Goal: Task Accomplishment & Management: Use online tool/utility

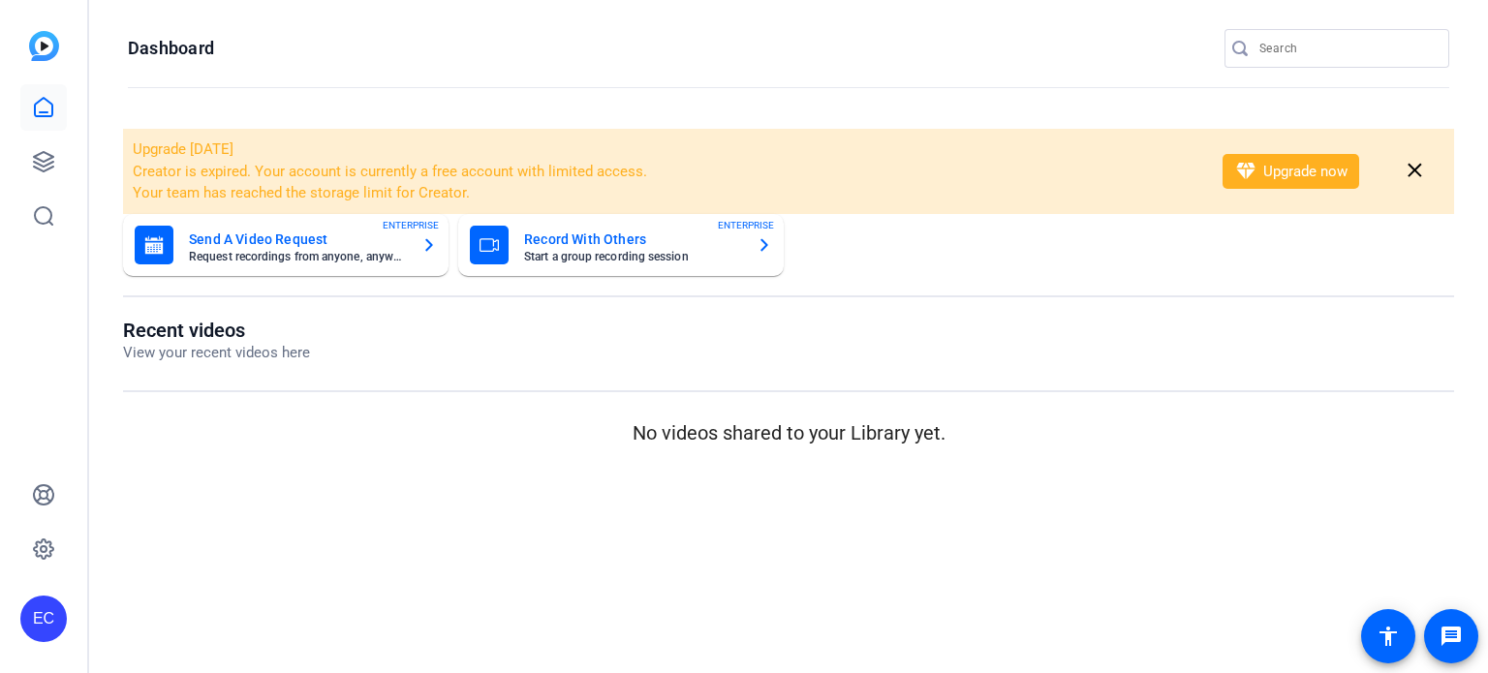
click at [1302, 61] on div at bounding box center [1346, 48] width 174 height 39
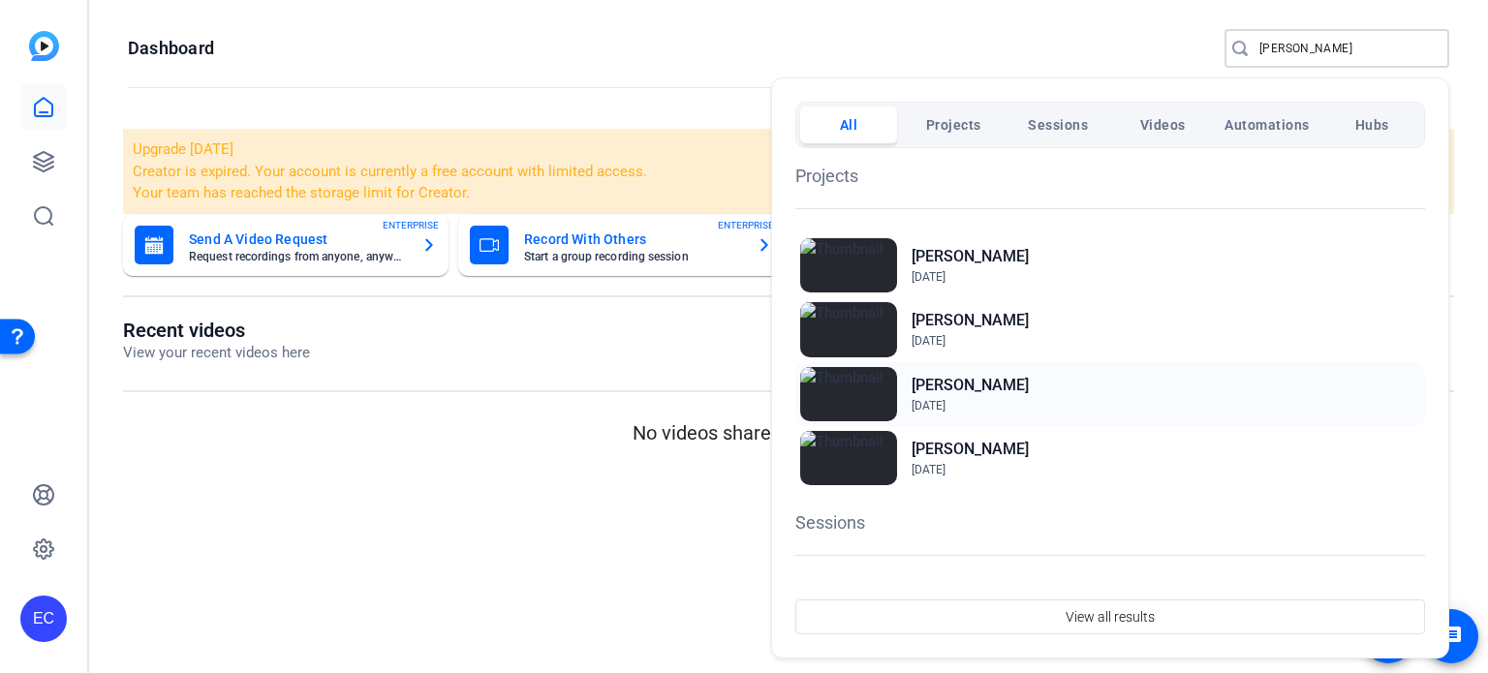
type input "brian"
click at [1016, 382] on h2 "Brian Hannemann" at bounding box center [969, 385] width 117 height 23
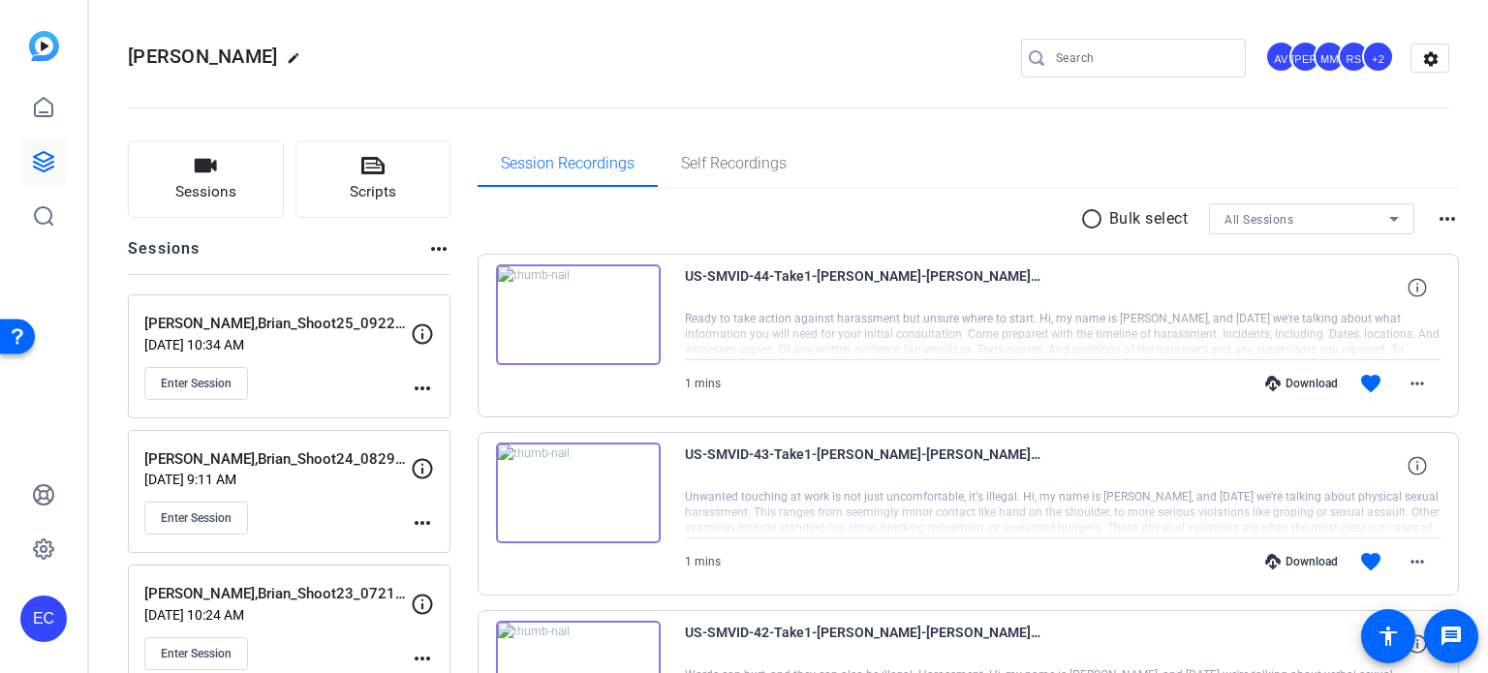
click at [425, 389] on mat-icon "more_horiz" at bounding box center [422, 388] width 23 height 23
click at [437, 404] on button "Edit Session" at bounding box center [470, 416] width 119 height 24
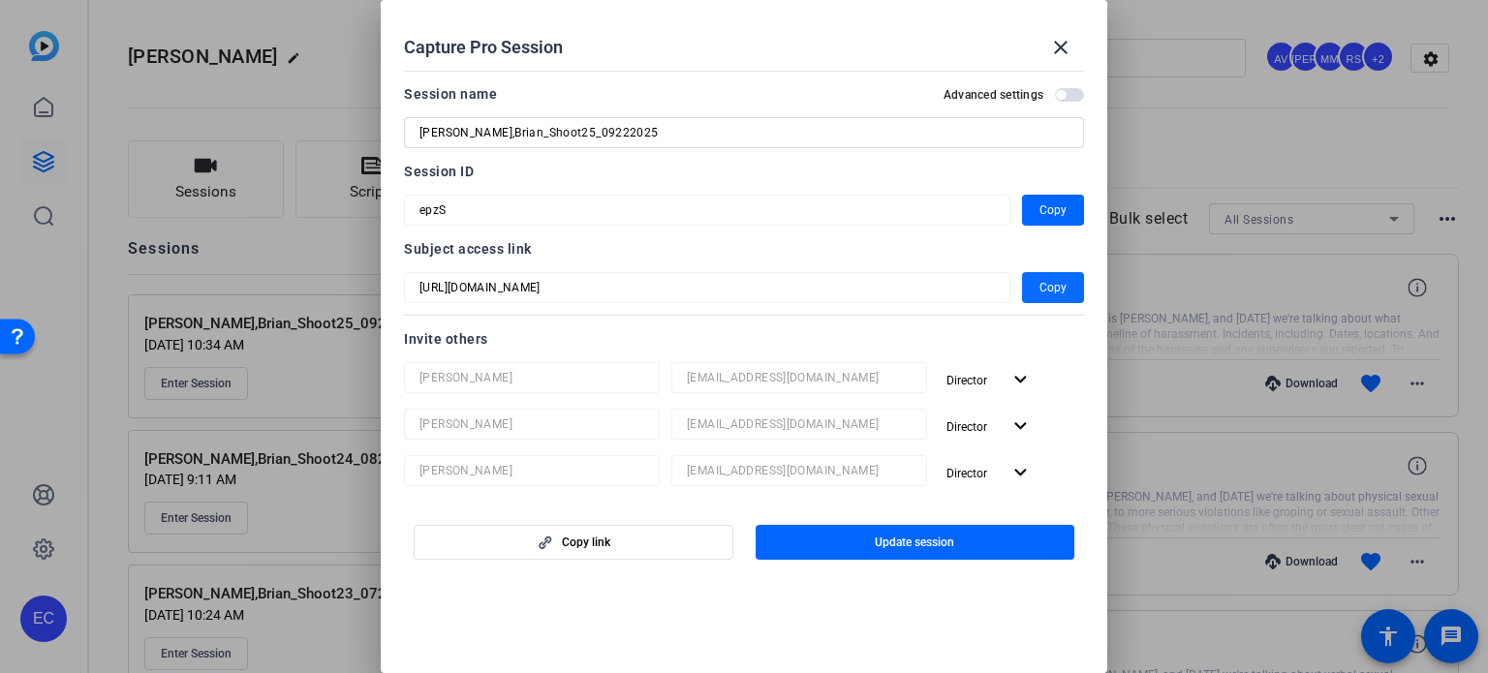
click at [1039, 286] on span "Copy" at bounding box center [1052, 287] width 27 height 23
click at [1069, 49] on mat-icon "close" at bounding box center [1060, 47] width 23 height 23
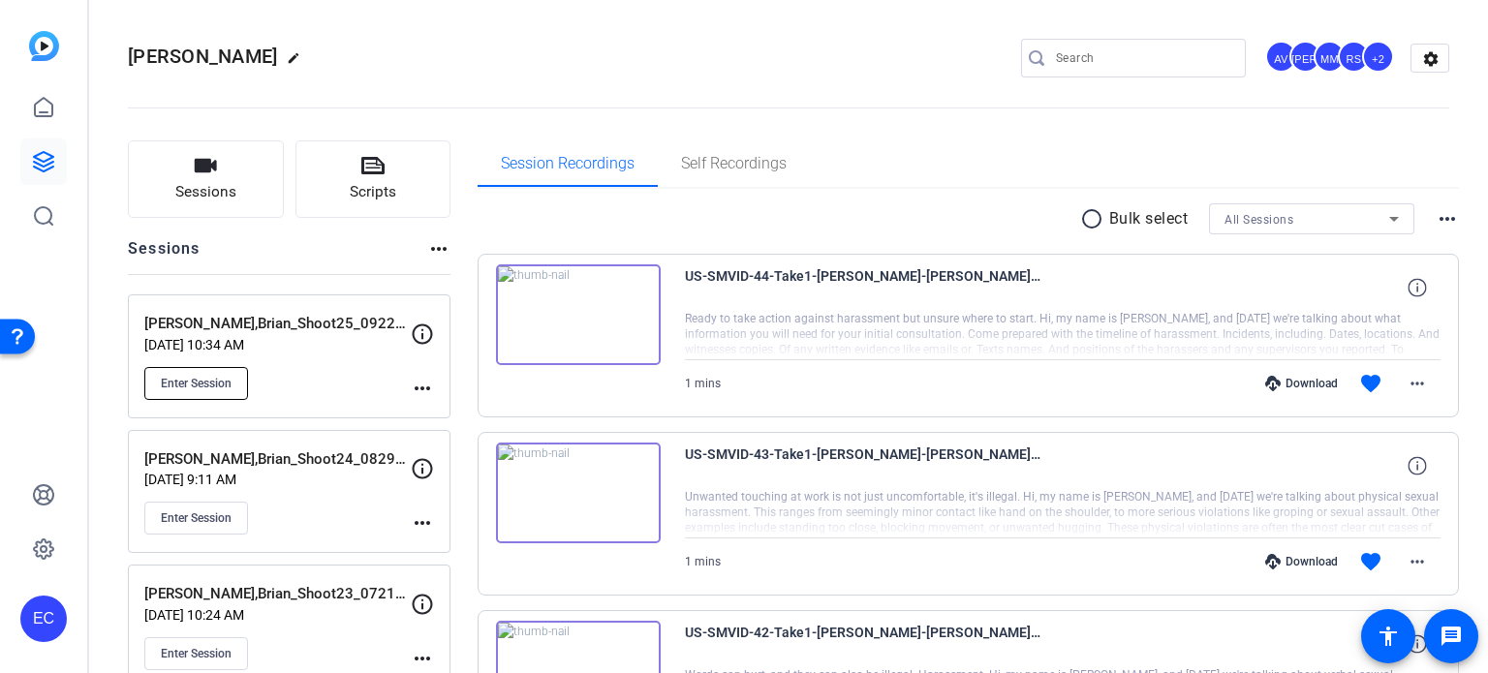
click at [215, 376] on span "Enter Session" at bounding box center [196, 383] width 71 height 15
click at [205, 513] on span "Enter Session" at bounding box center [196, 517] width 71 height 15
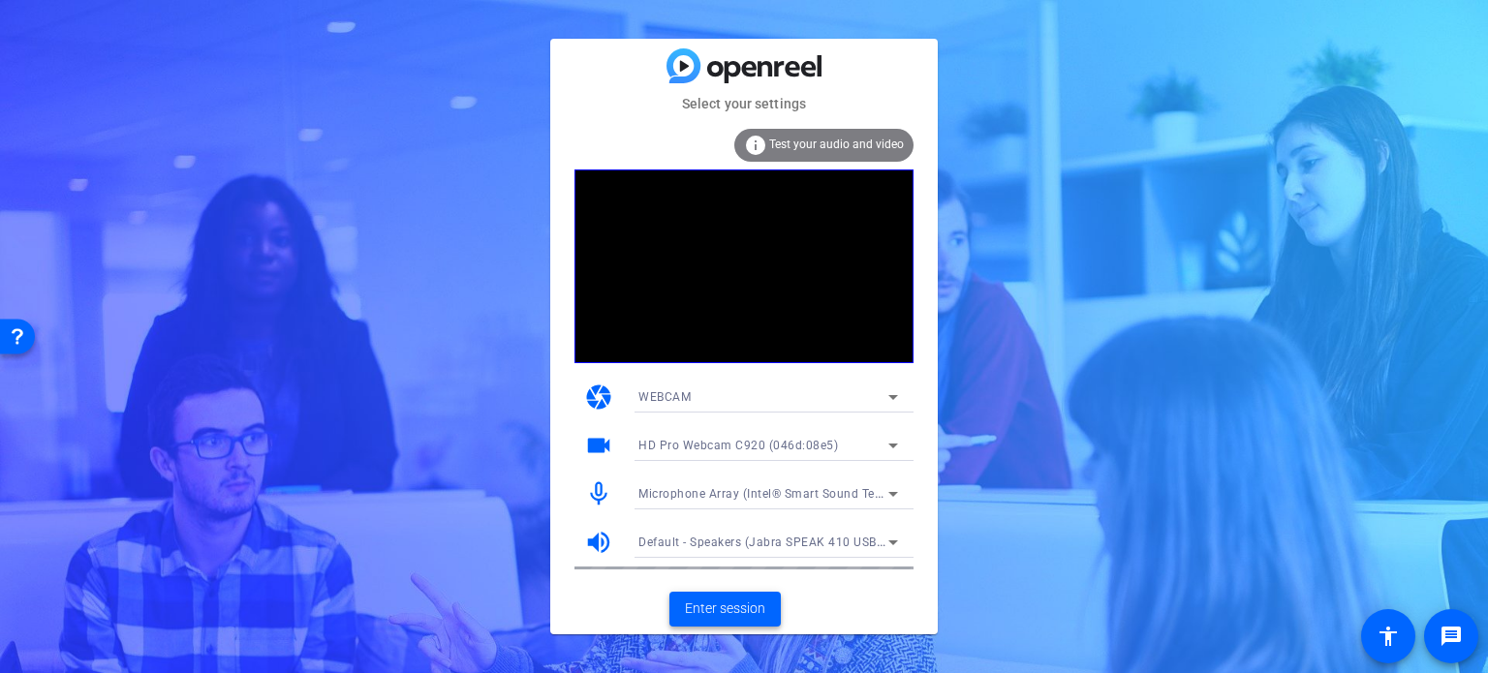
click at [736, 608] on span "Enter session" at bounding box center [725, 609] width 80 height 20
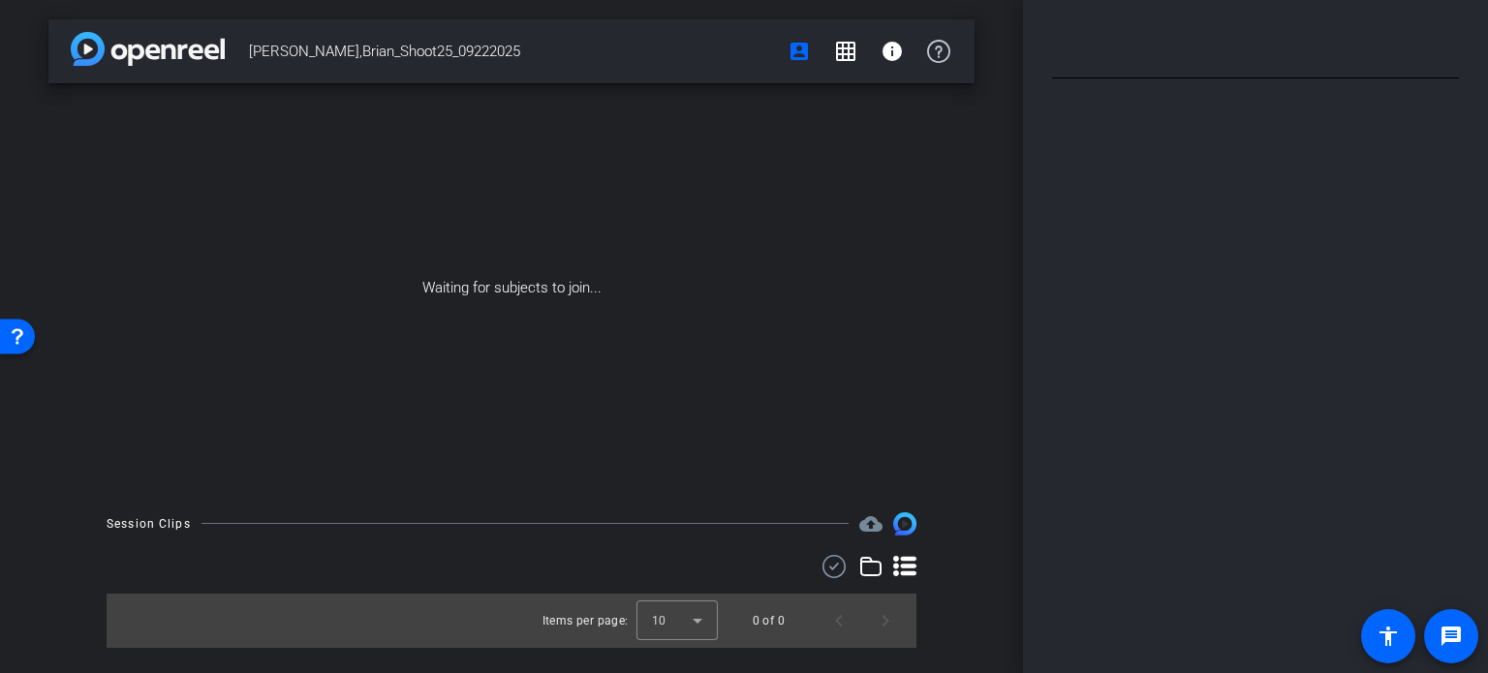
click at [336, 370] on div "Waiting for subjects to join..." at bounding box center [511, 288] width 926 height 410
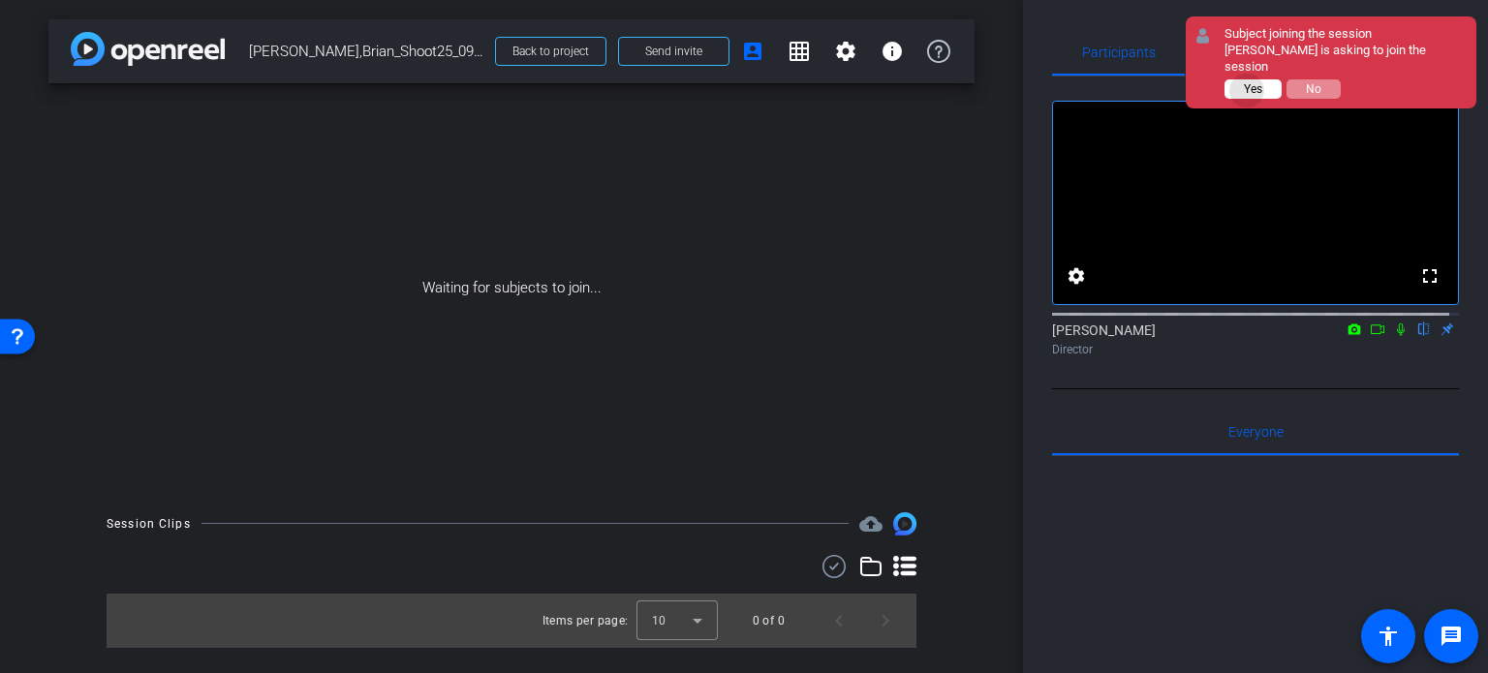
click at [1247, 89] on span "Yes" at bounding box center [1253, 89] width 18 height 14
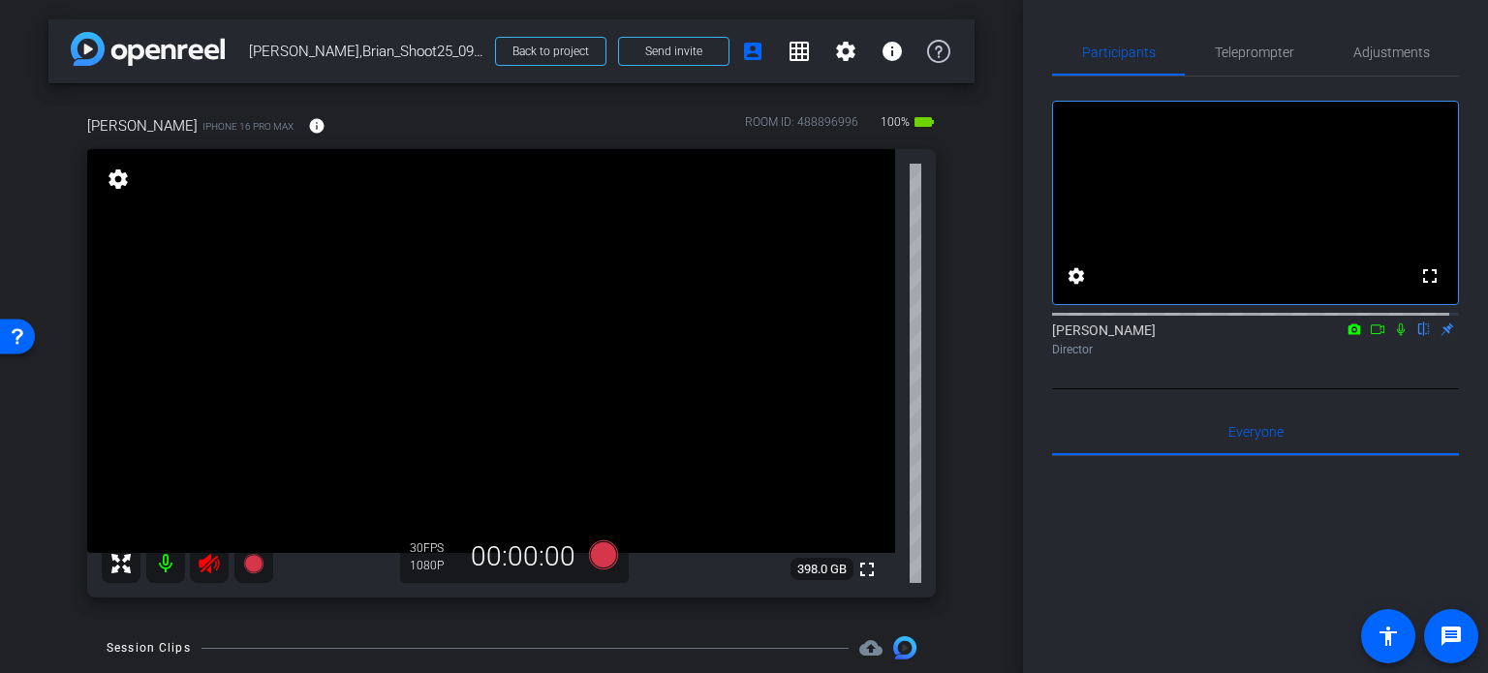
click at [205, 562] on icon at bounding box center [209, 563] width 20 height 19
click at [1389, 46] on span "Adjustments" at bounding box center [1391, 53] width 77 height 14
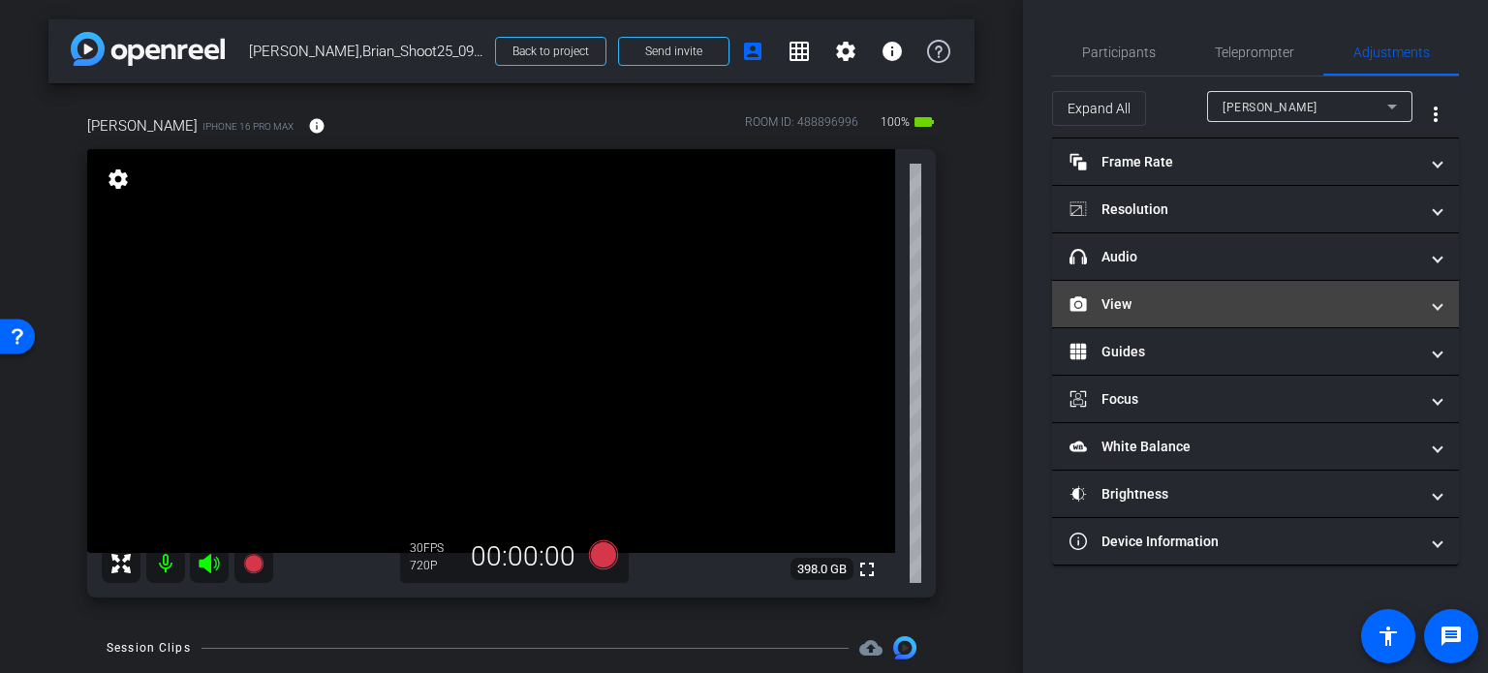
click at [1129, 294] on mat-panel-title "View" at bounding box center [1243, 304] width 349 height 20
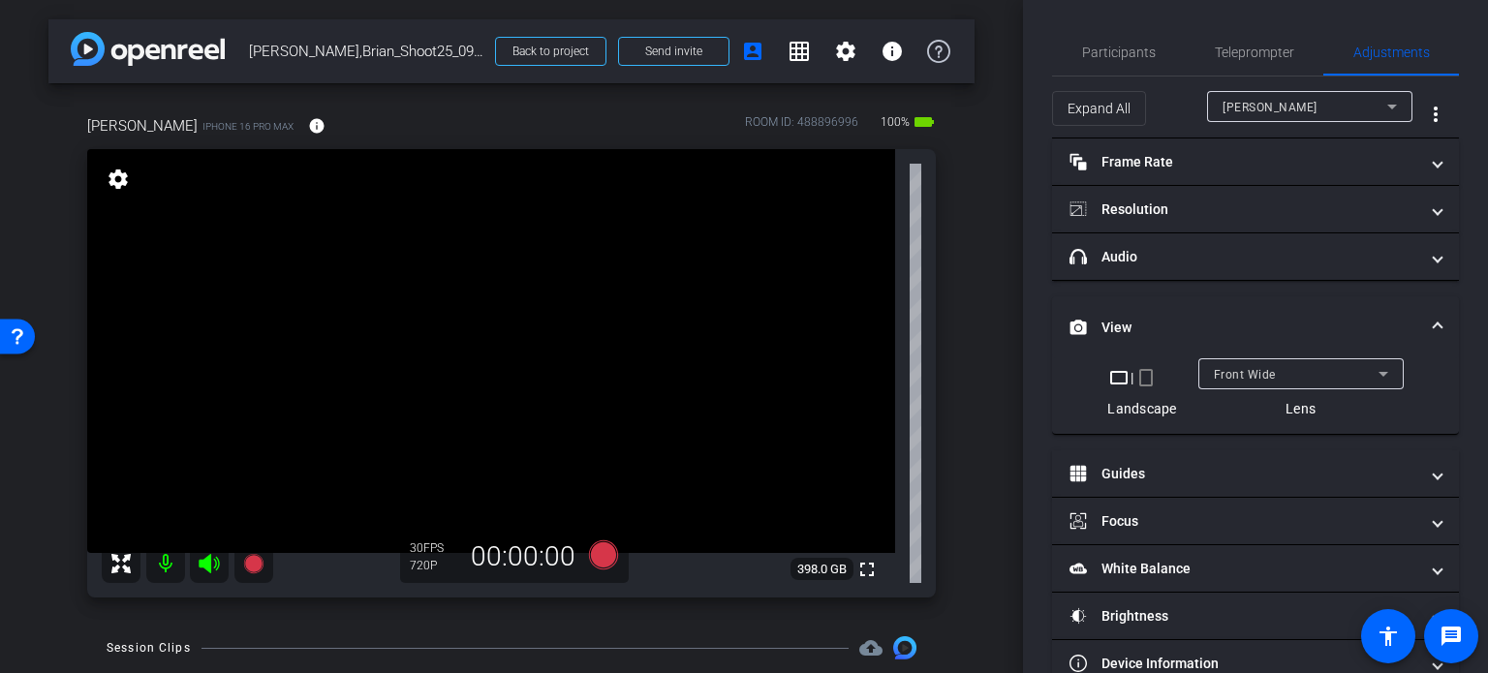
click at [1143, 379] on mat-icon "crop_portrait" at bounding box center [1145, 377] width 23 height 23
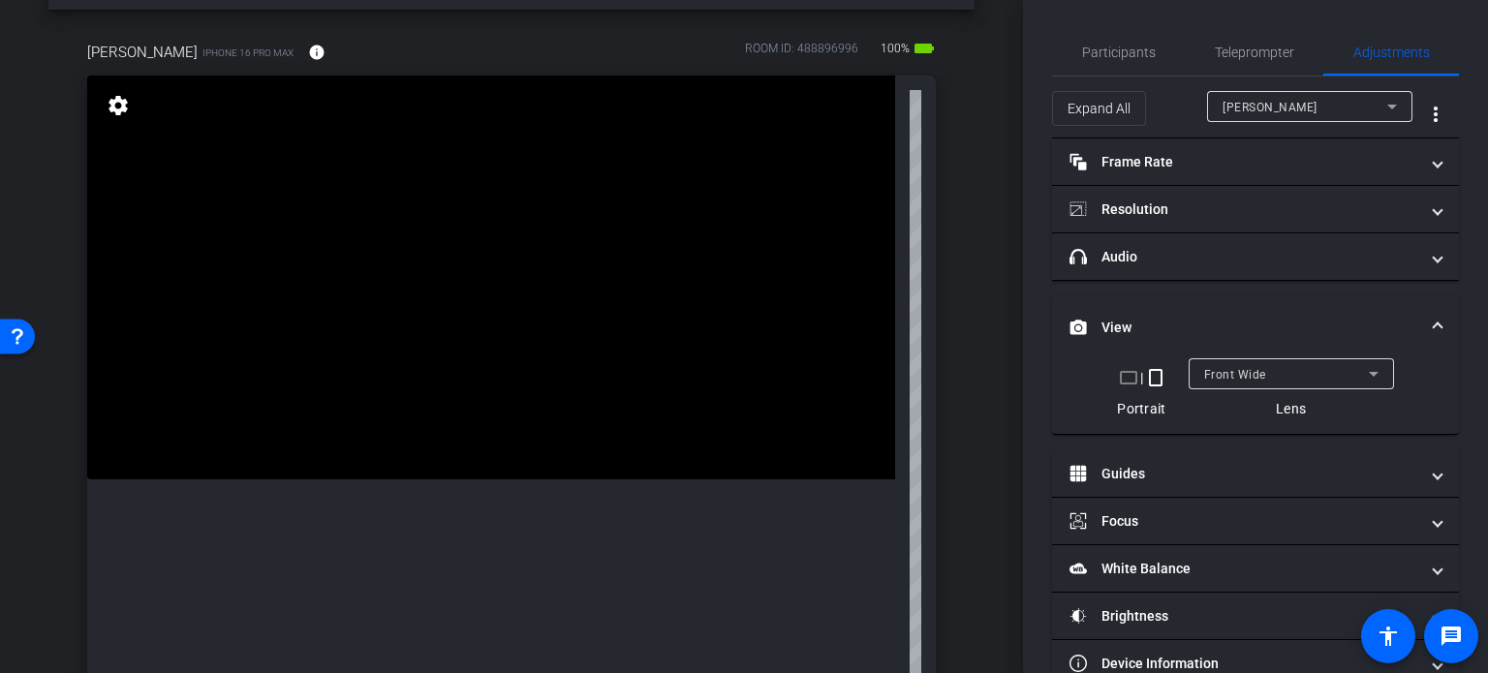
scroll to position [194, 0]
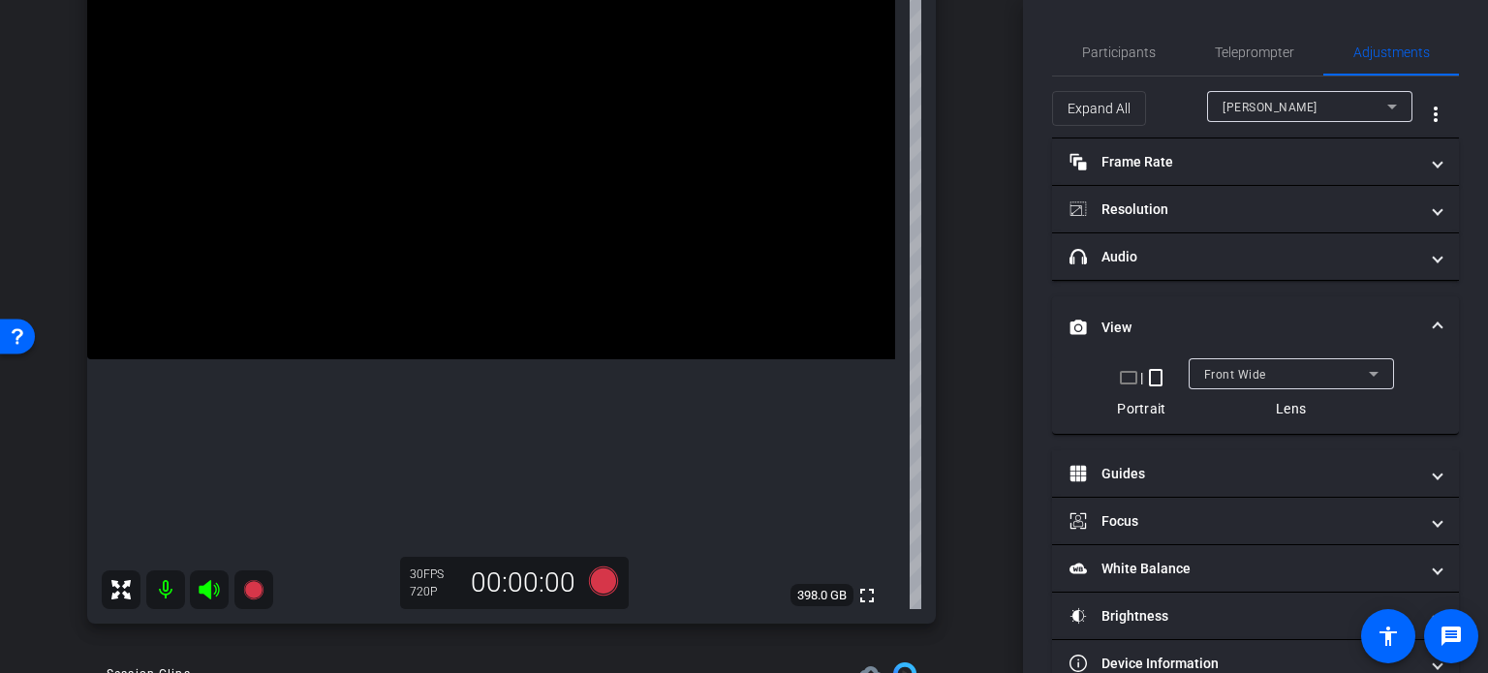
click at [1433, 318] on span at bounding box center [1437, 328] width 8 height 20
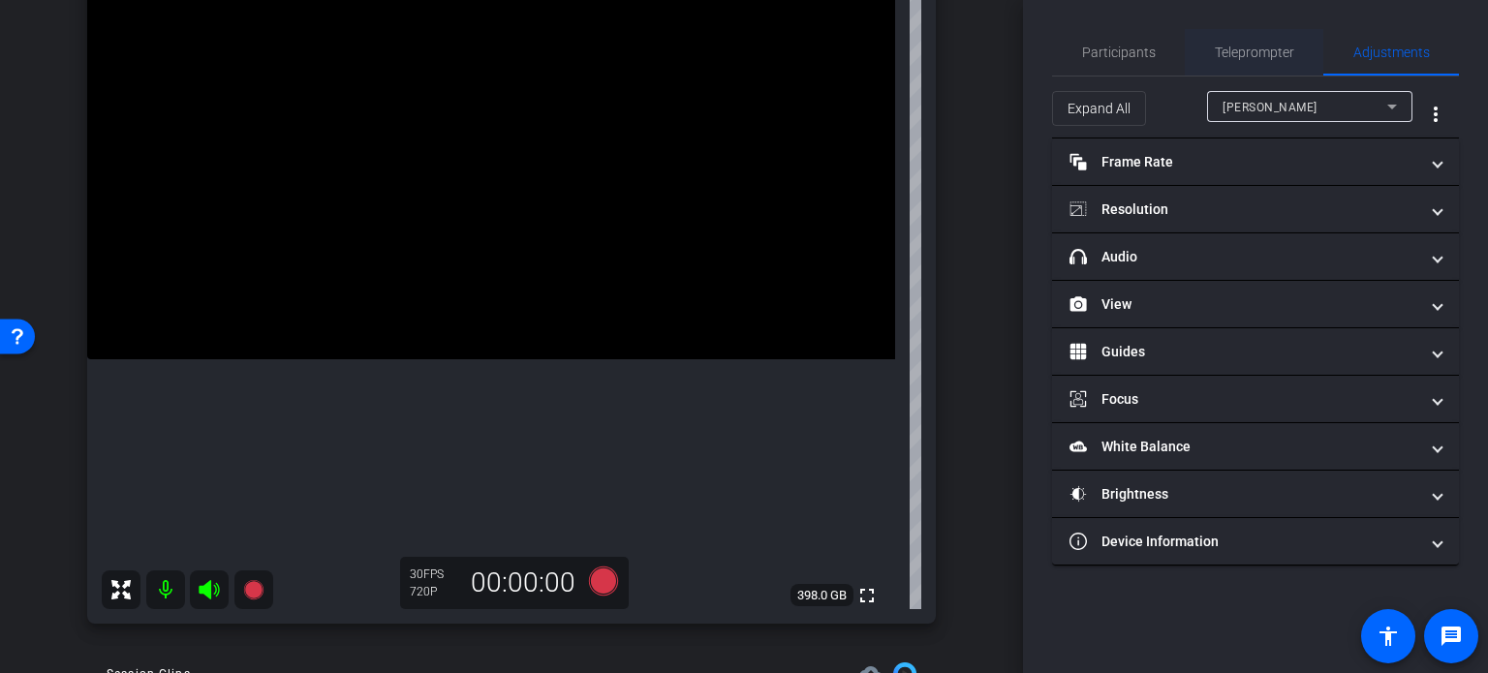
click at [1249, 54] on span "Teleprompter" at bounding box center [1254, 53] width 79 height 14
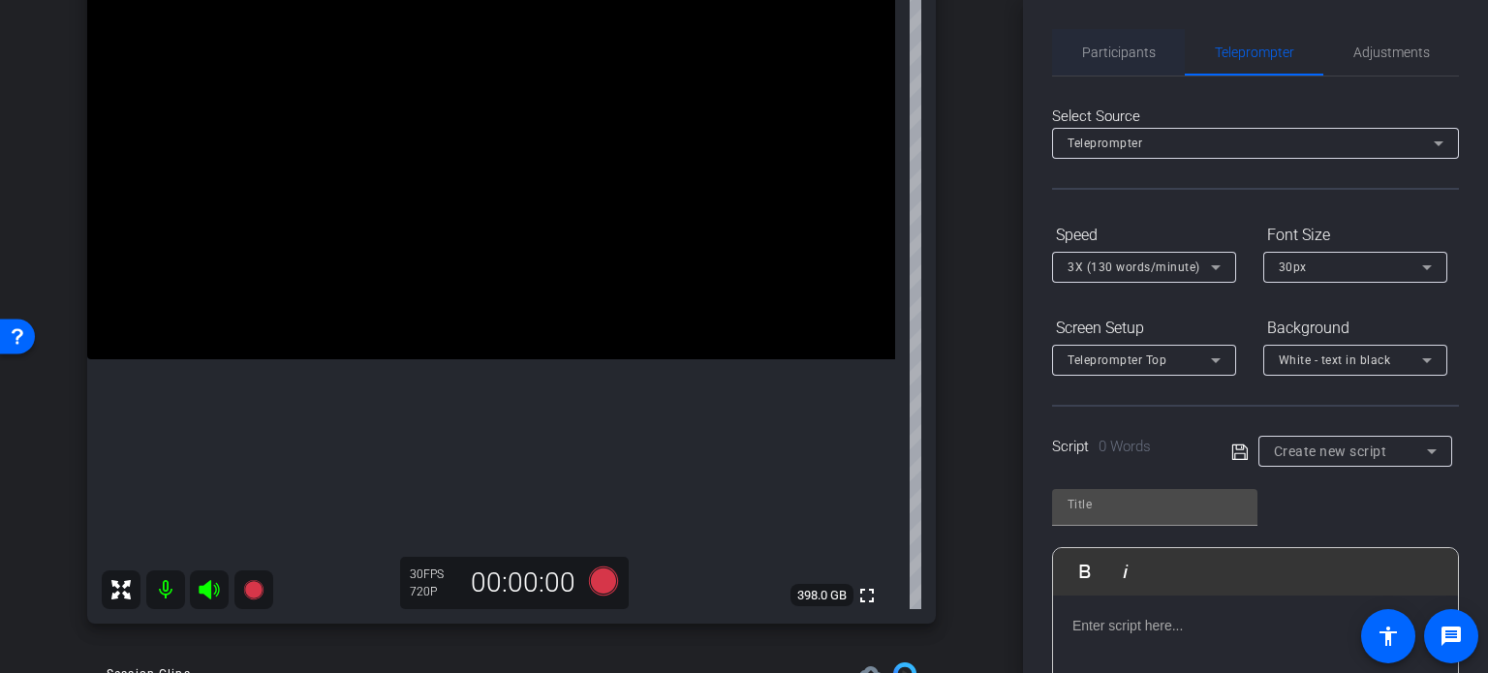
click at [1126, 59] on span "Participants" at bounding box center [1119, 53] width 74 height 14
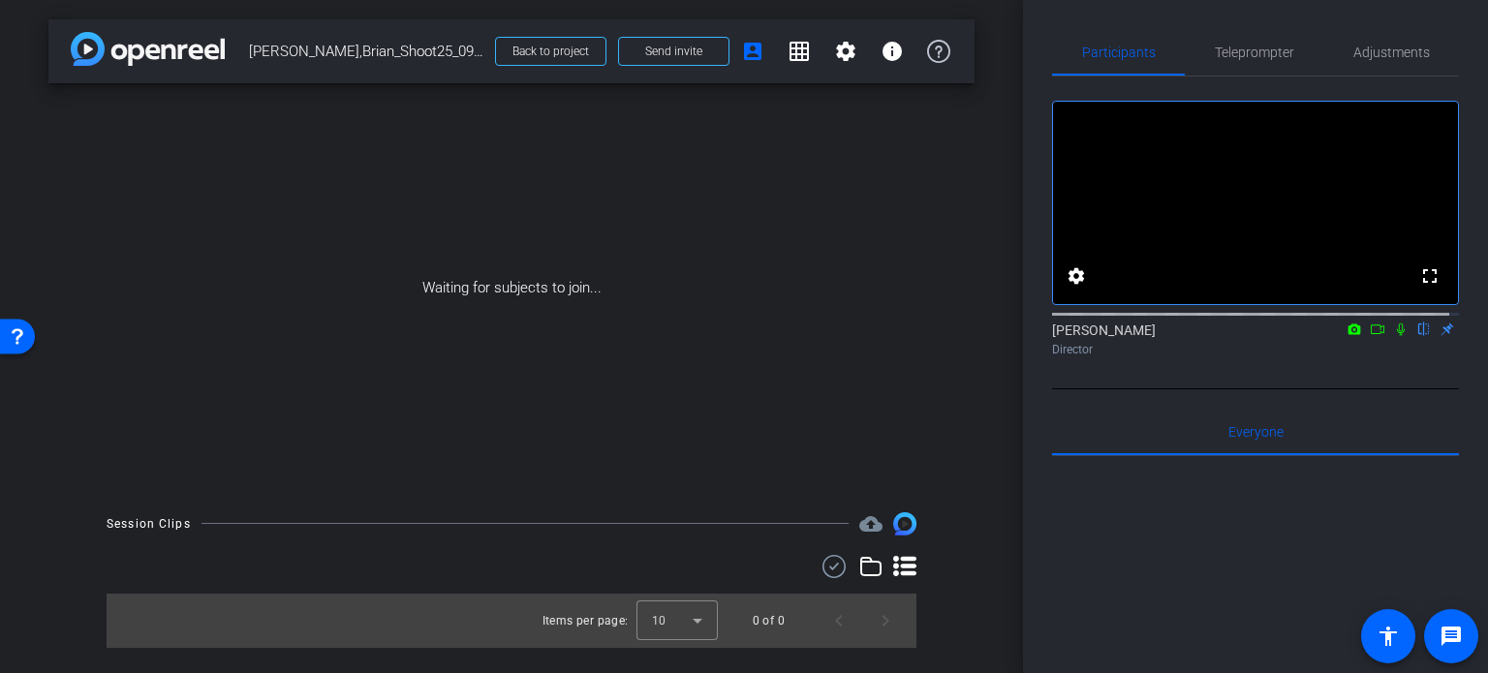
scroll to position [0, 0]
click at [1400, 51] on span "Adjustments" at bounding box center [1391, 53] width 77 height 14
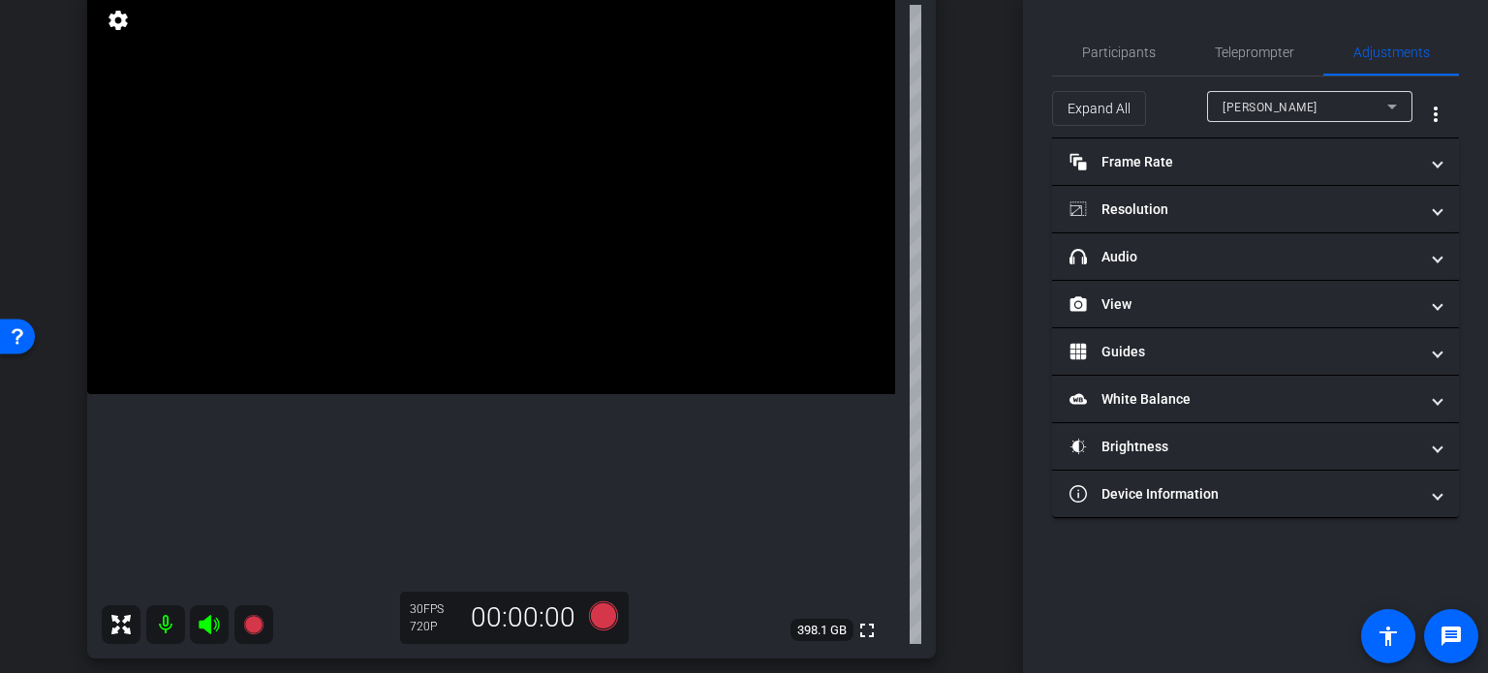
scroll to position [194, 0]
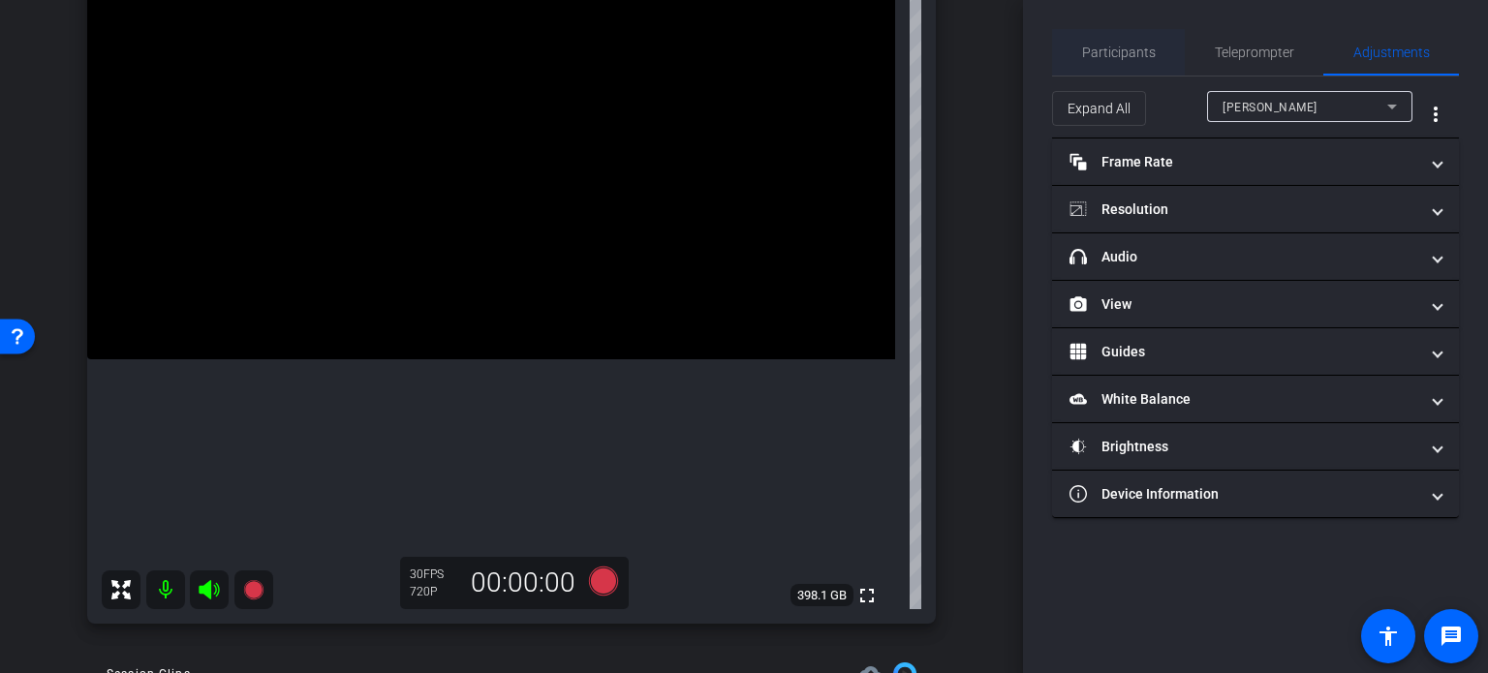
click at [1110, 49] on span "Participants" at bounding box center [1119, 53] width 74 height 14
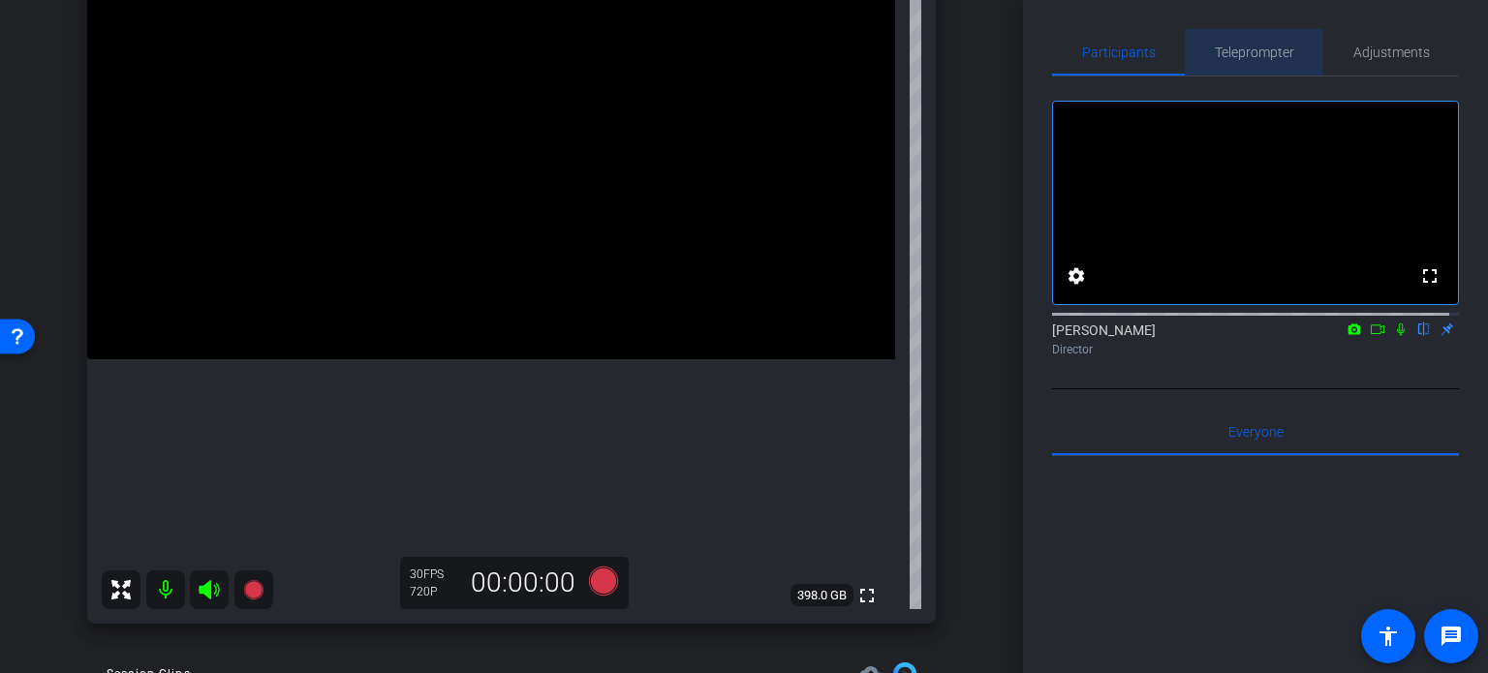
click at [1252, 34] on span "Teleprompter" at bounding box center [1254, 52] width 79 height 46
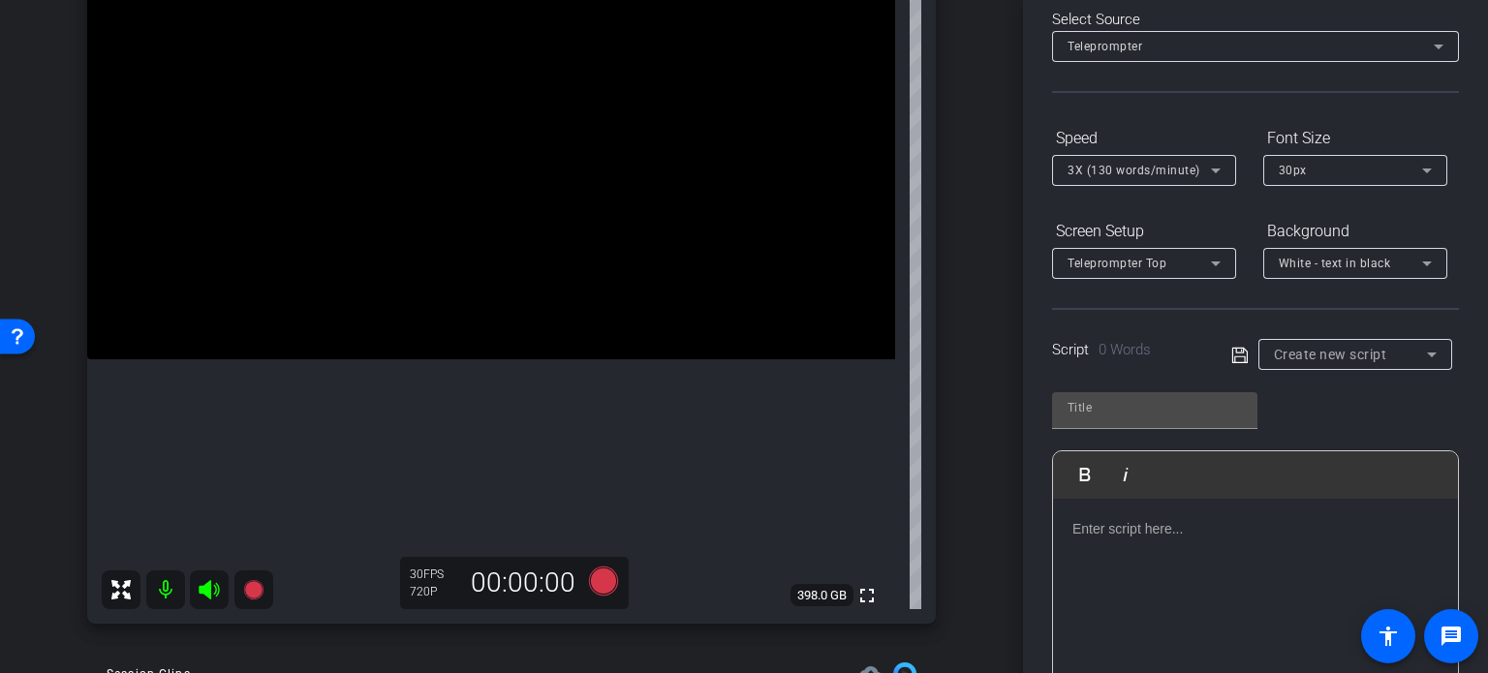
scroll to position [0, 0]
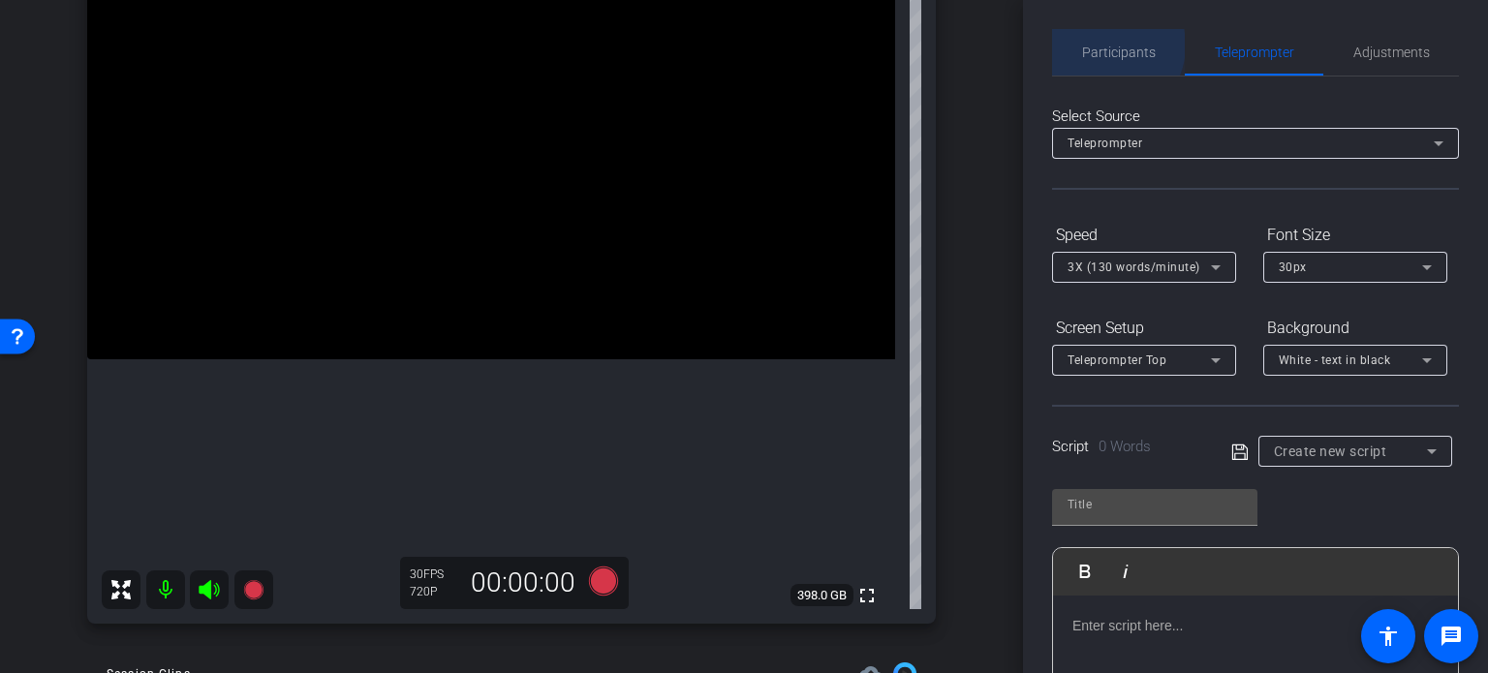
click at [1104, 46] on span "Participants" at bounding box center [1119, 53] width 74 height 14
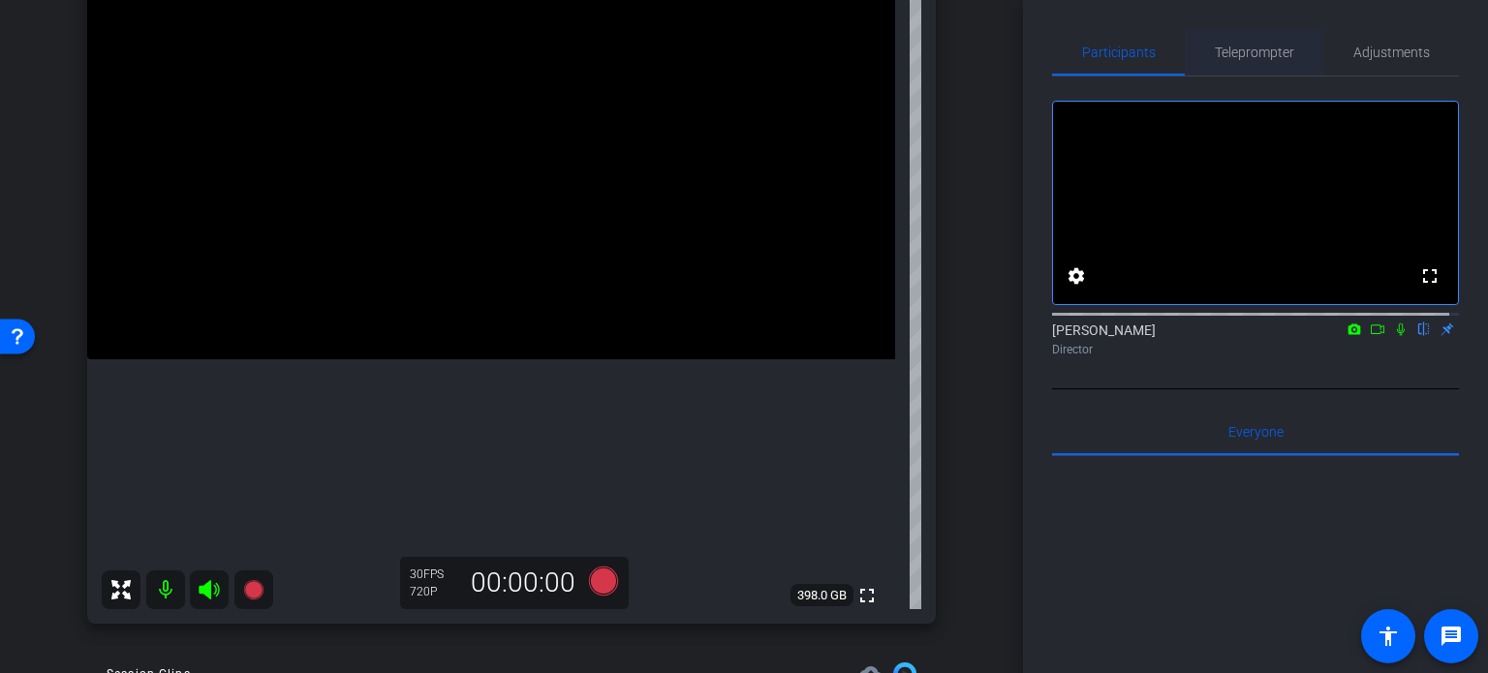
click at [1251, 46] on span "Teleprompter" at bounding box center [1254, 53] width 79 height 14
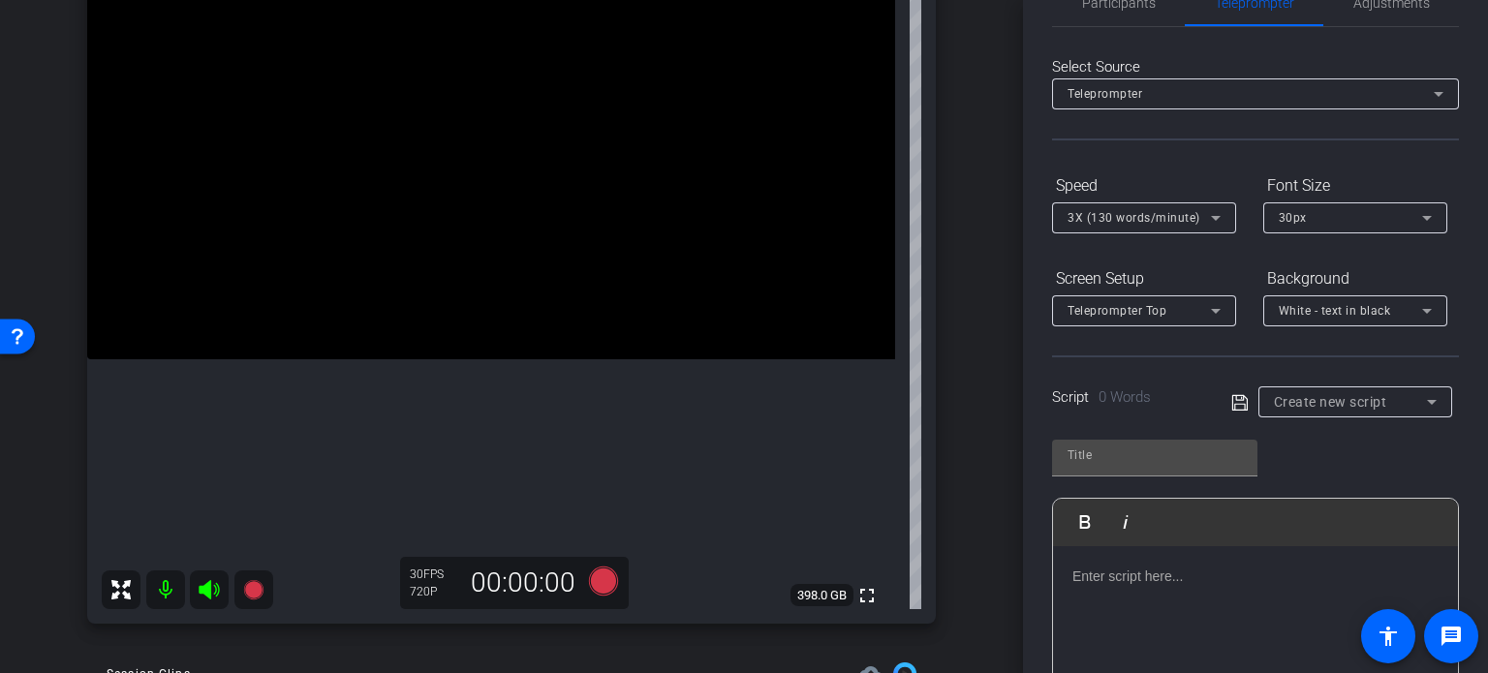
scroll to position [97, 0]
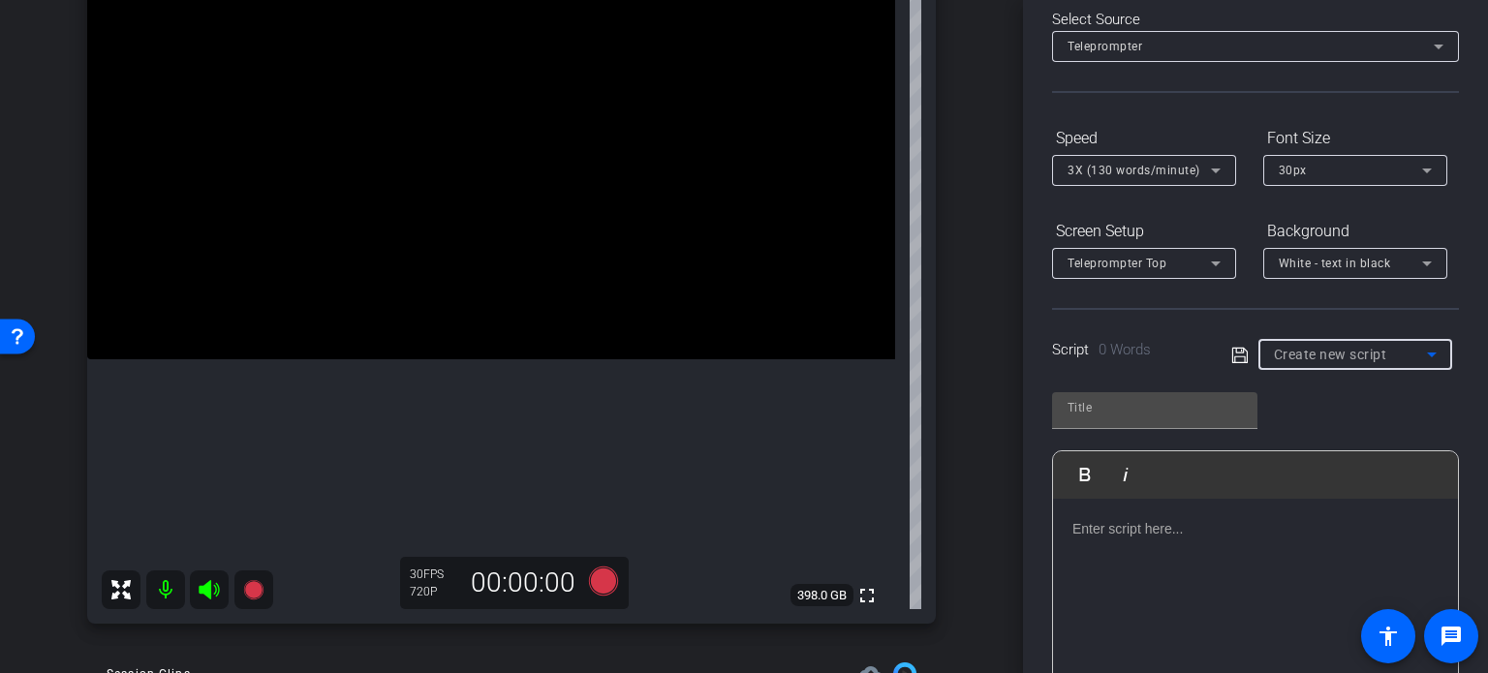
click at [1356, 351] on span "Create new script" at bounding box center [1330, 354] width 113 height 15
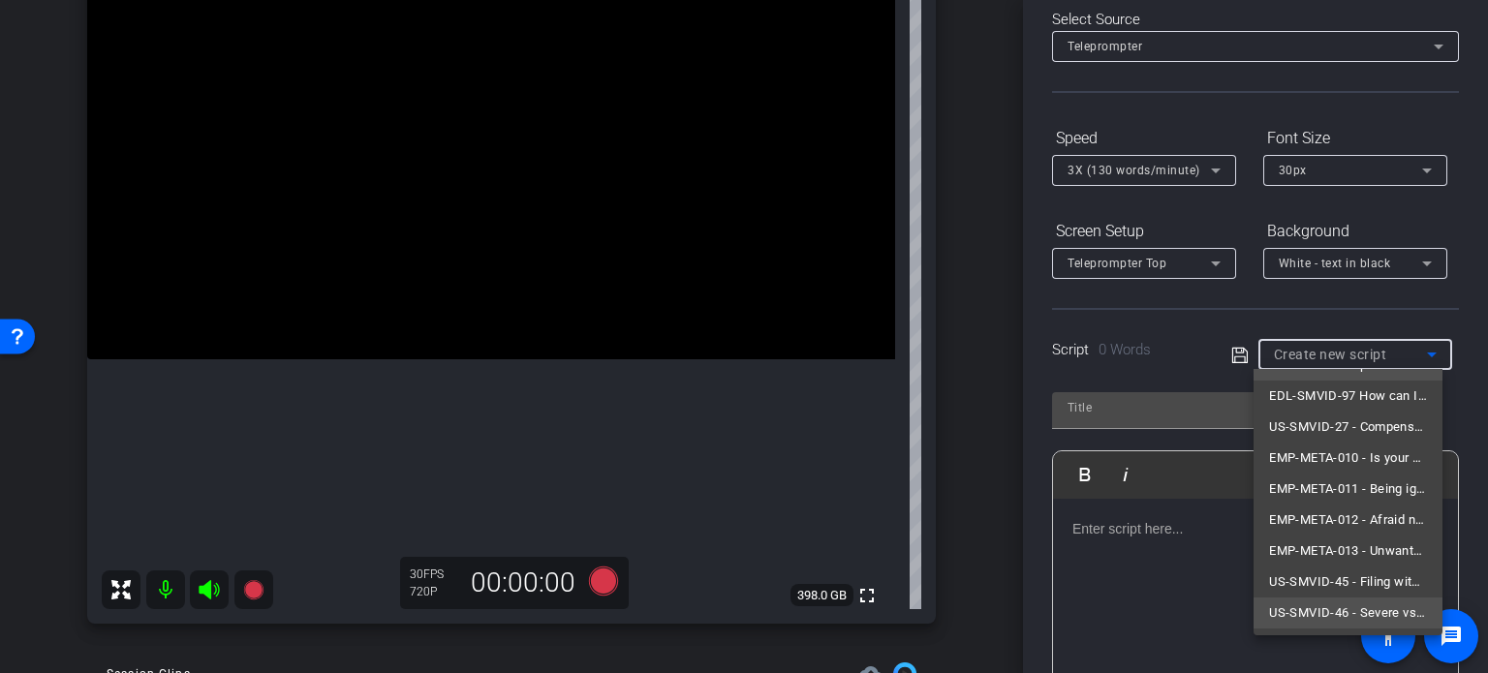
scroll to position [0, 0]
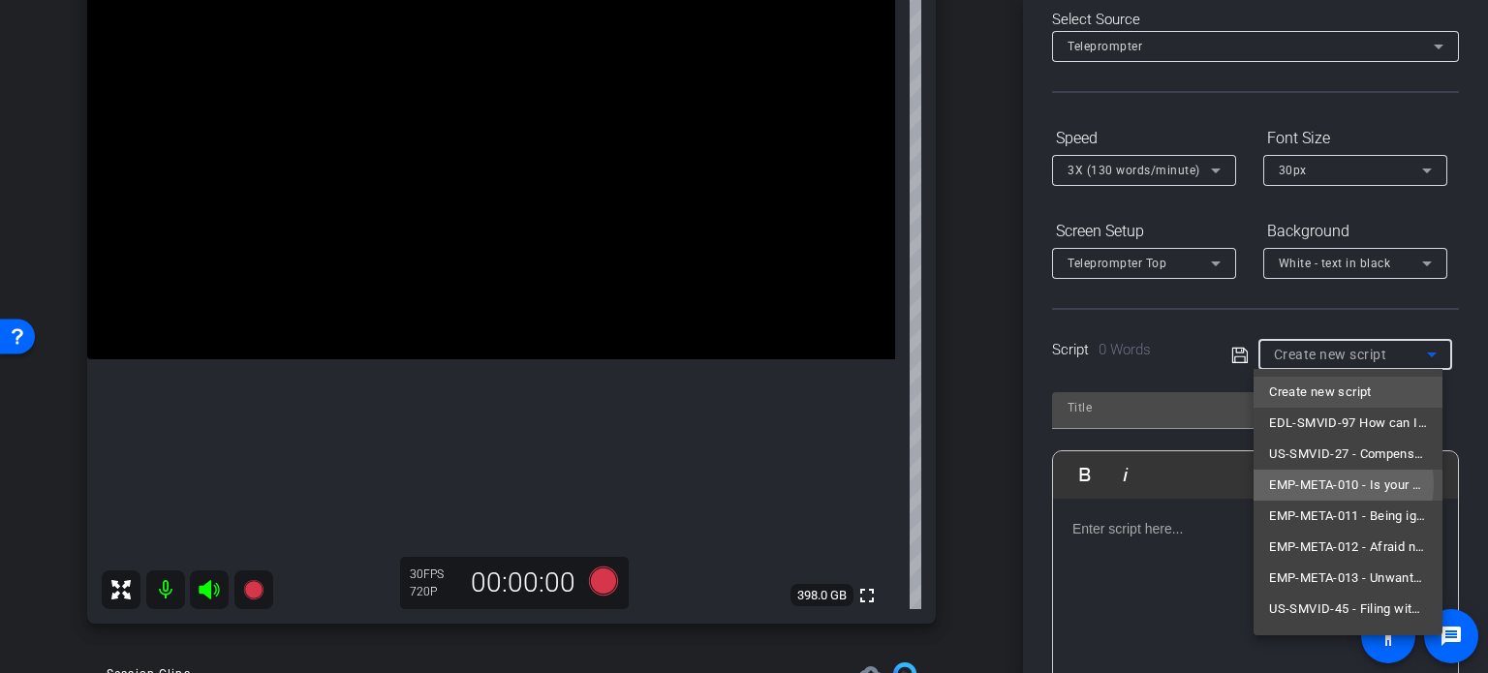
click at [1330, 484] on span "EMP-META-010 - Is your manager crossing the line?" at bounding box center [1348, 485] width 158 height 23
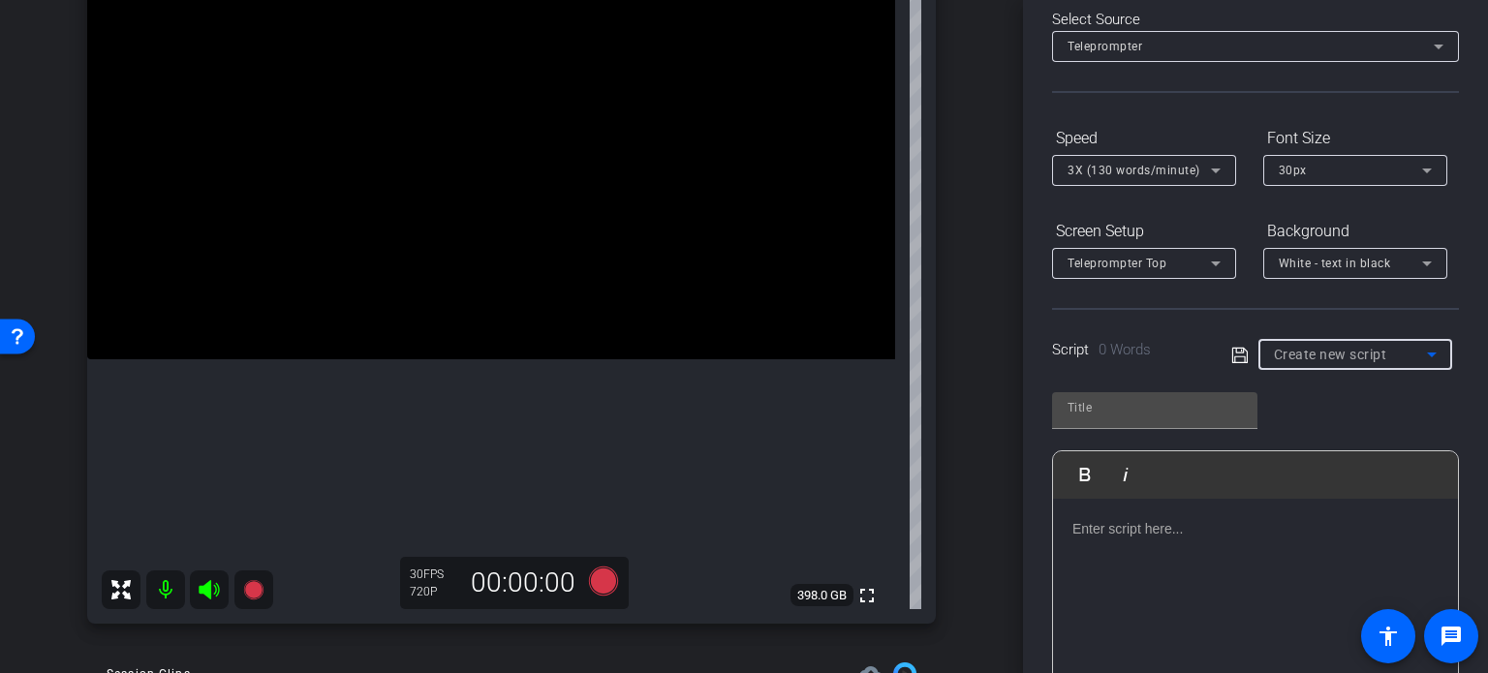
type input "EMP-META-010 - Is your manager crossing the line?"
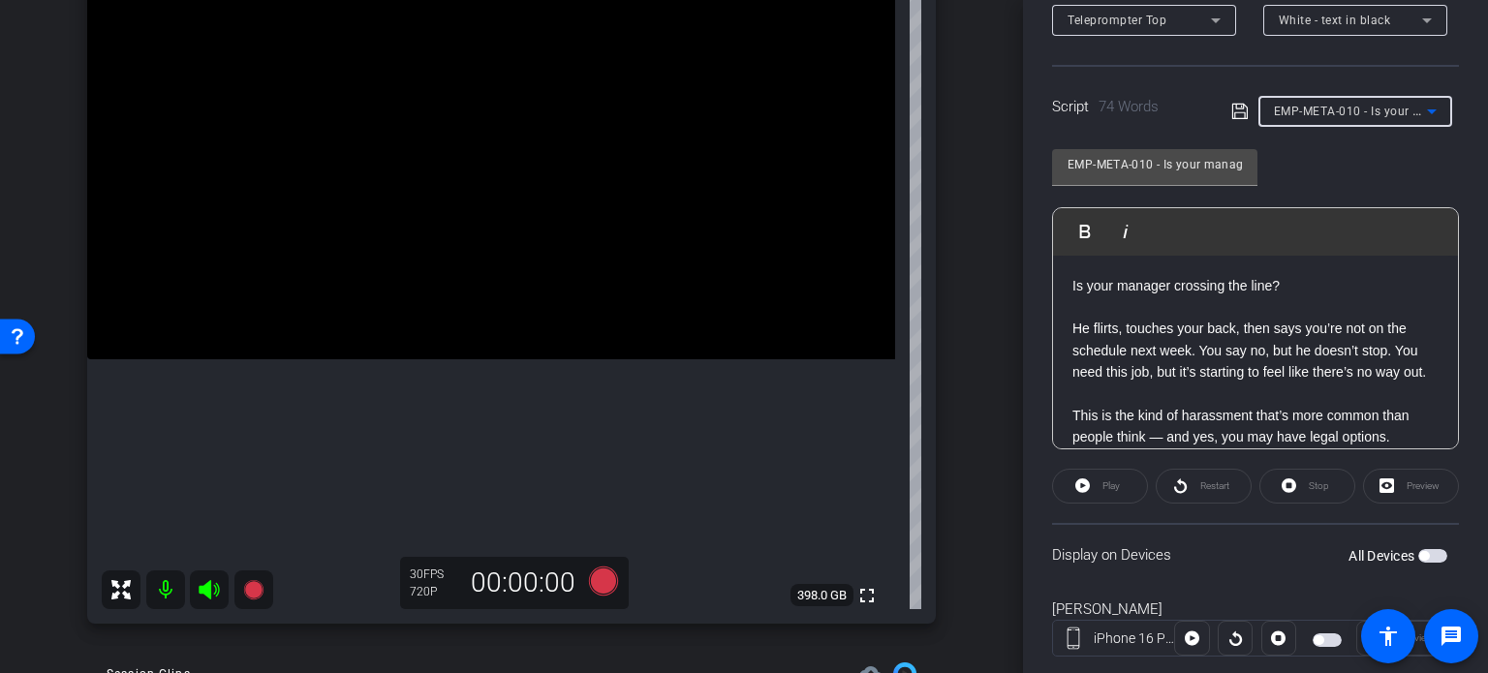
scroll to position [384, 0]
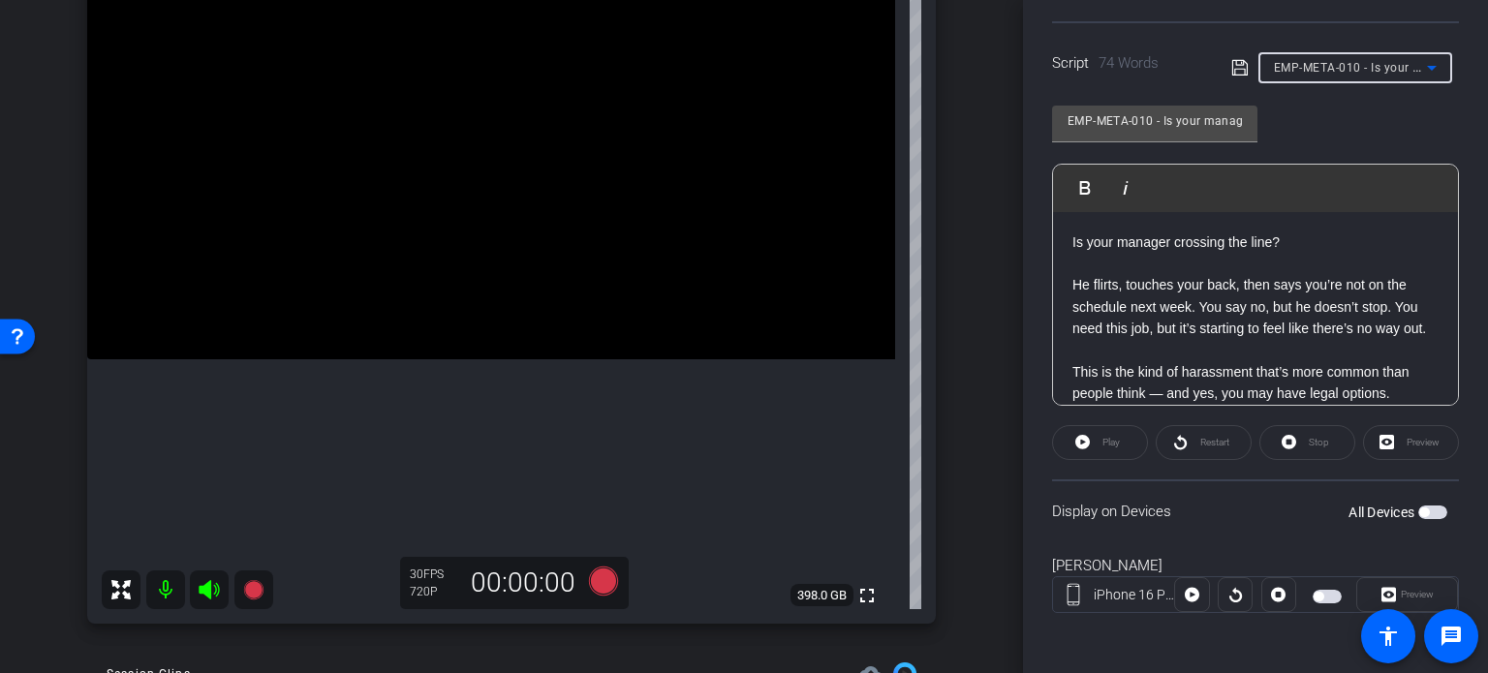
click at [1419, 511] on span "button" at bounding box center [1432, 513] width 29 height 14
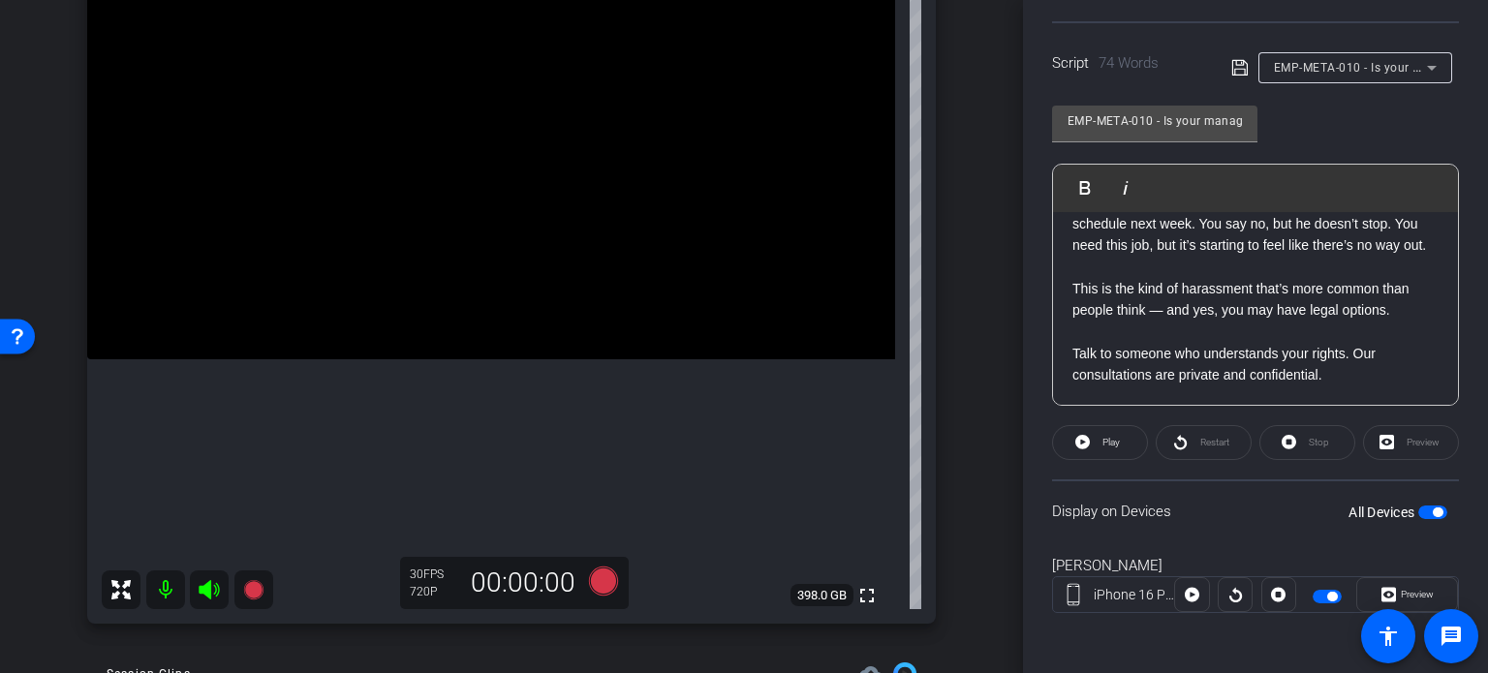
scroll to position [0, 0]
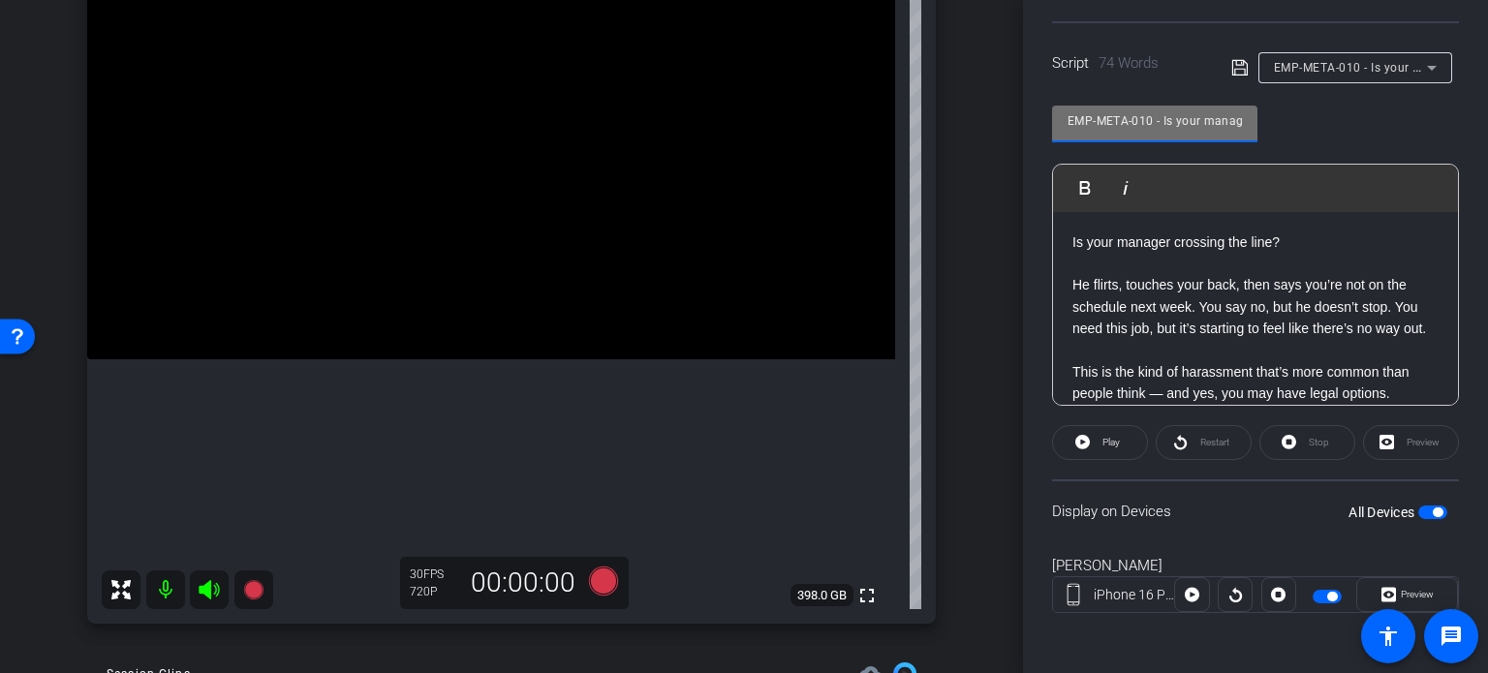
drag, startPoint x: 1154, startPoint y: 115, endPoint x: 771, endPoint y: 69, distance: 385.4
click at [771, 68] on div "arrow_back Hannemann,Brian_Shoot25_09222025 Back to project Send invite account…" at bounding box center [744, 336] width 1488 height 673
click at [940, 464] on div "BrianHannemann iPhone 16 Pro Max info ROOM ID: 488896996 100% battery_std fulls…" at bounding box center [511, 267] width 926 height 754
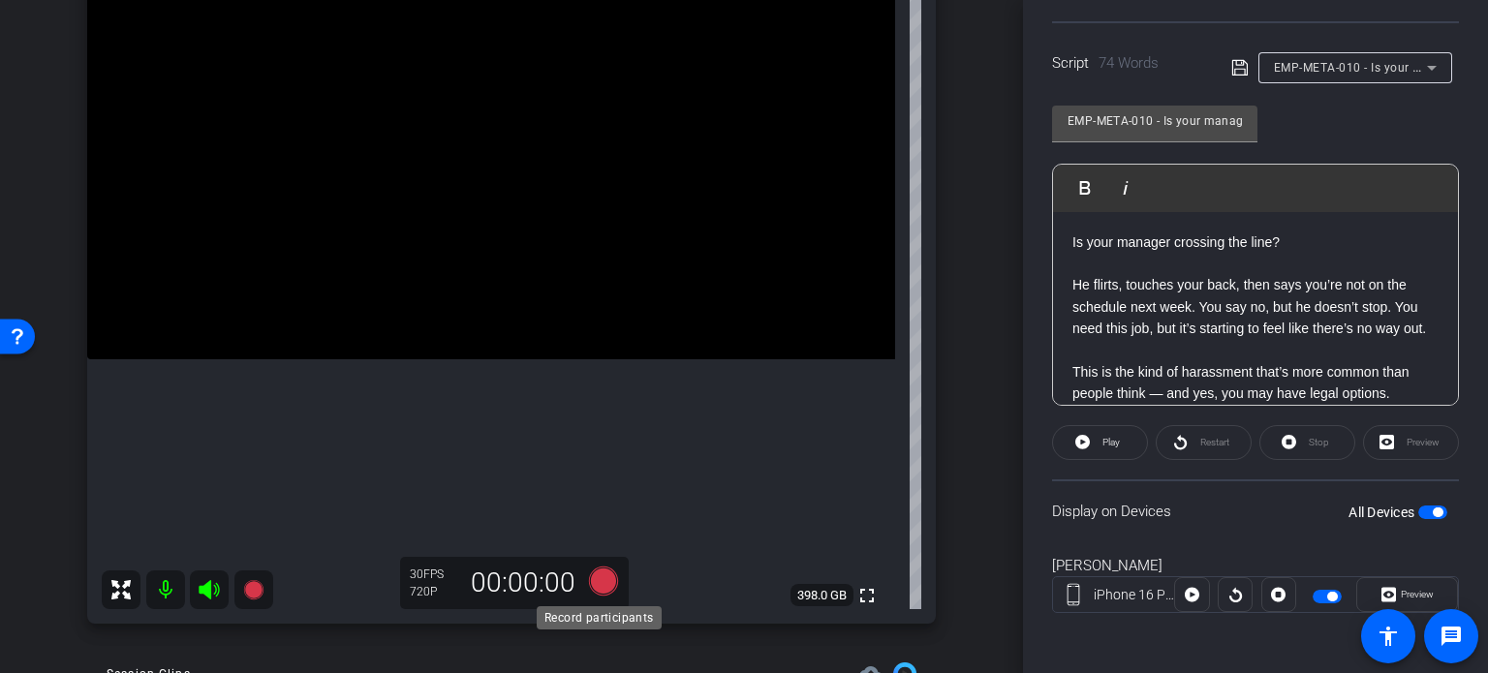
click at [591, 574] on icon at bounding box center [603, 581] width 29 height 29
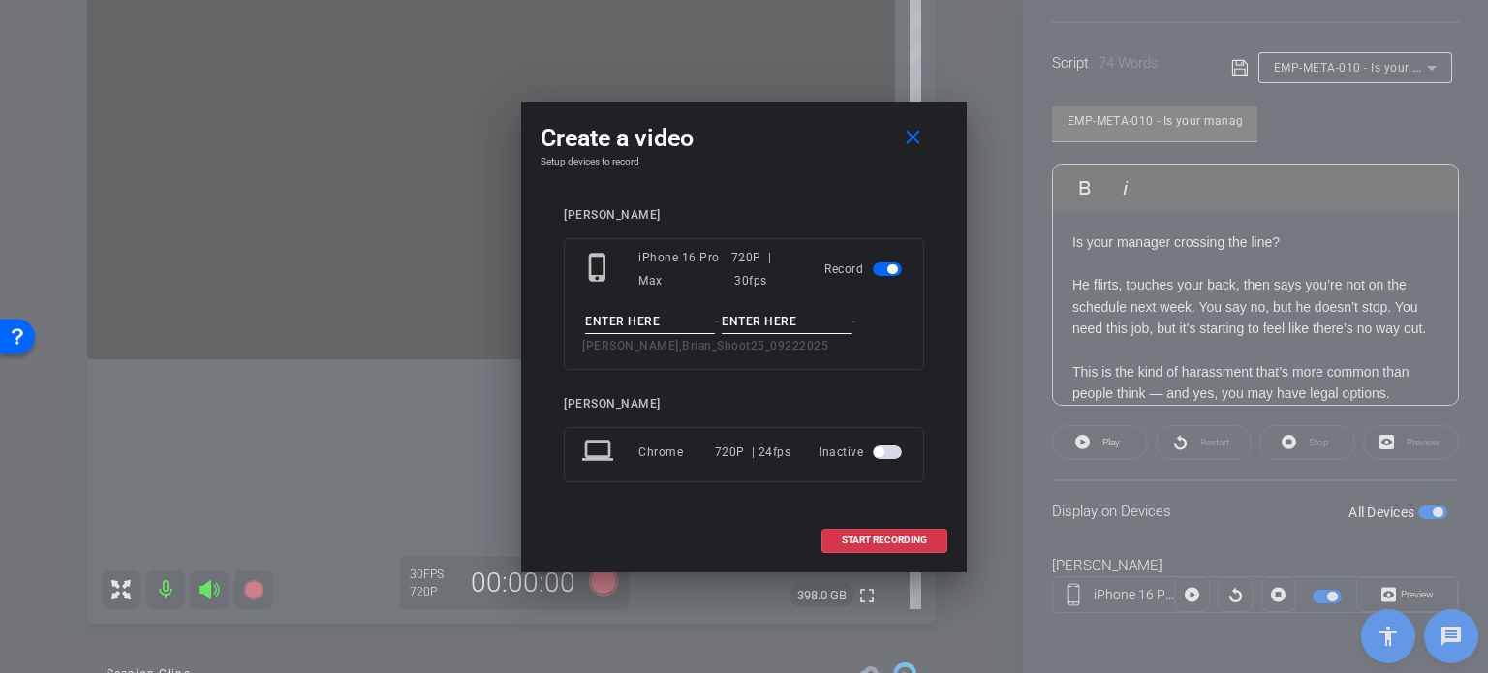
click at [622, 310] on input at bounding box center [650, 322] width 130 height 24
paste input "EMP-META-010"
type input "EMP-META-010"
click at [787, 323] on input at bounding box center [787, 322] width 130 height 24
type input "Take1"
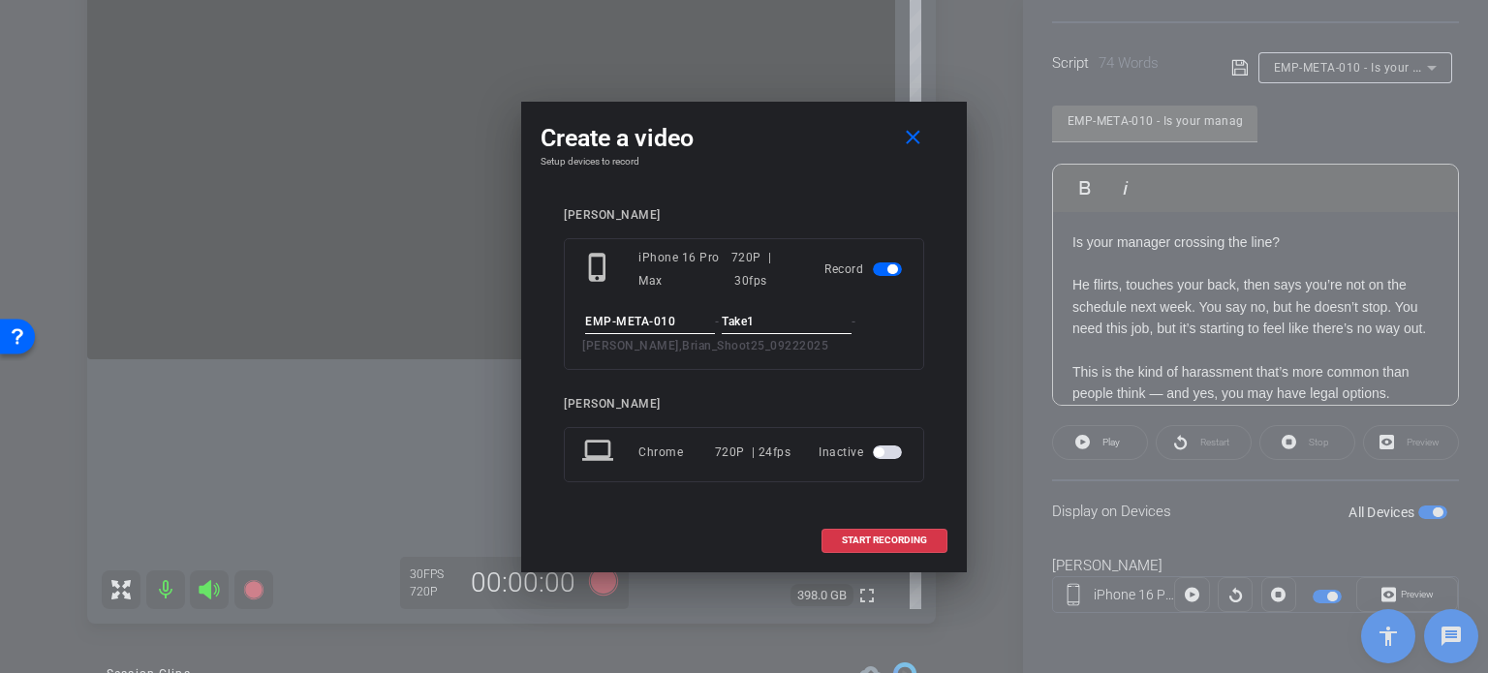
click at [847, 189] on div "BrianHannemann phone_iphone iPhone 16 Pro Max 720P | 30fps Record EMP-META-010 …" at bounding box center [743, 359] width 407 height 340
click at [924, 536] on span "START RECORDING" at bounding box center [884, 541] width 85 height 10
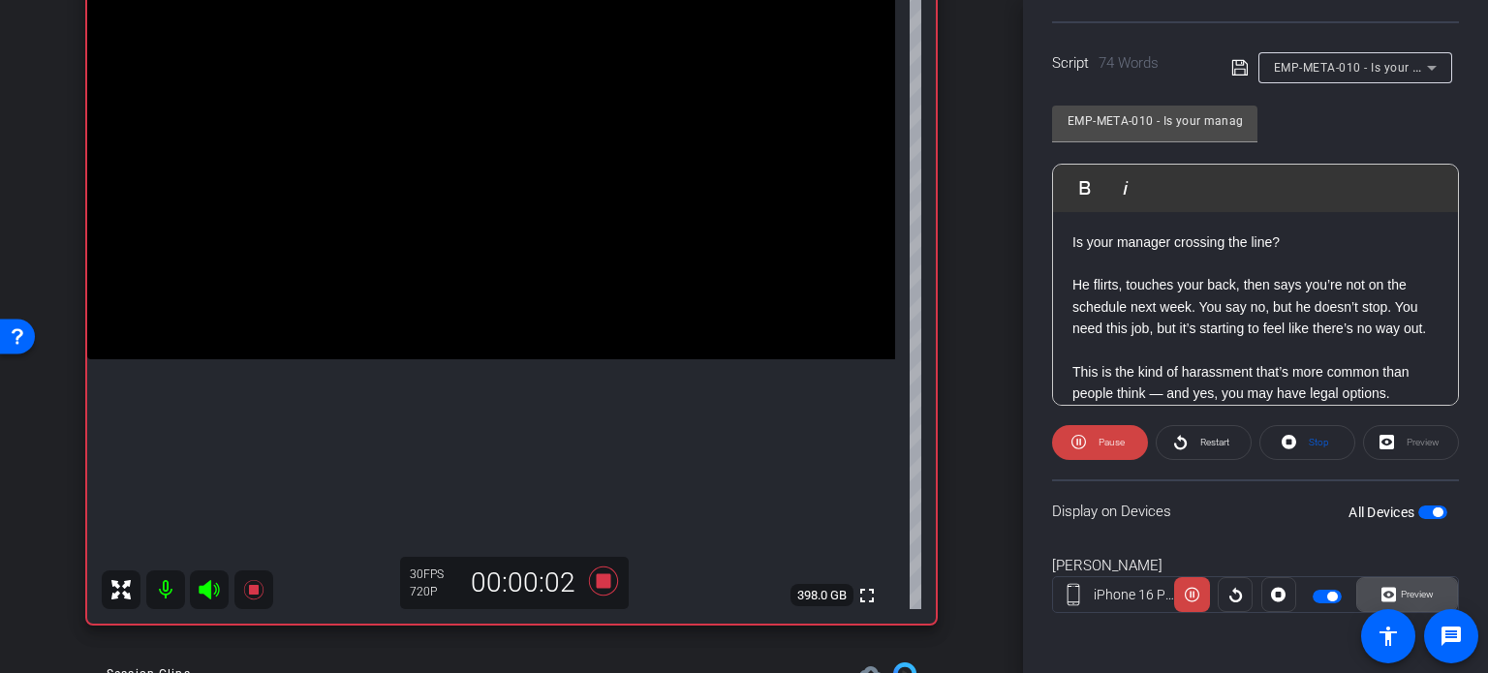
click at [1410, 592] on span "Preview" at bounding box center [1417, 594] width 33 height 11
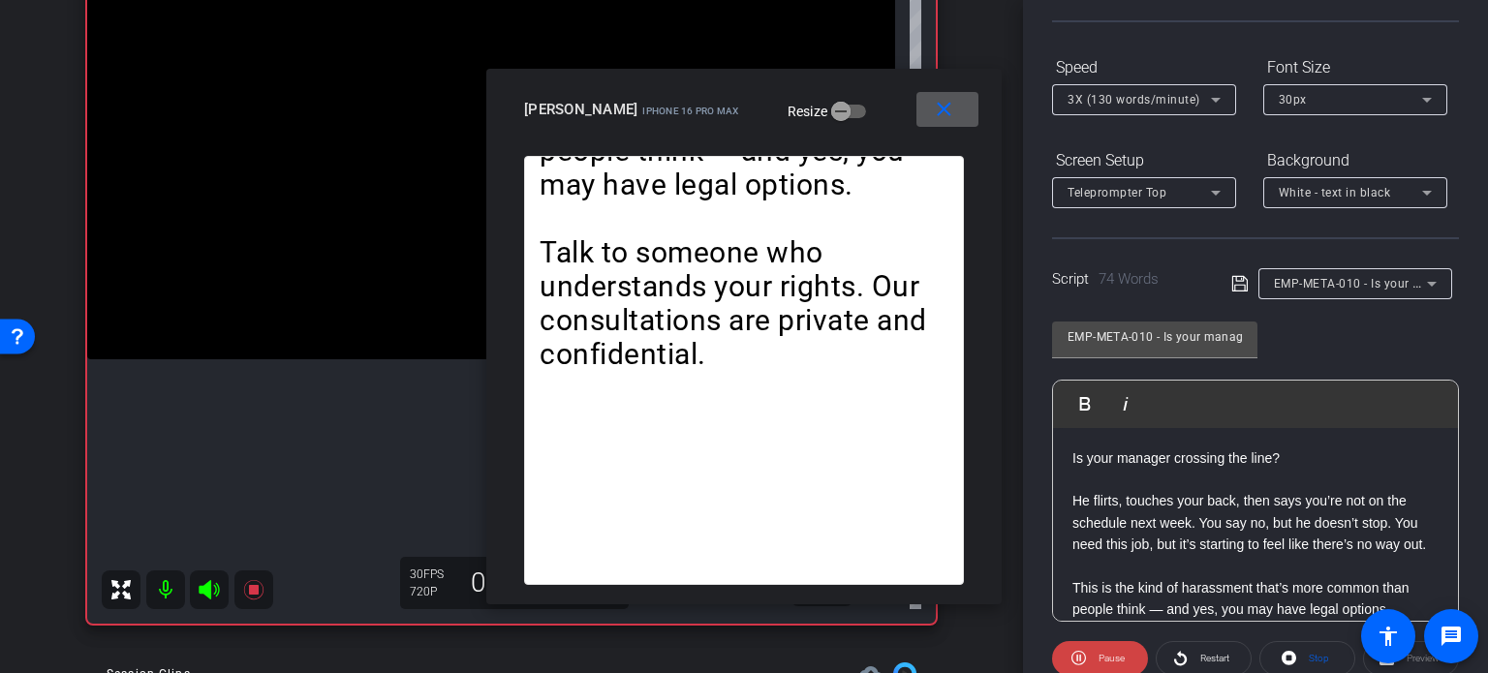
scroll to position [93, 0]
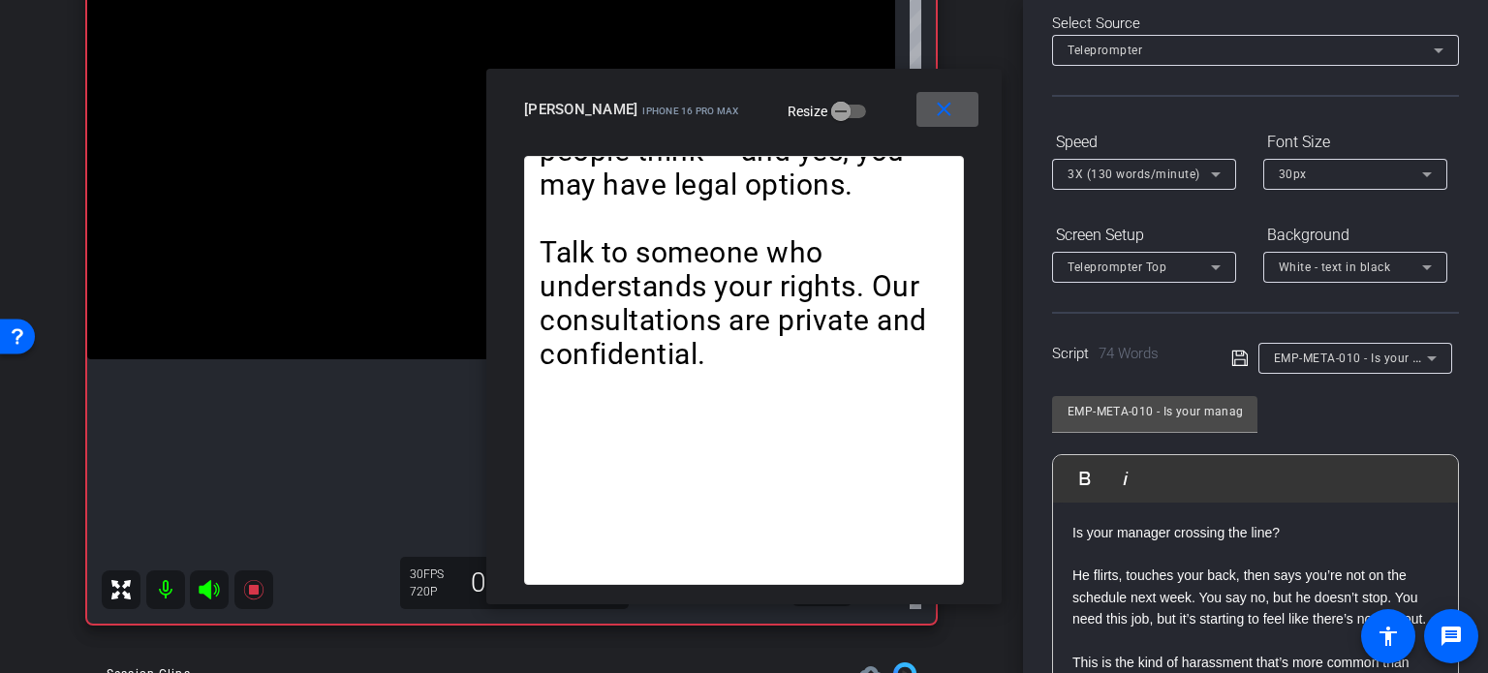
click at [1131, 178] on span "3X (130 words/minute)" at bounding box center [1133, 175] width 133 height 14
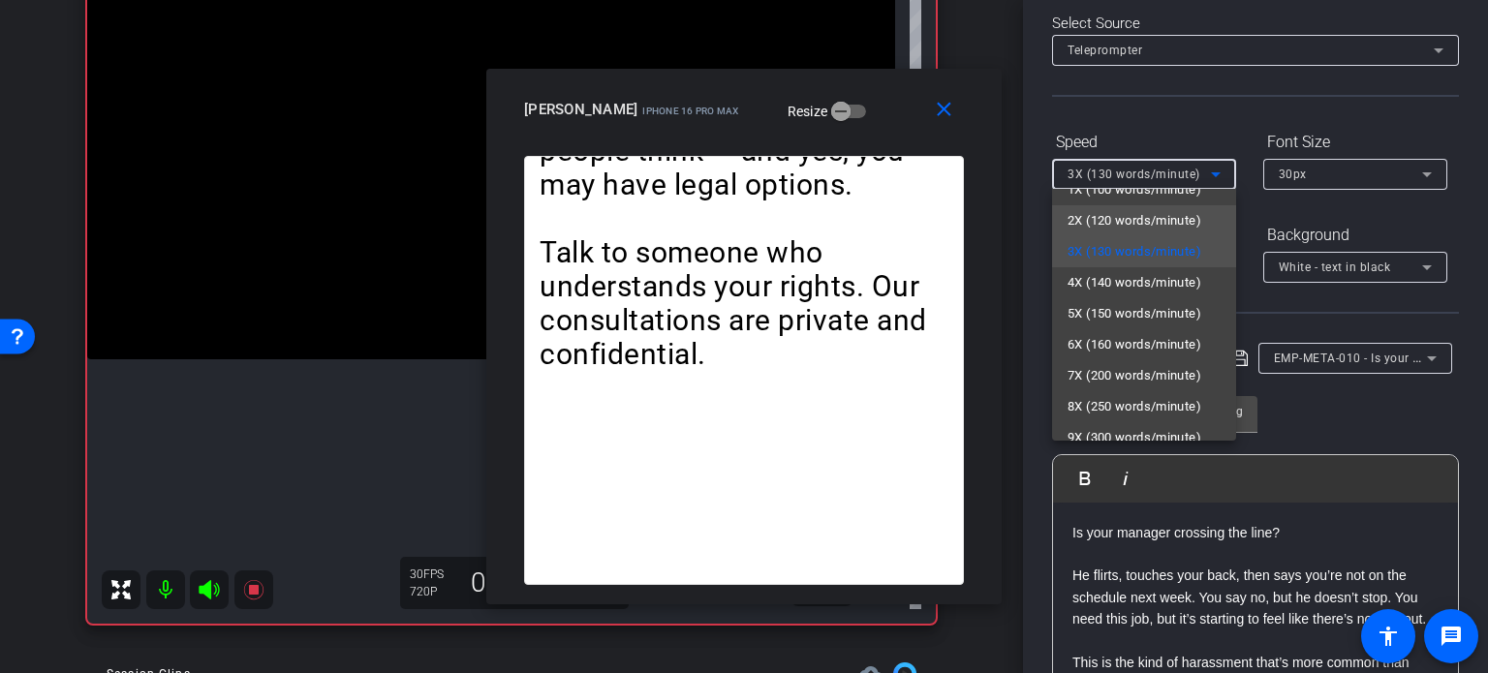
scroll to position [43, 0]
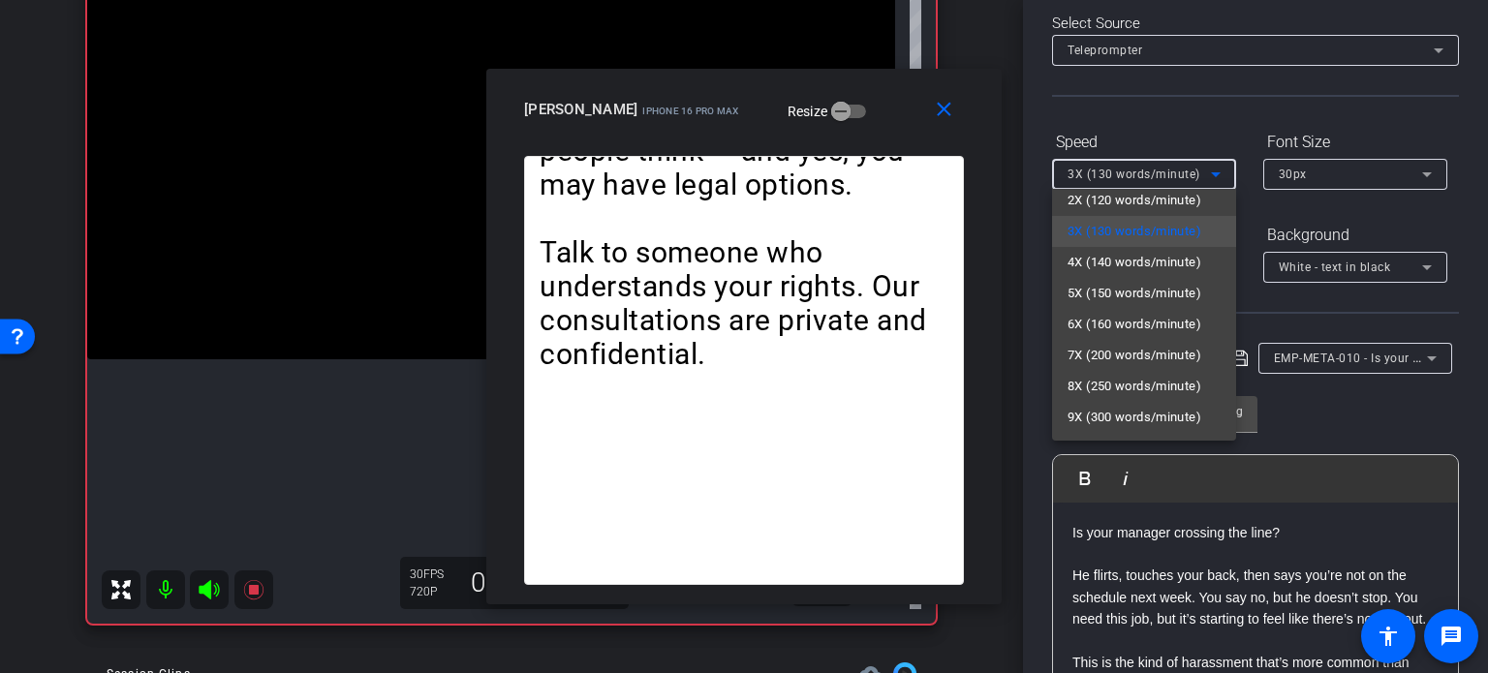
drag, startPoint x: 751, startPoint y: 119, endPoint x: 767, endPoint y: 119, distance: 16.5
click at [767, 119] on div at bounding box center [744, 336] width 1488 height 673
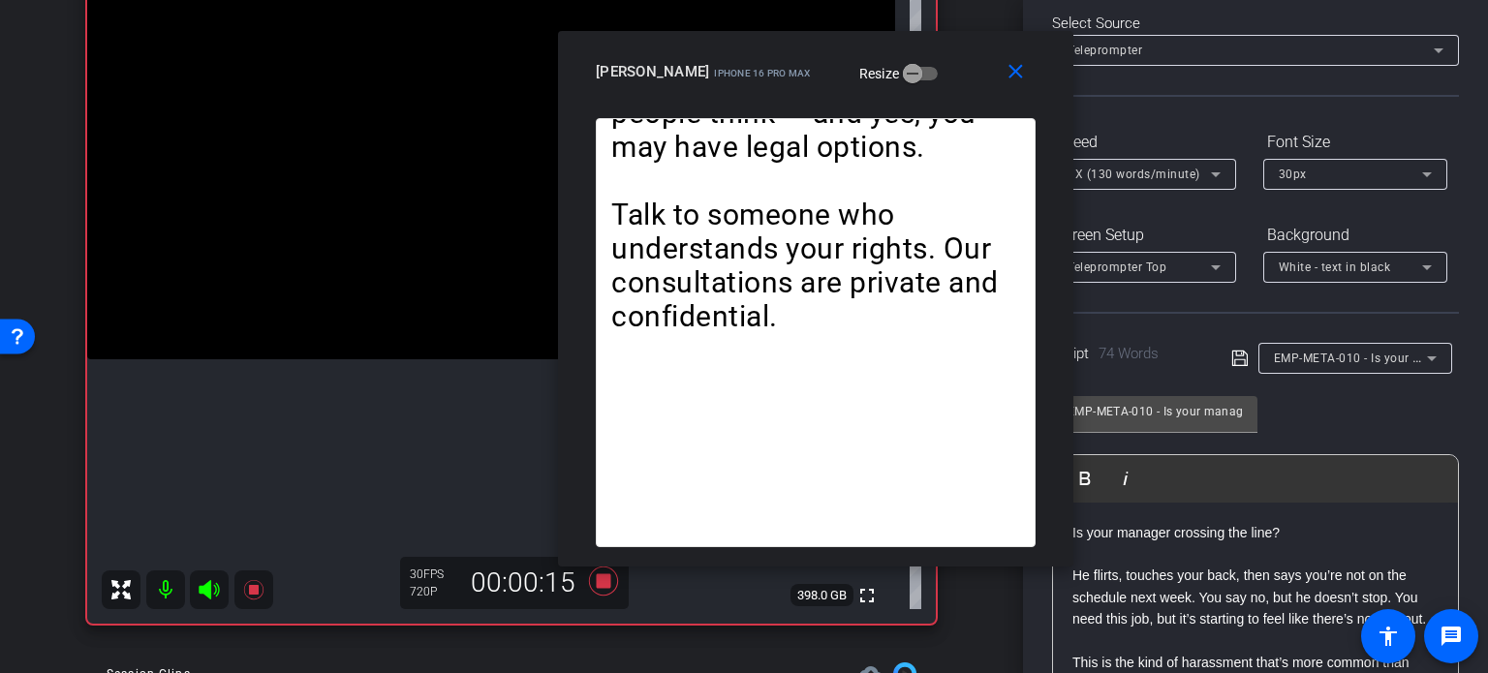
drag, startPoint x: 767, startPoint y: 119, endPoint x: 839, endPoint y: 81, distance: 81.0
click at [839, 81] on mat-slide-toggle "Resize" at bounding box center [884, 72] width 108 height 31
click at [1116, 170] on span "3X (130 words/minute)" at bounding box center [1133, 175] width 133 height 14
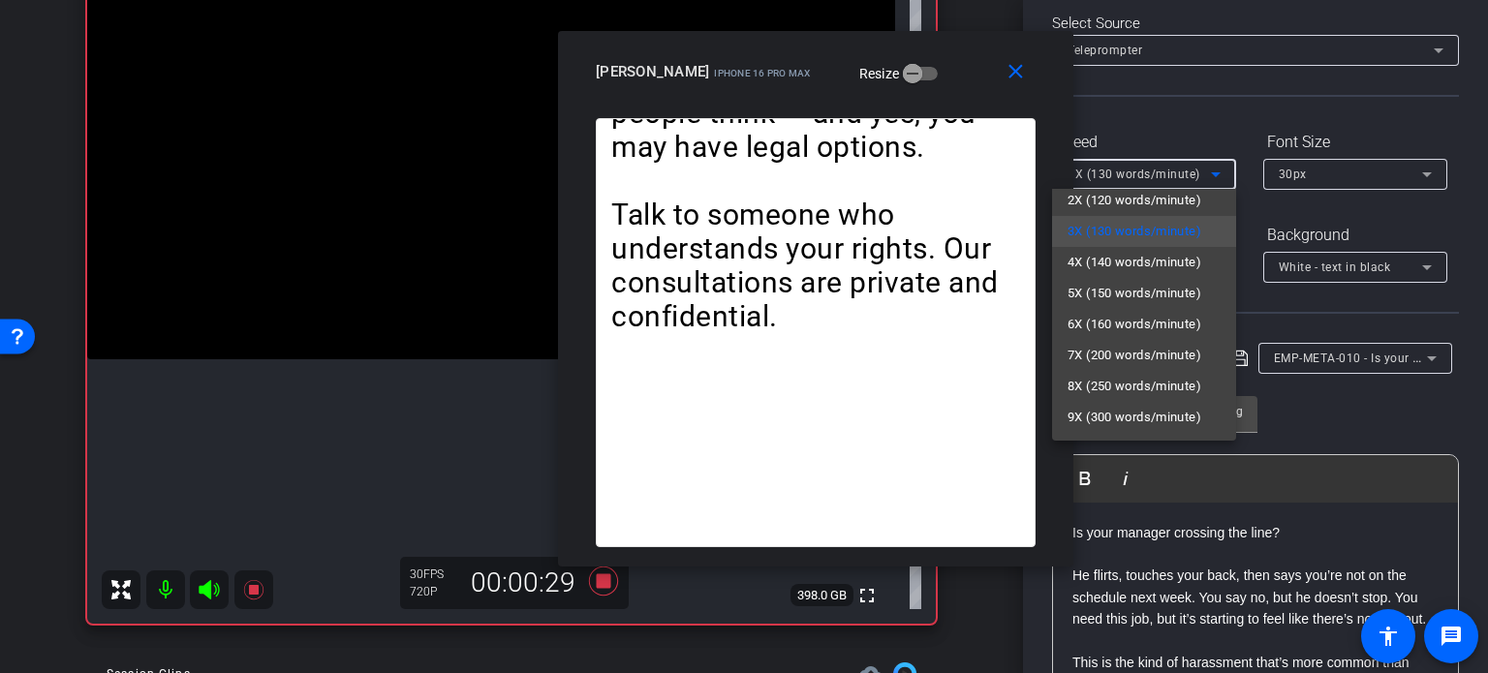
click at [821, 290] on div at bounding box center [744, 336] width 1488 height 673
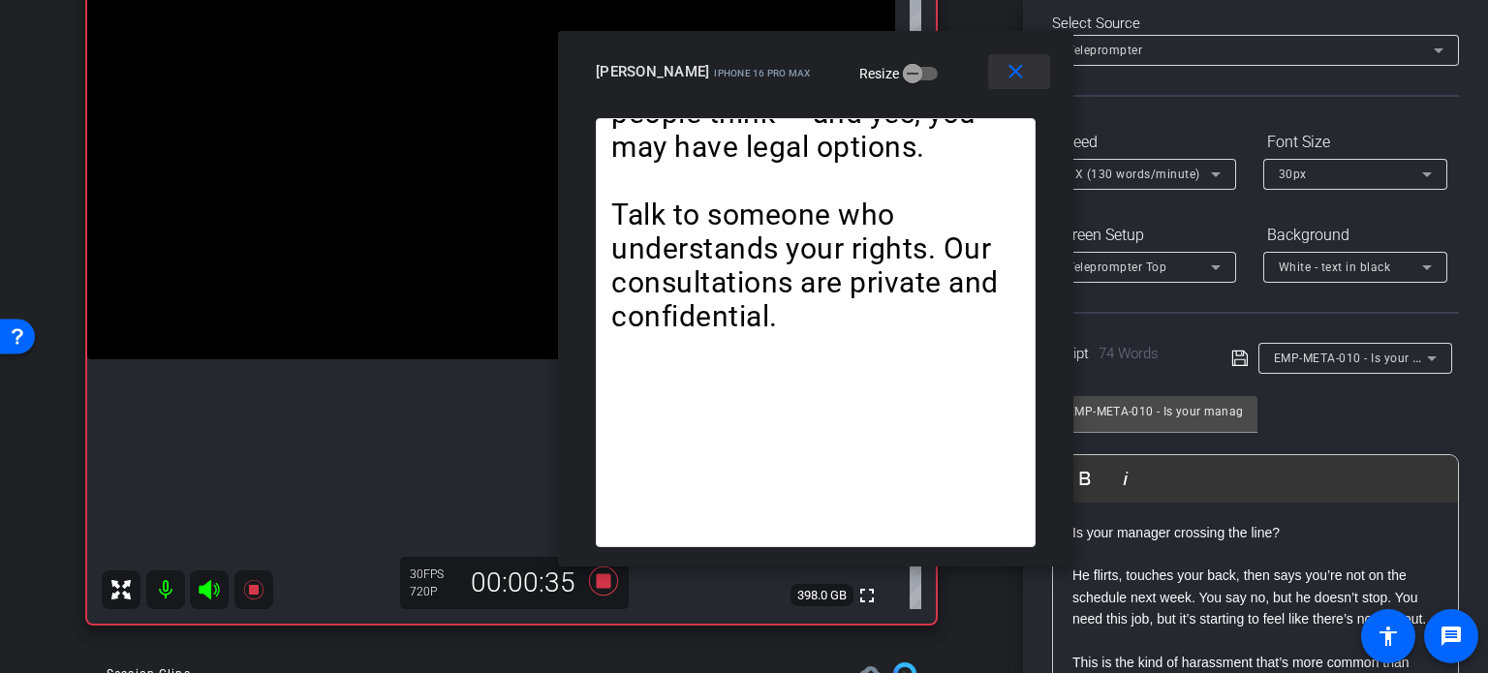
click at [1016, 65] on mat-icon "close" at bounding box center [1015, 72] width 24 height 24
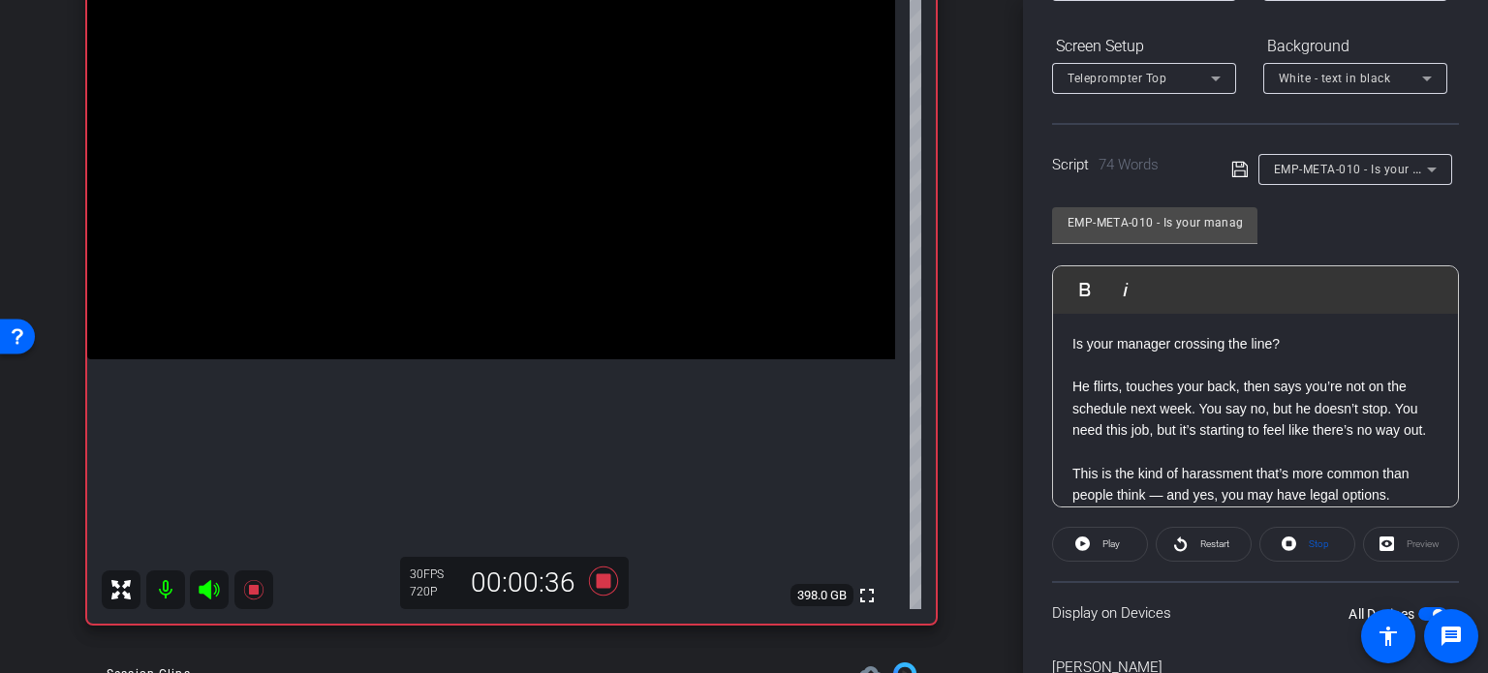
scroll to position [287, 0]
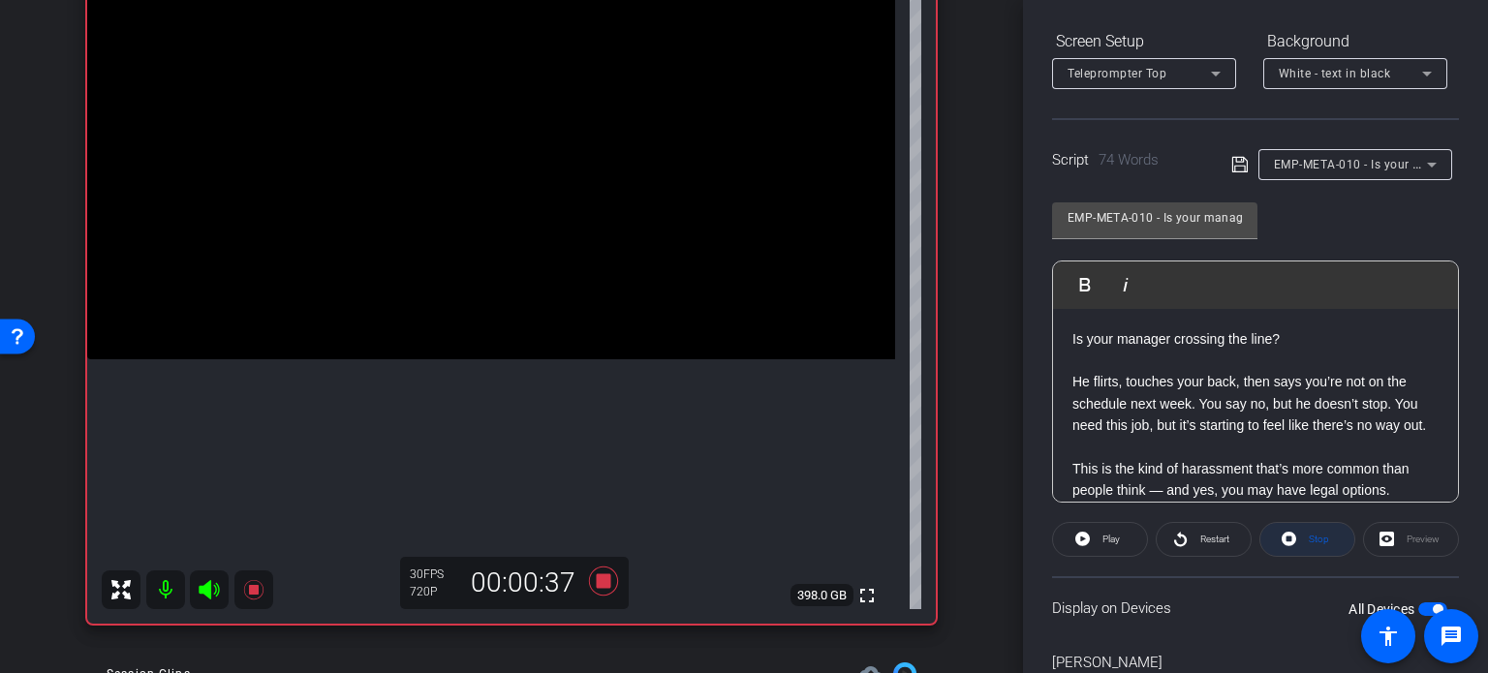
click at [1309, 530] on span "Stop" at bounding box center [1316, 539] width 25 height 27
click at [599, 582] on icon at bounding box center [603, 581] width 29 height 29
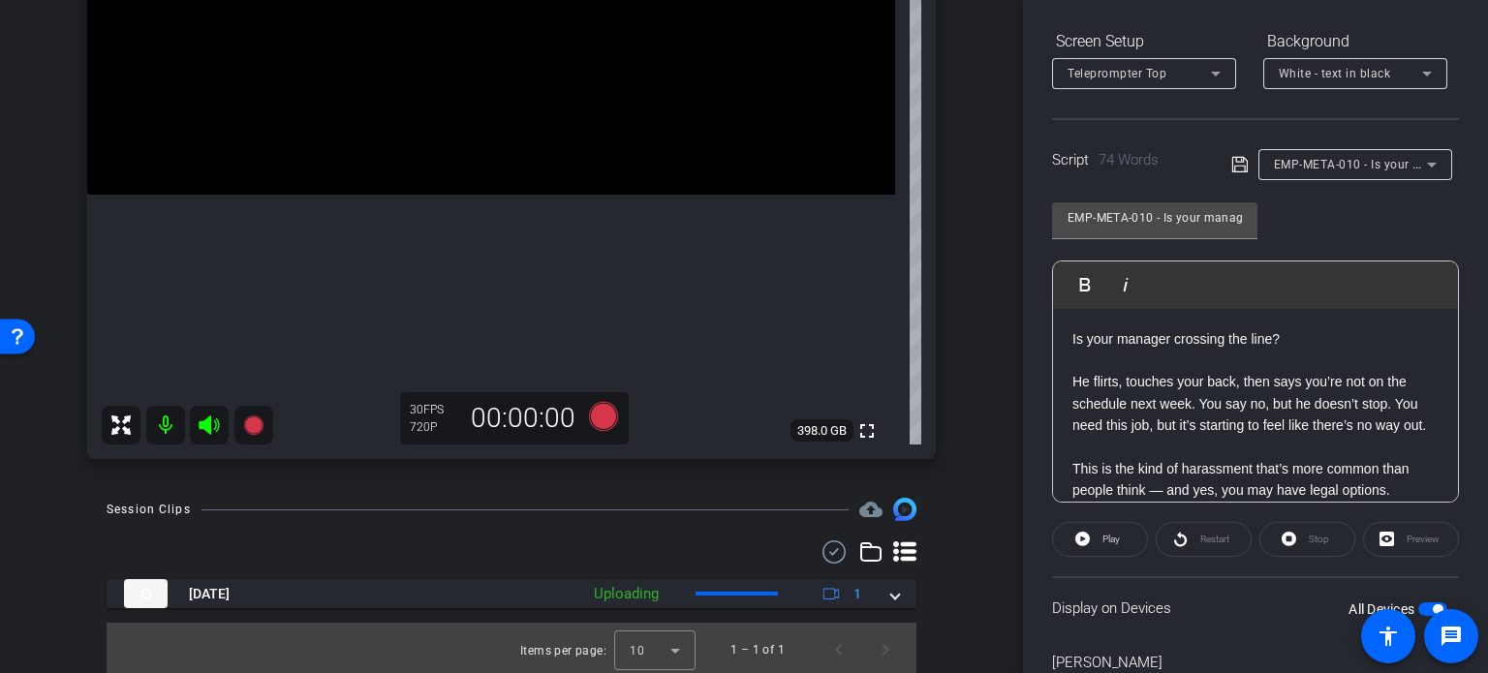
scroll to position [362, 0]
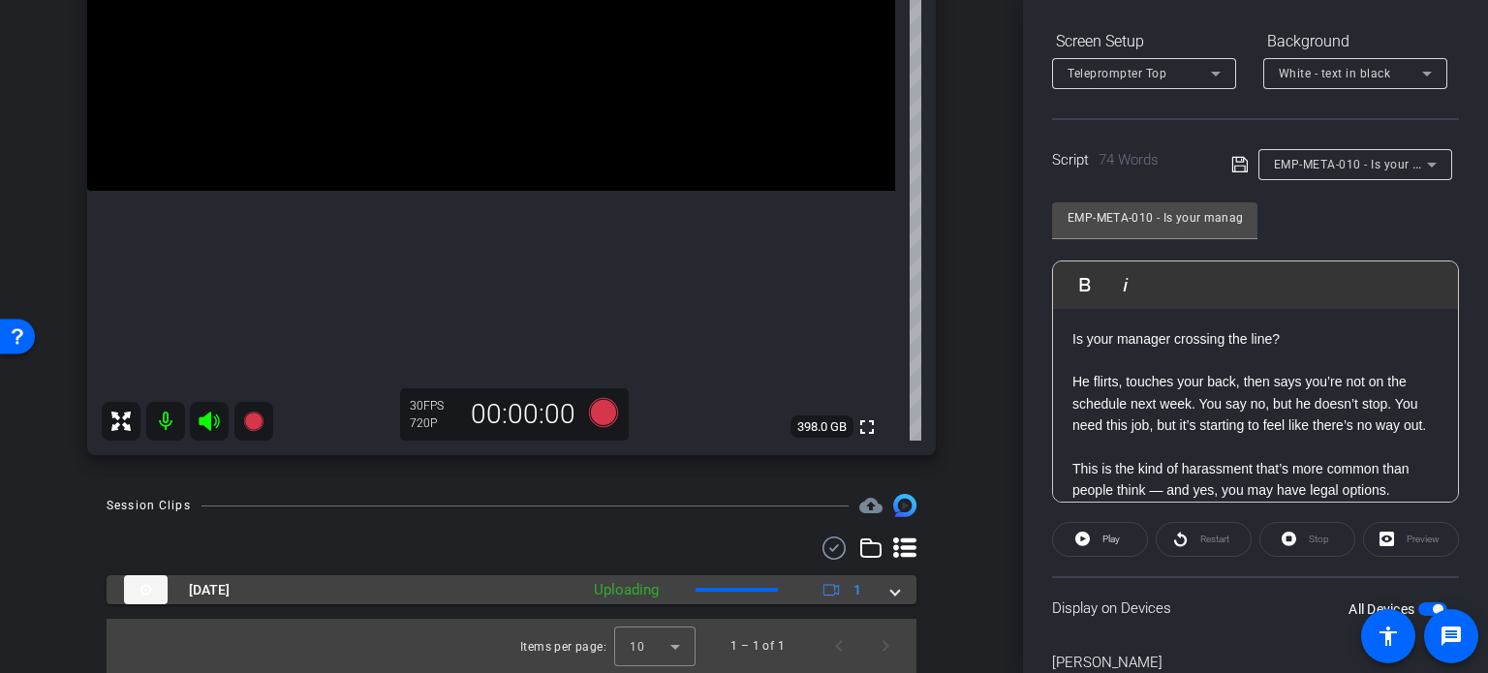
click at [891, 591] on mat-expansion-panel-header "Sep 22, 2025 Uploading 1" at bounding box center [512, 589] width 810 height 29
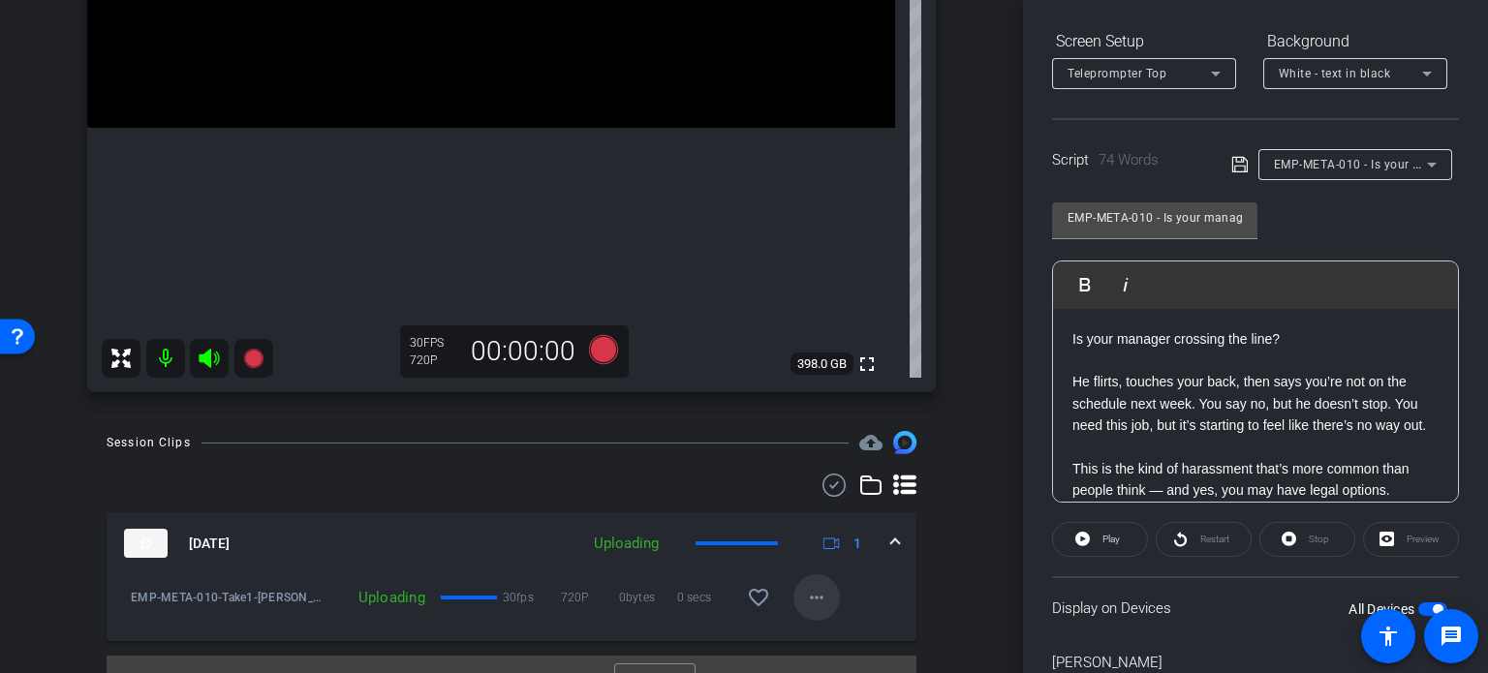
scroll to position [459, 0]
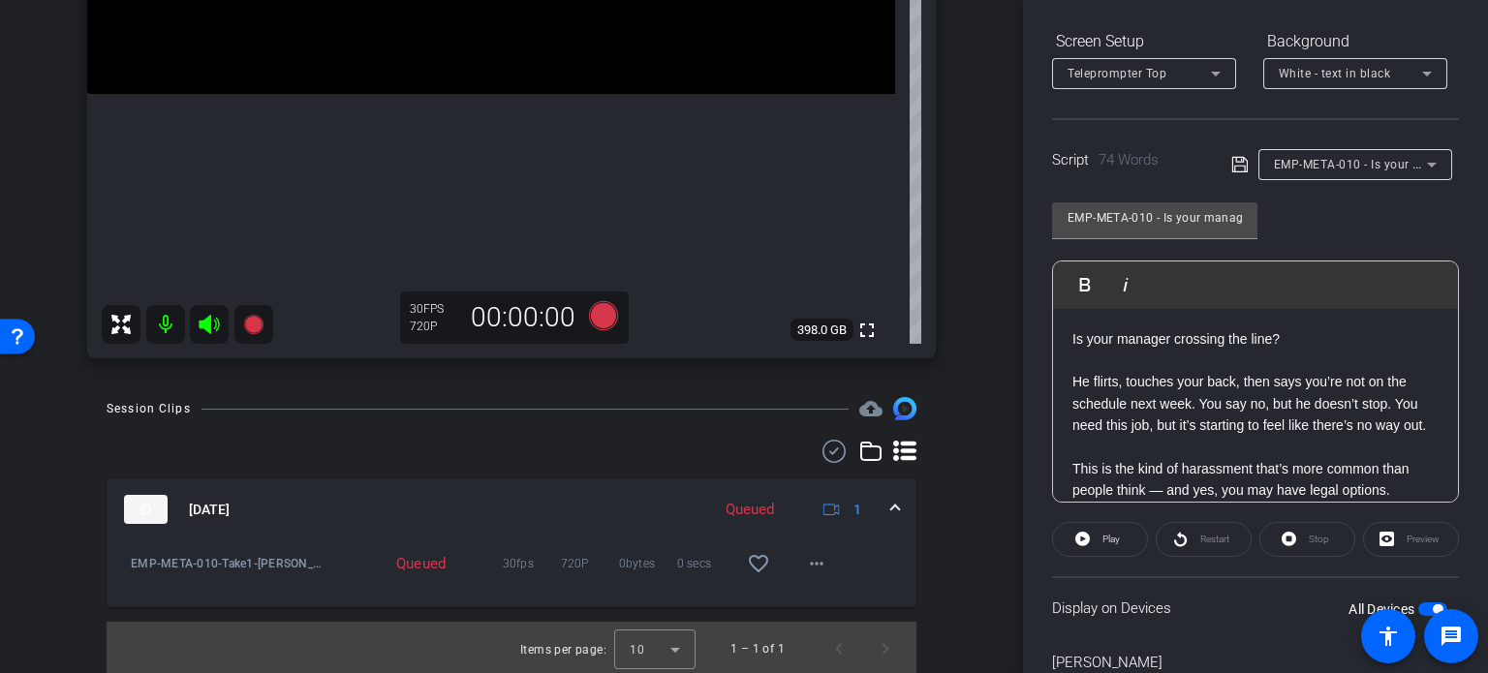
drag, startPoint x: 744, startPoint y: 560, endPoint x: 867, endPoint y: 495, distance: 139.1
click at [747, 560] on mat-icon "favorite_border" at bounding box center [758, 563] width 23 height 23
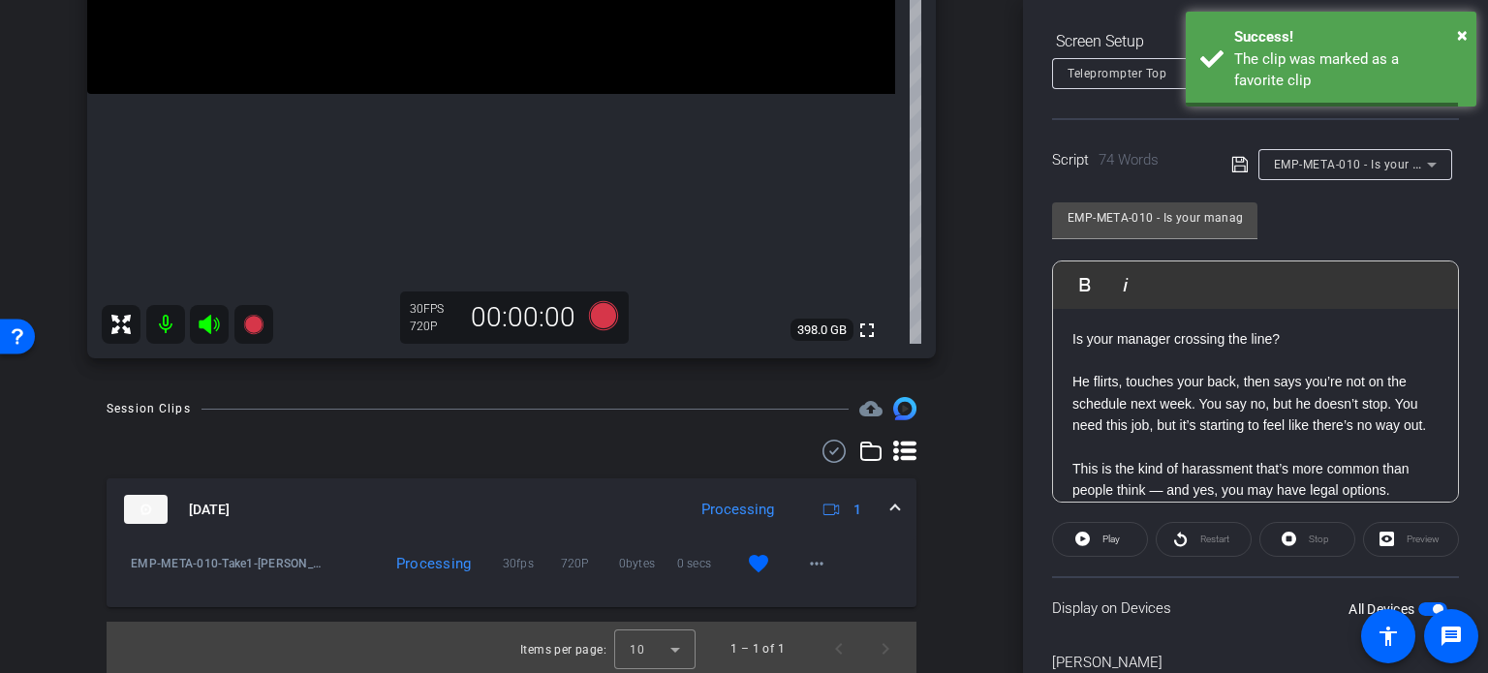
drag, startPoint x: 891, startPoint y: 501, endPoint x: 1178, endPoint y: 297, distance: 351.5
click at [938, 464] on div "Session Clips cloud_upload Sep 22, 2025 Processing 1 EMP-META-010-Take1-Hannema…" at bounding box center [511, 536] width 926 height 279
click at [1339, 166] on span "EMP-META-010 - Is your manager crossing the line?" at bounding box center [1420, 163] width 293 height 15
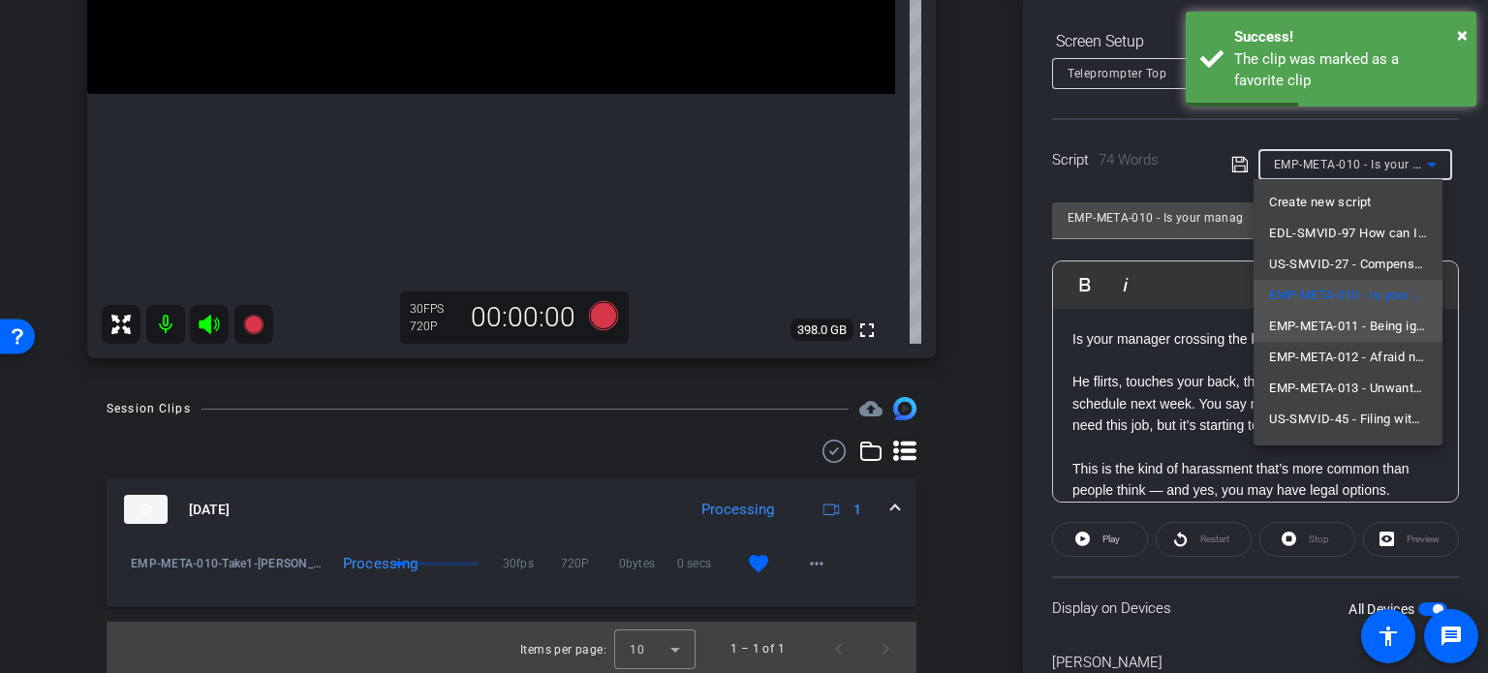
click at [1308, 317] on span "EMP-META-011 - Being ignored on the schedule?" at bounding box center [1348, 326] width 158 height 23
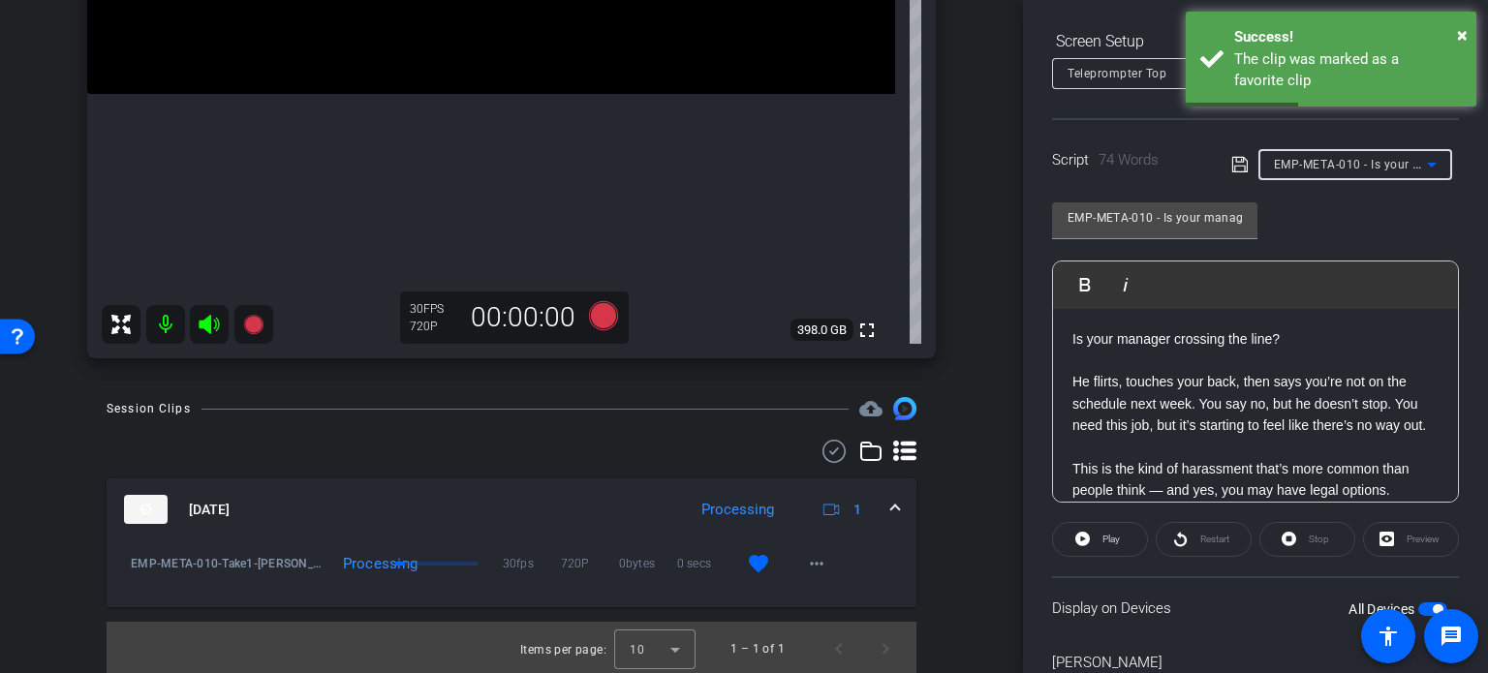
type input "EMP-META-011 - Being ignored on the schedule?"
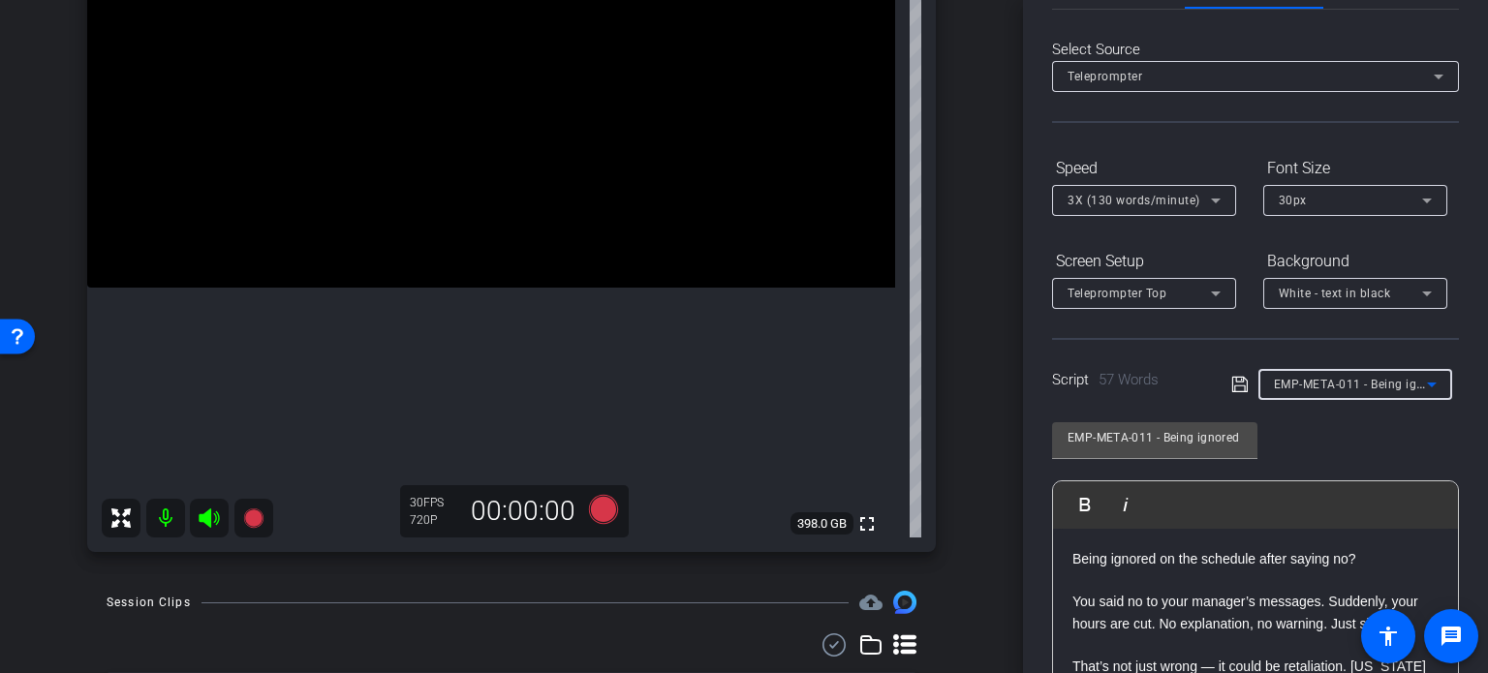
scroll to position [97, 0]
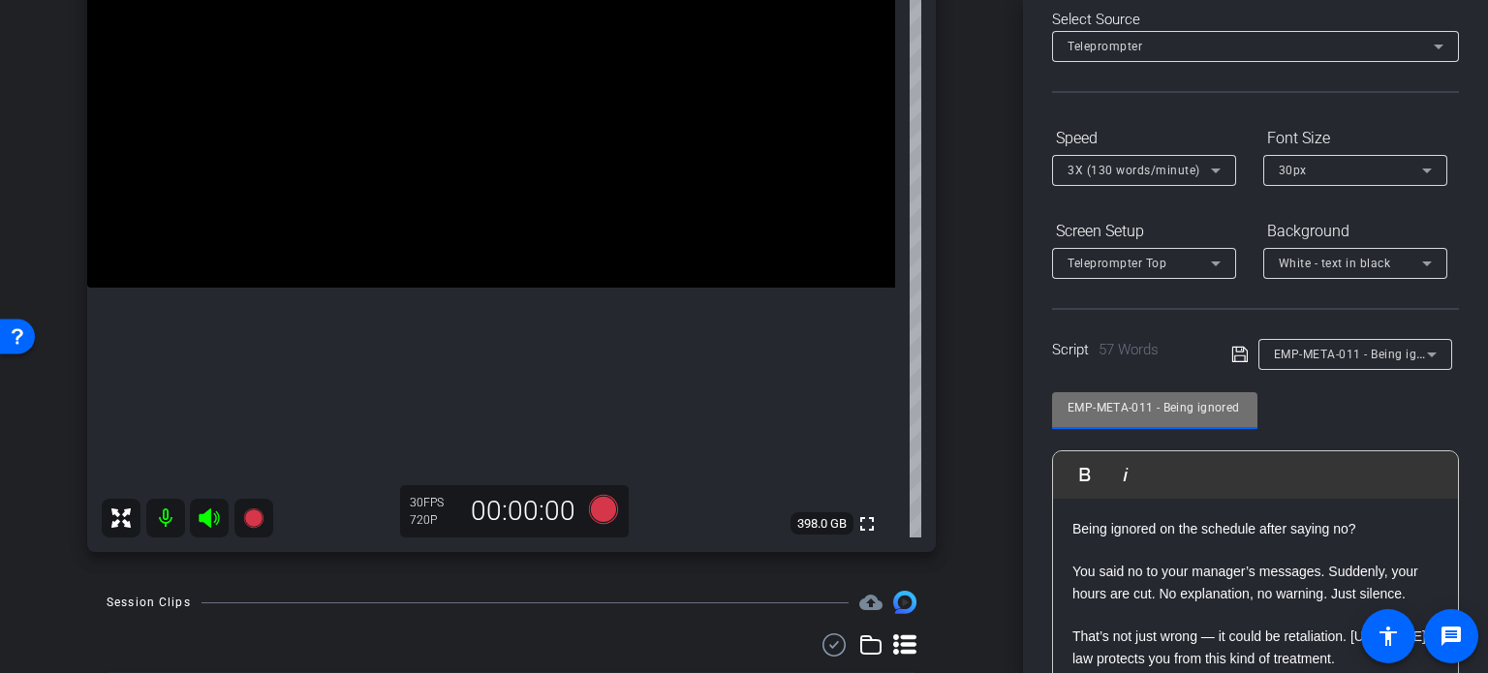
drag, startPoint x: 1149, startPoint y: 407, endPoint x: 976, endPoint y: 406, distance: 172.4
click at [976, 405] on div "arrow_back Hannemann,Brian_Shoot25_09222025 Back to project Send invite account…" at bounding box center [744, 336] width 1488 height 673
click at [1135, 417] on input "EMP-META-011 - Being ignored on the schedule?" at bounding box center [1154, 407] width 174 height 23
drag, startPoint x: 1152, startPoint y: 410, endPoint x: 942, endPoint y: 397, distance: 209.6
click at [943, 396] on div "arrow_back Hannemann,Brian_Shoot25_09222025 Back to project Send invite account…" at bounding box center [744, 336] width 1488 height 673
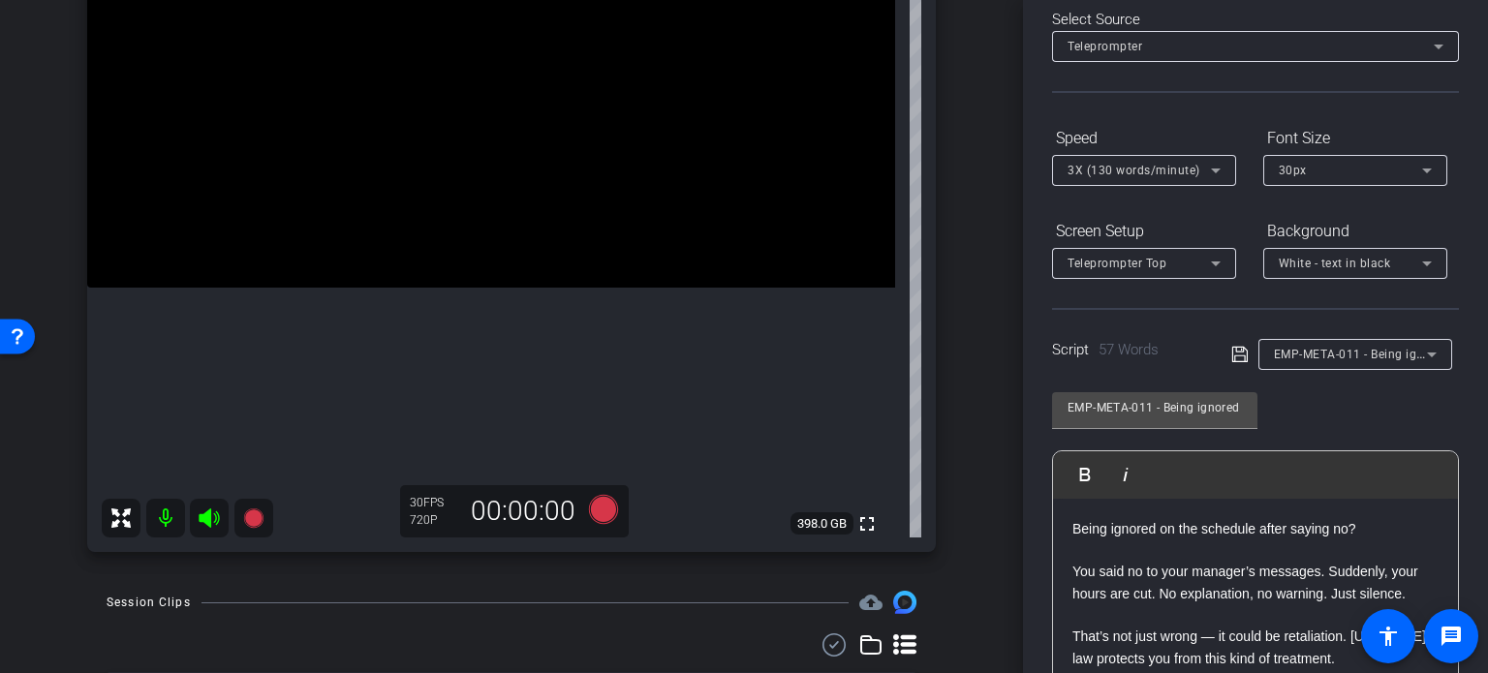
click at [969, 410] on div "arrow_back Hannemann,Brian_Shoot25_09222025 Back to project Send invite account…" at bounding box center [511, 336] width 1023 height 673
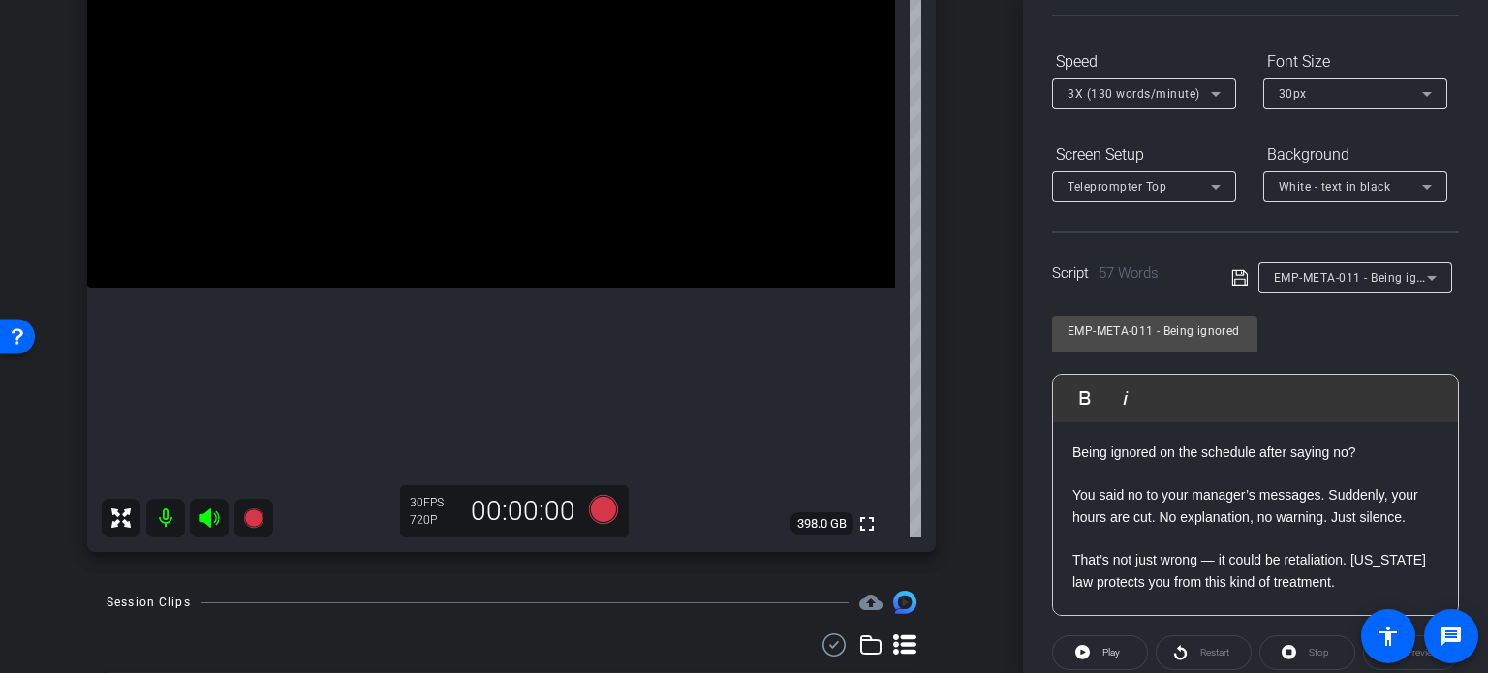
scroll to position [291, 0]
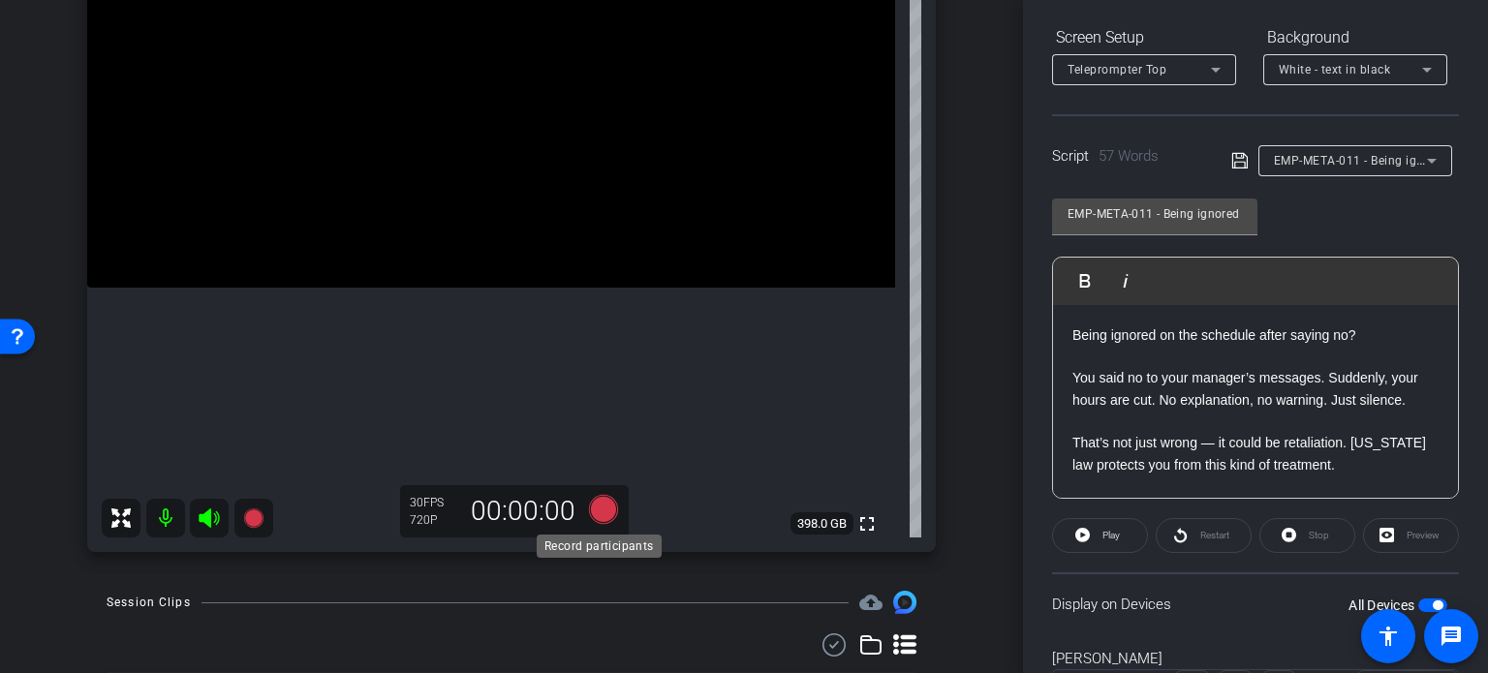
click at [603, 504] on icon at bounding box center [603, 509] width 29 height 29
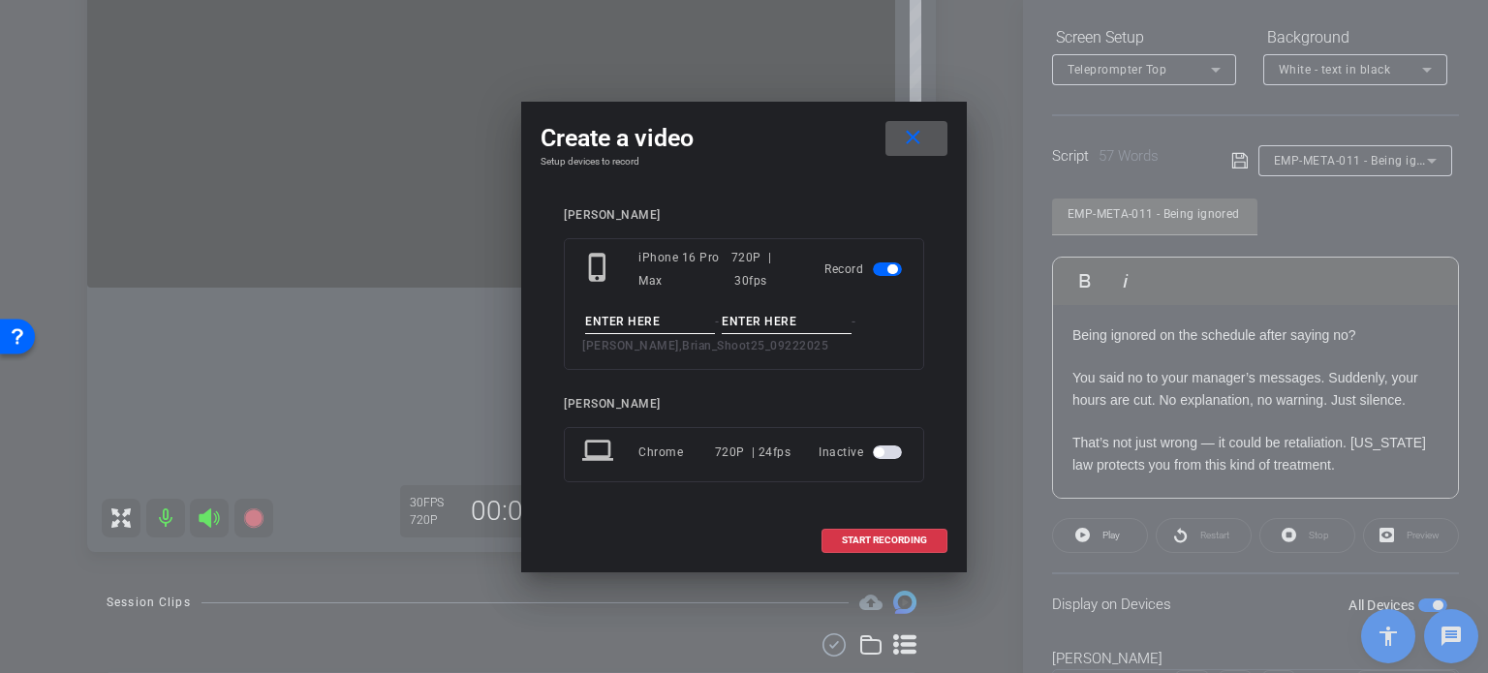
click at [628, 316] on input at bounding box center [650, 322] width 130 height 24
paste input "EMP-META-011"
type input "EMP-META-011"
click at [774, 319] on input at bounding box center [787, 322] width 130 height 24
type input "Take1"
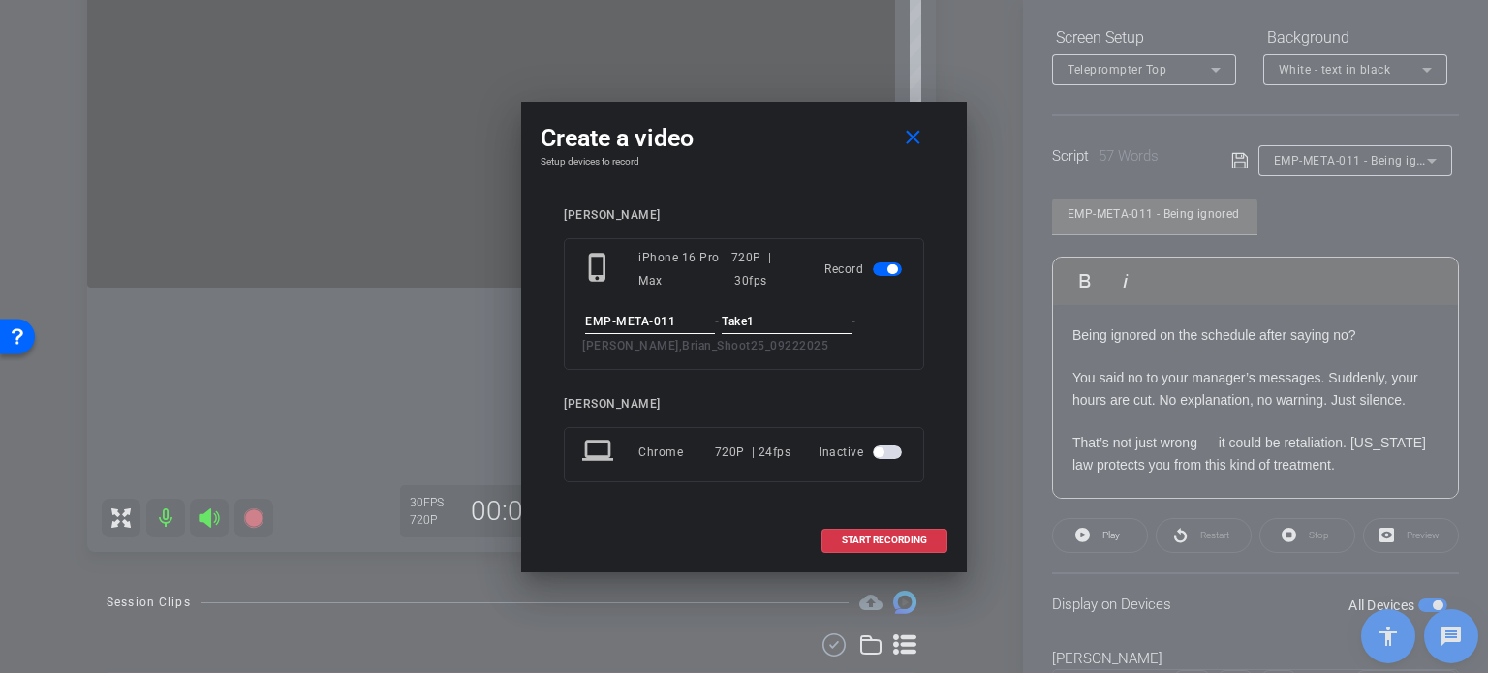
click at [690, 310] on input "EMP-META-011" at bounding box center [650, 322] width 130 height 24
click at [779, 323] on input "Take1" at bounding box center [787, 322] width 130 height 24
click at [763, 357] on div "phone_iphone iPhone 16 Pro Max 720P | 30fps Record EMP-META-011 - Take1 - Hanne…" at bounding box center [744, 304] width 360 height 132
click at [894, 536] on span "START RECORDING" at bounding box center [884, 541] width 85 height 10
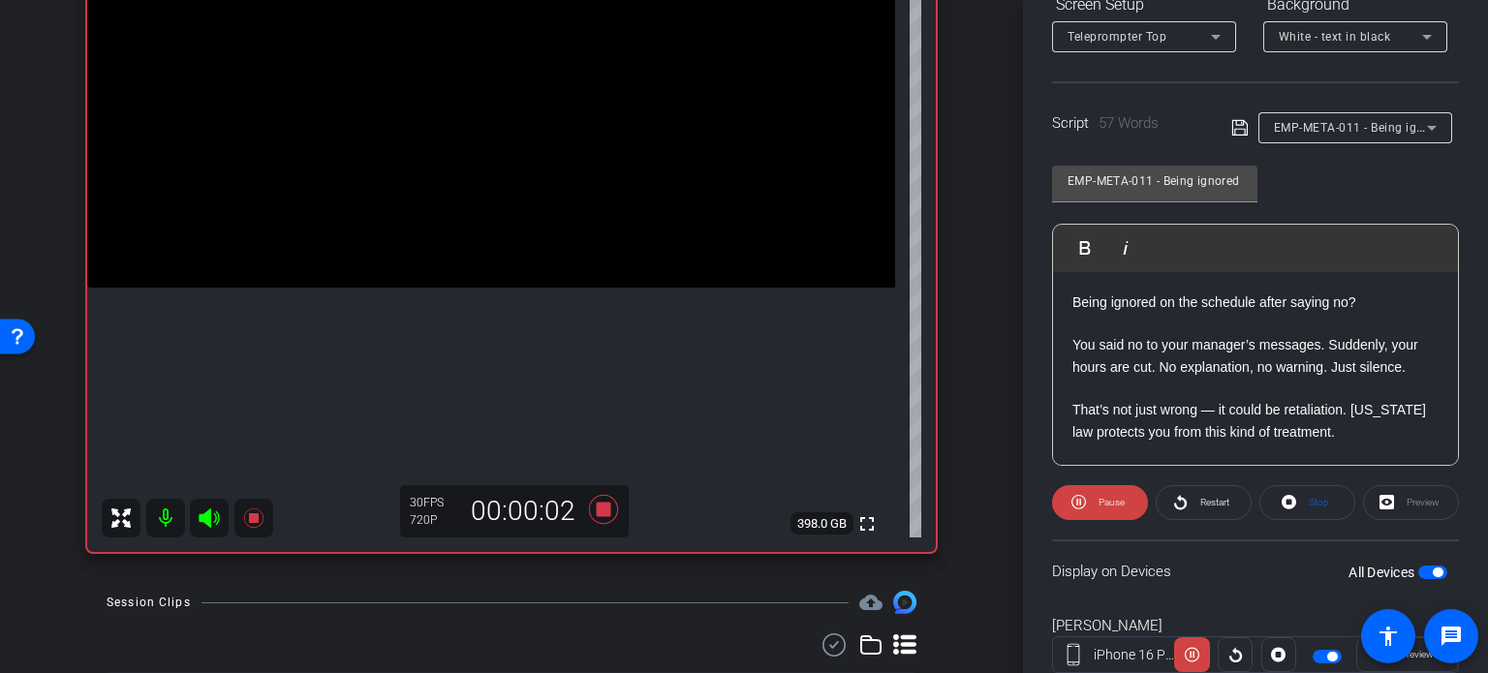
scroll to position [384, 0]
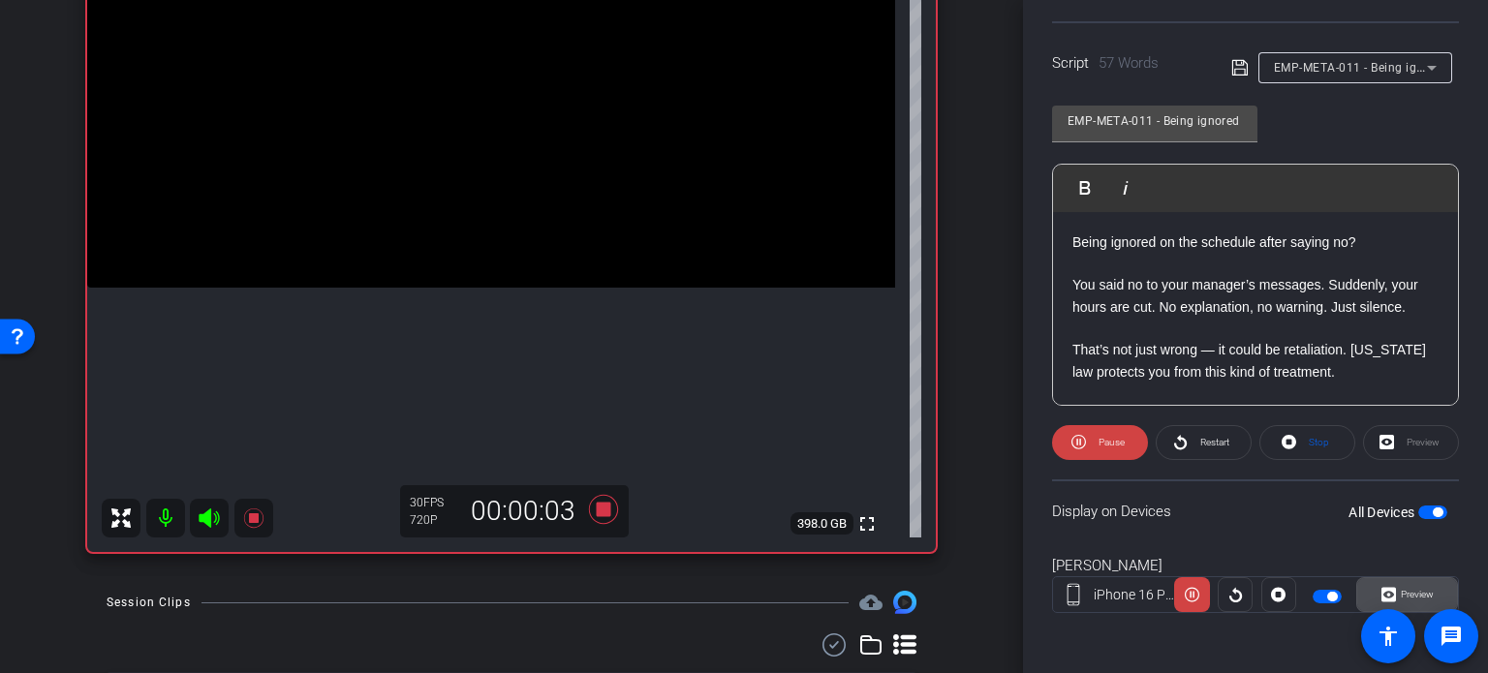
click at [1422, 590] on span "Preview" at bounding box center [1417, 594] width 33 height 11
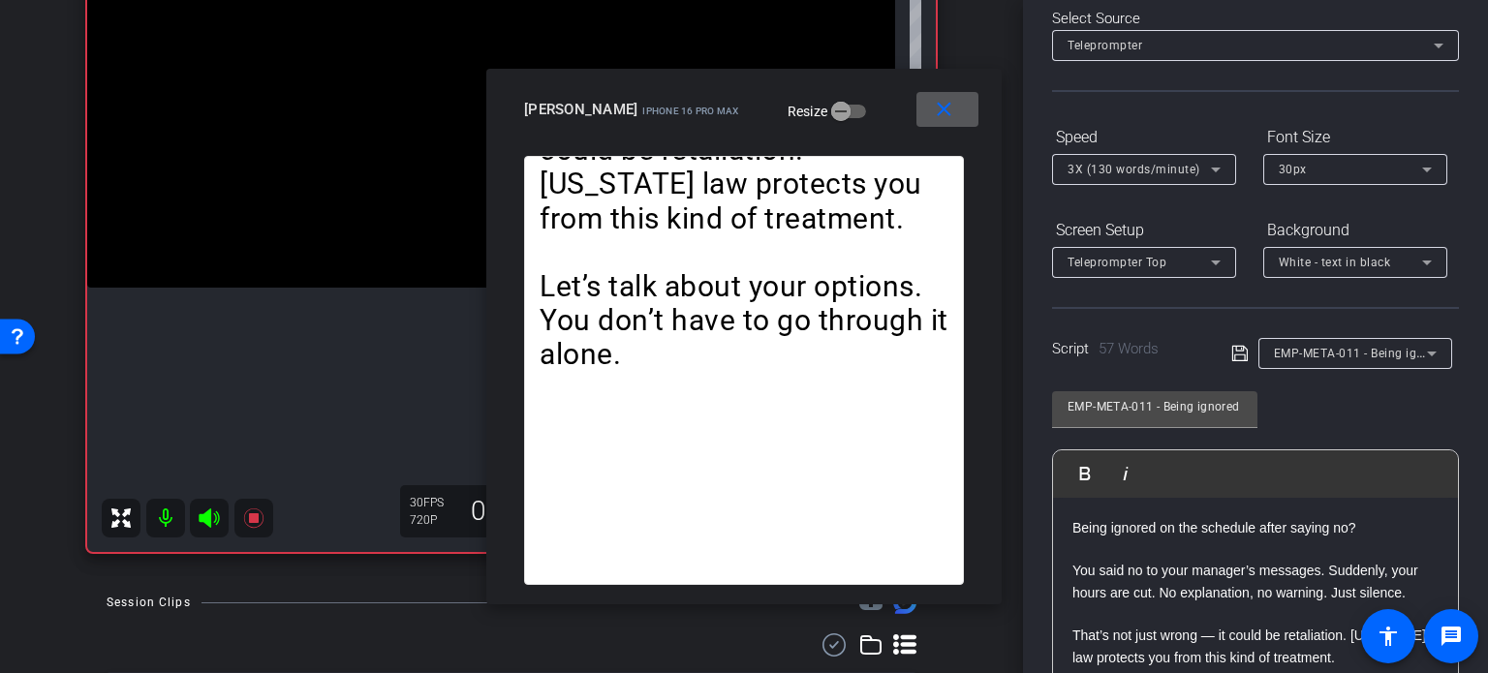
scroll to position [93, 0]
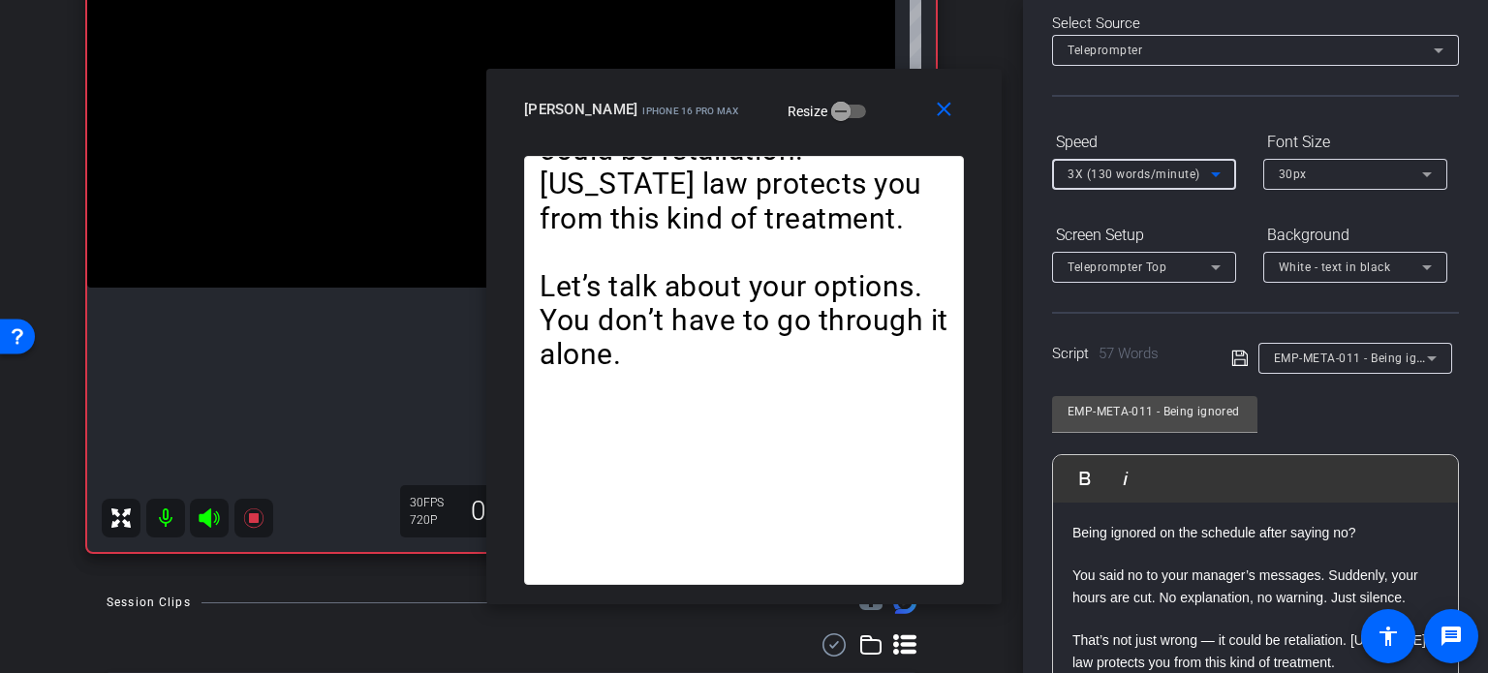
click at [1145, 173] on span "3X (130 words/minute)" at bounding box center [1133, 175] width 133 height 14
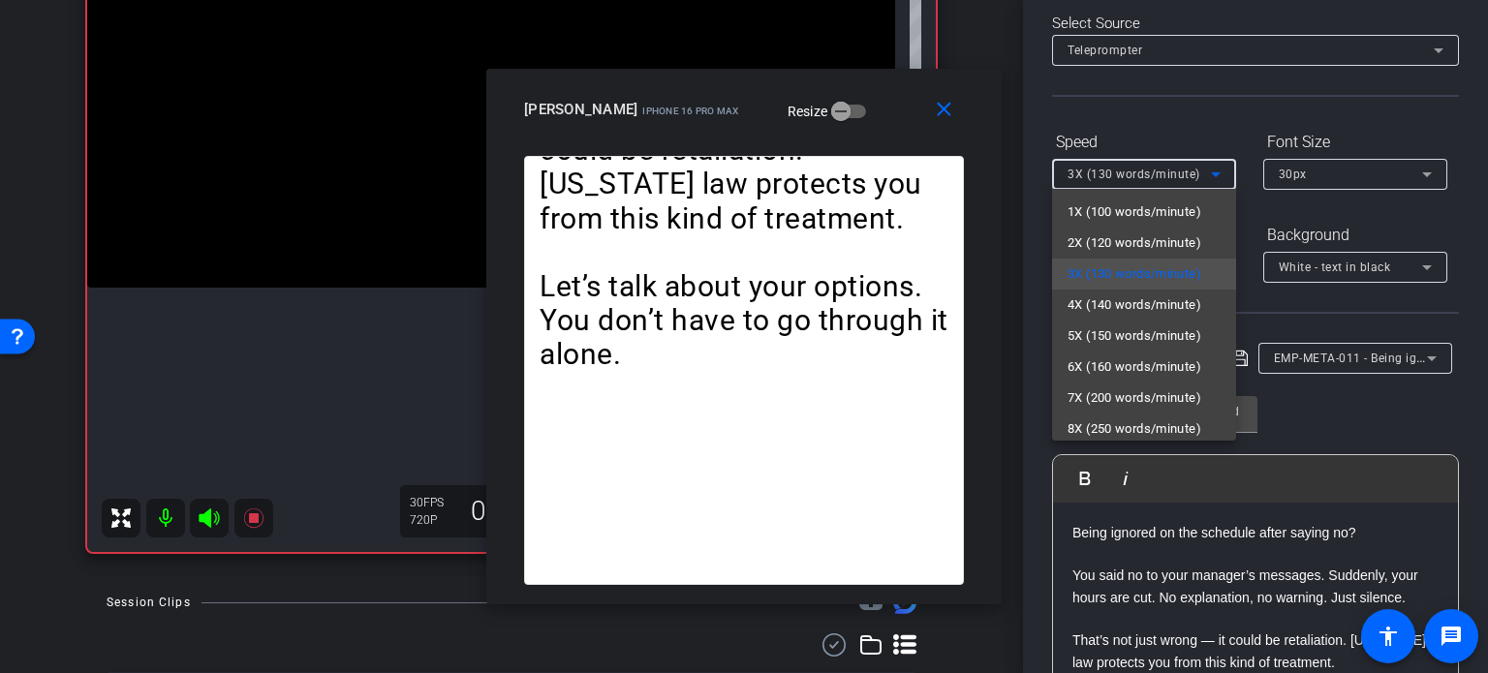
drag, startPoint x: 892, startPoint y: 128, endPoint x: 907, endPoint y: 127, distance: 14.6
click at [907, 127] on div at bounding box center [744, 336] width 1488 height 673
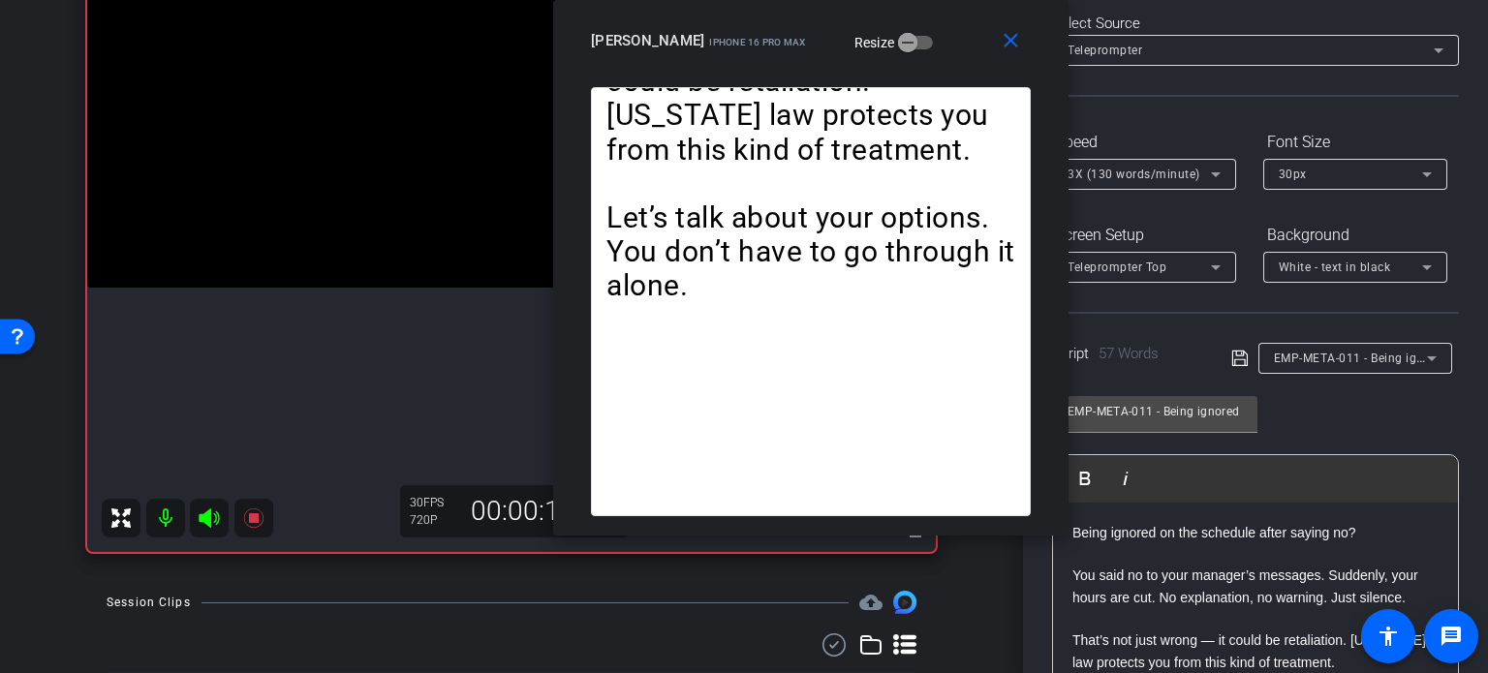
drag, startPoint x: 907, startPoint y: 127, endPoint x: 973, endPoint y: 51, distance: 100.9
click at [973, 51] on div "BrianHannemann iPhone 16 Pro Max Resize" at bounding box center [818, 40] width 454 height 35
click at [1139, 174] on span "3X (130 words/minute)" at bounding box center [1133, 175] width 133 height 14
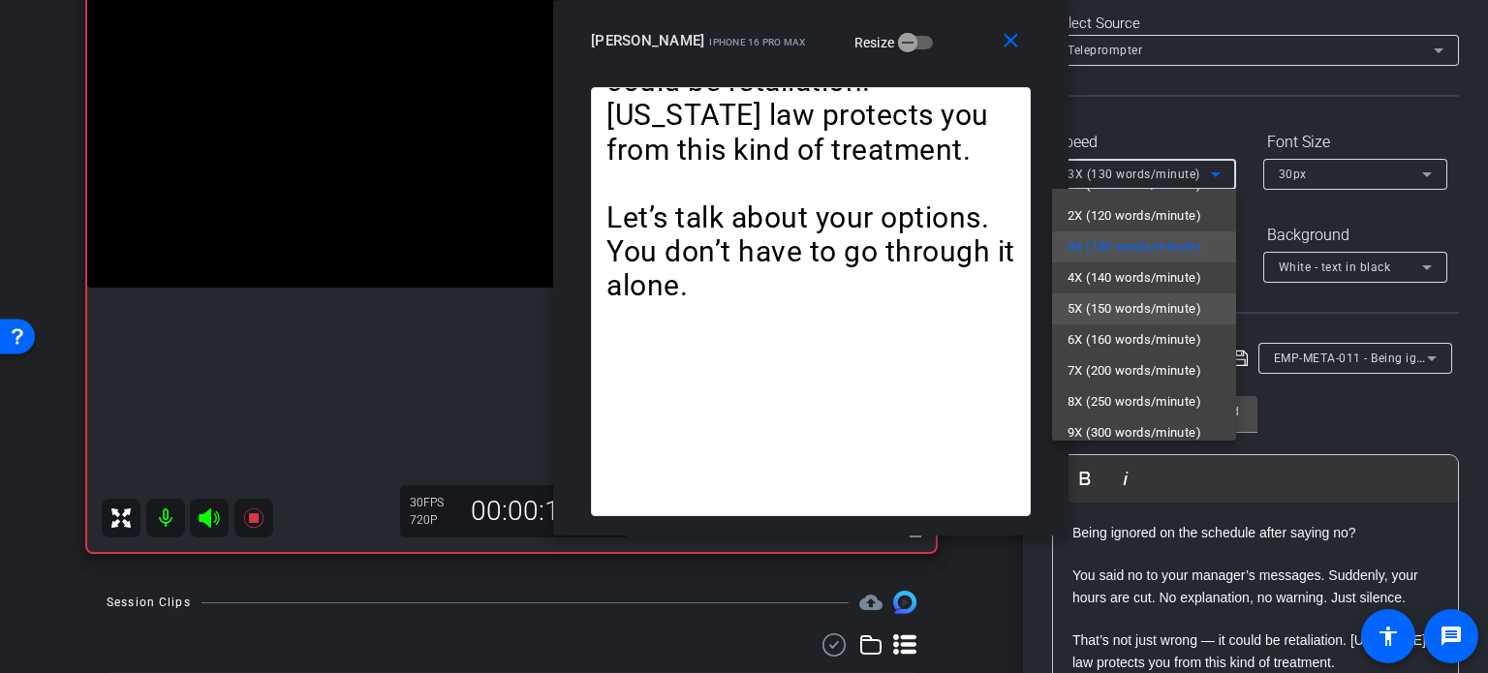
scroll to position [43, 0]
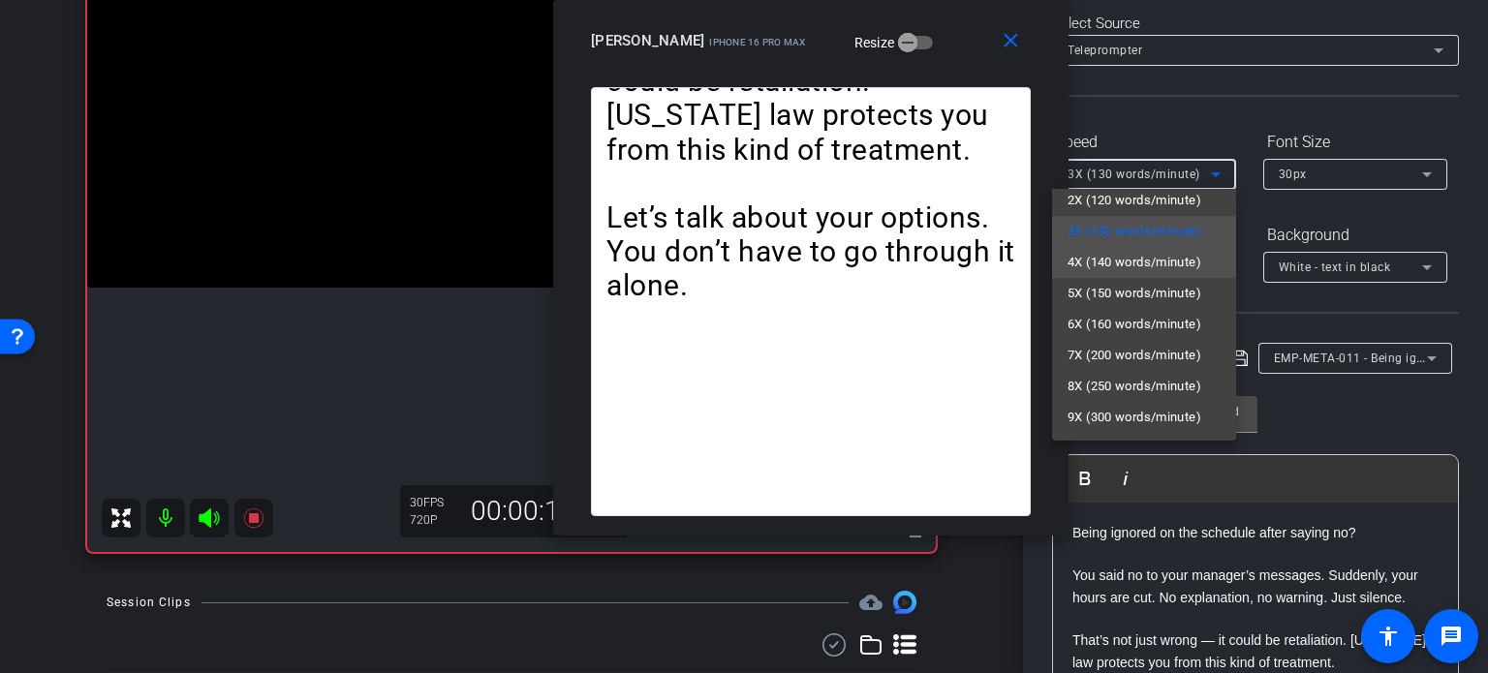
click at [1124, 263] on span "4X (140 words/minute)" at bounding box center [1134, 262] width 134 height 23
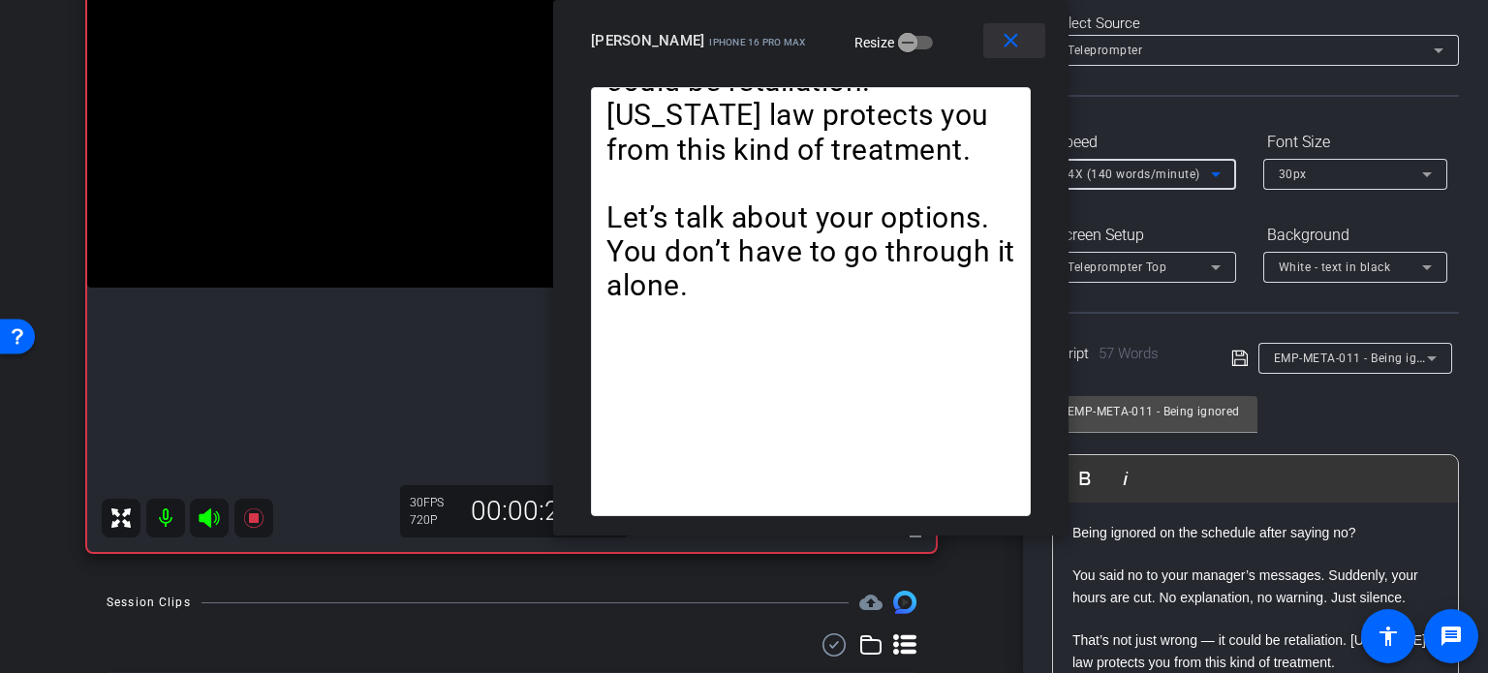
click at [1024, 56] on span at bounding box center [1014, 40] width 62 height 46
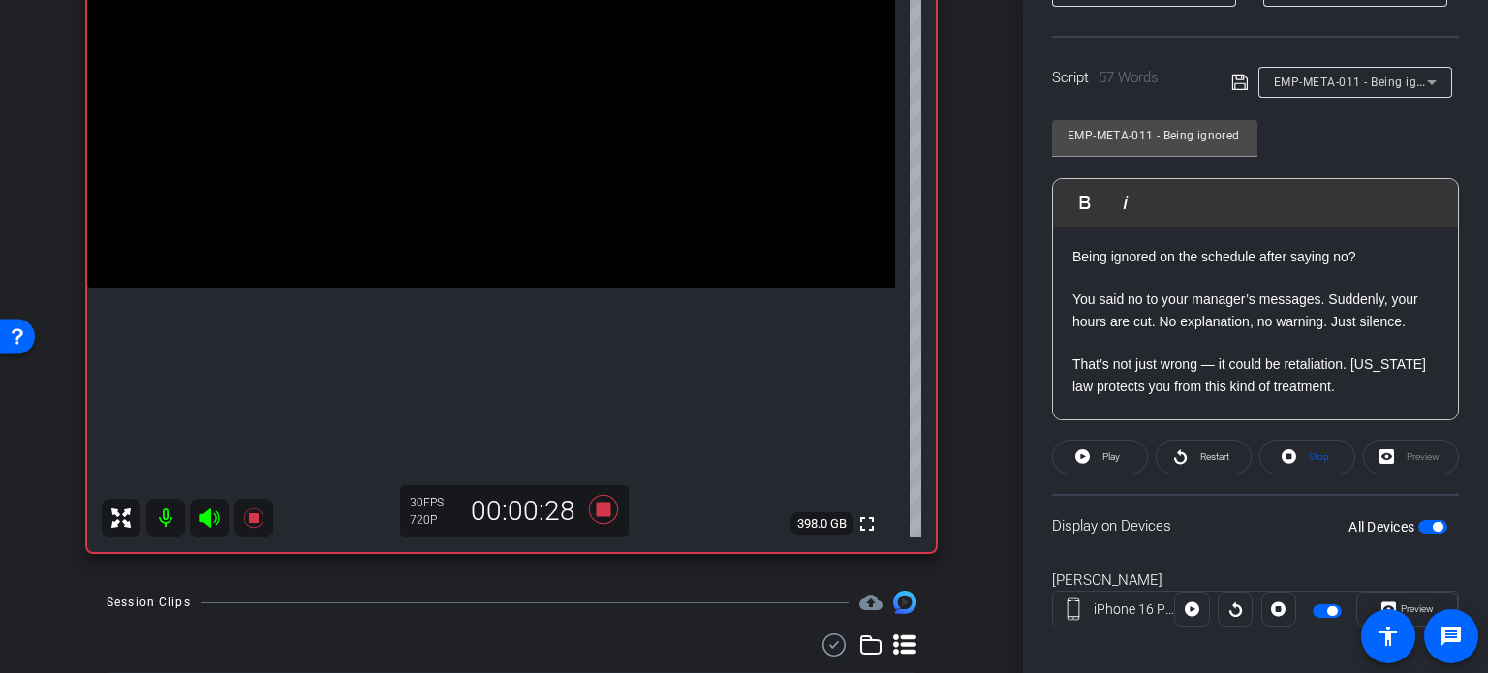
scroll to position [384, 0]
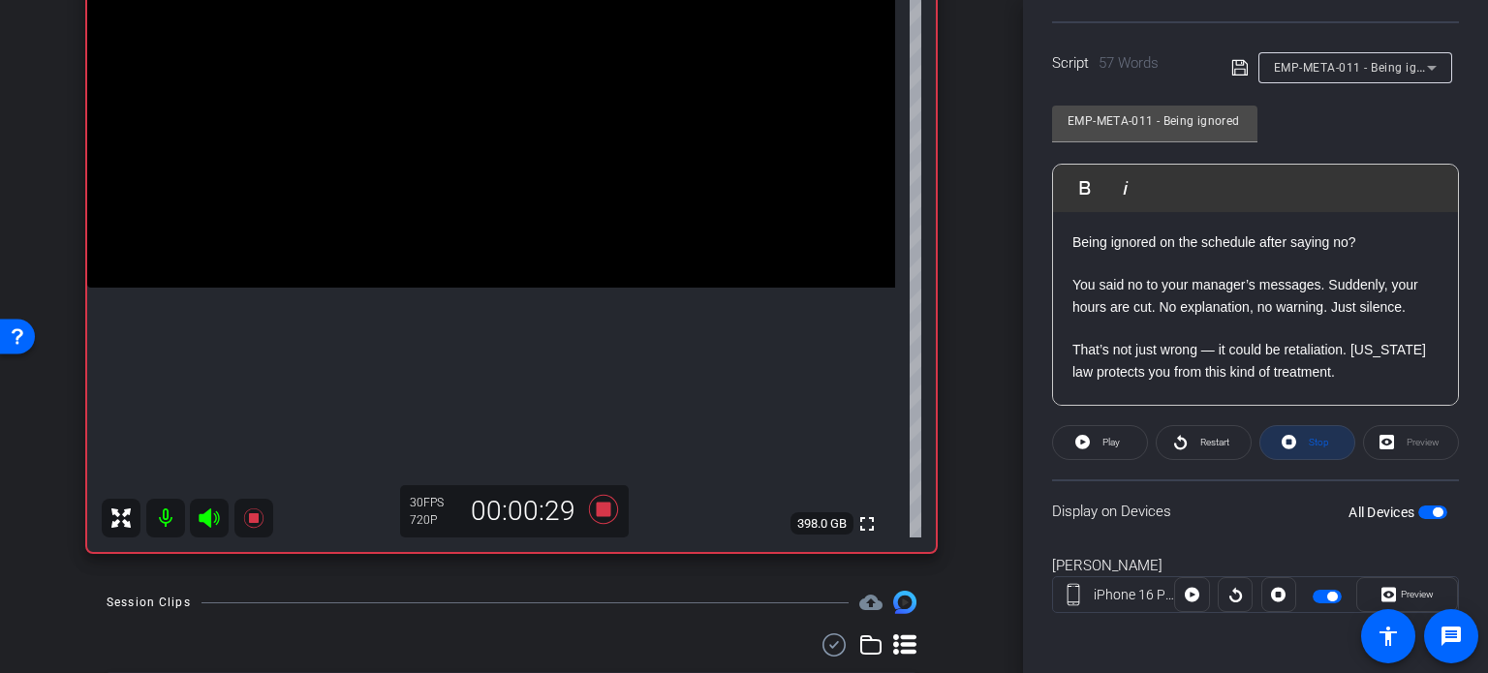
click at [1309, 437] on span "Stop" at bounding box center [1319, 442] width 20 height 11
click at [597, 508] on icon at bounding box center [603, 509] width 29 height 29
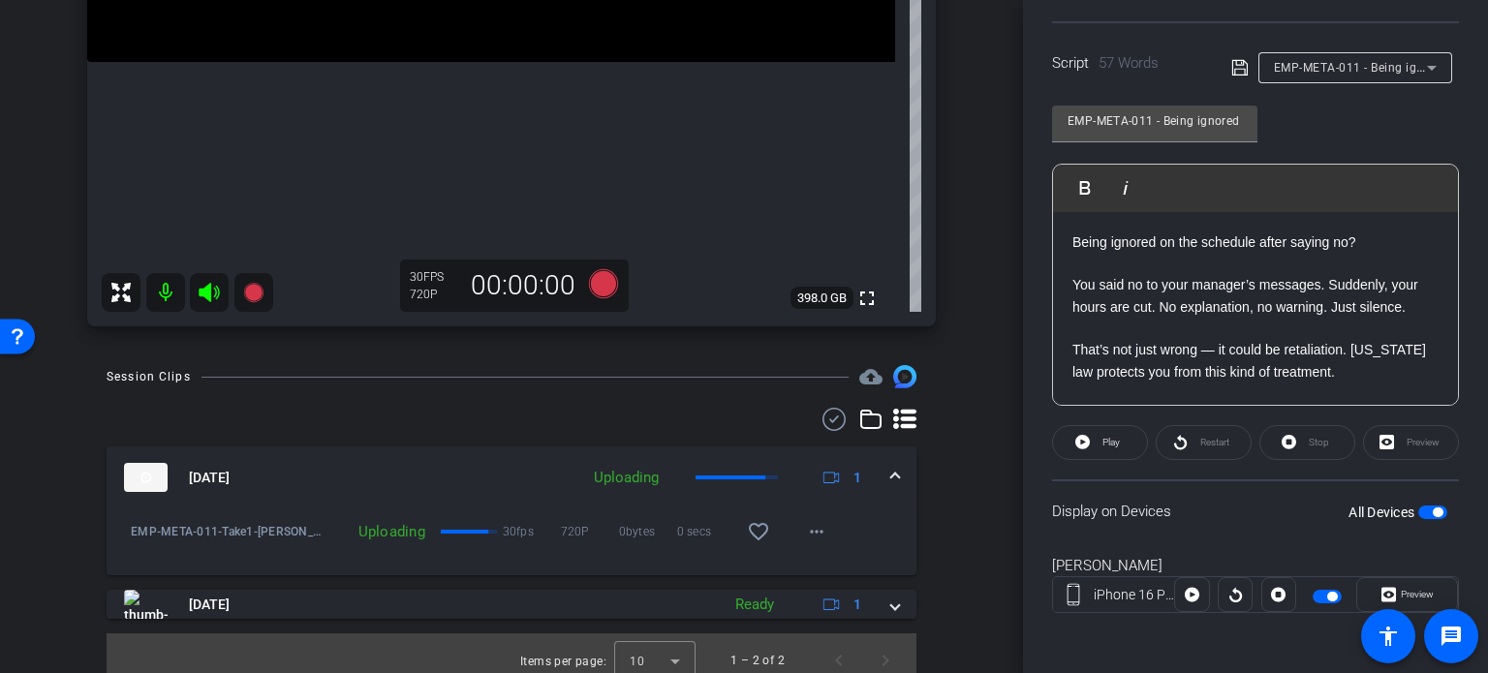
scroll to position [506, 0]
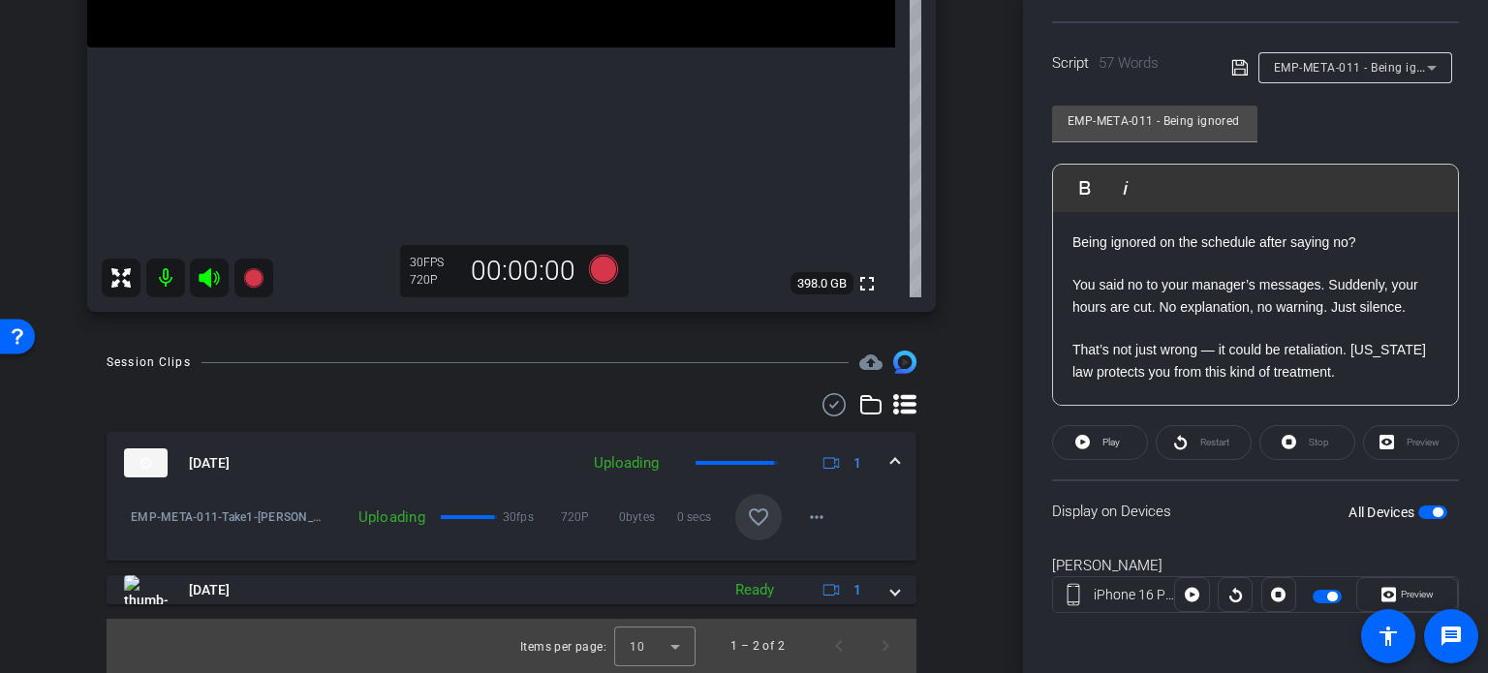
click at [752, 508] on mat-icon "favorite_border" at bounding box center [758, 517] width 23 height 23
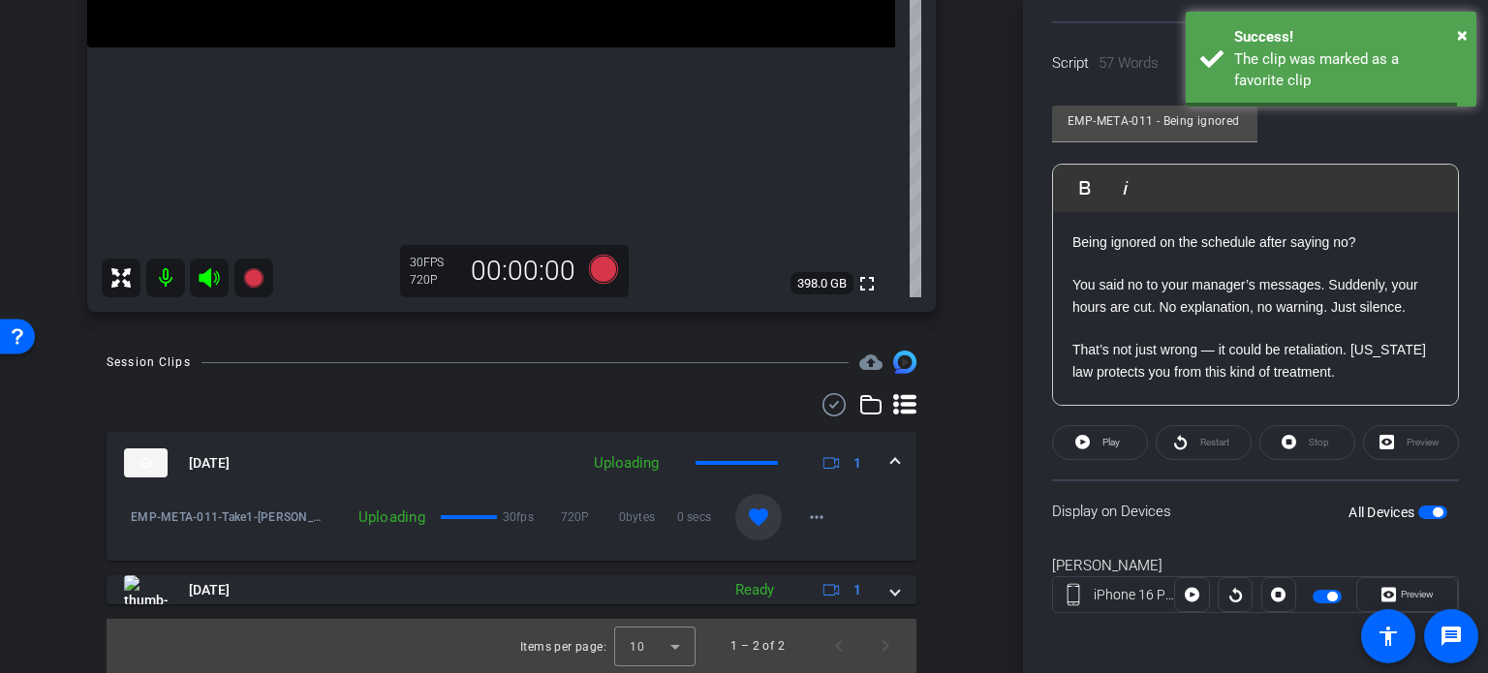
click at [891, 453] on span at bounding box center [895, 463] width 8 height 20
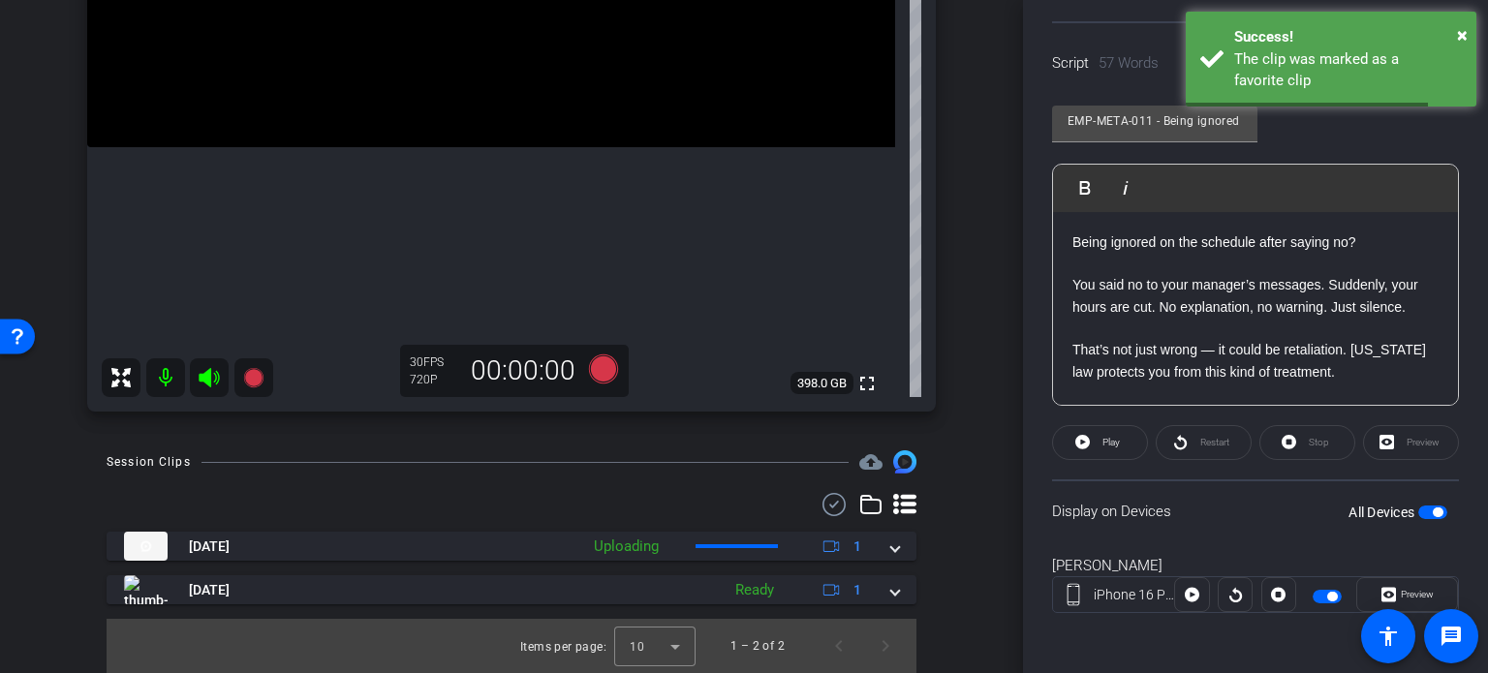
scroll to position [287, 0]
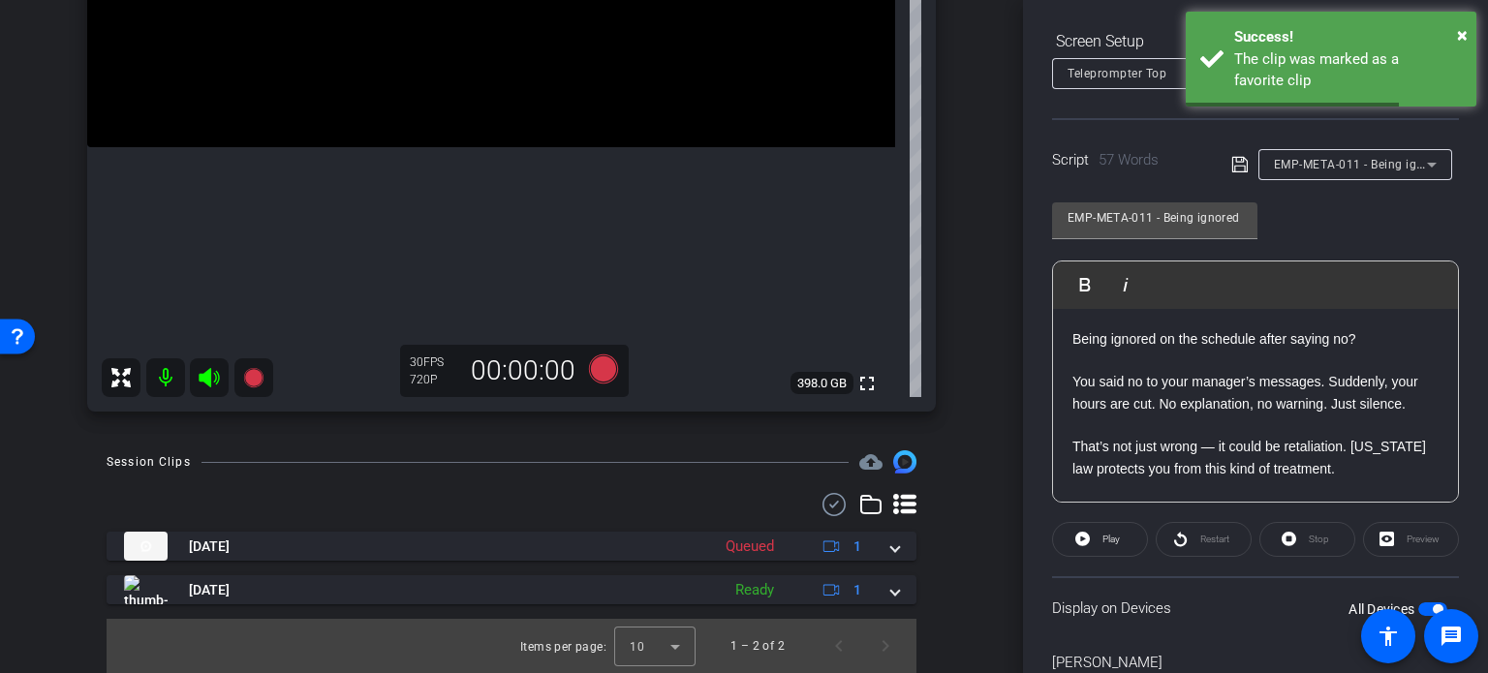
click at [1363, 167] on span "EMP-META-011 - Being ignored on the schedule?" at bounding box center [1411, 163] width 275 height 15
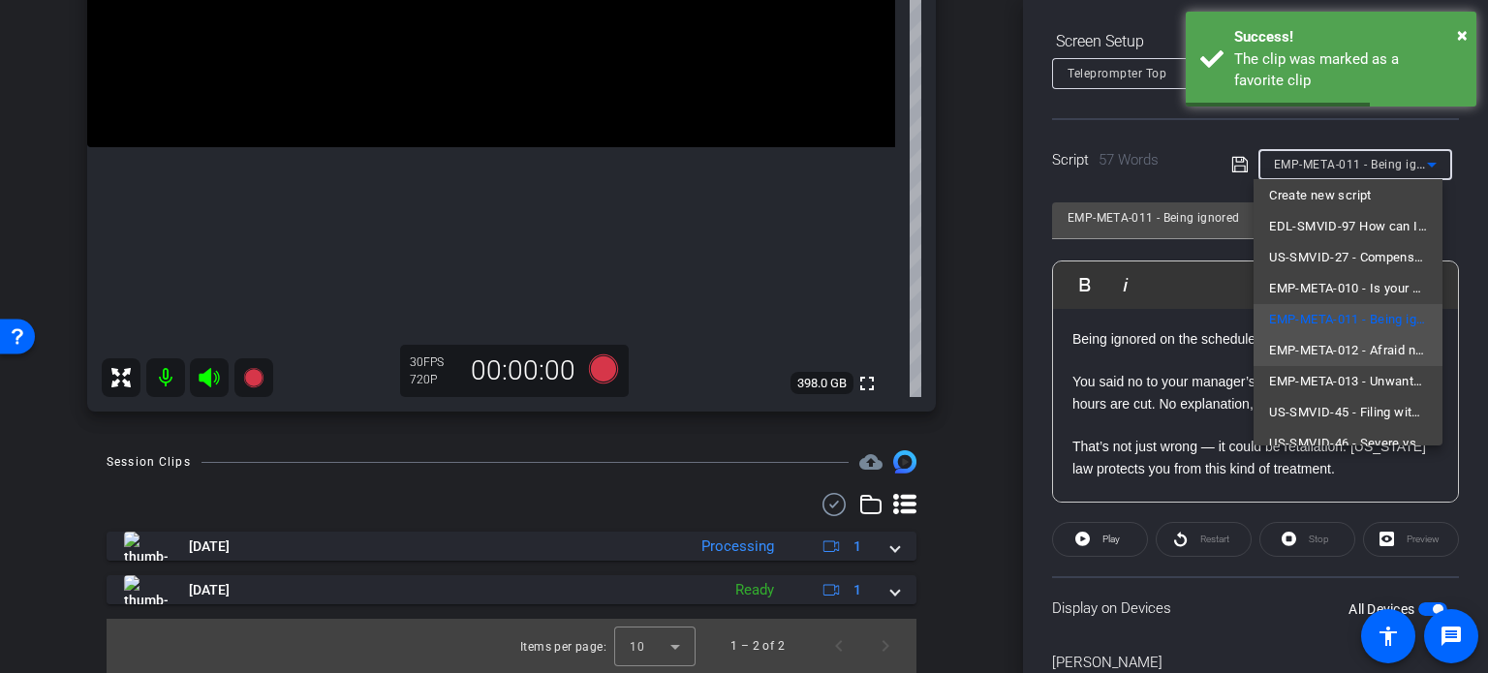
scroll to position [27, 0]
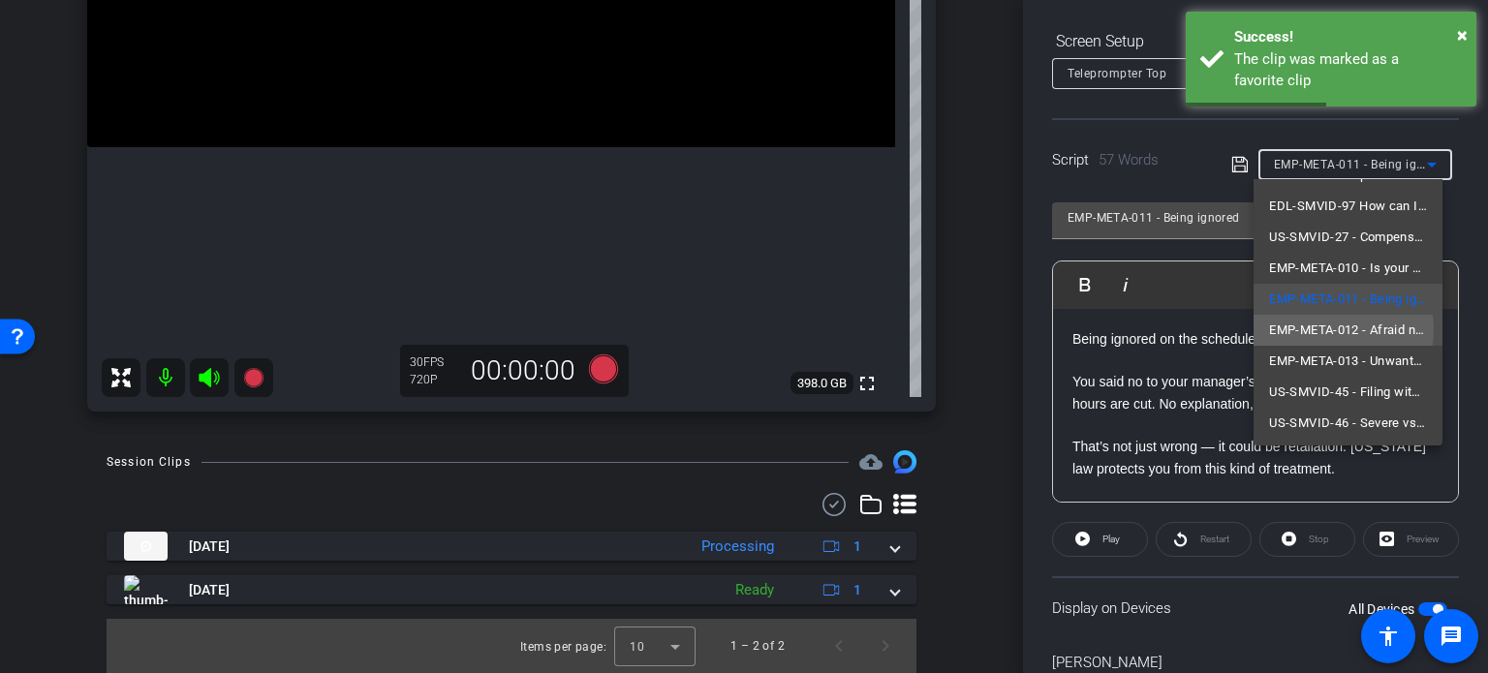
click at [1323, 328] on span "EMP-META-012 - Afraid no one will believe you?" at bounding box center [1348, 330] width 158 height 23
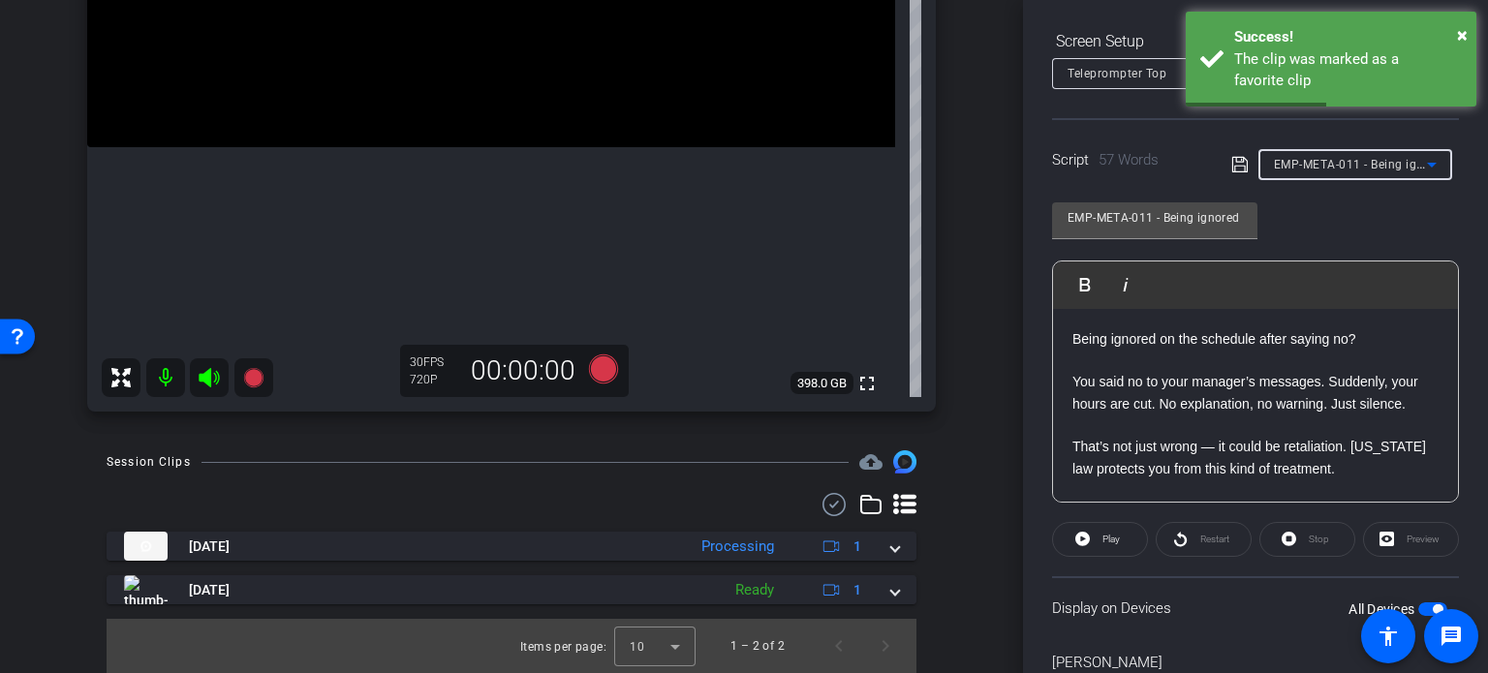
type input "EMP-META-012 - Afraid no one will believe you?"
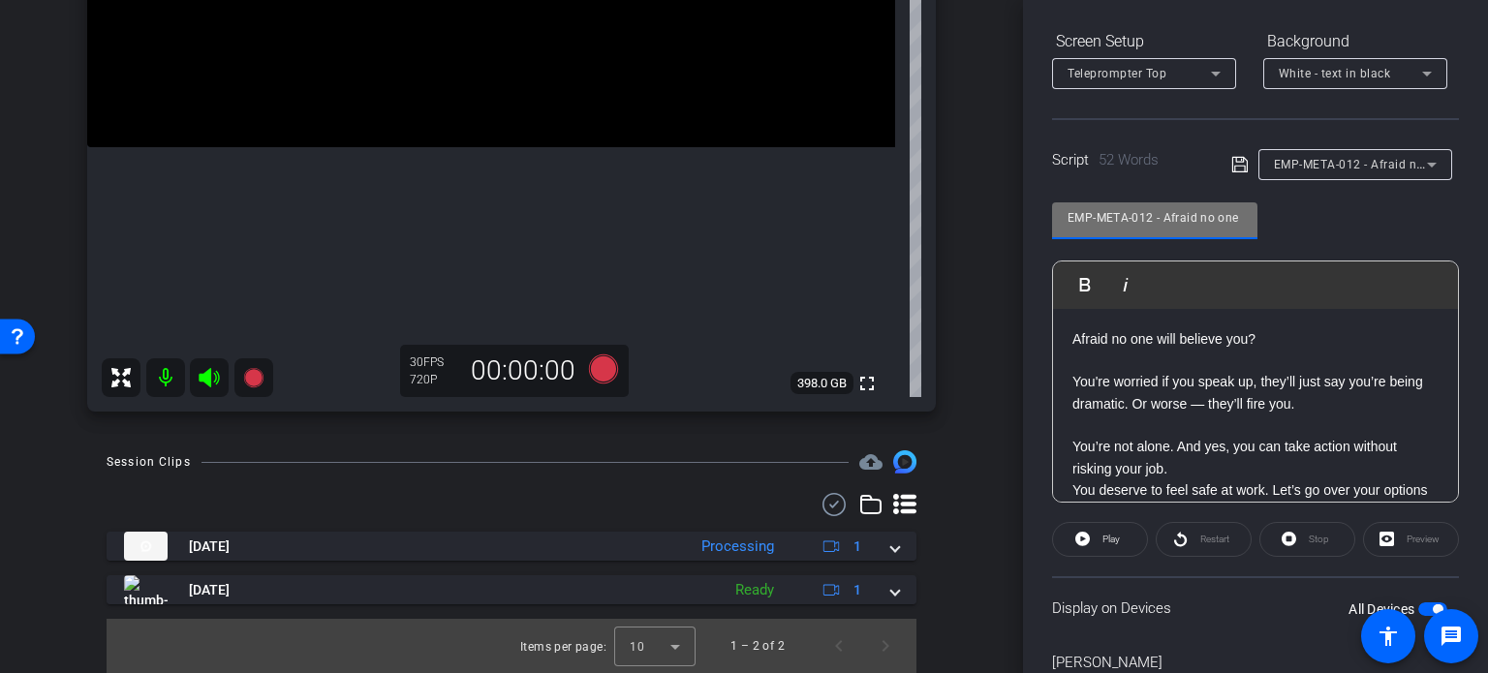
drag, startPoint x: 1151, startPoint y: 214, endPoint x: 946, endPoint y: 236, distance: 205.6
click at [946, 236] on div "arrow_back Hannemann,Brian_Shoot25_09222025 Back to project Send invite account…" at bounding box center [744, 336] width 1488 height 673
click at [971, 305] on div "arrow_back Hannemann,Brian_Shoot25_09222025 Back to project Send invite account…" at bounding box center [511, 336] width 1023 height 673
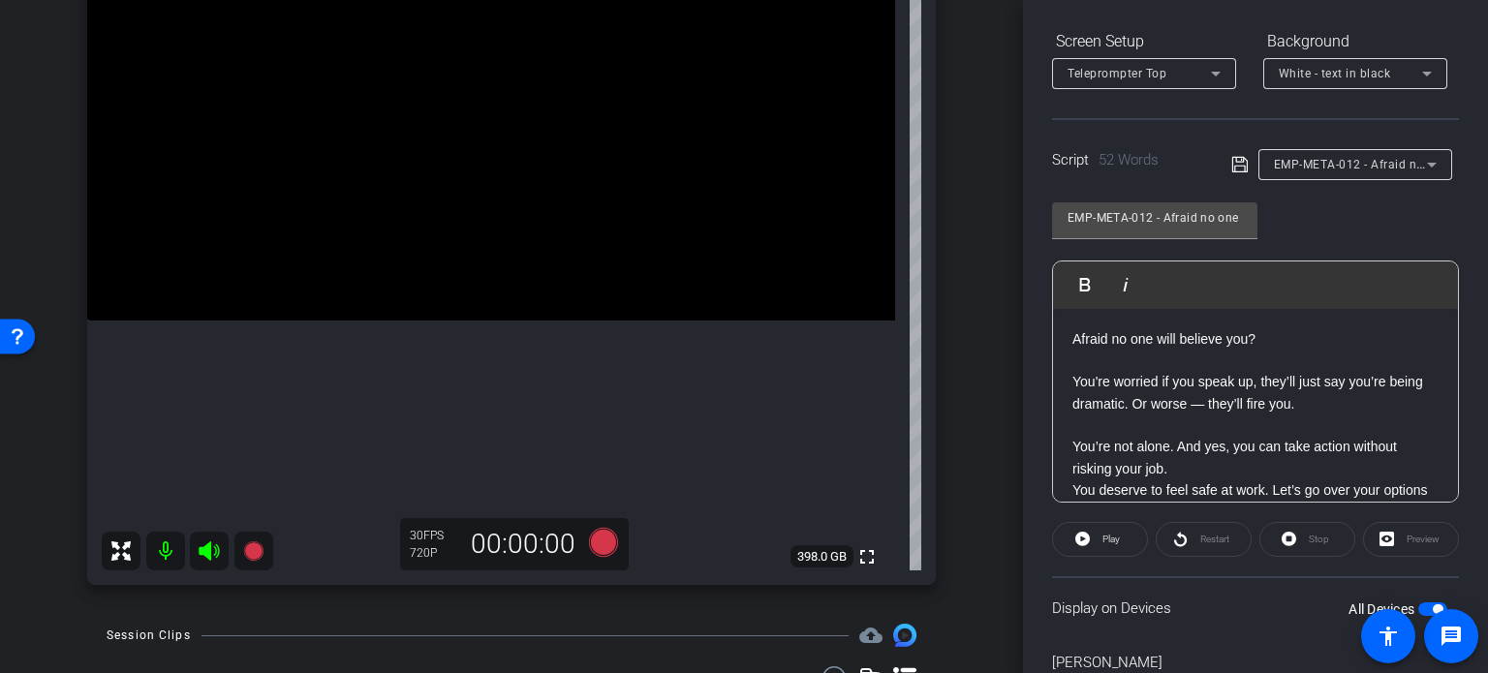
scroll to position [212, 0]
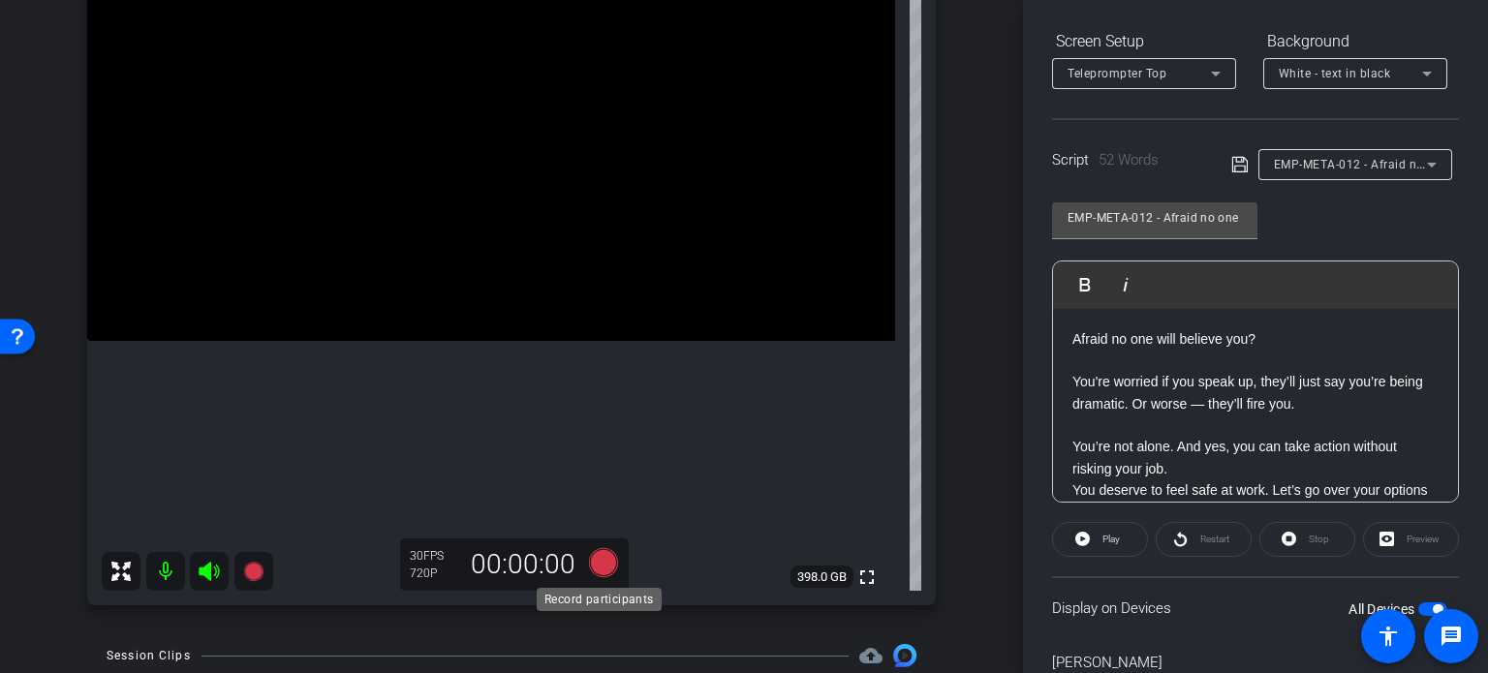
click at [597, 565] on icon at bounding box center [603, 562] width 29 height 29
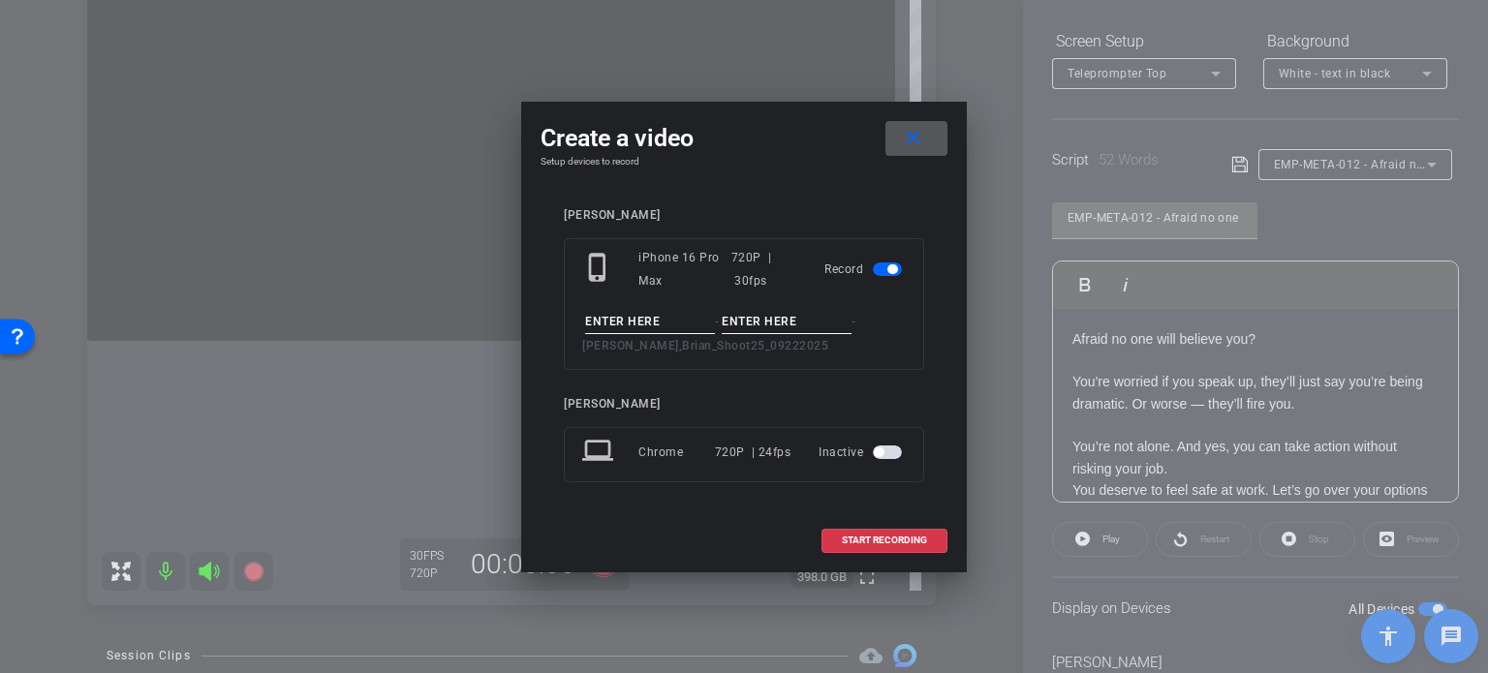
click at [631, 317] on input at bounding box center [650, 322] width 130 height 24
paste input "EMP-META-012"
type input "EMP-META-012"
click at [749, 319] on input at bounding box center [787, 322] width 130 height 24
click at [812, 319] on input "Take1" at bounding box center [787, 322] width 130 height 24
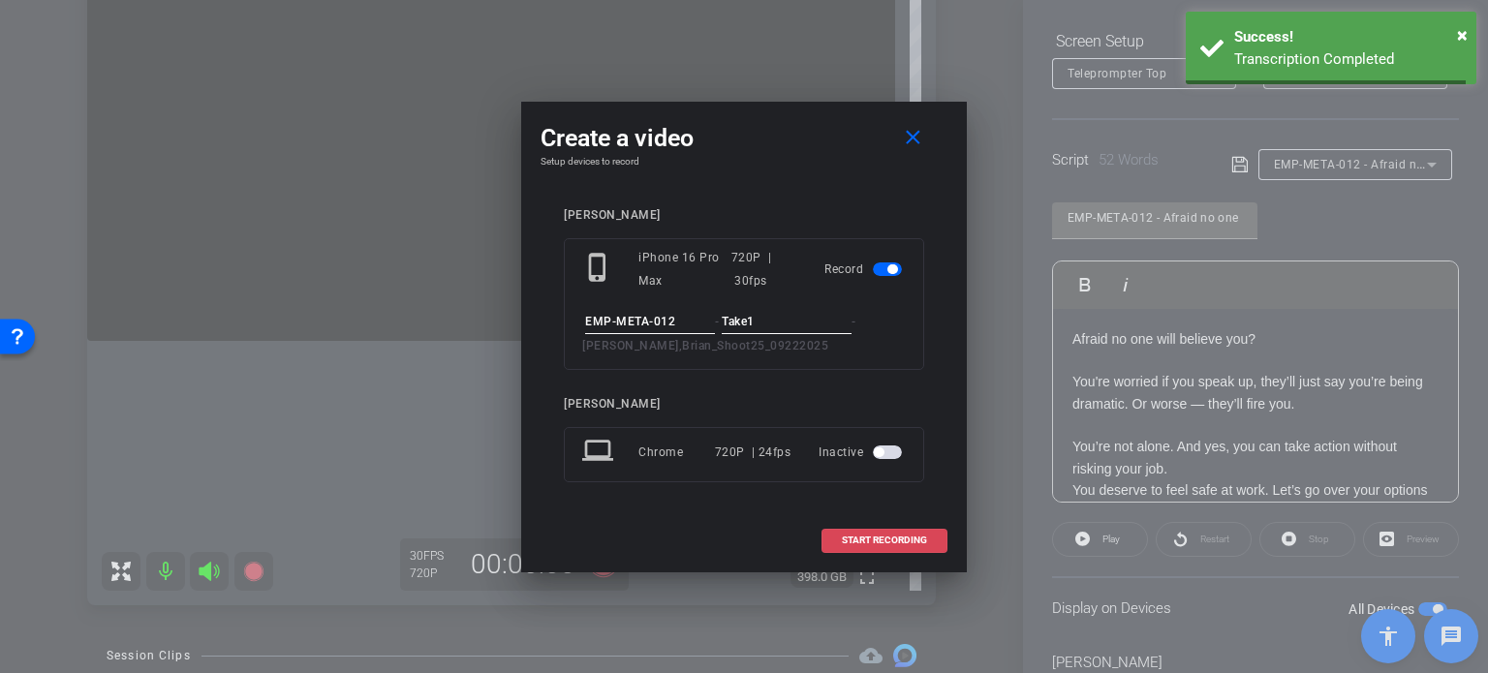
type input "Take1"
click at [895, 543] on span "START RECORDING" at bounding box center [884, 541] width 85 height 10
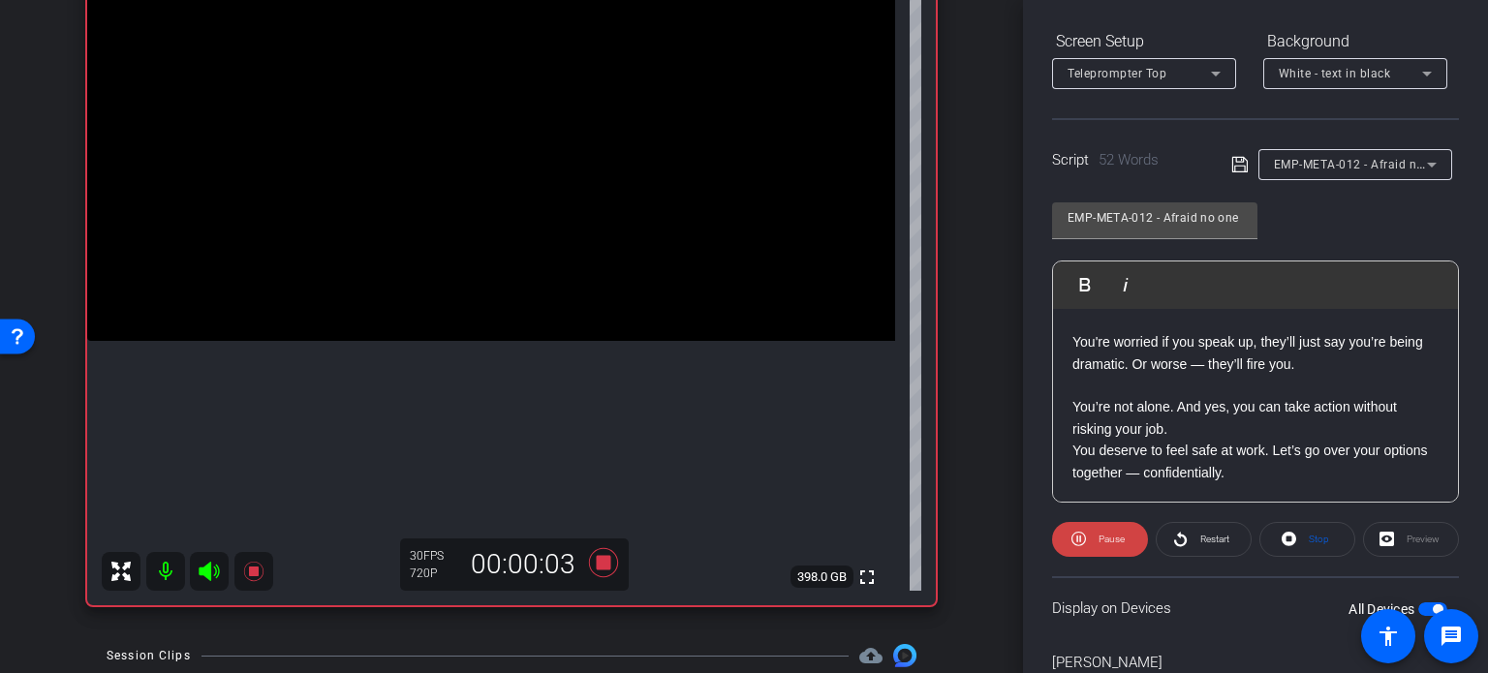
scroll to position [384, 0]
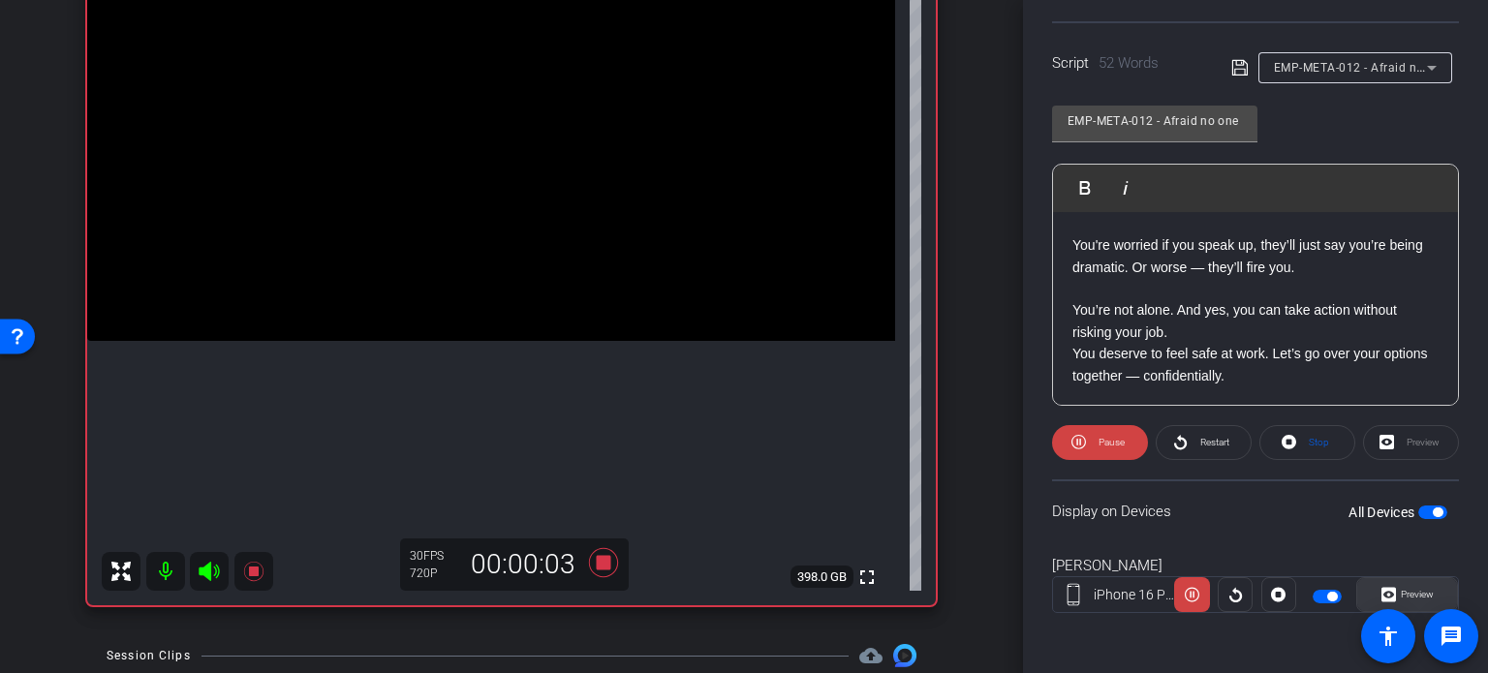
click at [1432, 585] on span at bounding box center [1407, 594] width 100 height 46
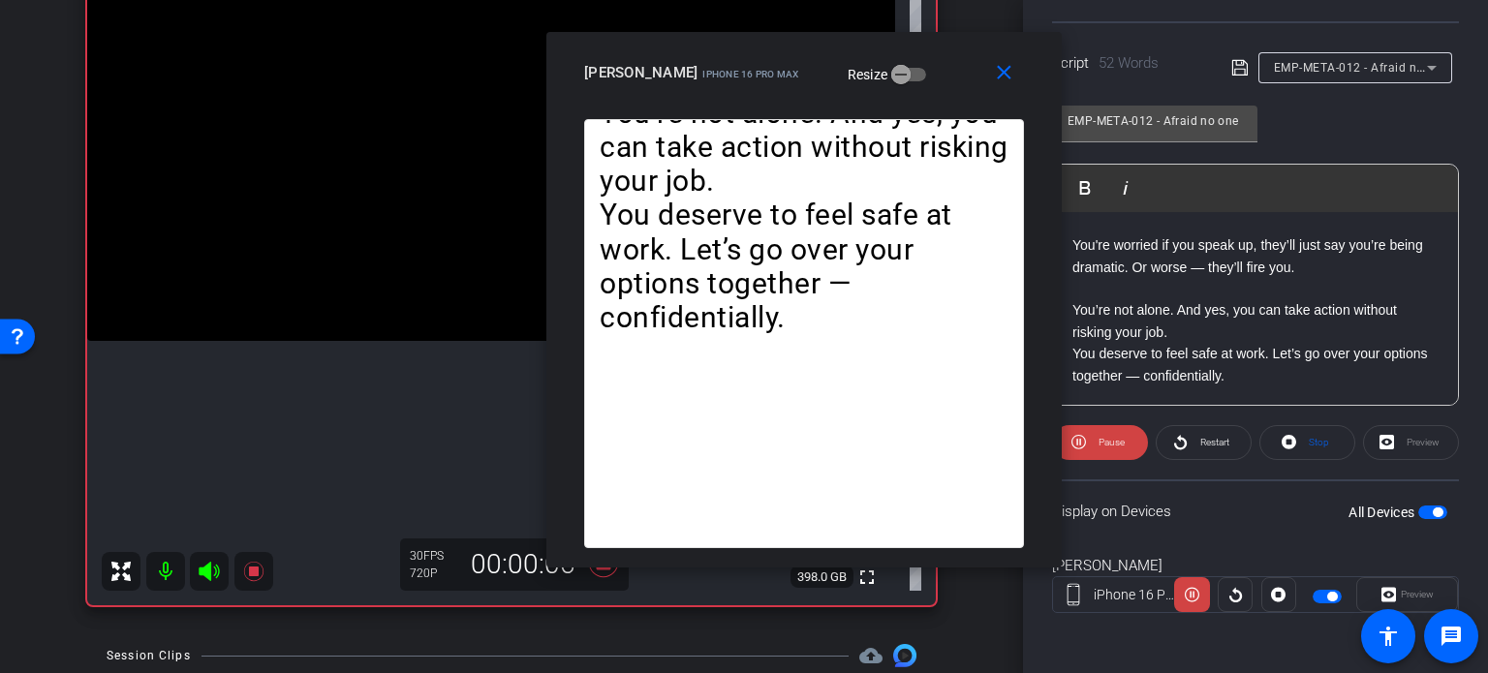
drag, startPoint x: 753, startPoint y: 134, endPoint x: 813, endPoint y: 97, distance: 70.4
click at [813, 97] on div "close BrianHannemann iPhone 16 Pro Max Resize" at bounding box center [803, 75] width 515 height 87
click at [1003, 84] on span at bounding box center [1007, 72] width 62 height 46
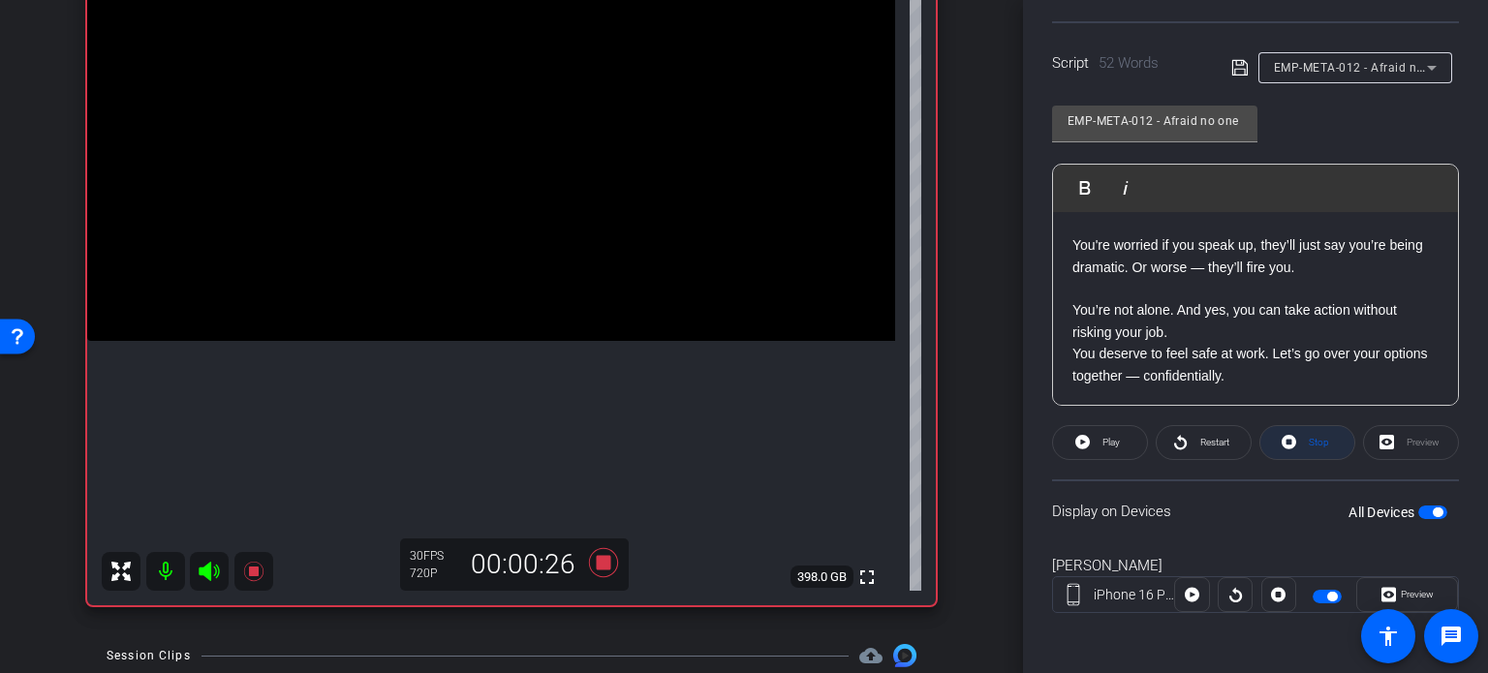
click at [1309, 441] on span "Stop" at bounding box center [1319, 442] width 20 height 11
click at [589, 553] on icon at bounding box center [603, 562] width 46 height 35
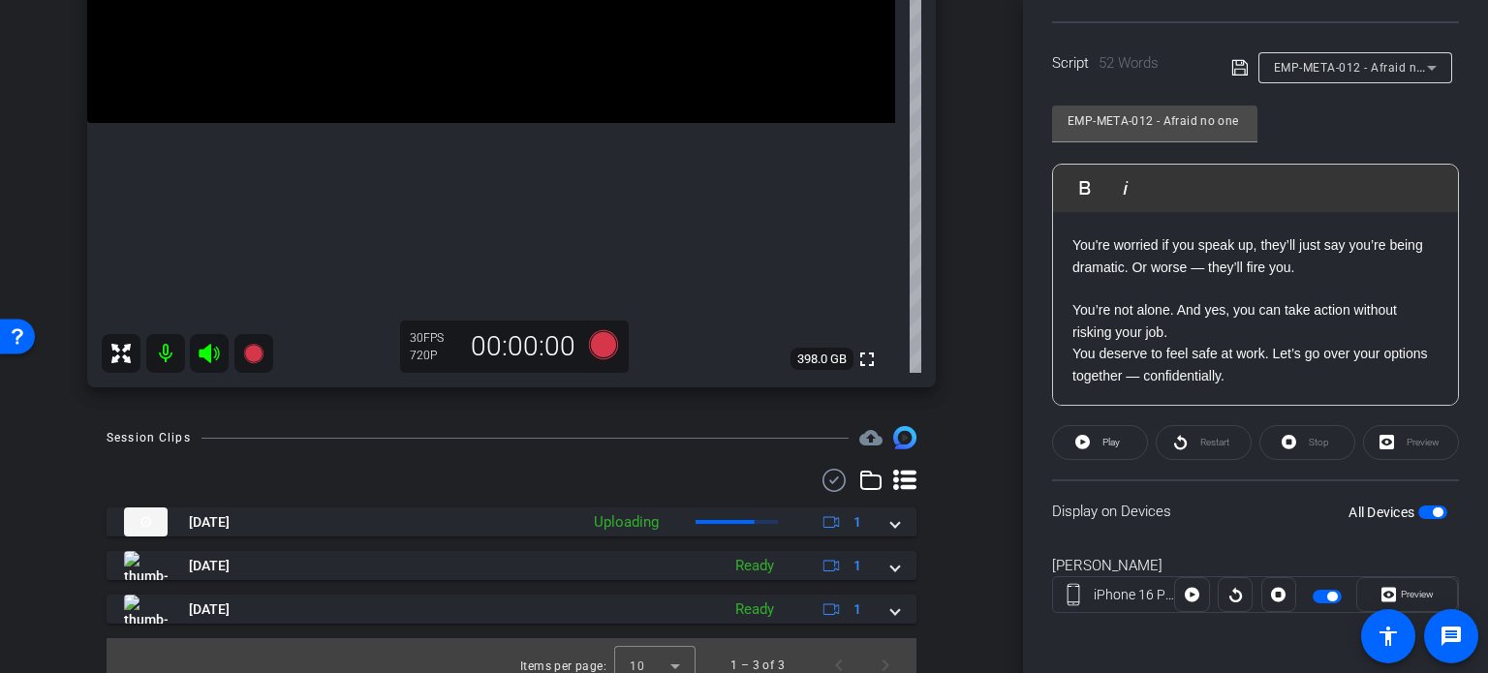
scroll to position [449, 0]
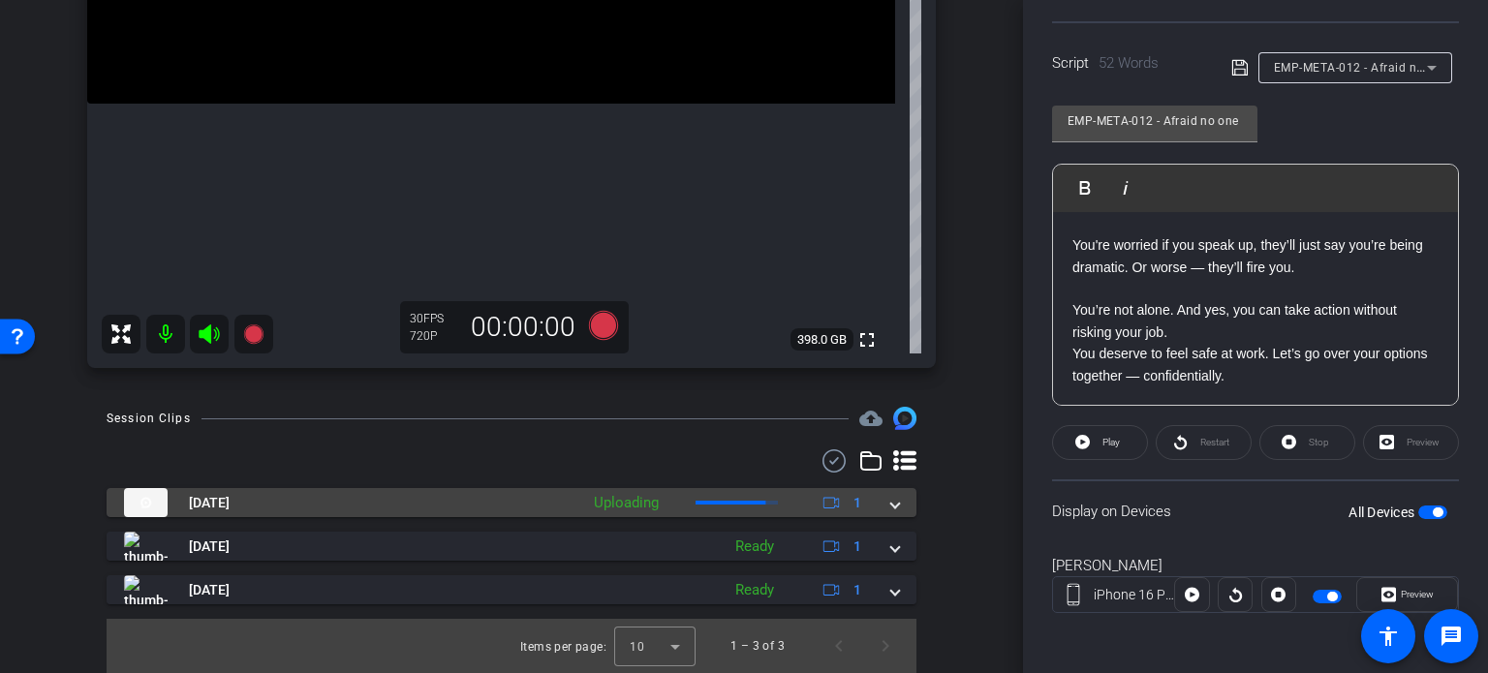
click at [891, 508] on span at bounding box center [895, 503] width 8 height 20
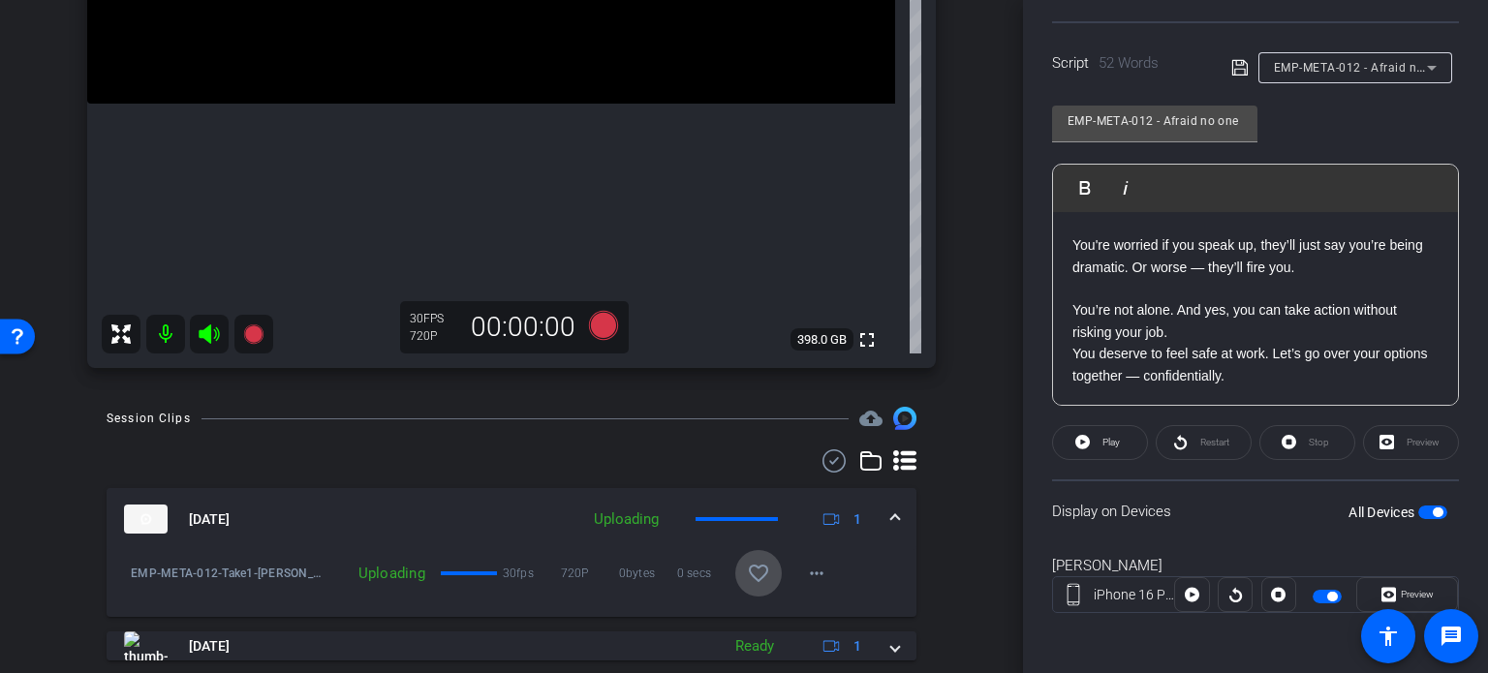
click at [747, 569] on mat-icon "favorite_border" at bounding box center [758, 573] width 23 height 23
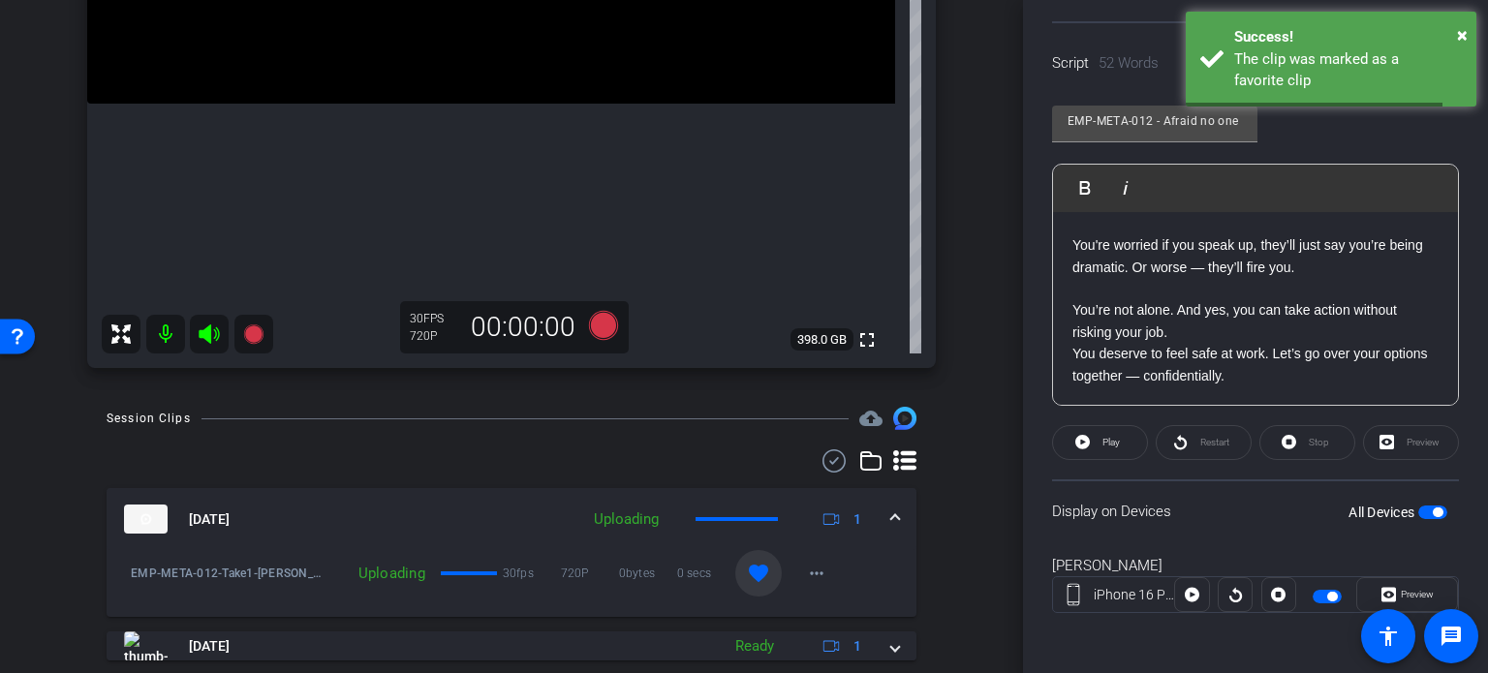
click at [891, 509] on span at bounding box center [895, 519] width 8 height 20
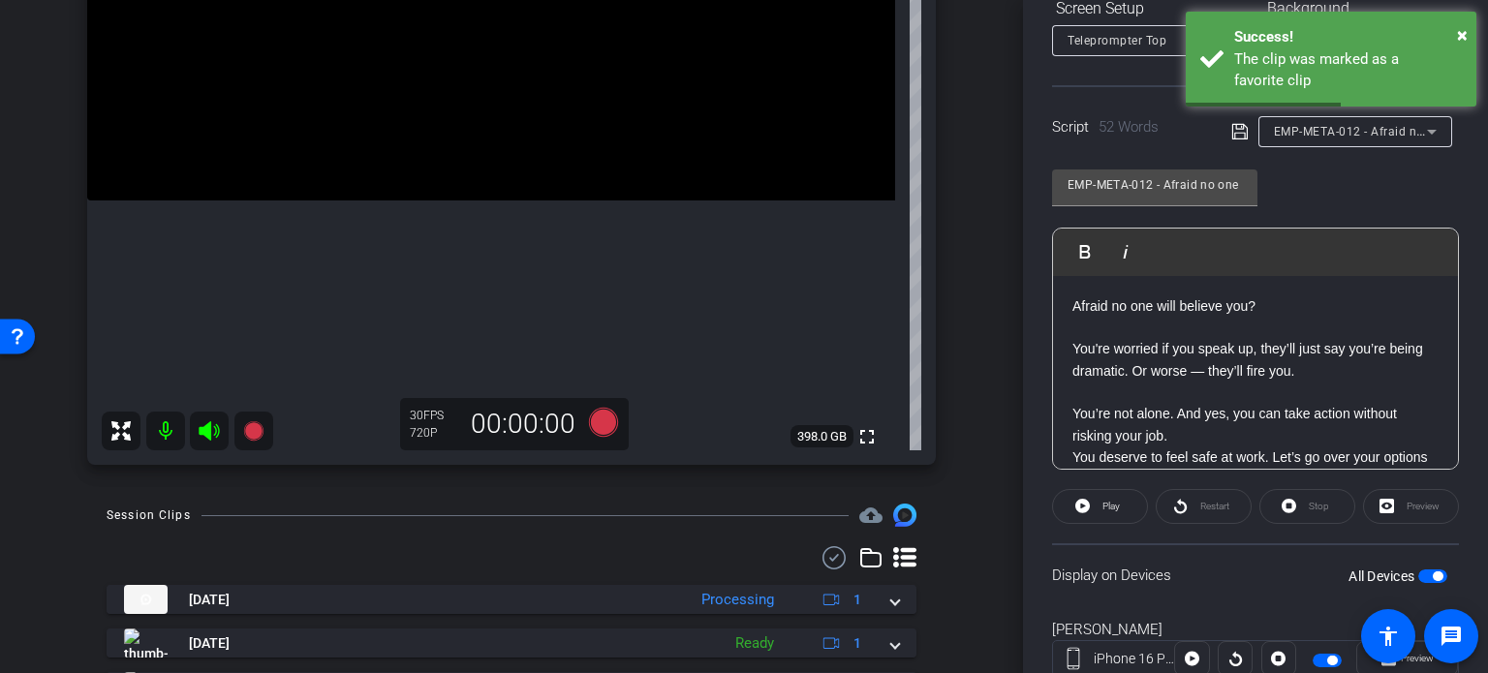
scroll to position [287, 0]
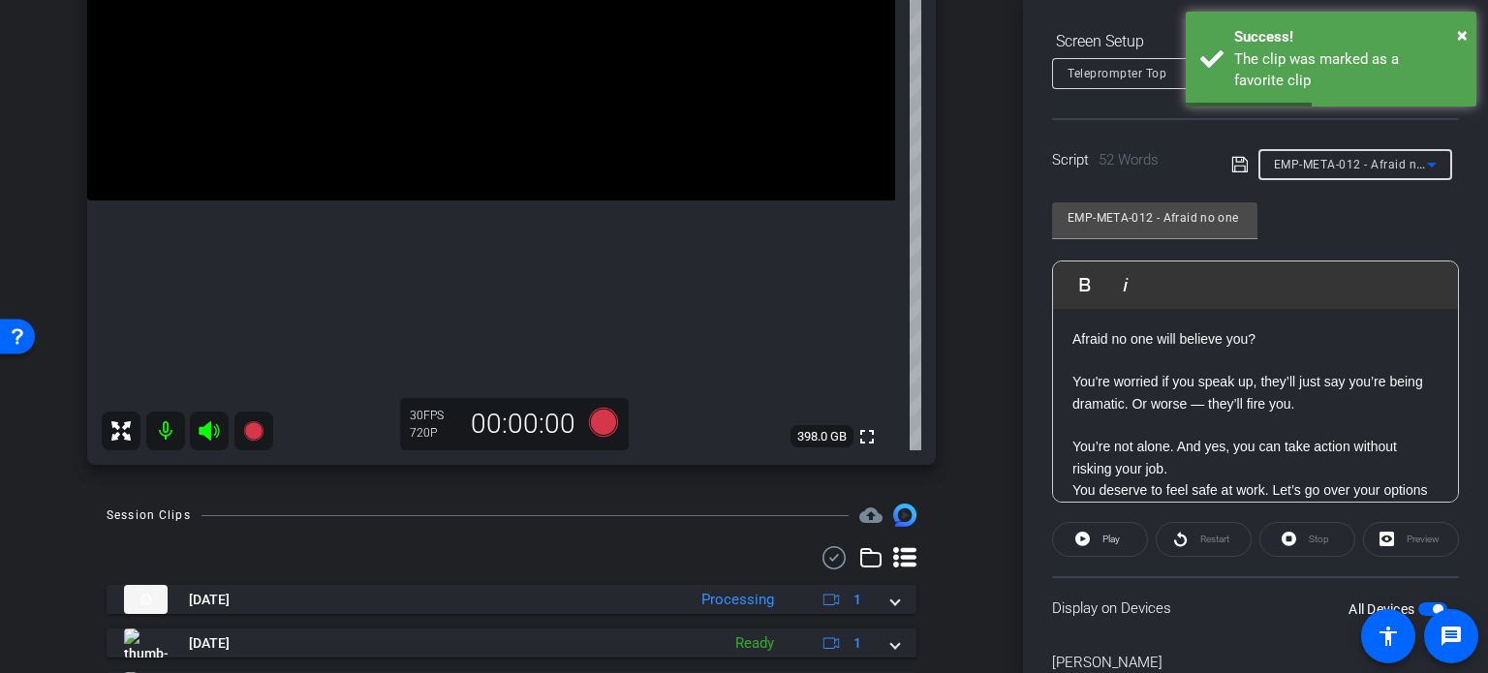
click at [1387, 169] on span "EMP-META-012 - Afraid no one will believe you?" at bounding box center [1409, 163] width 270 height 15
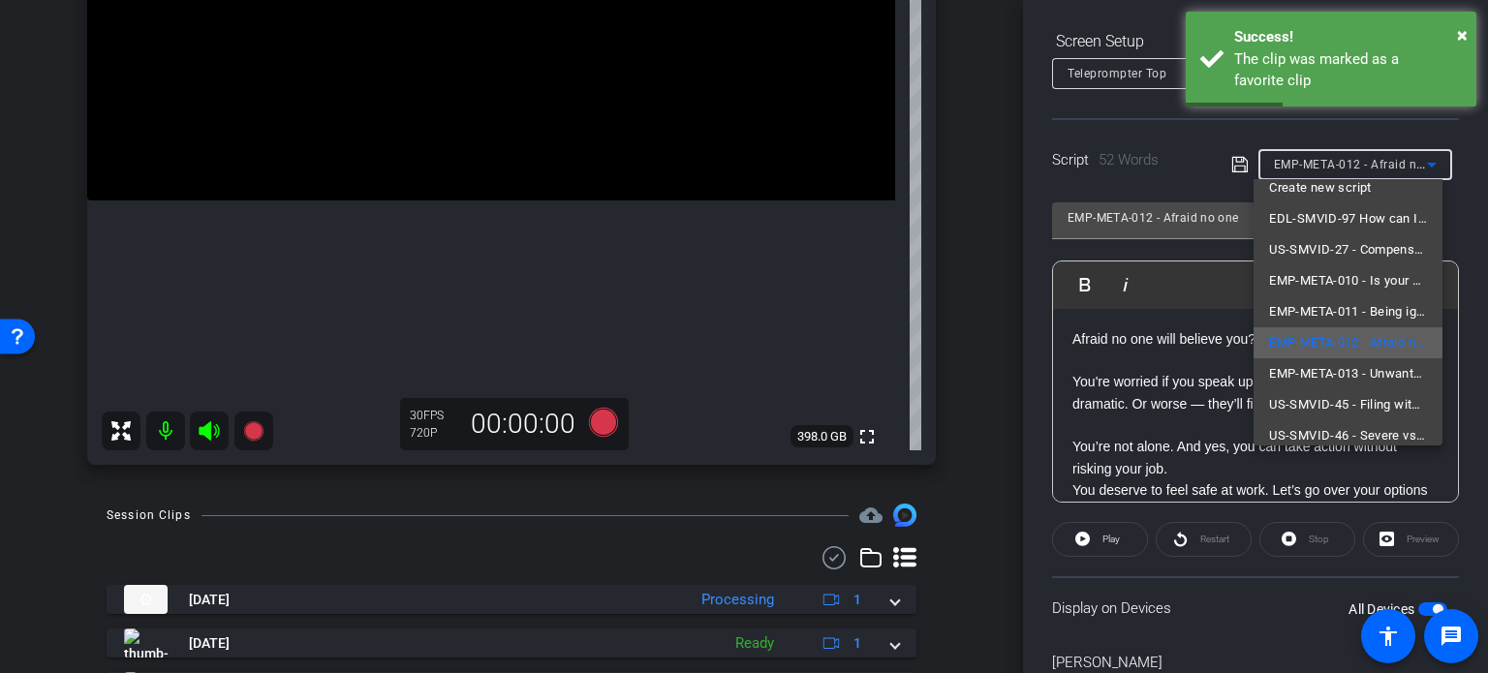
scroll to position [27, 0]
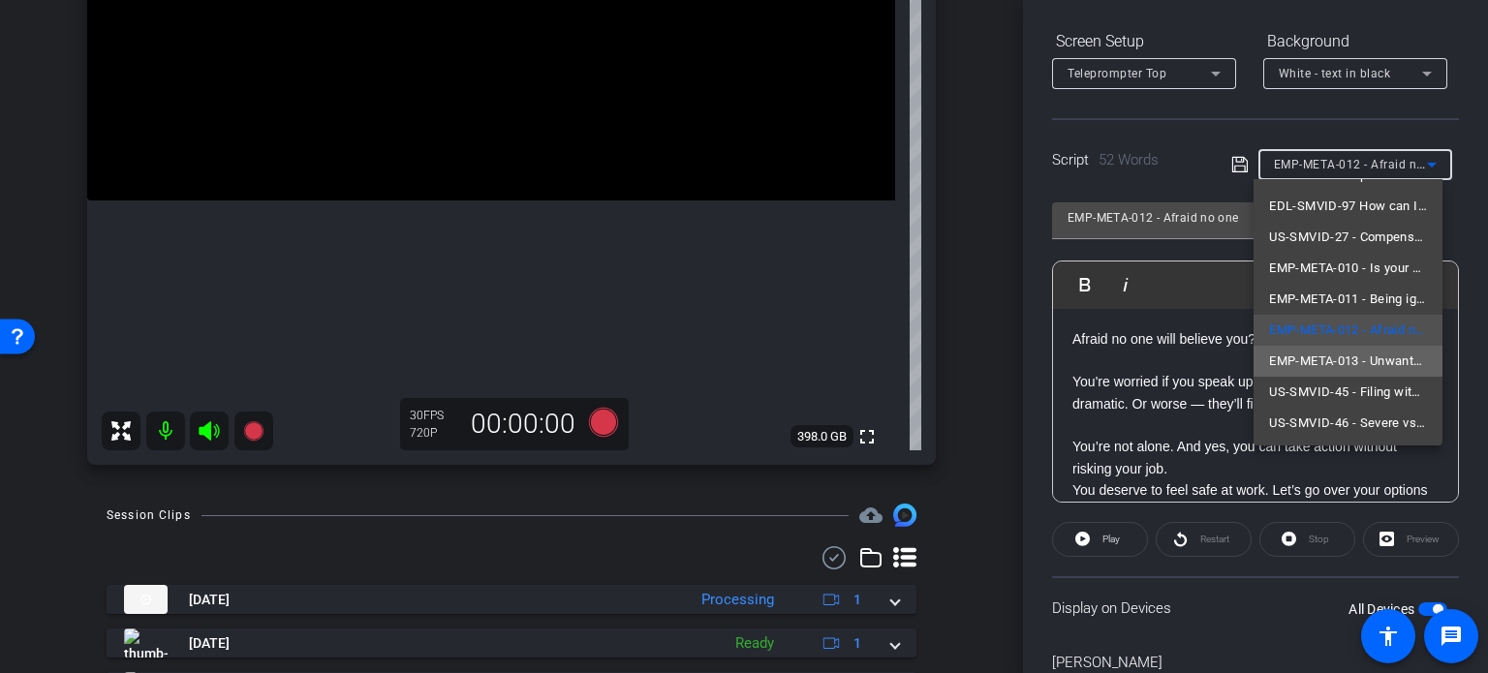
click at [1372, 371] on mat-option "EMP-META-013 - Unwanted texts from your boss?" at bounding box center [1347, 361] width 189 height 31
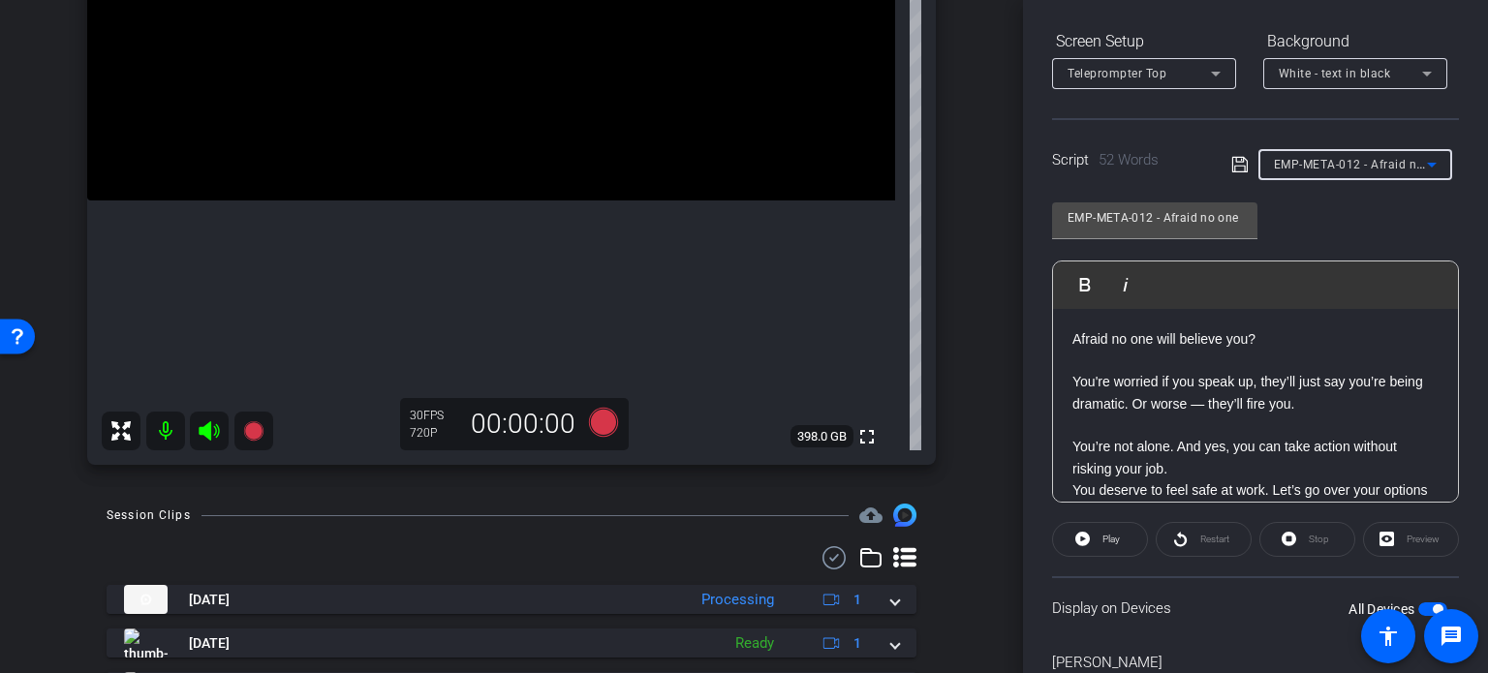
type input "EMP-META-013 - Unwanted texts from your boss?"
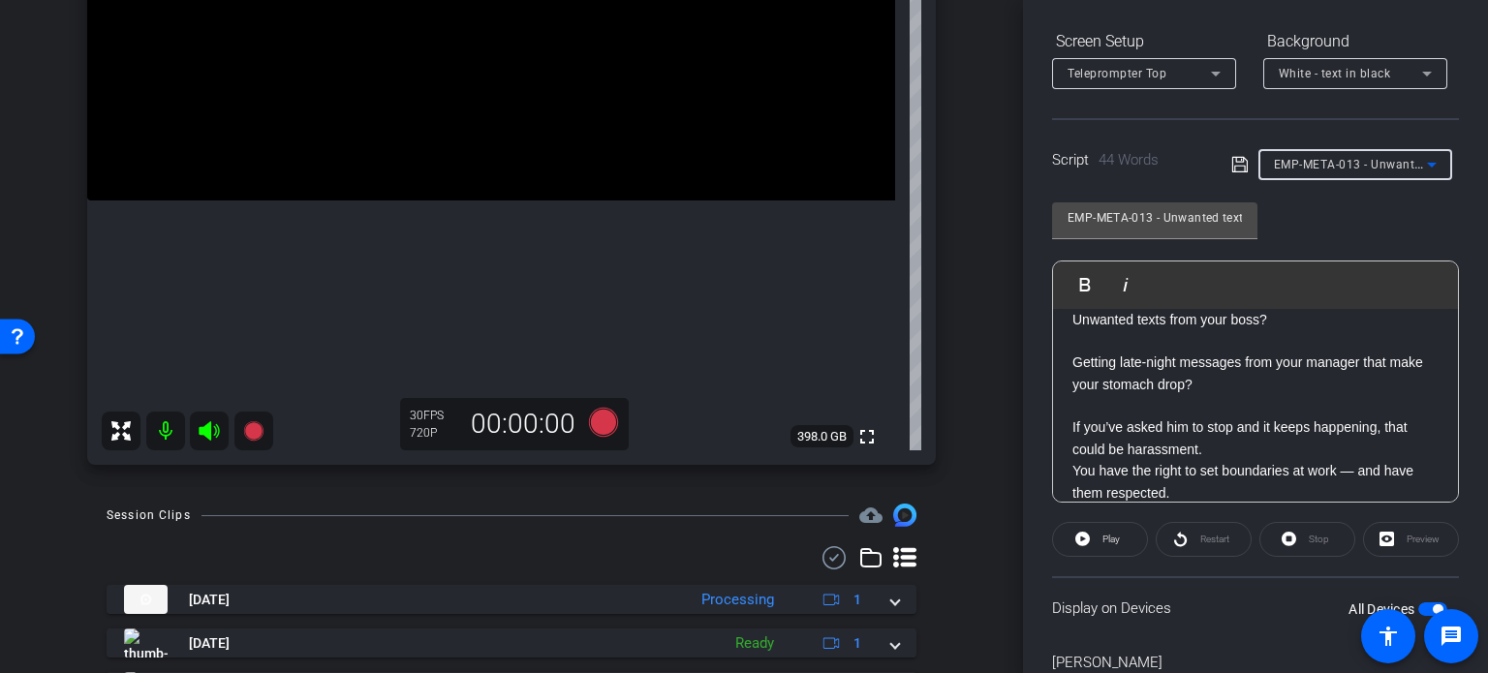
scroll to position [0, 0]
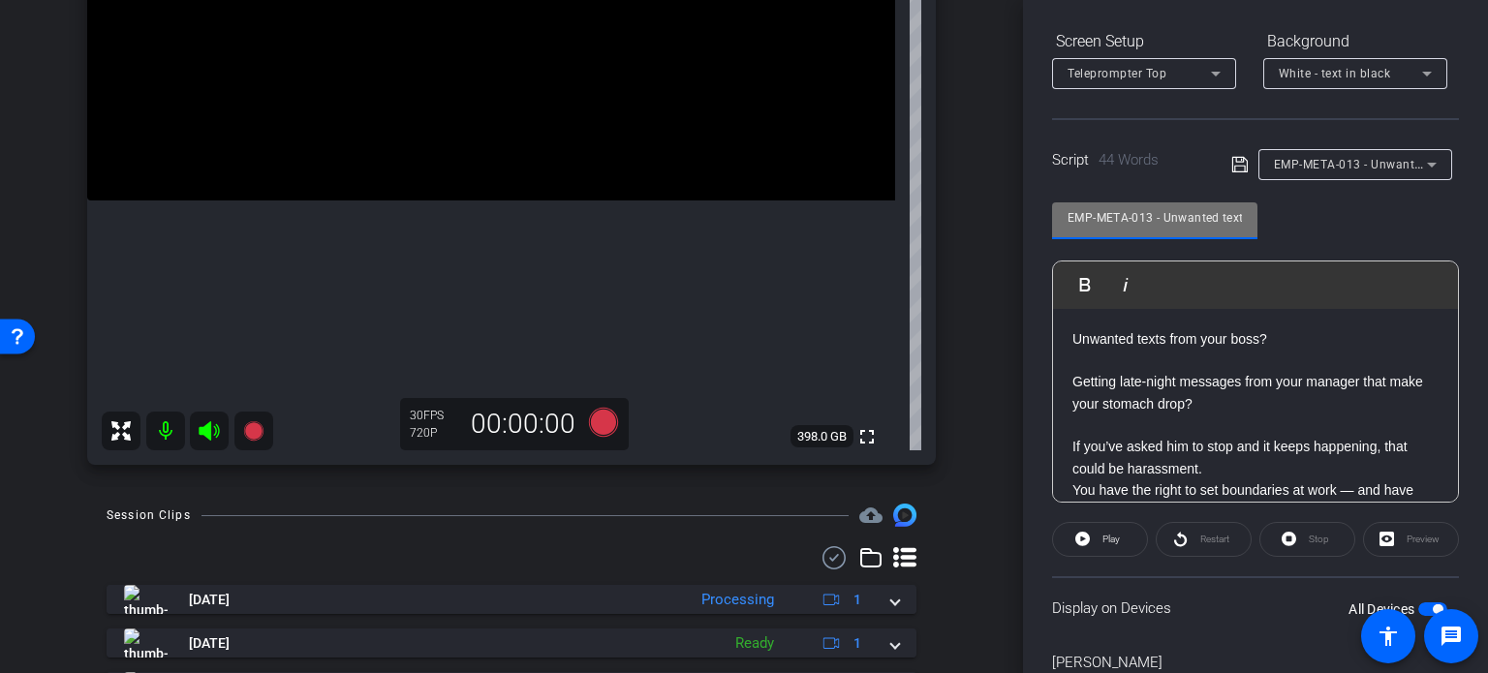
drag, startPoint x: 1153, startPoint y: 215, endPoint x: 938, endPoint y: 204, distance: 215.3
click at [938, 204] on div "arrow_back Hannemann,Brian_Shoot25_09222025 Back to project Send invite account…" at bounding box center [744, 336] width 1488 height 673
click at [986, 361] on div "arrow_back Hannemann,Brian_Shoot25_09222025 Back to project Send invite account…" at bounding box center [511, 336] width 1023 height 673
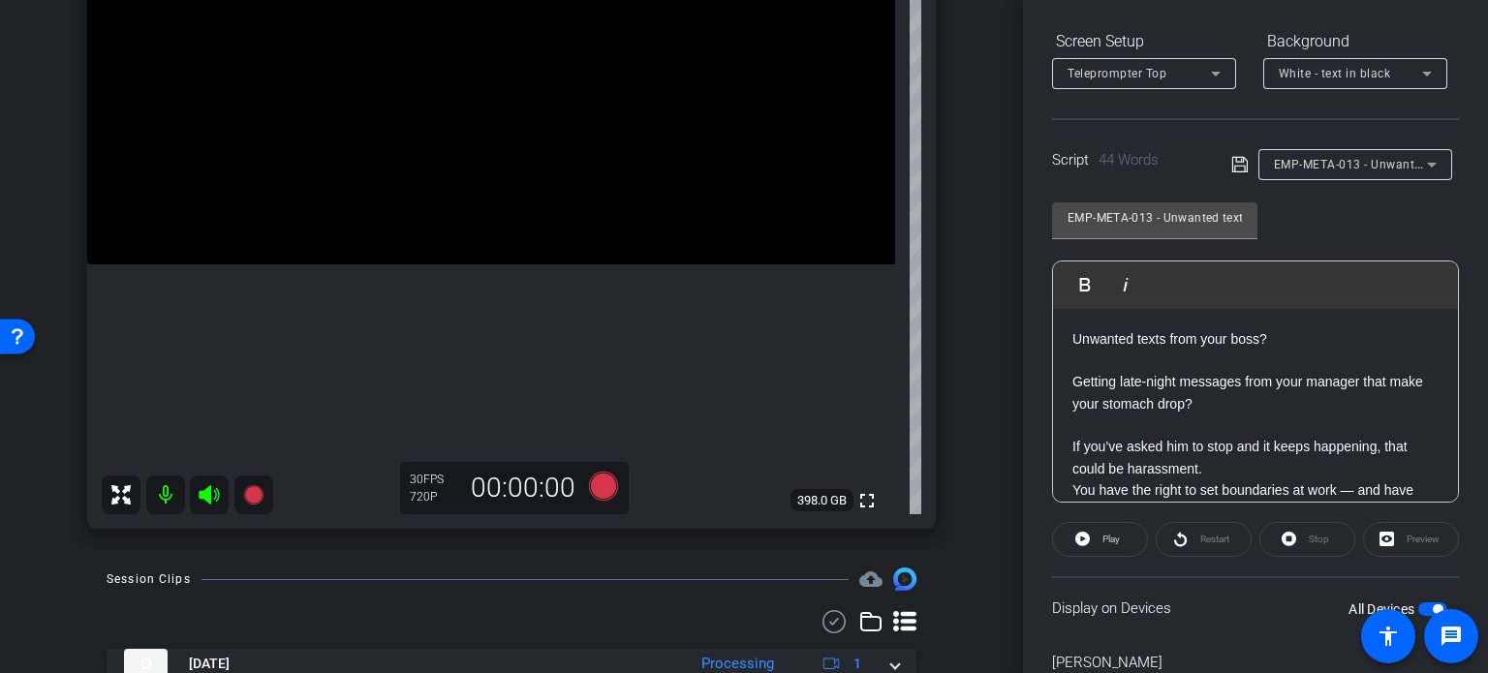
scroll to position [256, 0]
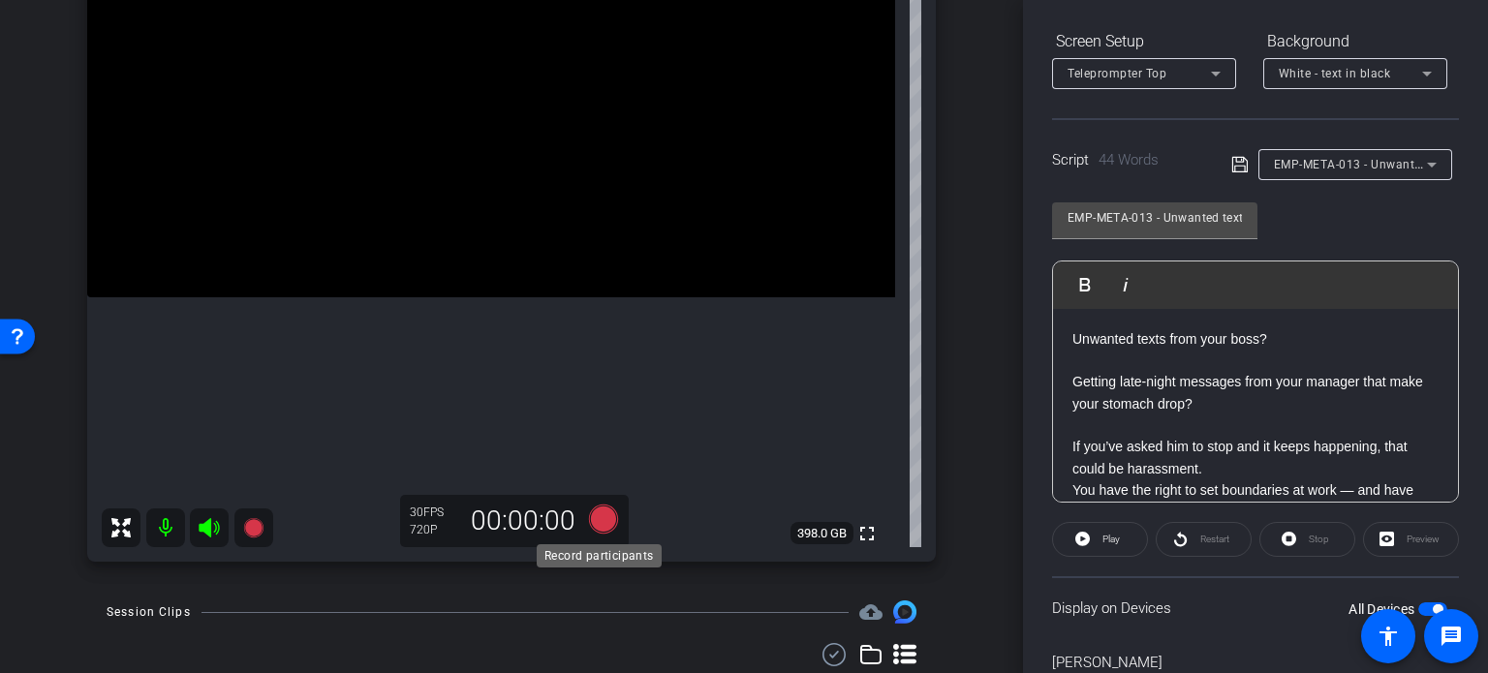
click at [601, 518] on icon at bounding box center [603, 519] width 29 height 29
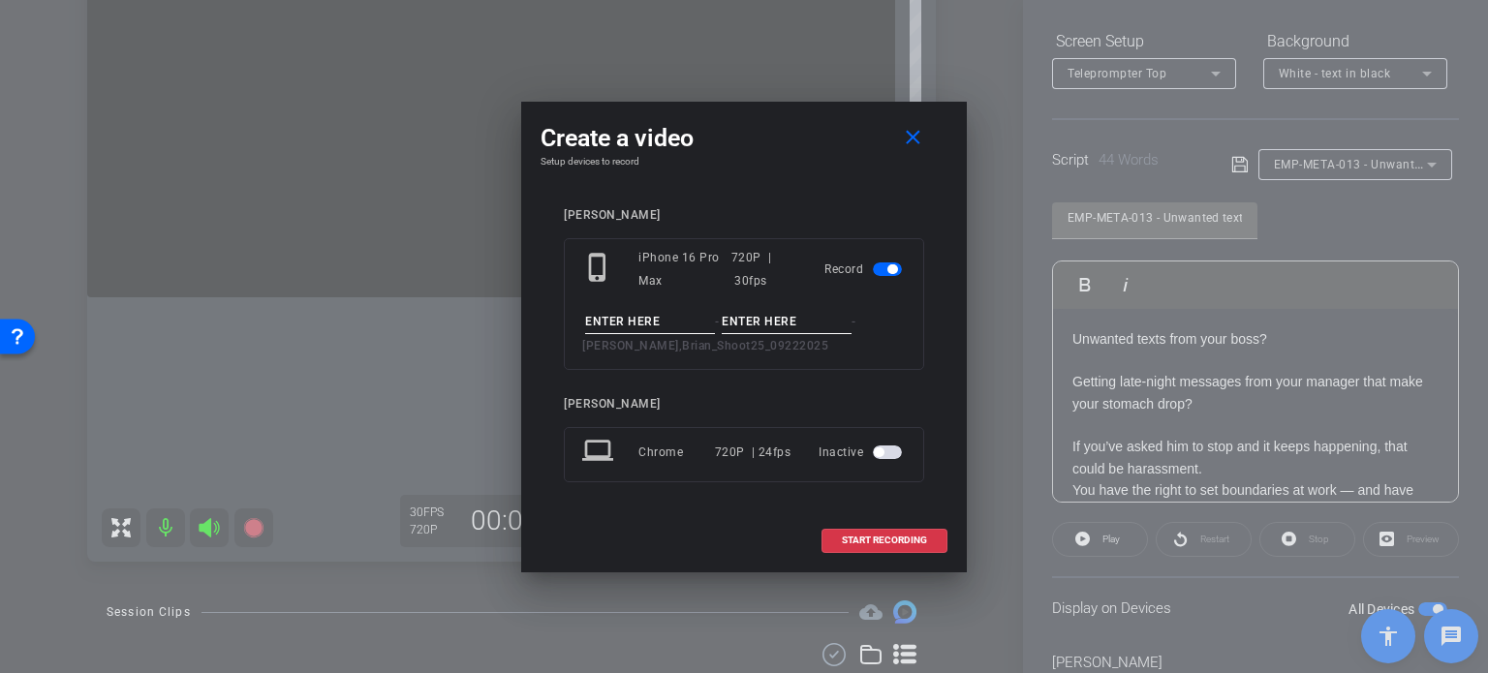
click at [691, 323] on input at bounding box center [650, 322] width 130 height 24
paste input "EMP-META-013"
type input "EMP-META-013"
click at [763, 321] on input at bounding box center [787, 322] width 130 height 24
type input "Take1"
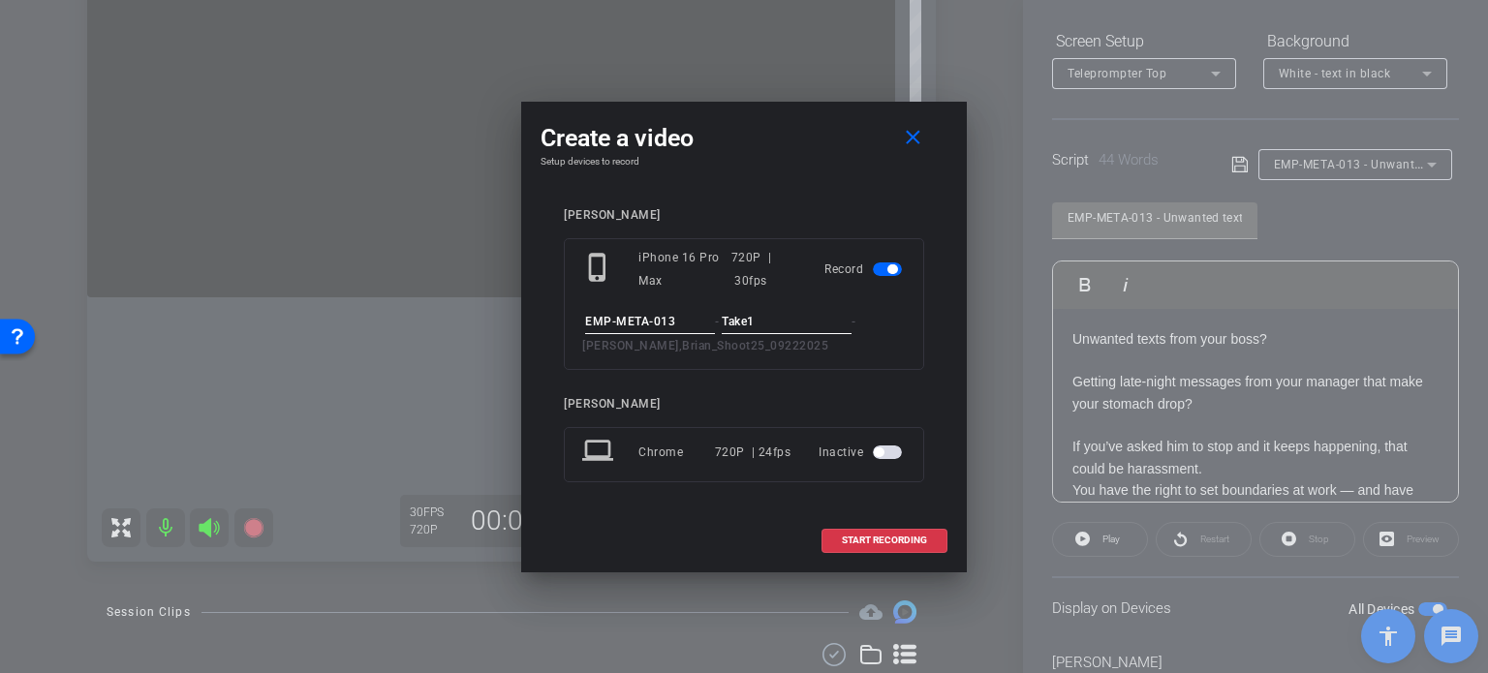
click at [793, 298] on div "phone_iphone iPhone 16 Pro Max 720P | 30fps Record EMP-META-013 - Take1 - Hanne…" at bounding box center [744, 304] width 360 height 132
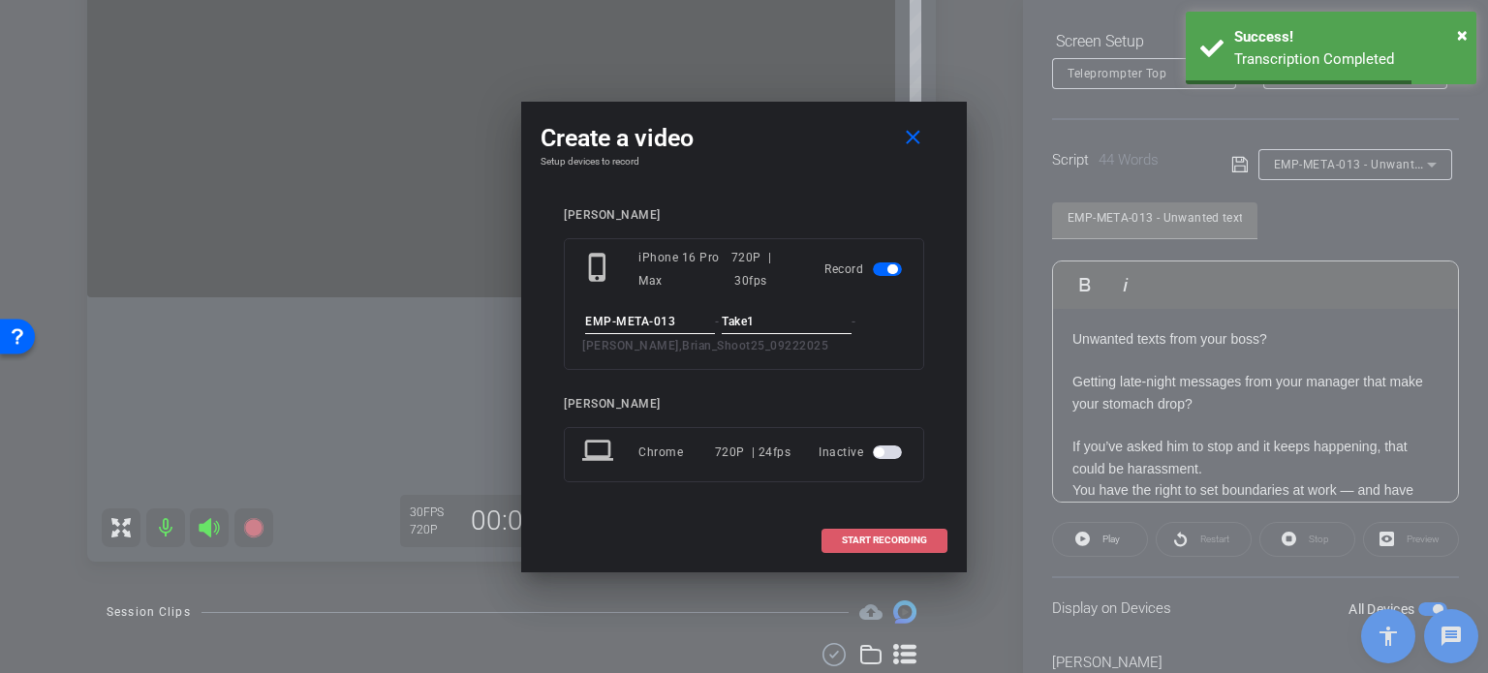
click at [879, 546] on span at bounding box center [884, 540] width 124 height 46
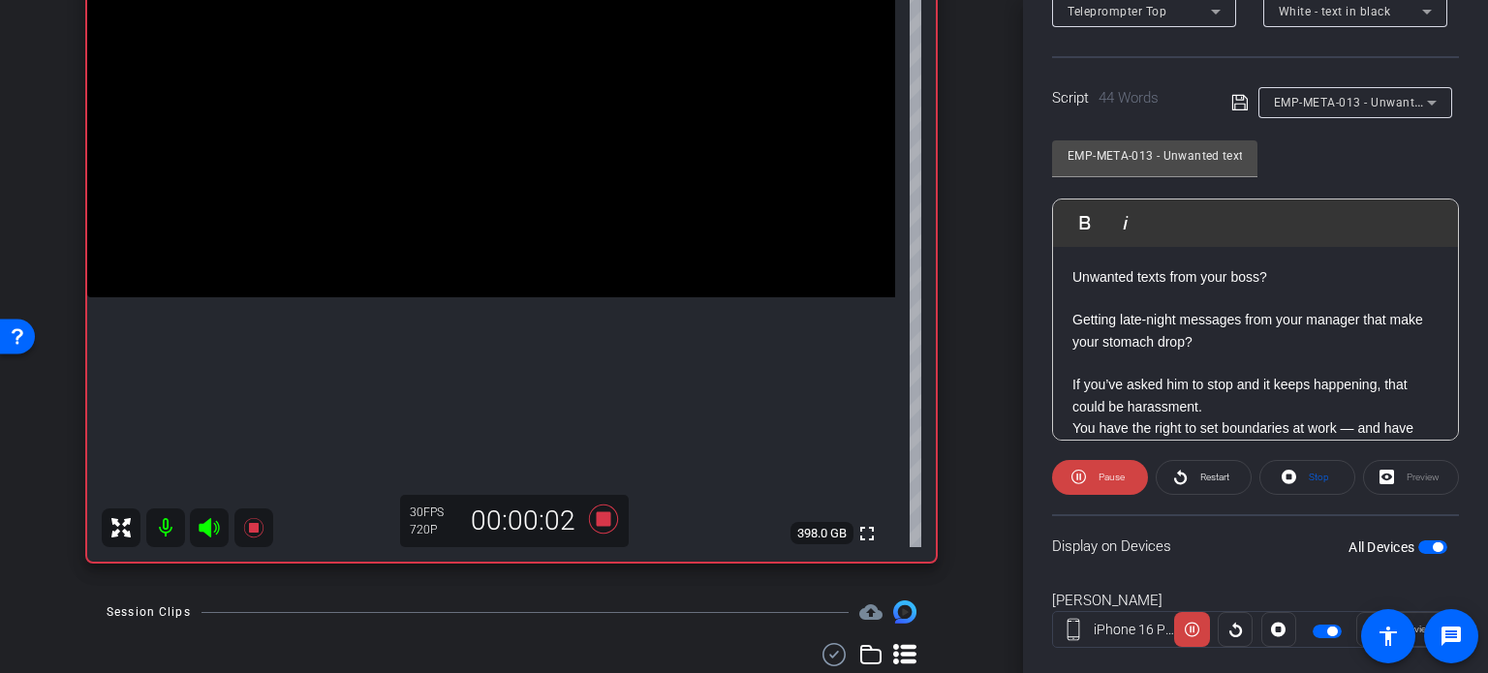
scroll to position [384, 0]
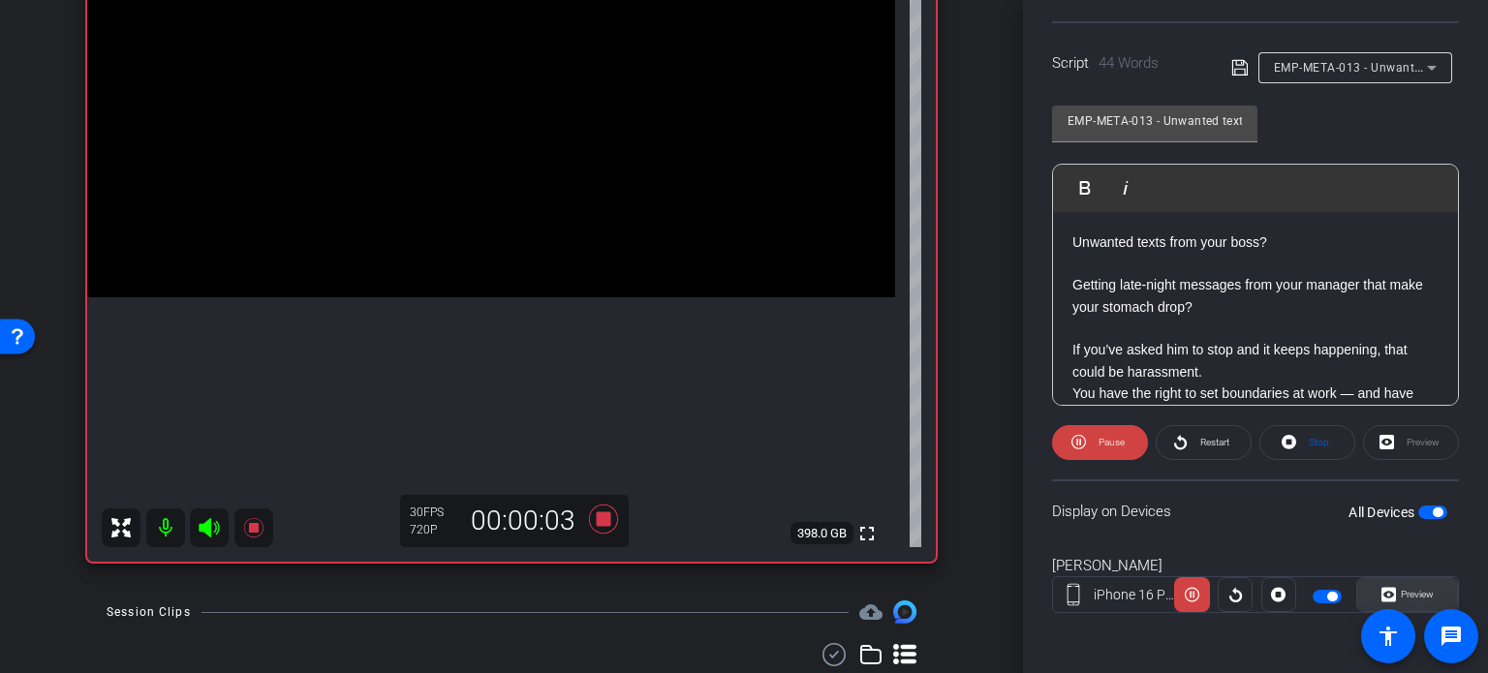
click at [1428, 588] on span at bounding box center [1407, 594] width 100 height 46
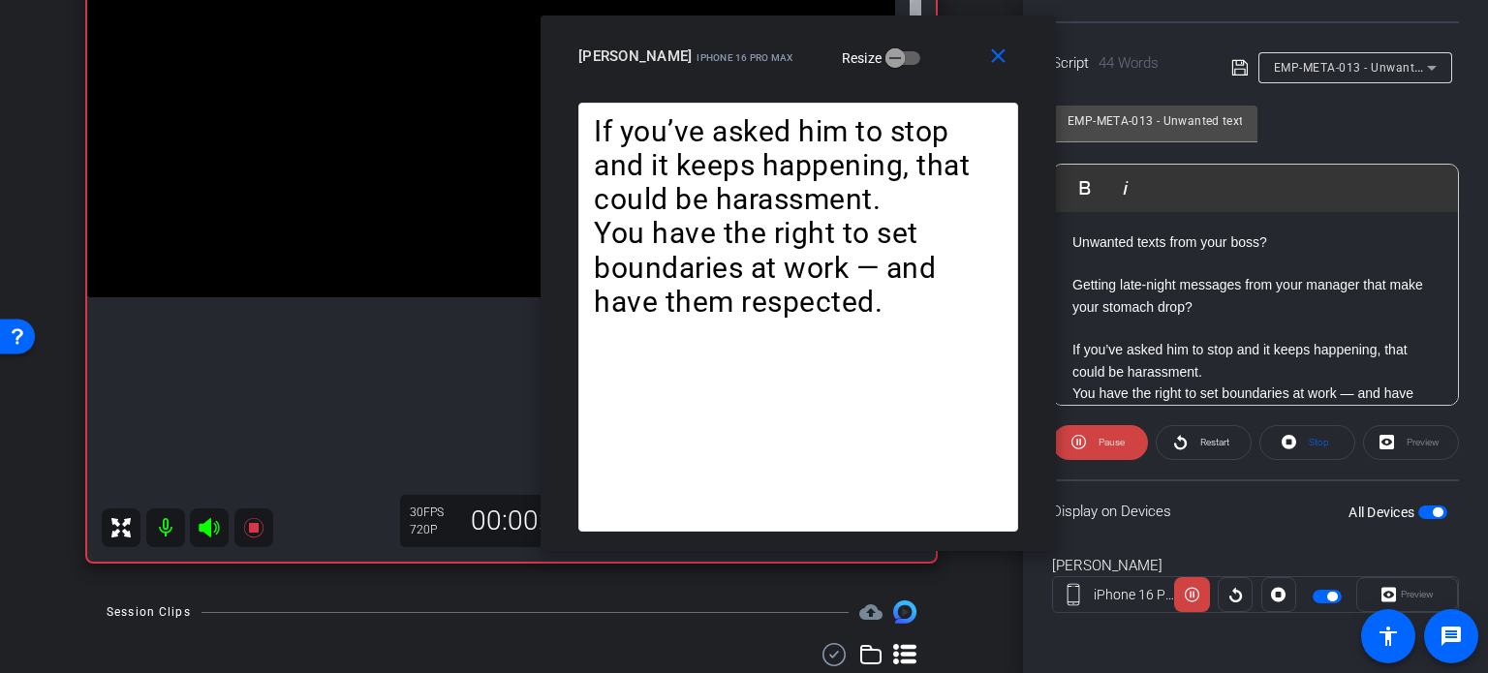
drag, startPoint x: 712, startPoint y: 138, endPoint x: 766, endPoint y: 84, distance: 76.0
click at [766, 84] on div "close BrianHannemann iPhone 16 Pro Max Resize" at bounding box center [797, 58] width 515 height 87
click at [1011, 72] on span at bounding box center [1001, 56] width 62 height 46
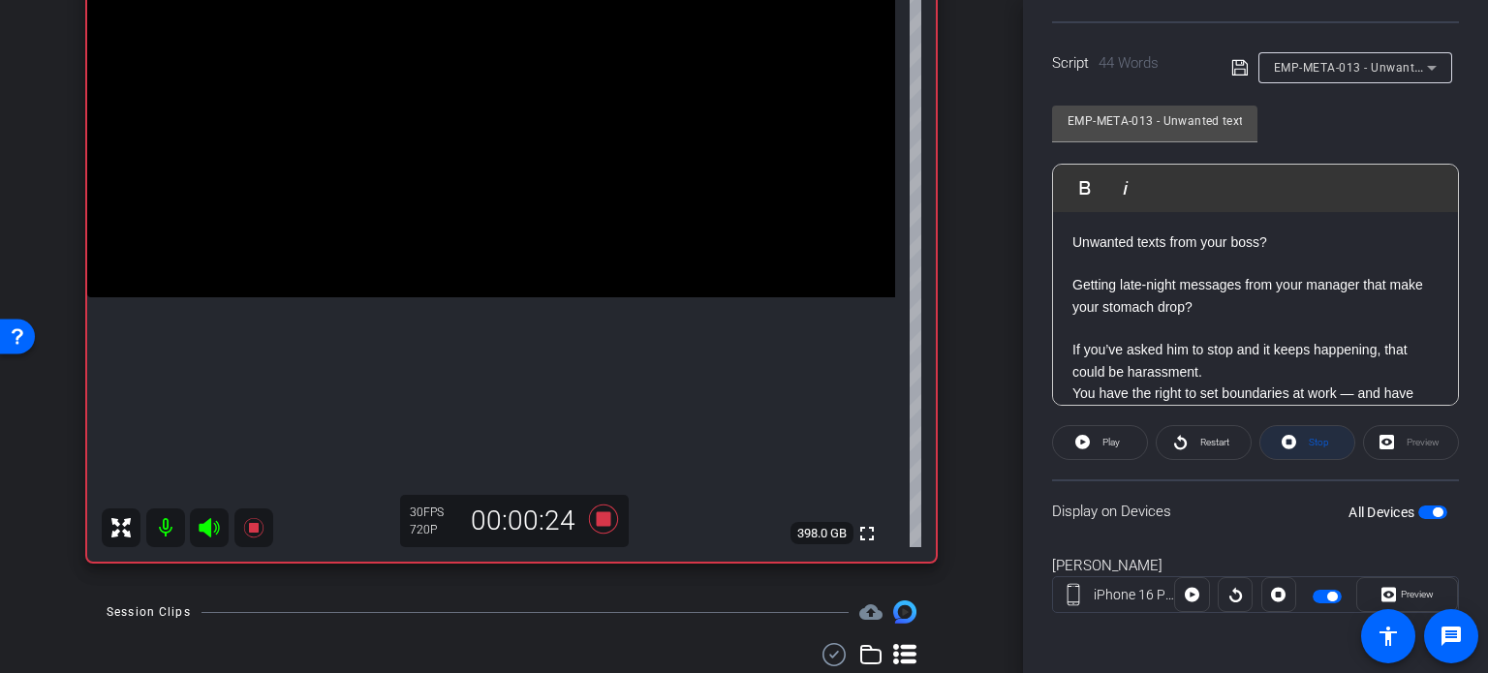
click at [1304, 440] on span "Stop" at bounding box center [1316, 442] width 25 height 27
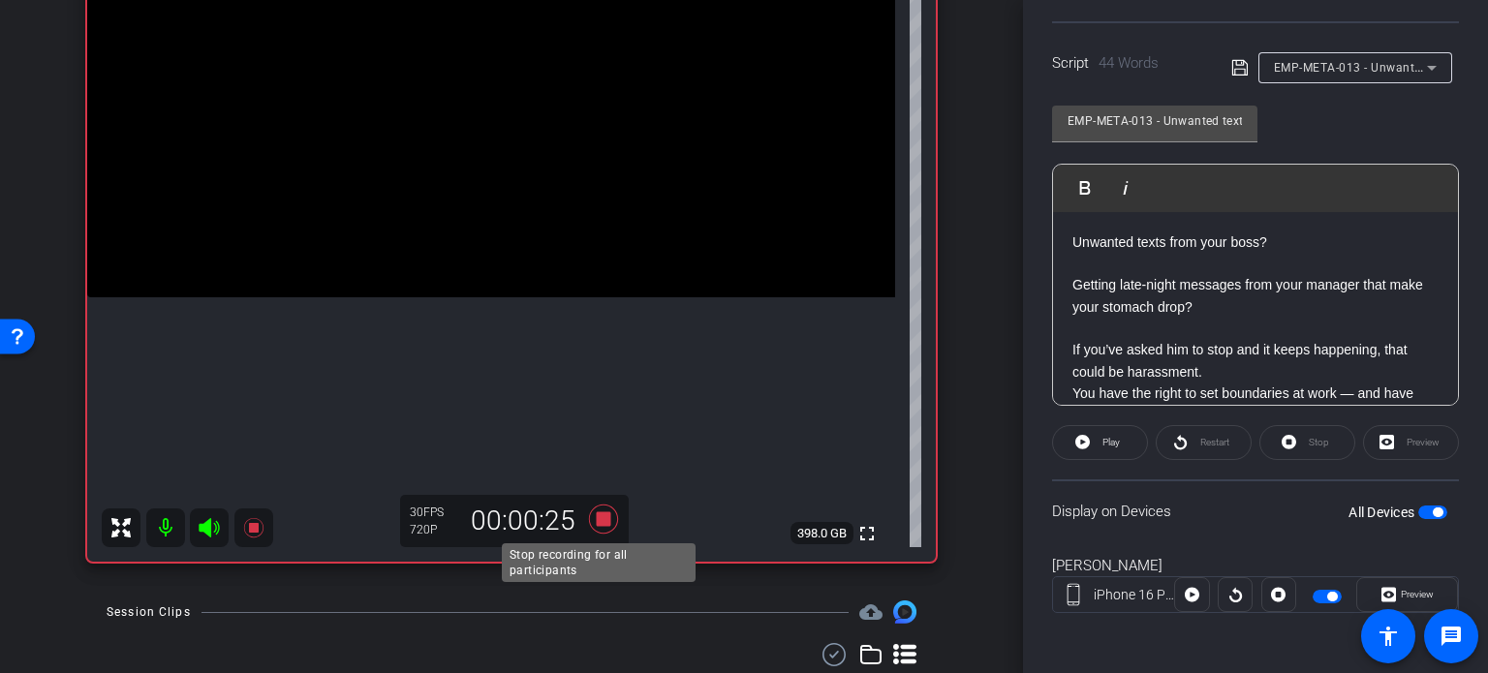
click at [594, 519] on icon at bounding box center [603, 519] width 29 height 29
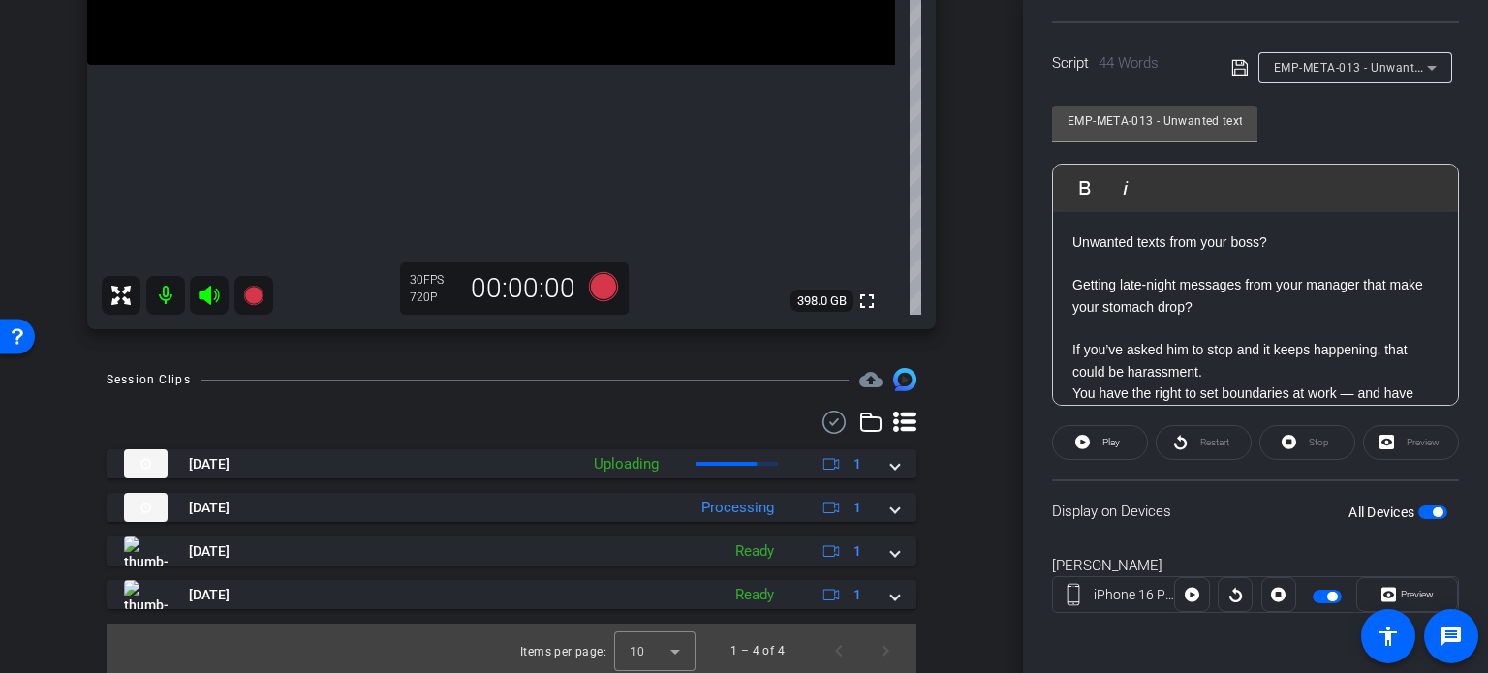
scroll to position [492, 0]
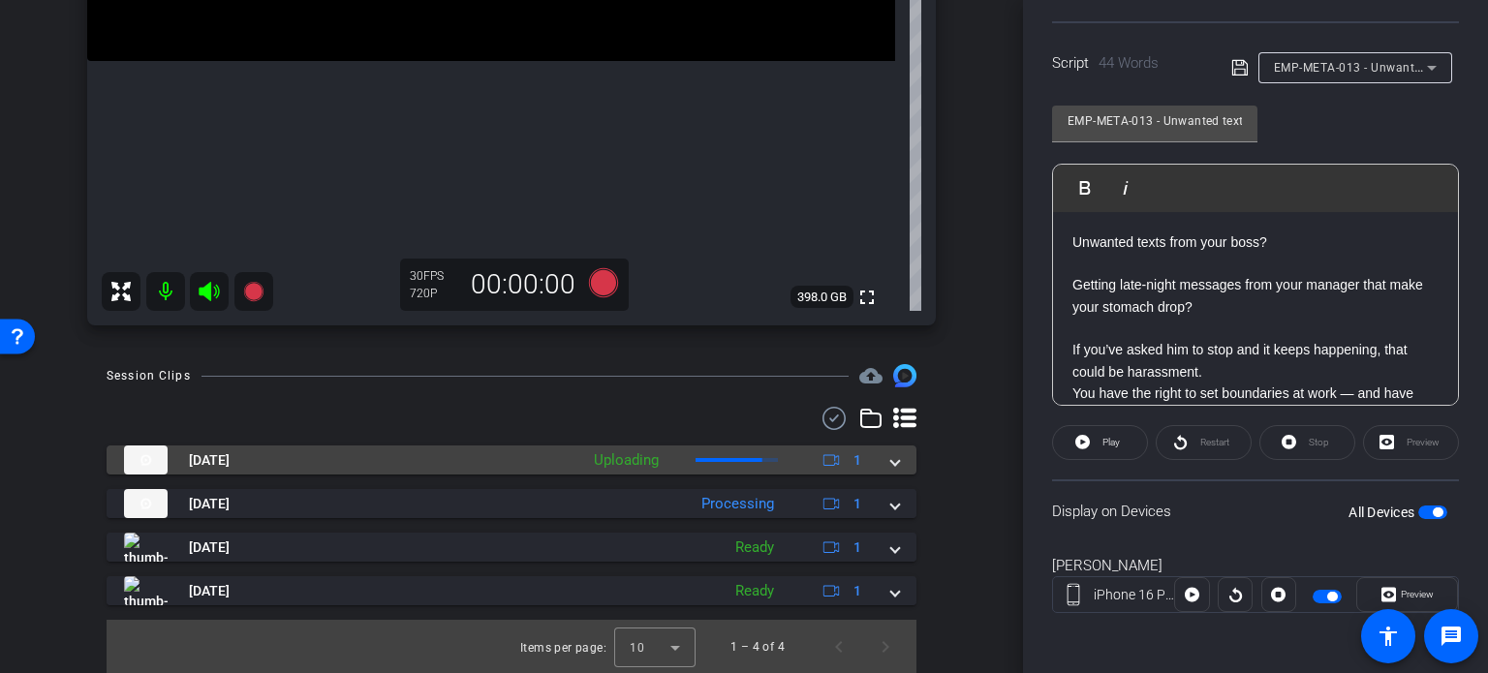
click at [889, 468] on mat-expansion-panel-header "Sep 22, 2025 Uploading 1" at bounding box center [512, 460] width 810 height 29
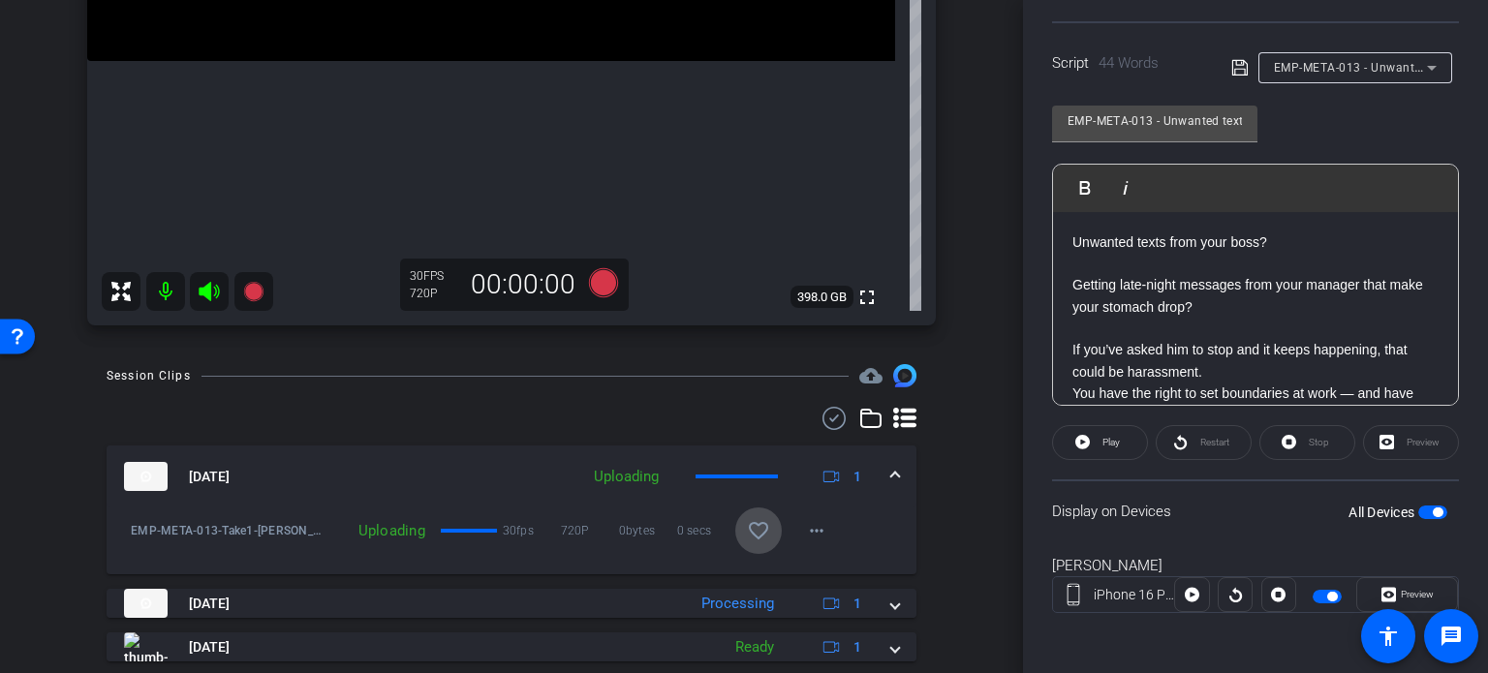
click at [747, 537] on mat-icon "favorite_border" at bounding box center [758, 530] width 23 height 23
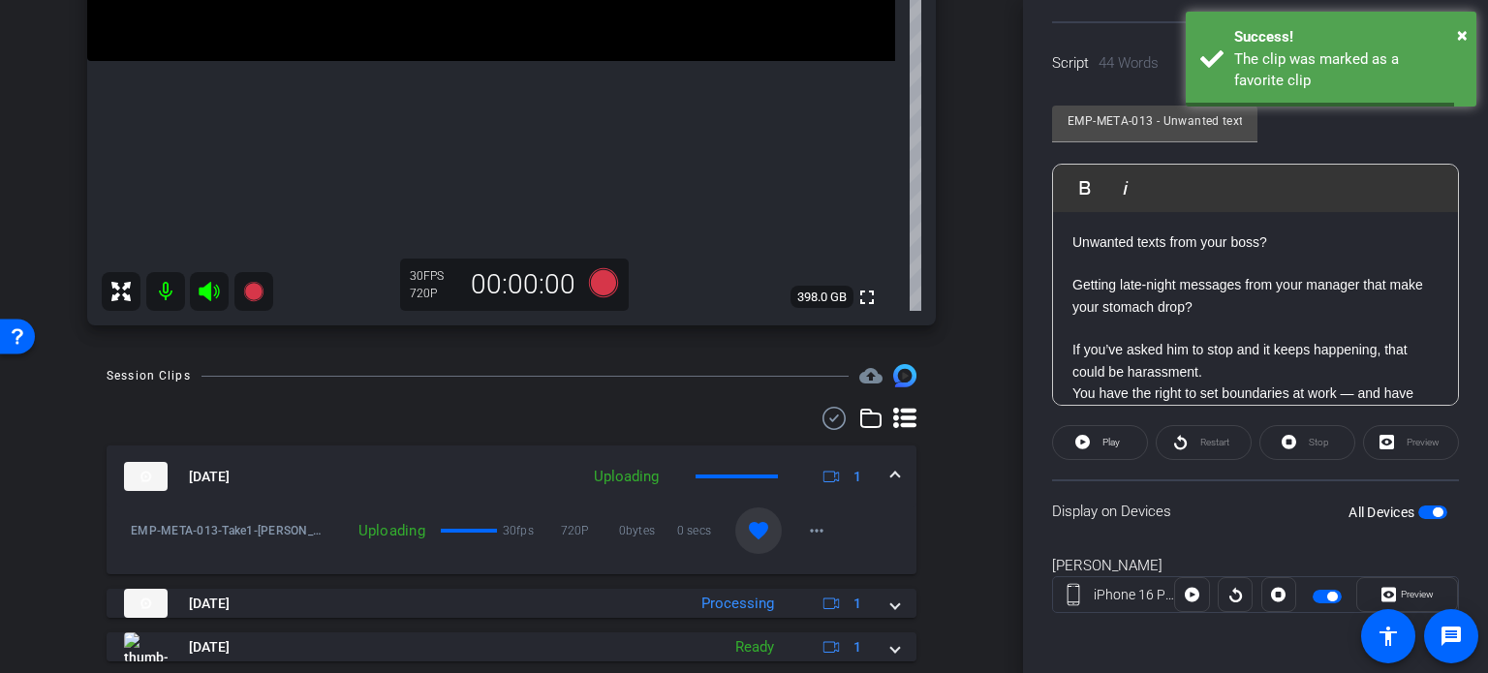
click at [894, 476] on mat-expansion-panel-header "Sep 22, 2025 Uploading 1" at bounding box center [512, 477] width 810 height 62
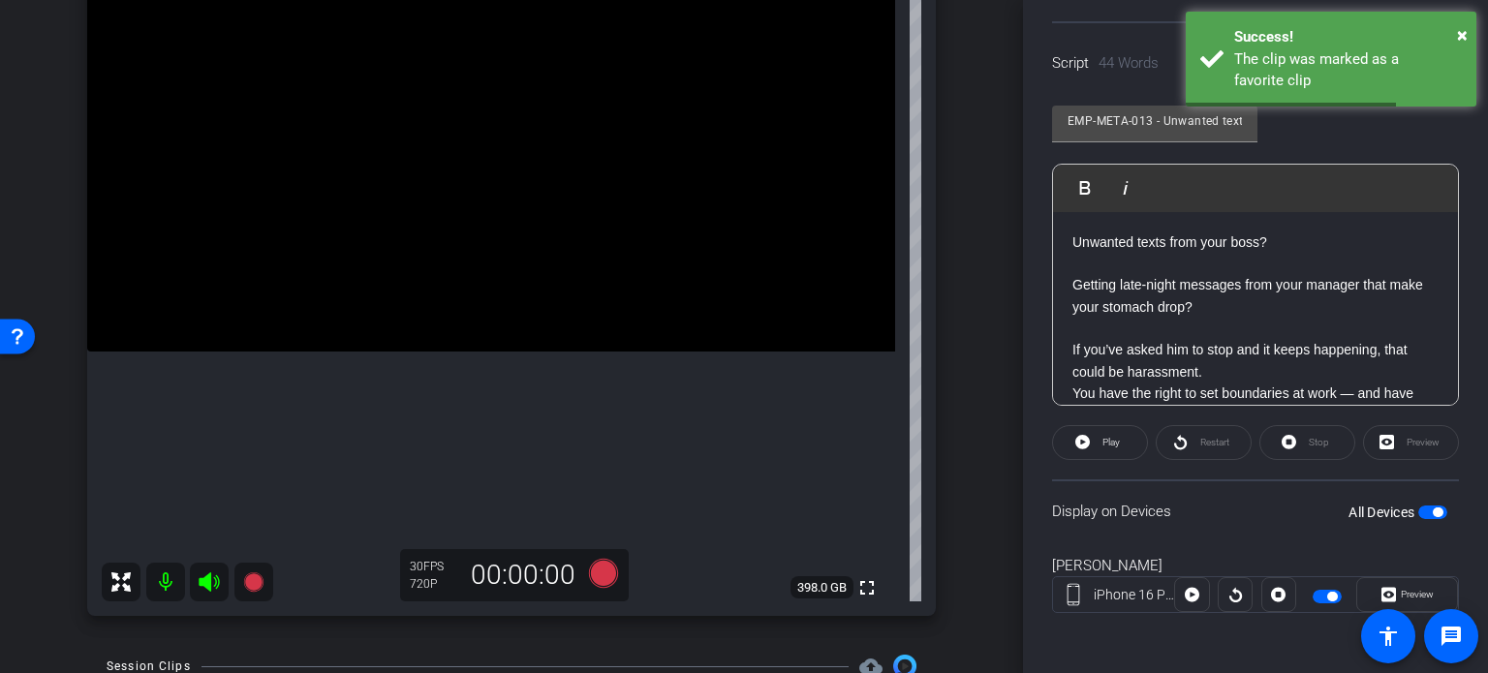
scroll to position [287, 0]
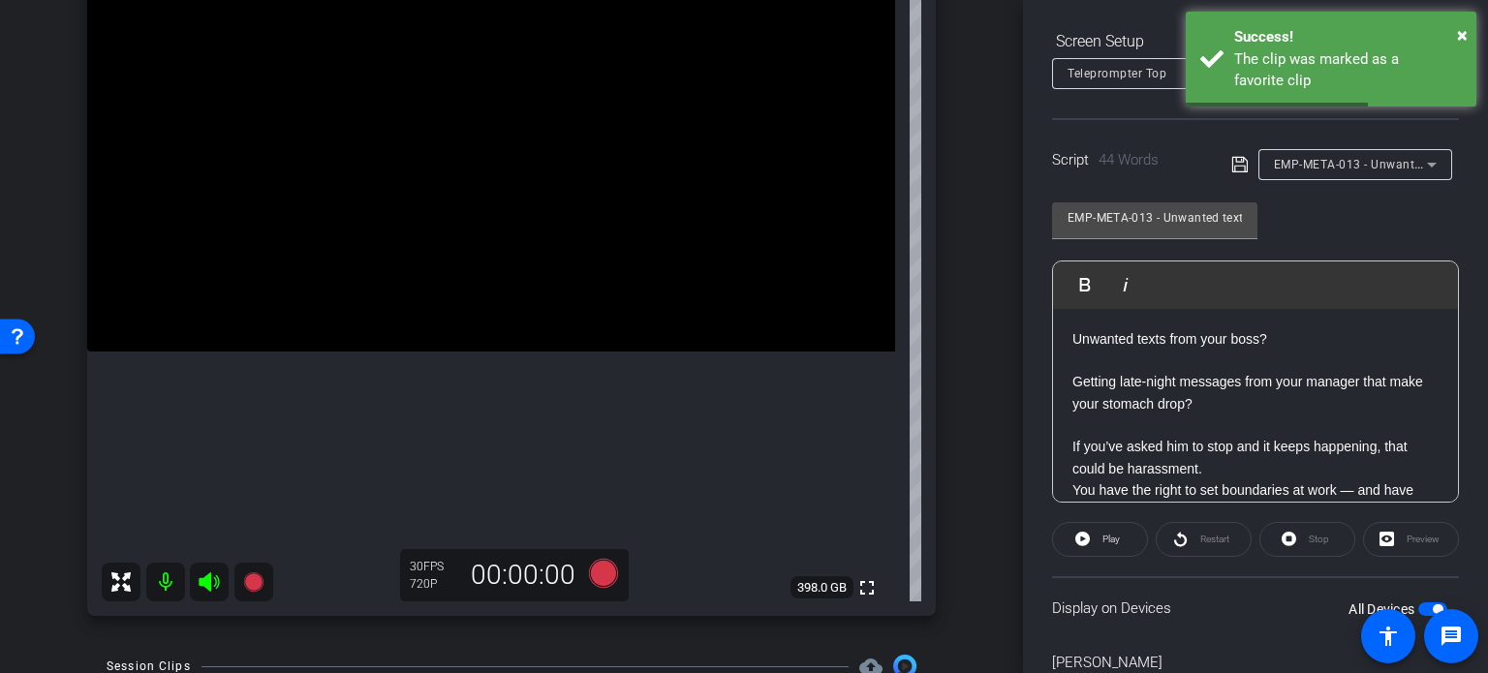
click at [1347, 175] on div "EMP-META-013 - Unwanted texts from your boss?" at bounding box center [1355, 164] width 163 height 31
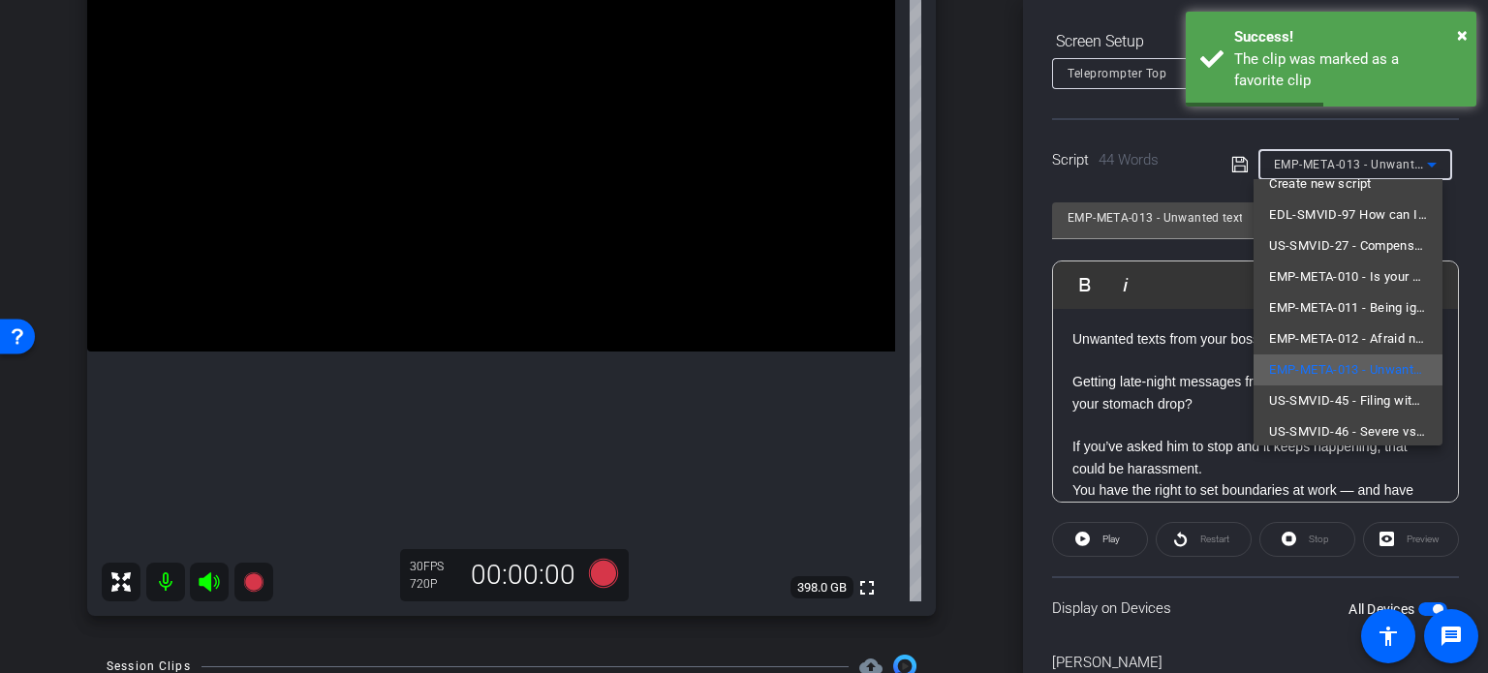
scroll to position [27, 0]
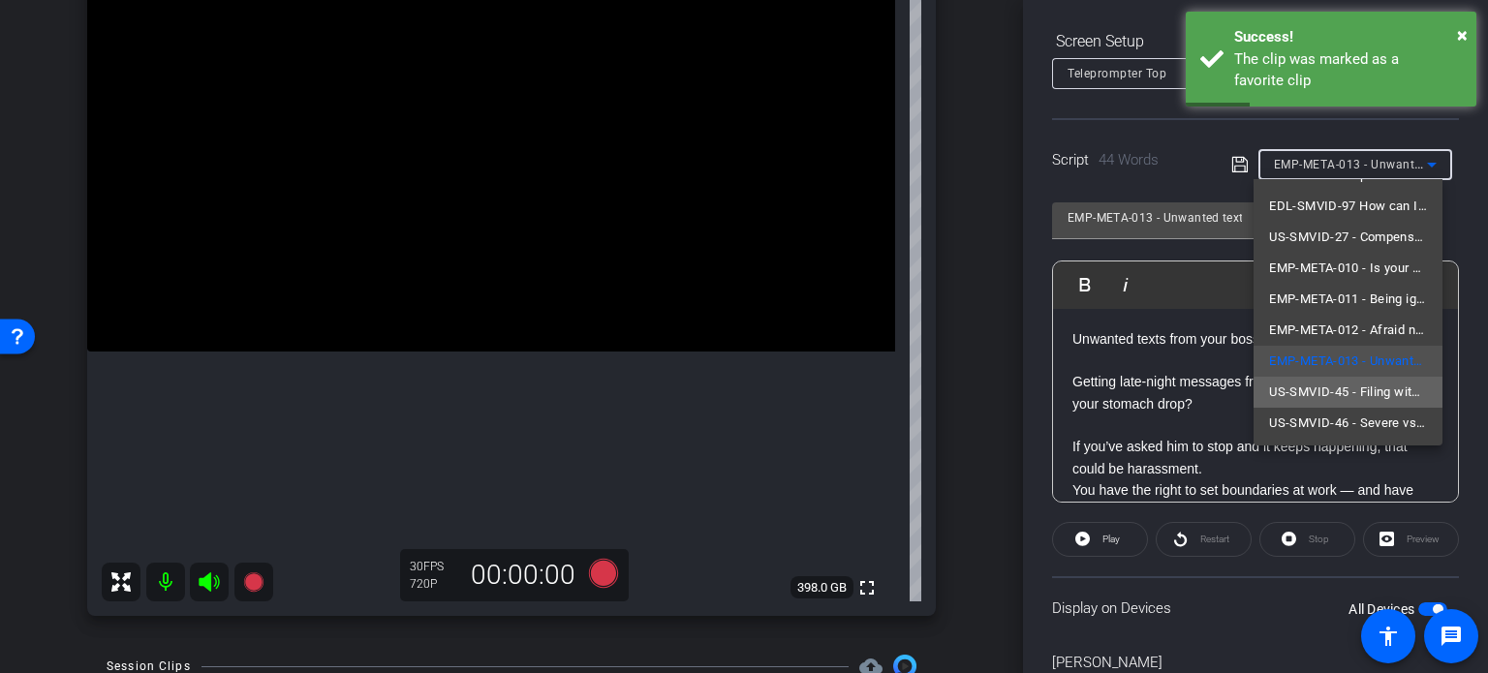
click at [1361, 398] on span "US-SMVID-45 - Filing with DFEH or EEOC: First Steps to a Lawsuit" at bounding box center [1348, 392] width 158 height 23
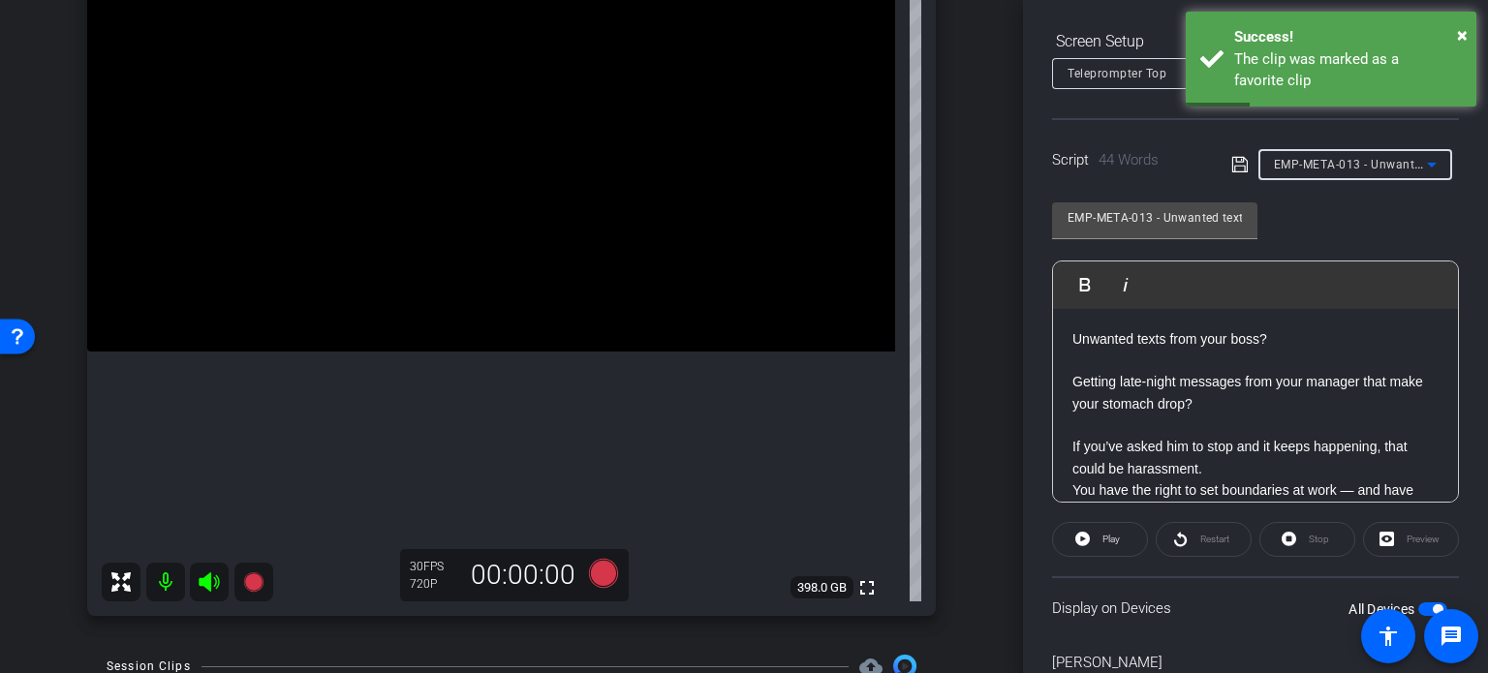
type input "US-SMVID-45 - Filing with DFEH or EEOC: First Steps to a Lawsuit"
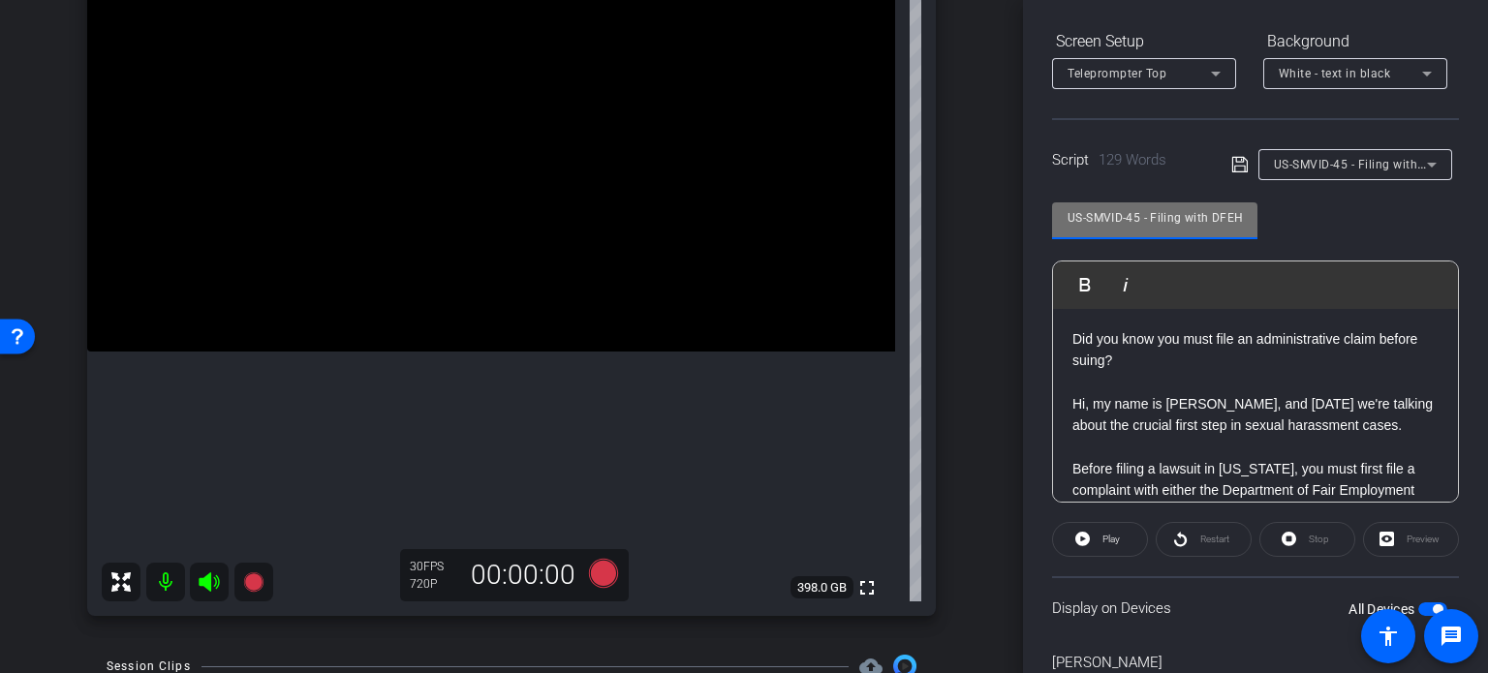
drag, startPoint x: 1091, startPoint y: 212, endPoint x: 928, endPoint y: 189, distance: 164.4
click at [928, 193] on div "arrow_back Hannemann,Brian_Shoot25_09222025 Back to project Send invite account…" at bounding box center [744, 336] width 1488 height 673
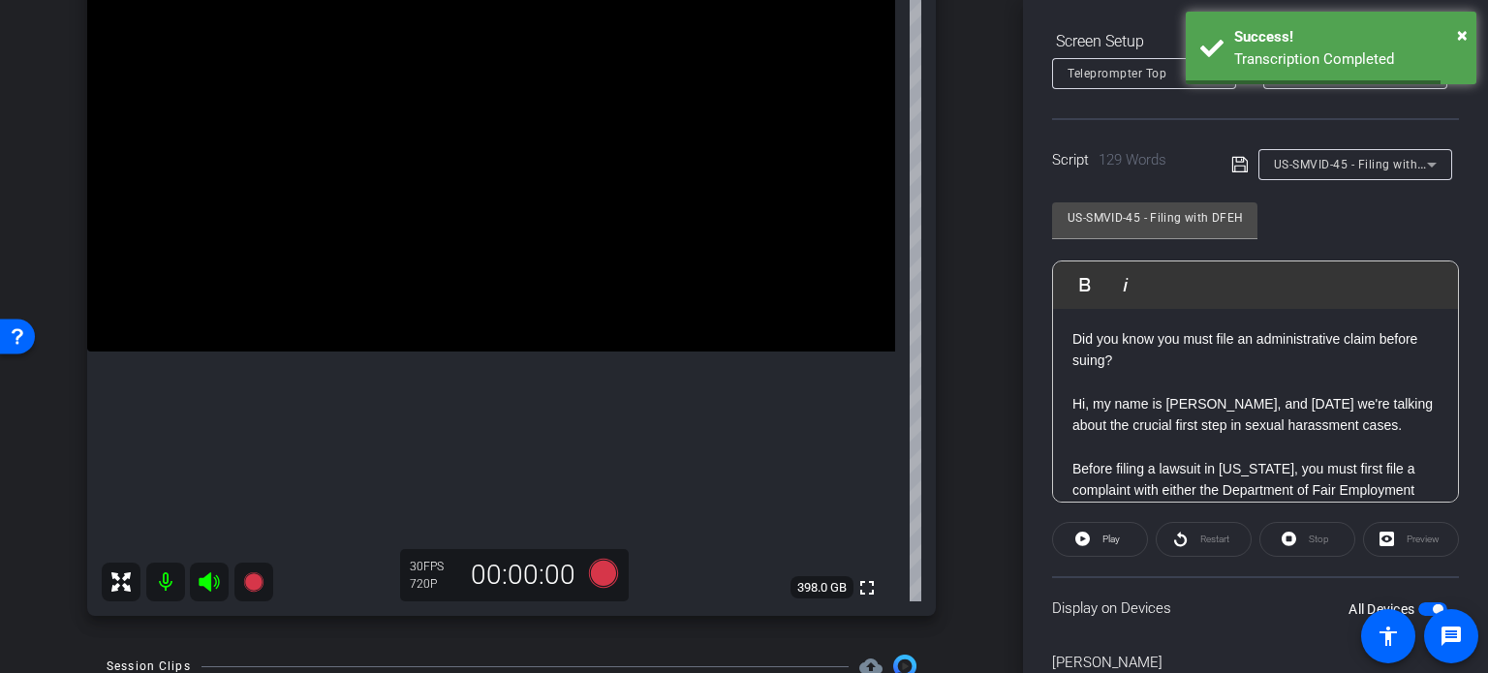
click at [1000, 293] on div "arrow_back Hannemann,Brian_Shoot25_09222025 Back to project Send invite account…" at bounding box center [511, 135] width 1023 height 673
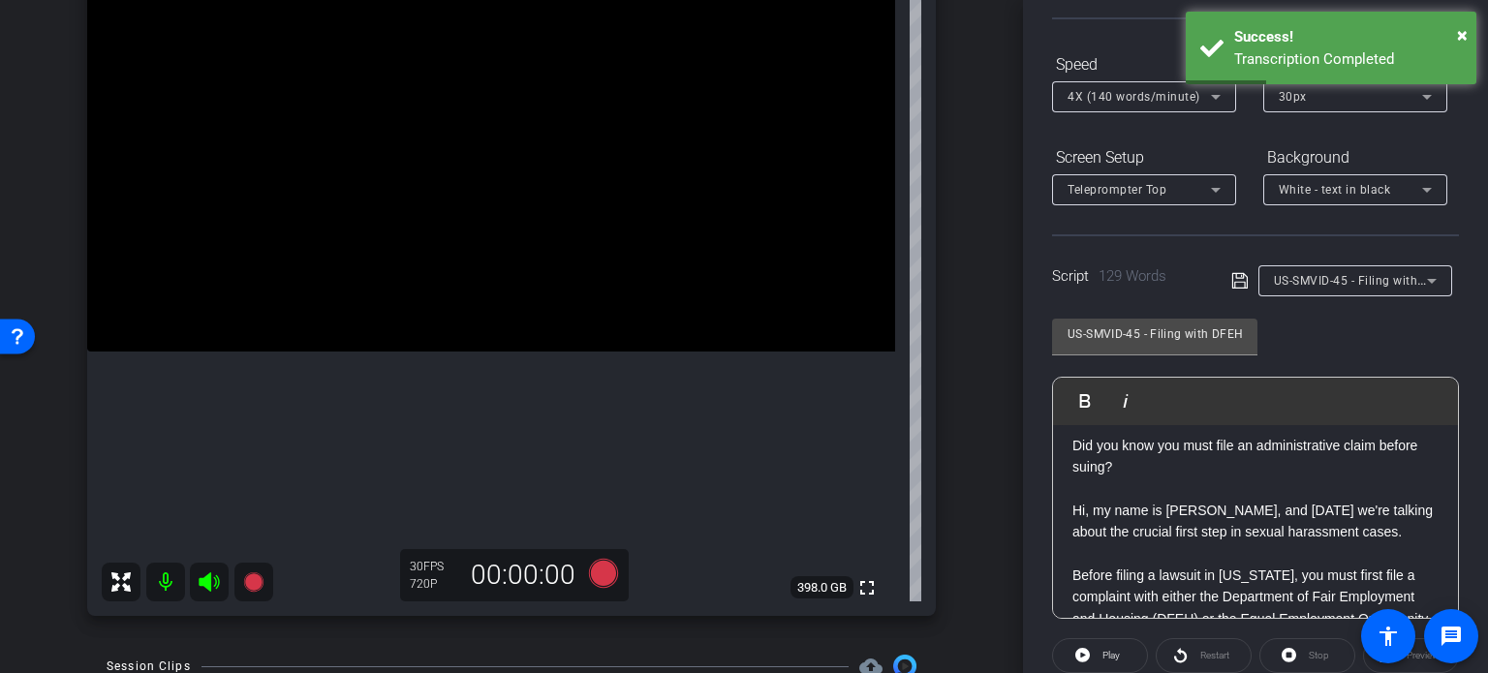
scroll to position [194, 0]
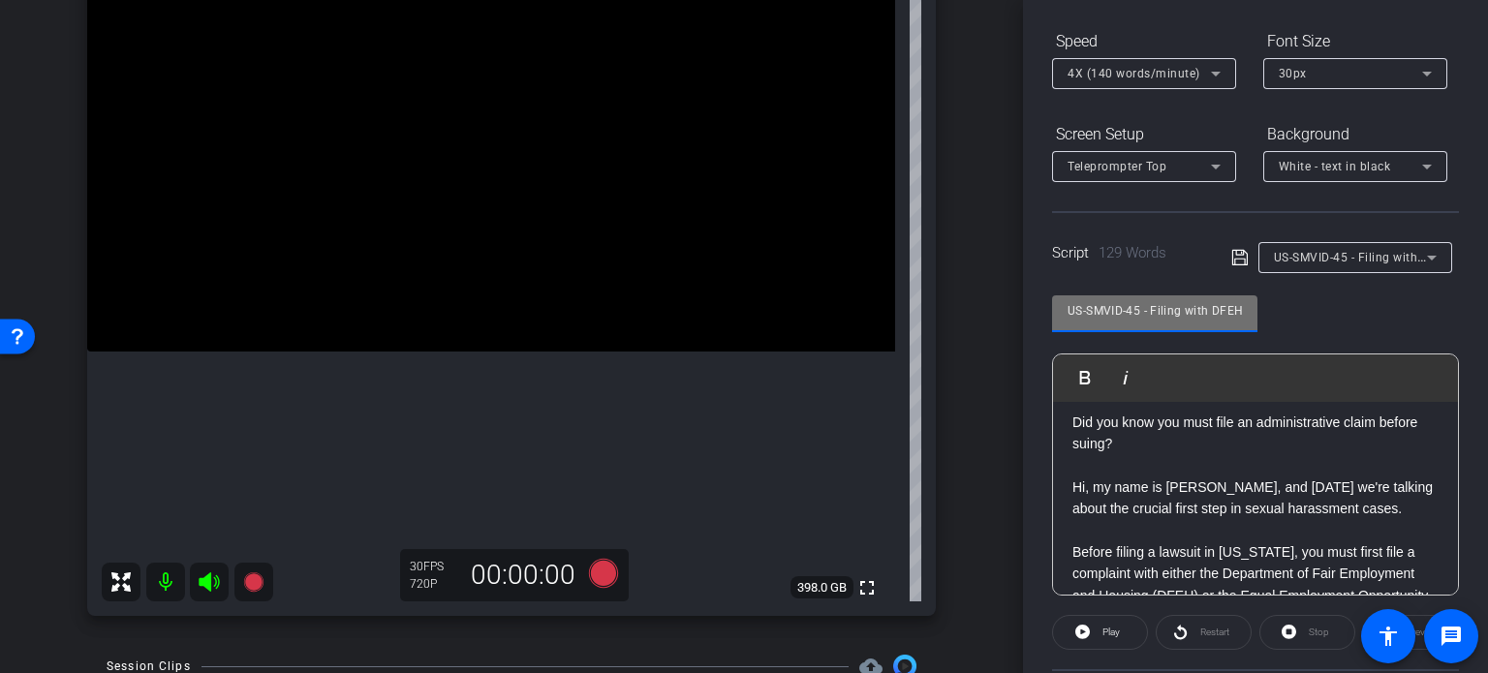
drag, startPoint x: 1139, startPoint y: 307, endPoint x: 842, endPoint y: 284, distance: 298.3
click at [842, 284] on div "arrow_back Hannemann,Brian_Shoot25_09222025 Back to project Send invite account…" at bounding box center [744, 336] width 1488 height 673
click at [937, 485] on div "BrianHannemann iPhone 16 Pro Max info ROOM ID: 488896996 100% battery_std fulls…" at bounding box center [511, 259] width 926 height 754
click at [1217, 309] on input "US-SMVID-45 - Filing with DFEH or EEOC: First Steps to a Lawsuit" at bounding box center [1154, 310] width 174 height 23
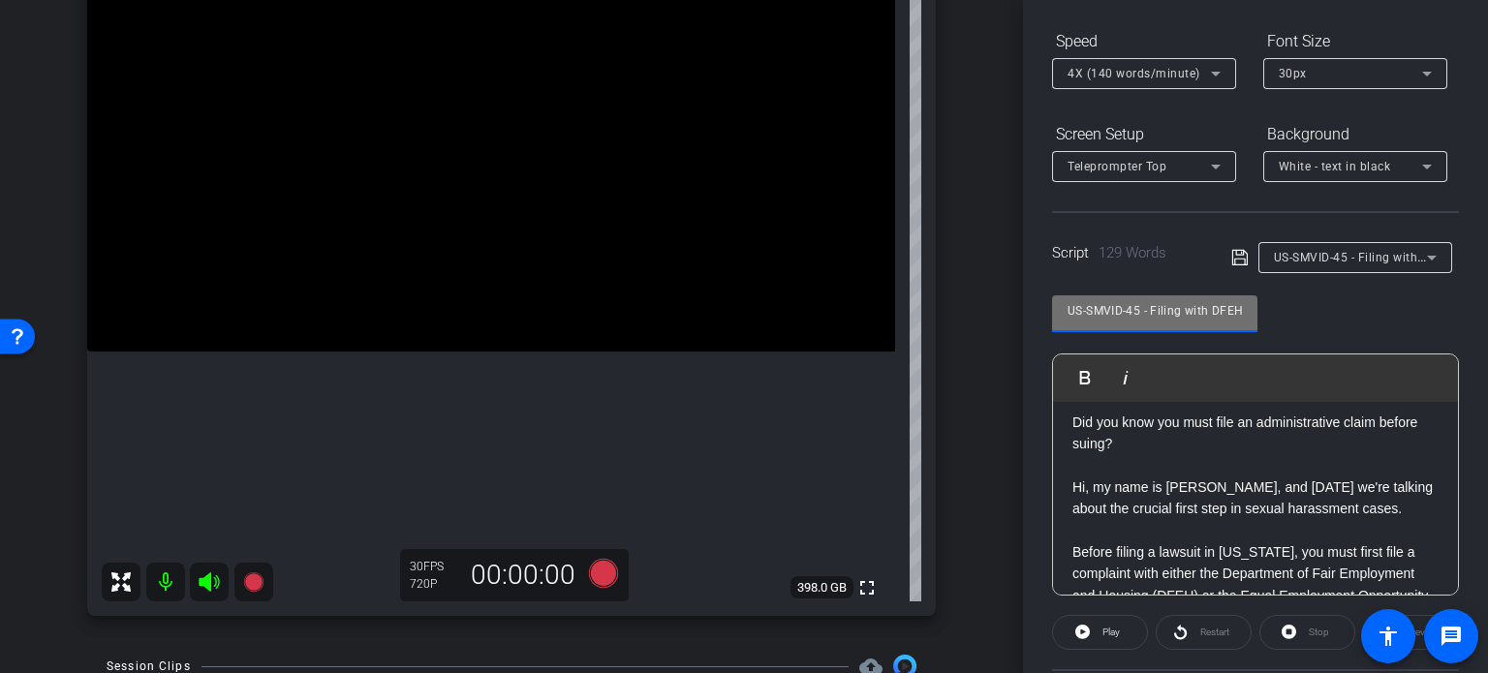
click at [1230, 309] on input "US-SMVID-45 - Filing with DFEH or EEOC: First Steps to a Lawsuit" at bounding box center [1154, 310] width 174 height 23
click at [1237, 309] on input "US-SMVID-45 - Filing with DFEH or EEOC: First Steps to a Lawsuit" at bounding box center [1154, 310] width 174 height 23
click at [1096, 313] on input "US-SMVID-45 - Filing with DFEH or EEOC: First Steps to a Lawsuit" at bounding box center [1154, 310] width 174 height 23
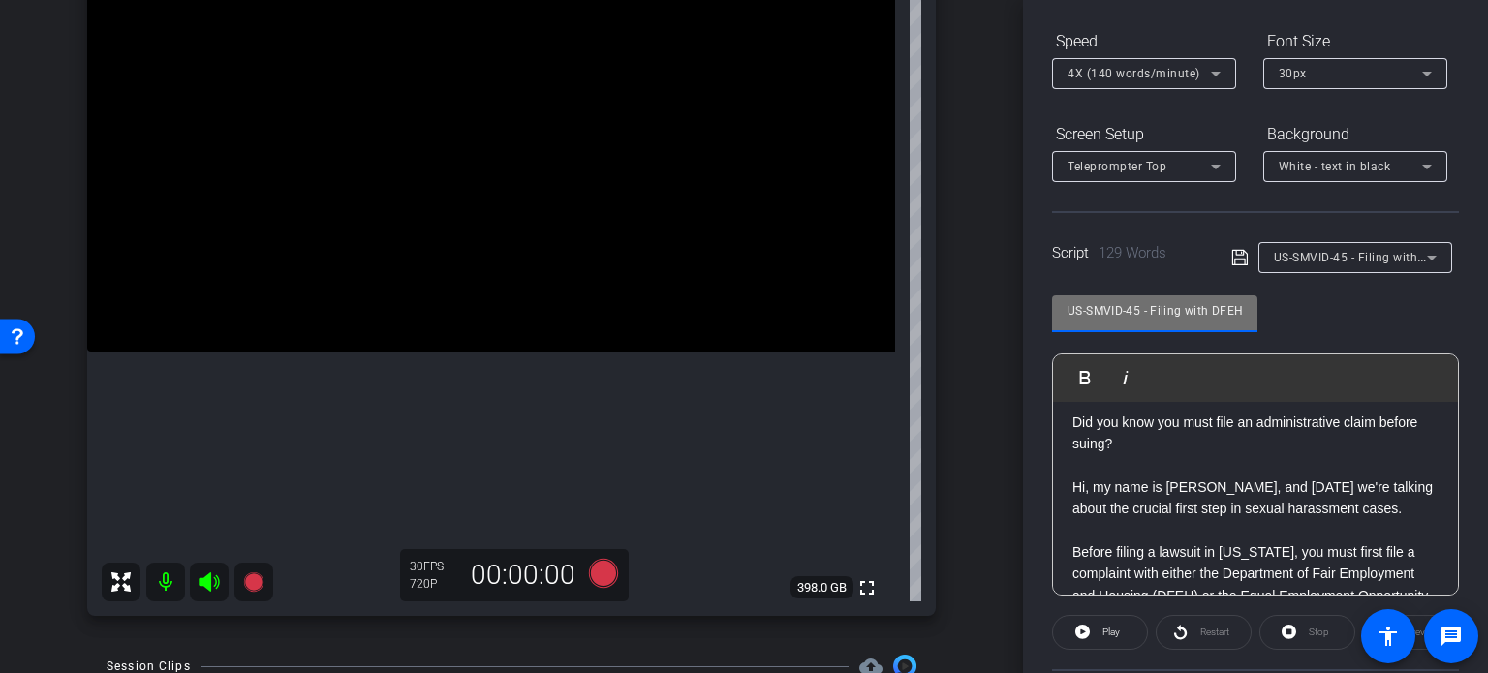
drag, startPoint x: 1100, startPoint y: 309, endPoint x: 1026, endPoint y: 311, distance: 74.6
click at [1026, 311] on div "Participants Teleprompter Adjustments settings Erika Centeno flip Director Ever…" at bounding box center [1255, 336] width 465 height 673
click at [1125, 307] on input "US-SMVID-45 - Filing with DFEH or EEOC: First Steps to a Lawsuit" at bounding box center [1154, 310] width 174 height 23
drag, startPoint x: 1143, startPoint y: 313, endPoint x: 948, endPoint y: 290, distance: 196.1
click at [950, 290] on div "arrow_back Hannemann,Brian_Shoot25_09222025 Back to project Send invite account…" at bounding box center [744, 336] width 1488 height 673
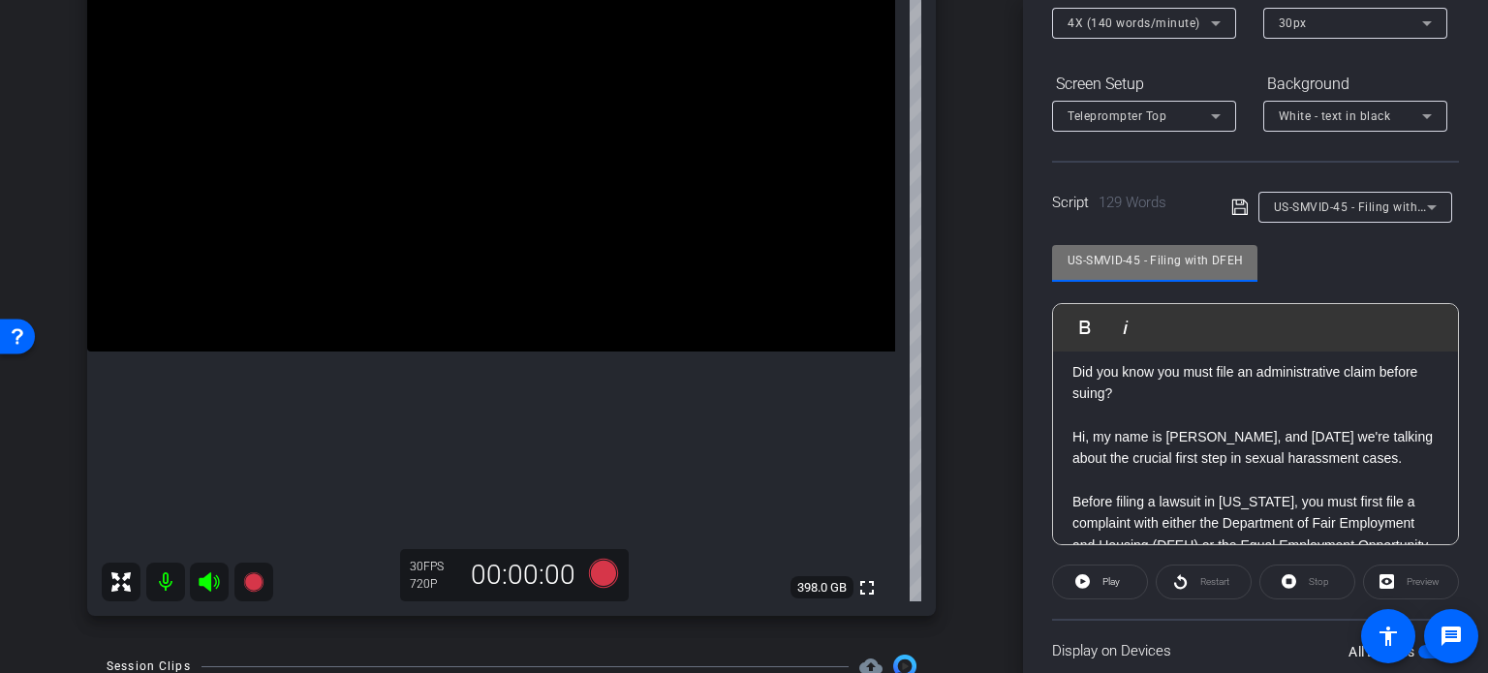
scroll to position [384, 0]
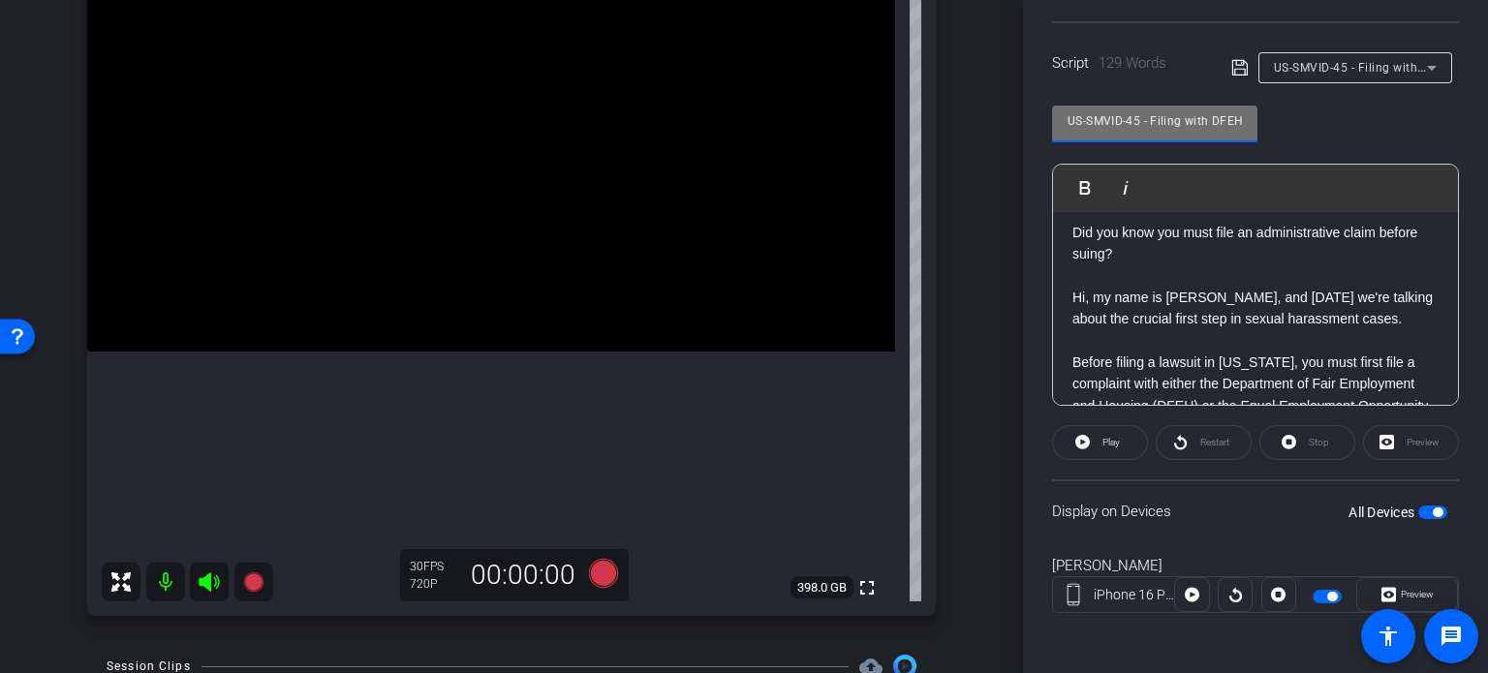
click at [1189, 311] on p "Hi, my name is [PERSON_NAME], and [DATE] we're talking about the crucial first …" at bounding box center [1255, 309] width 366 height 44
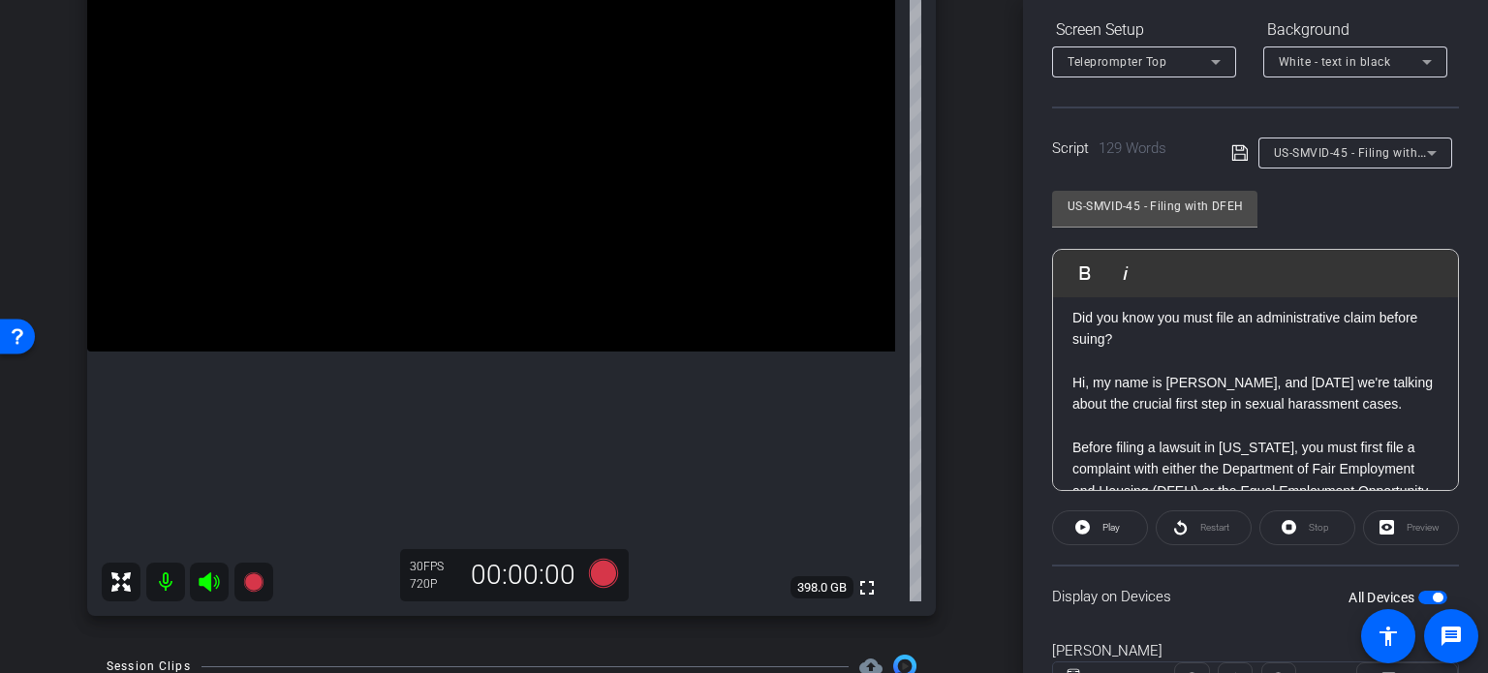
scroll to position [190, 0]
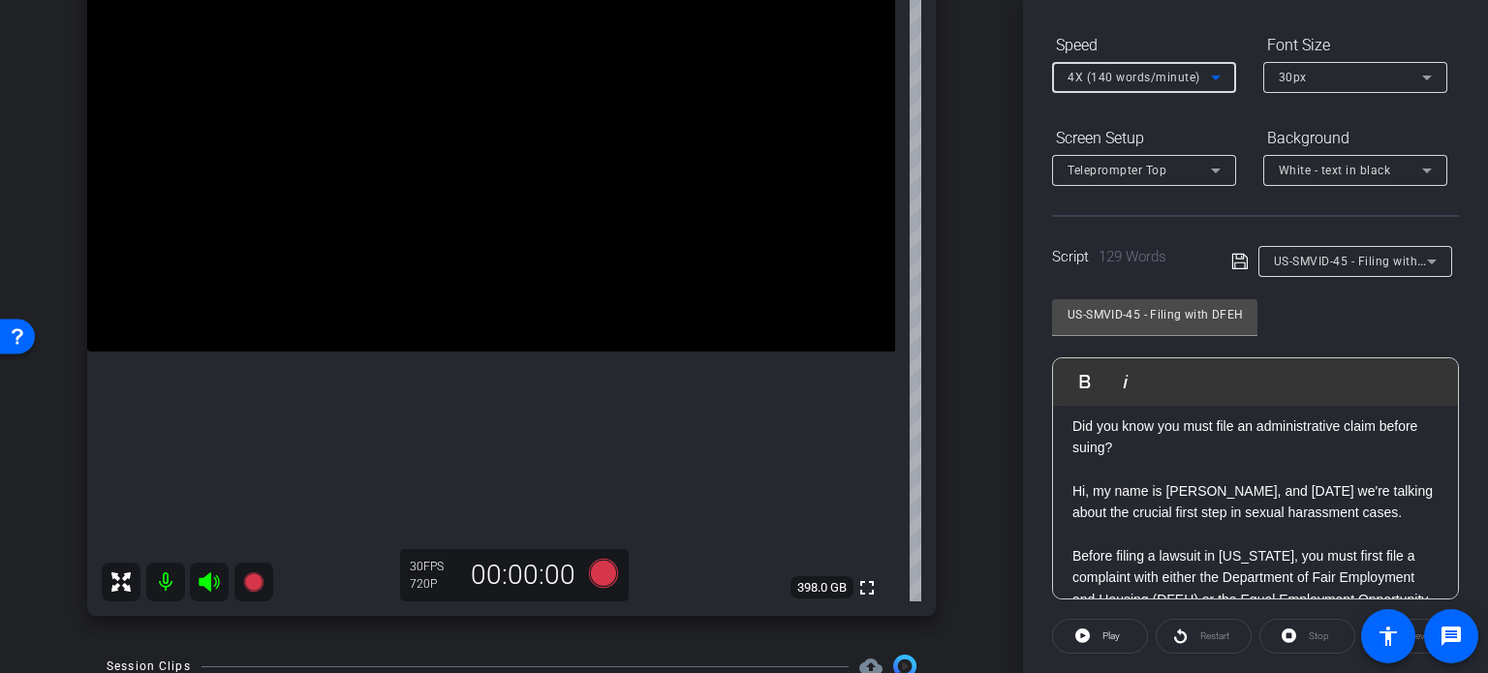
click at [1096, 72] on span "4X (140 words/minute)" at bounding box center [1133, 78] width 133 height 14
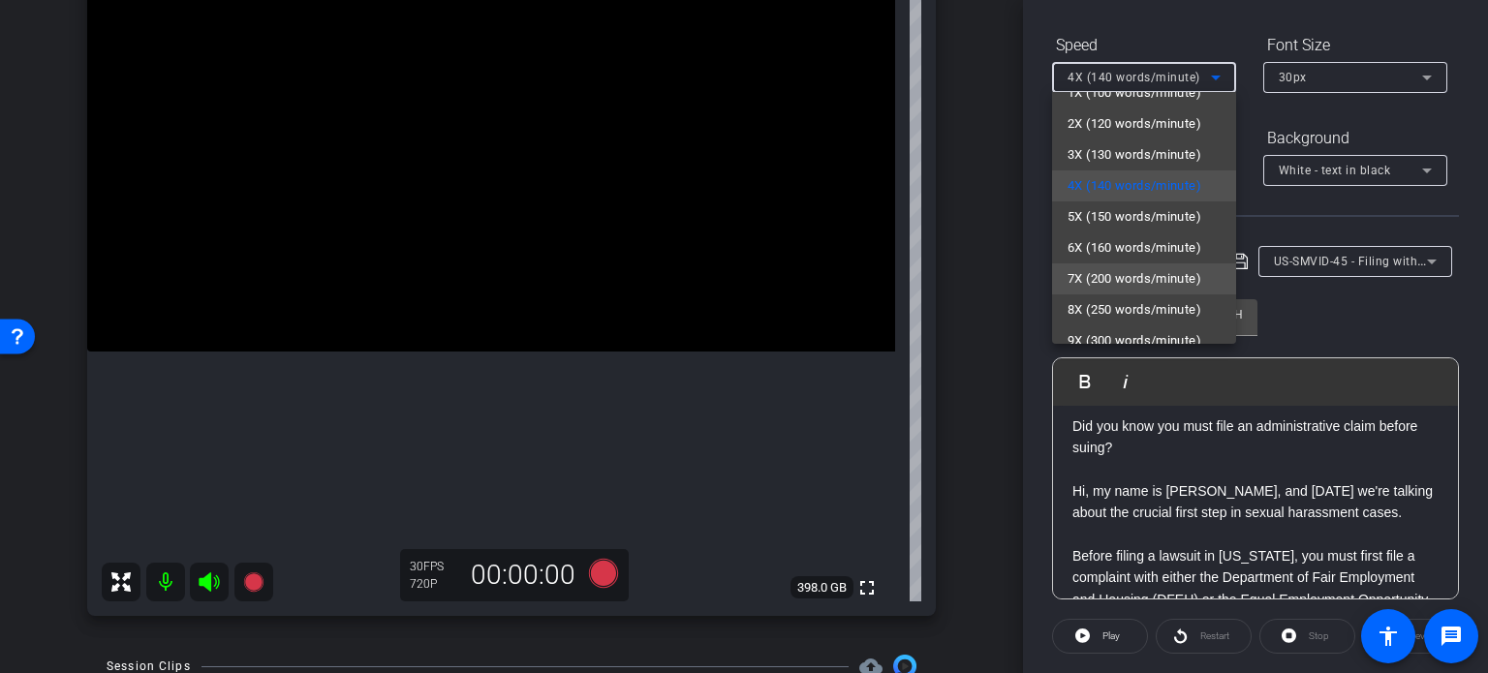
scroll to position [43, 0]
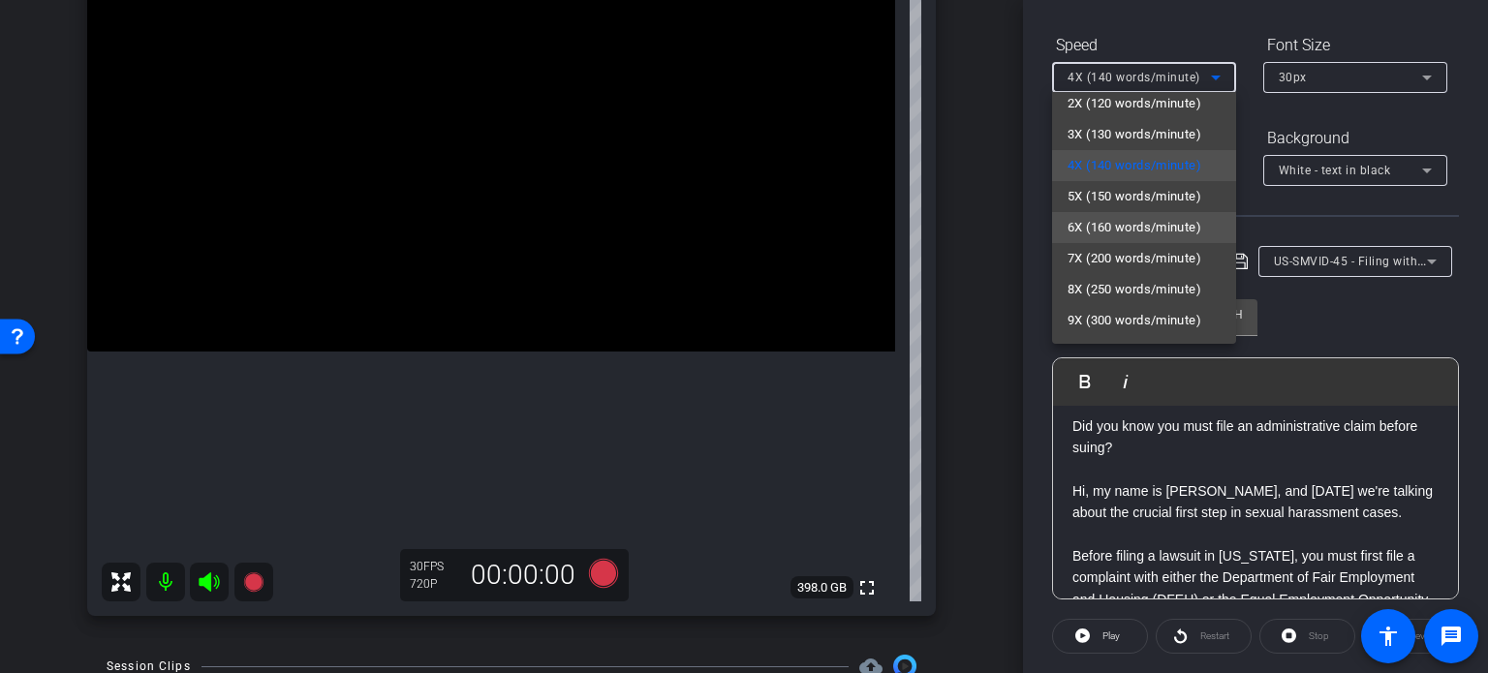
click at [1139, 228] on span "6X (160 words/minute)" at bounding box center [1134, 227] width 134 height 23
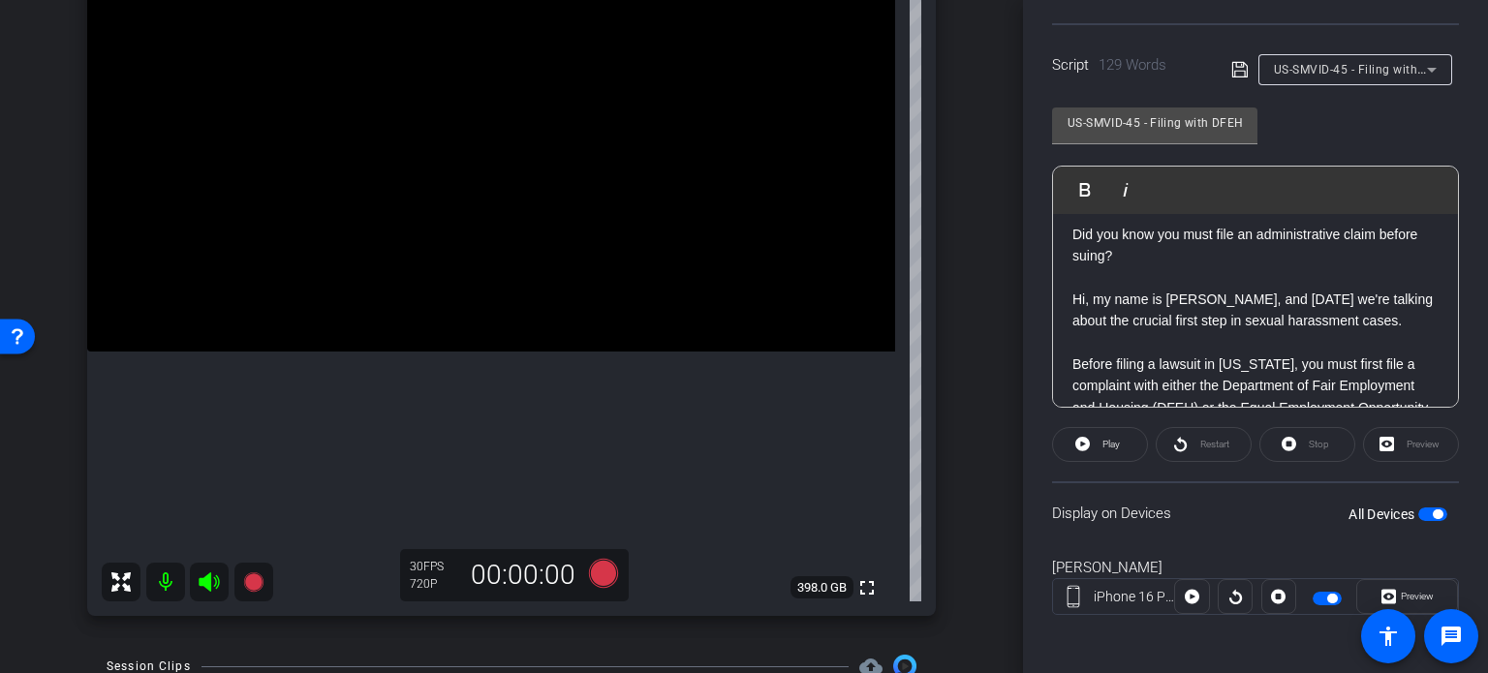
scroll to position [384, 0]
click at [1090, 439] on span at bounding box center [1100, 442] width 94 height 46
click at [1401, 592] on span "Preview" at bounding box center [1417, 594] width 33 height 11
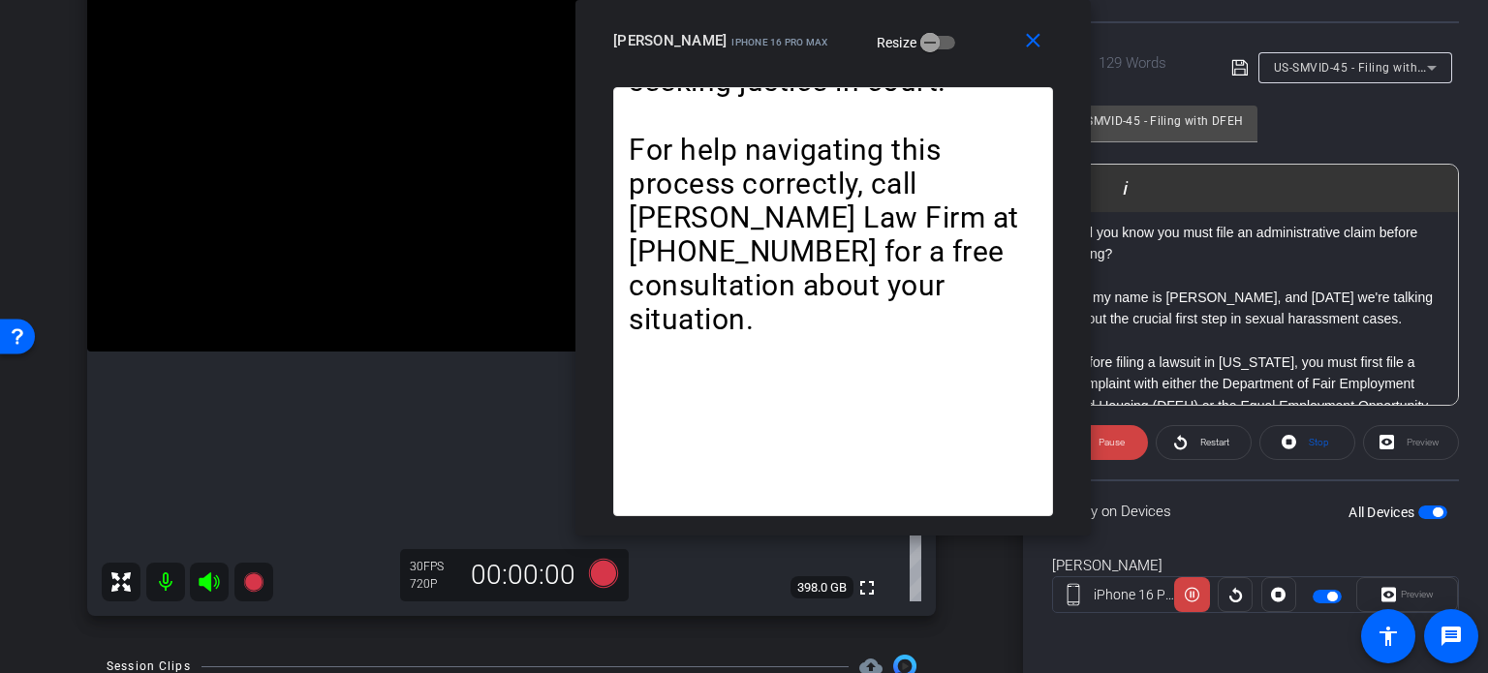
drag, startPoint x: 636, startPoint y: 127, endPoint x: 725, endPoint y: 53, distance: 115.6
click at [725, 53] on div "close BrianHannemann iPhone 16 Pro Max Resize" at bounding box center [832, 43] width 515 height 87
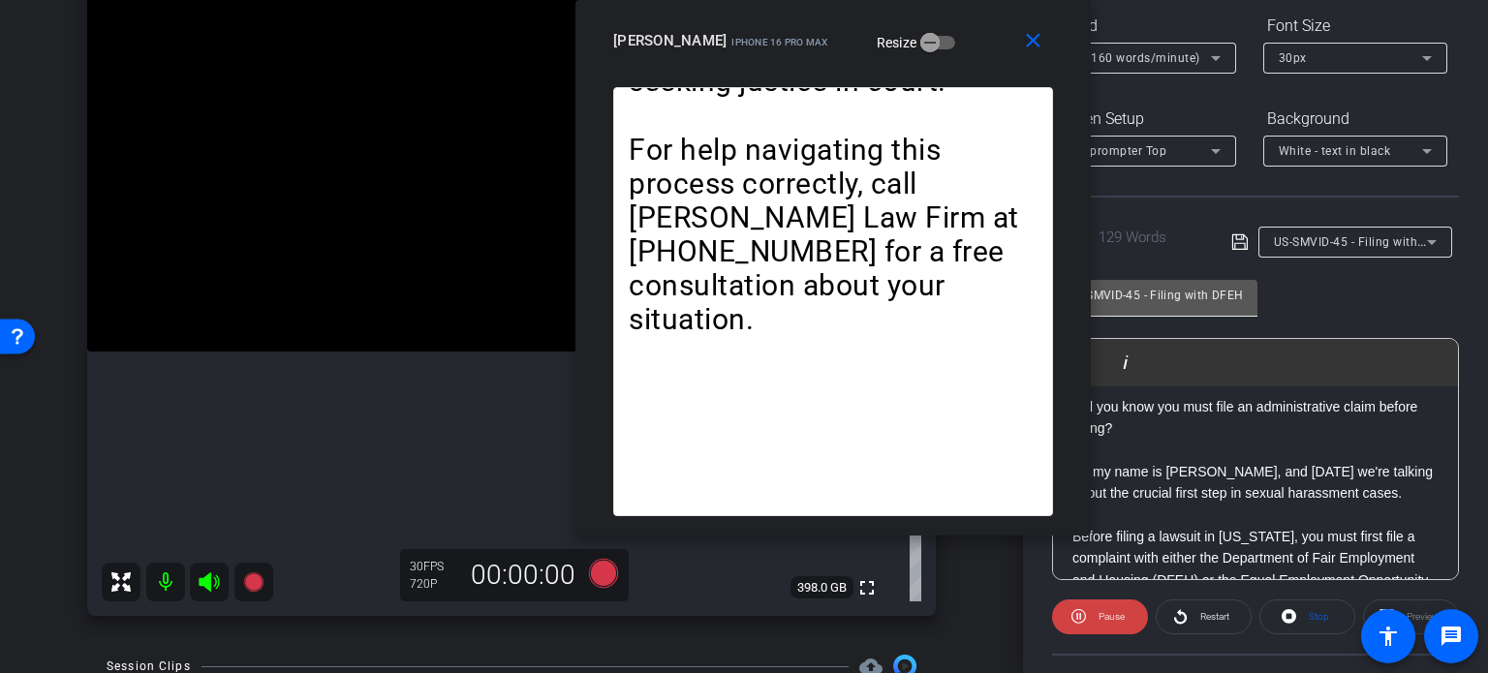
scroll to position [190, 0]
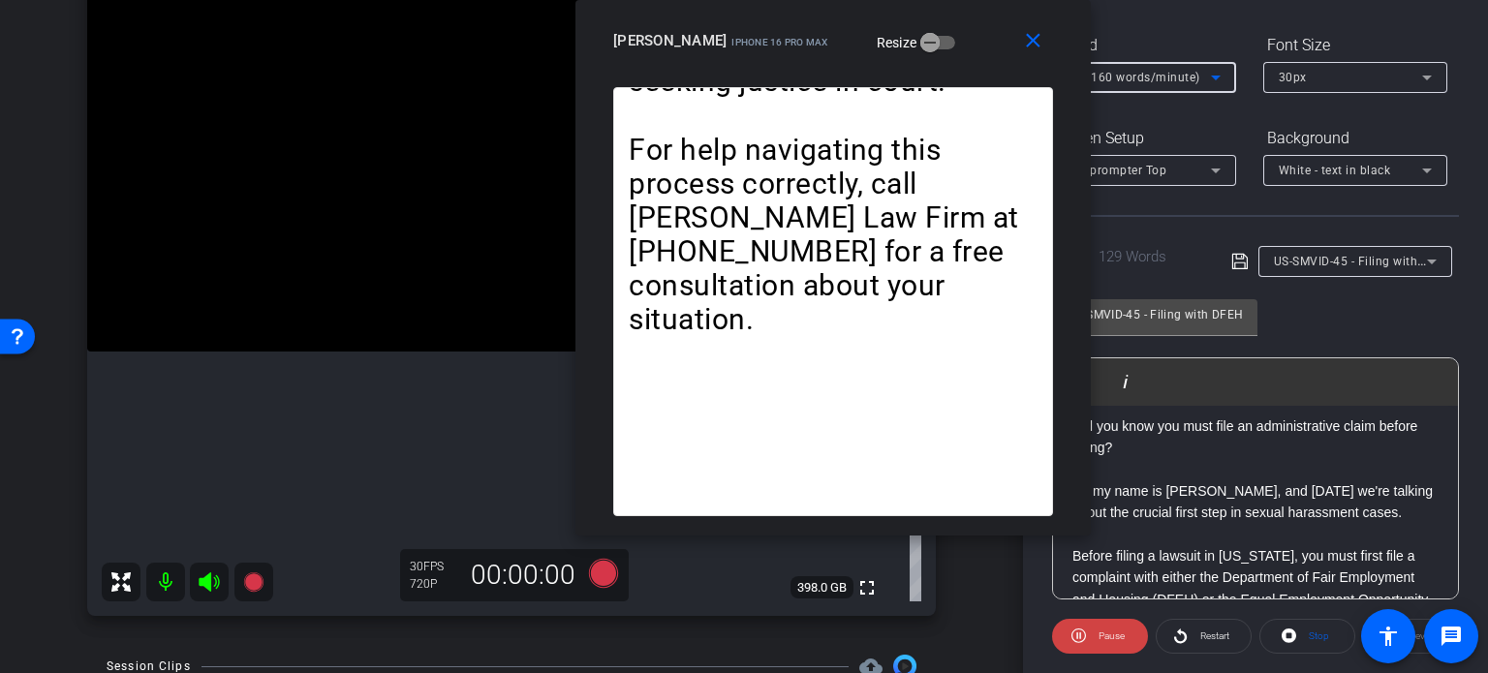
click at [1114, 77] on span "6X (160 words/minute)" at bounding box center [1133, 78] width 133 height 14
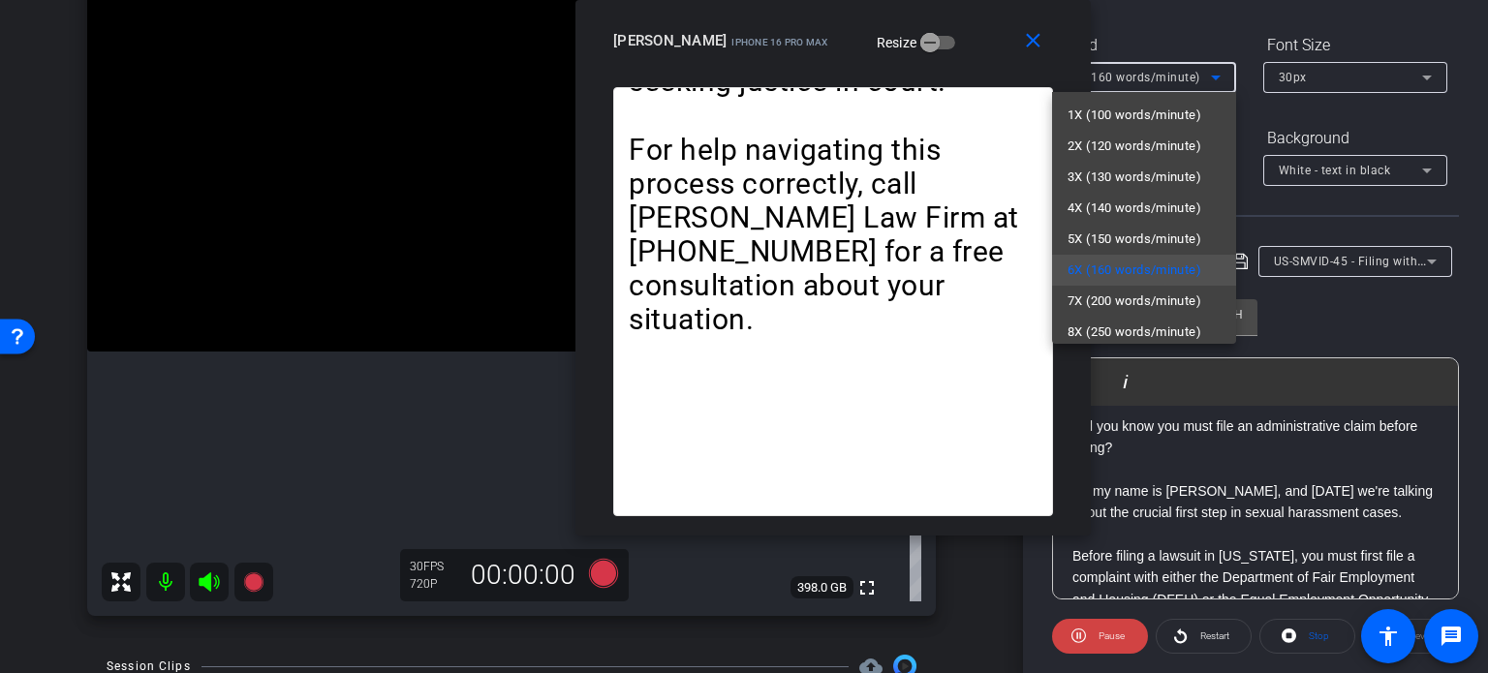
click at [898, 416] on div at bounding box center [744, 336] width 1488 height 673
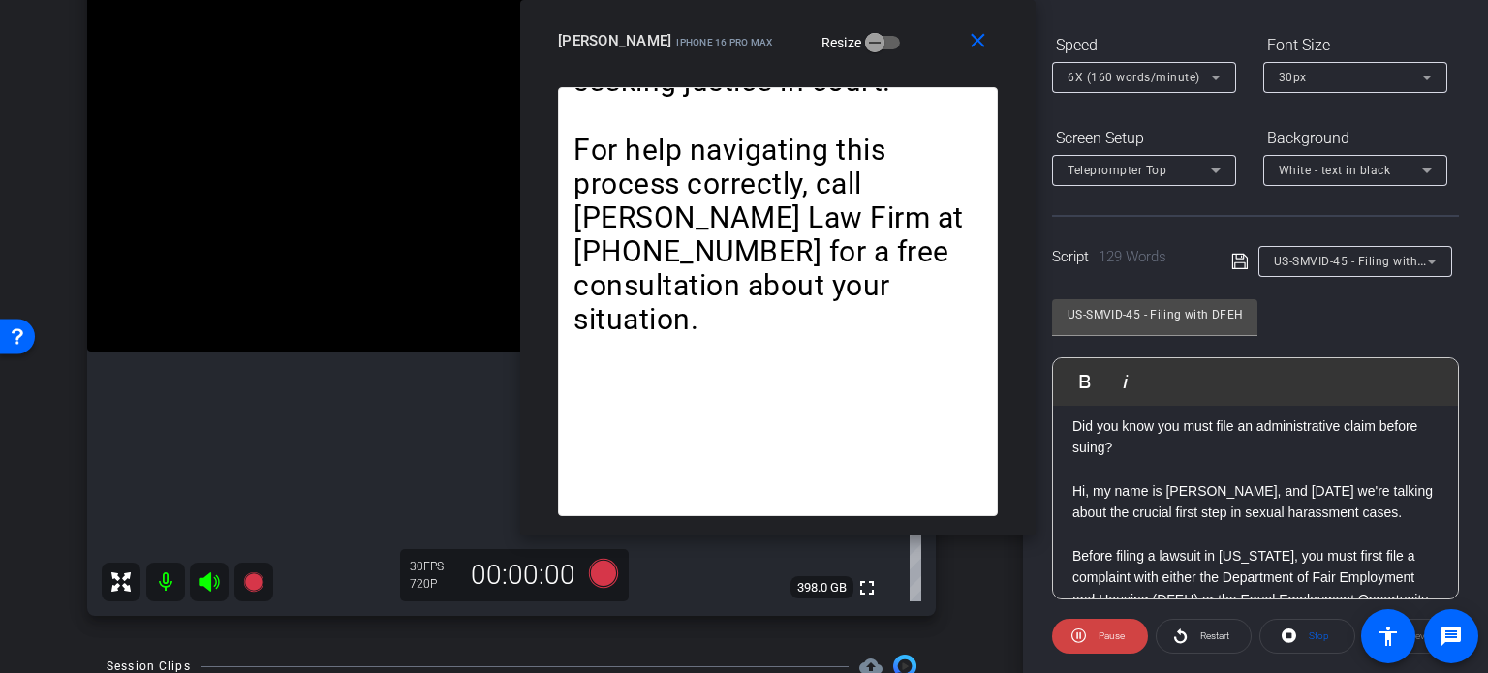
drag, startPoint x: 821, startPoint y: 65, endPoint x: 780, endPoint y: 60, distance: 41.9
click at [780, 60] on div "close BrianHannemann iPhone 16 Pro Max Resize" at bounding box center [777, 43] width 515 height 87
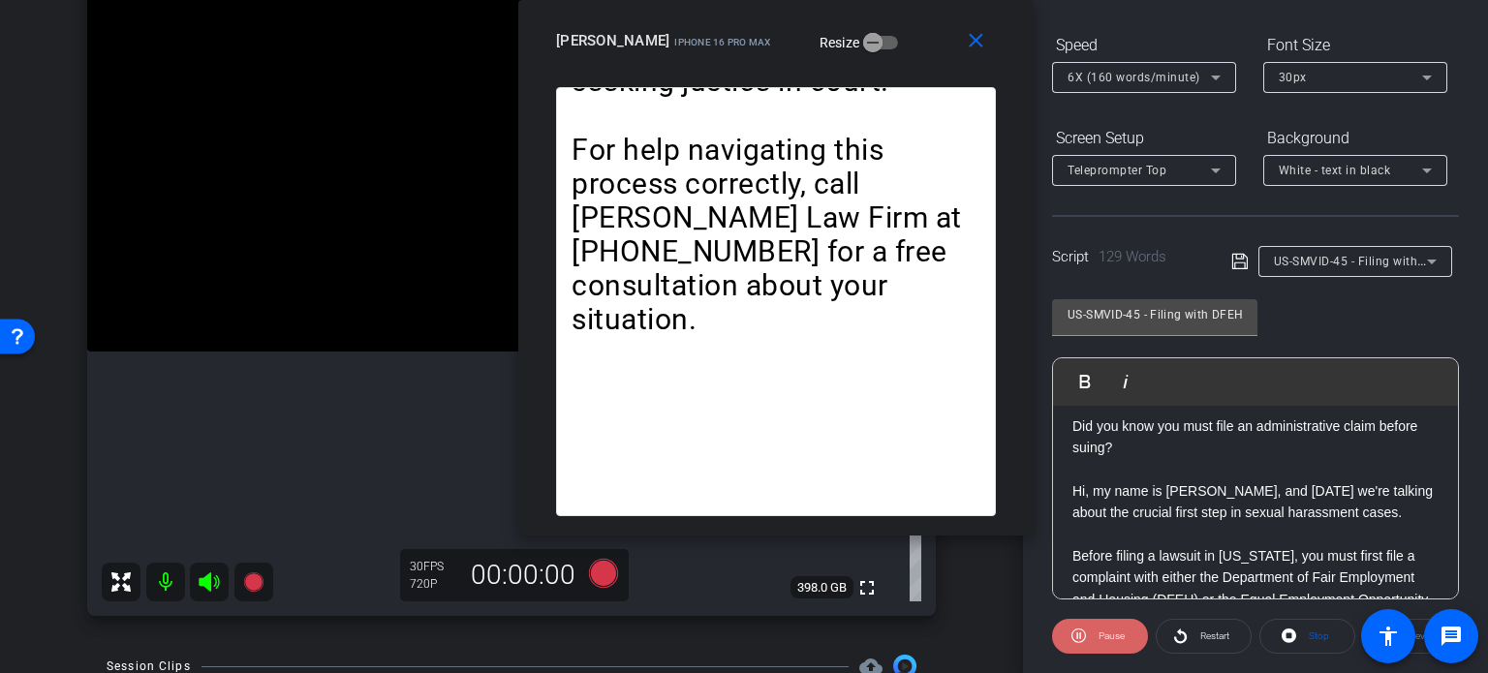
click at [1112, 634] on span "Pause" at bounding box center [1111, 636] width 26 height 11
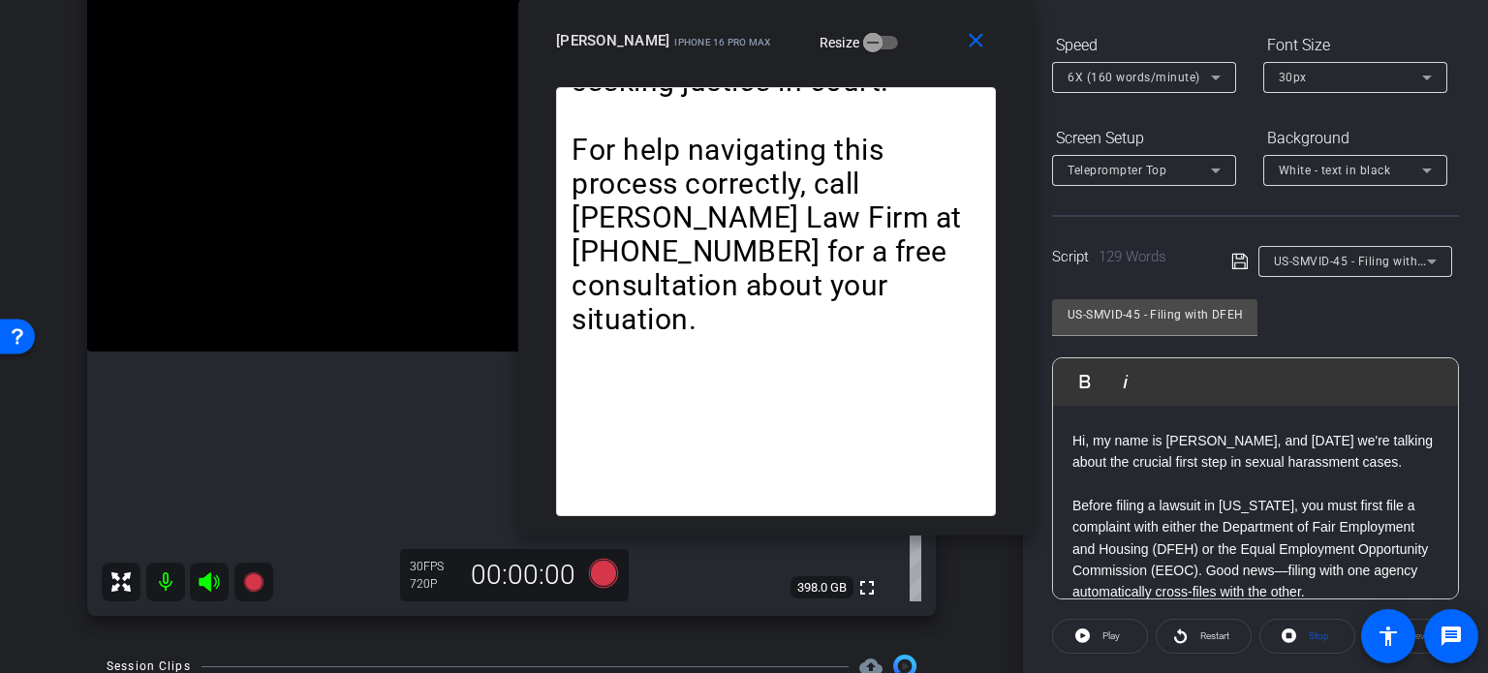
scroll to position [107, 0]
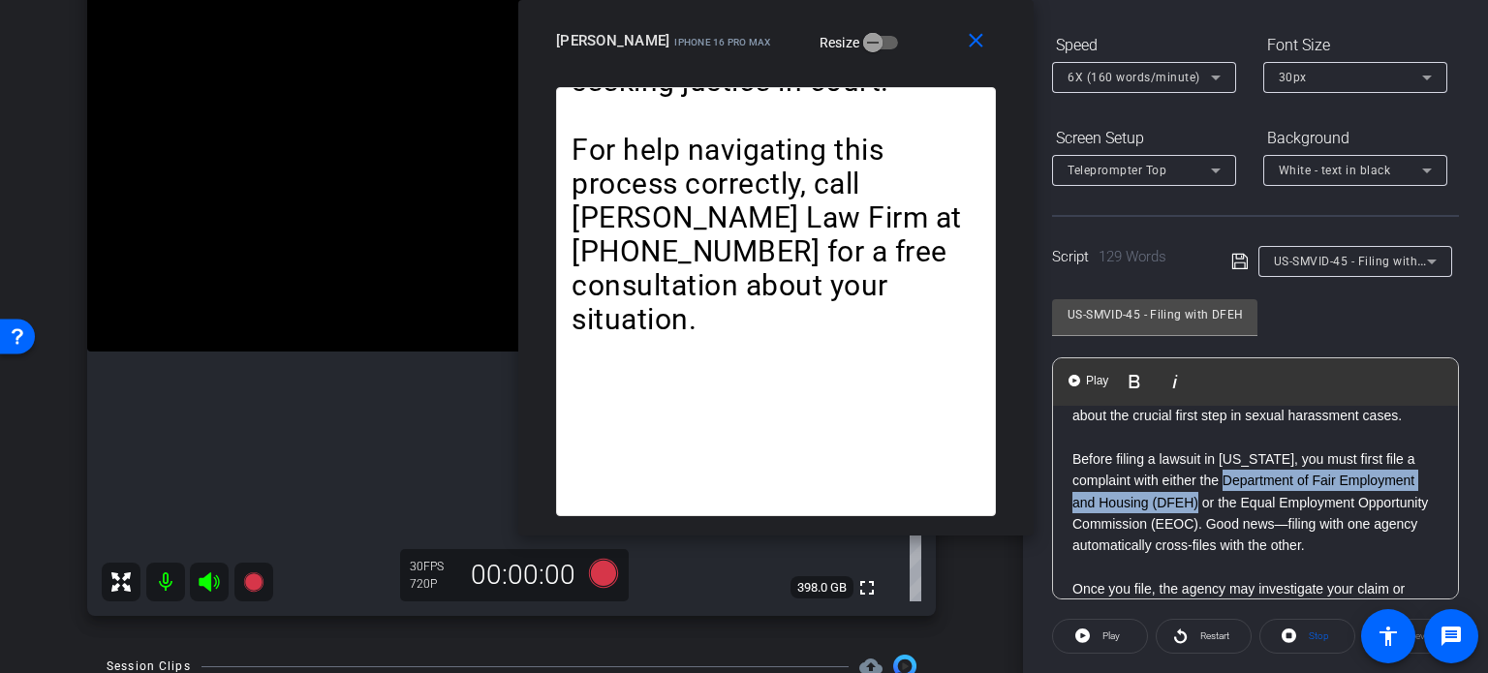
drag, startPoint x: 1197, startPoint y: 502, endPoint x: 1221, endPoint y: 476, distance: 35.6
click at [1221, 476] on p "Before filing a lawsuit in California, you must first file a complaint with eit…" at bounding box center [1255, 502] width 366 height 108
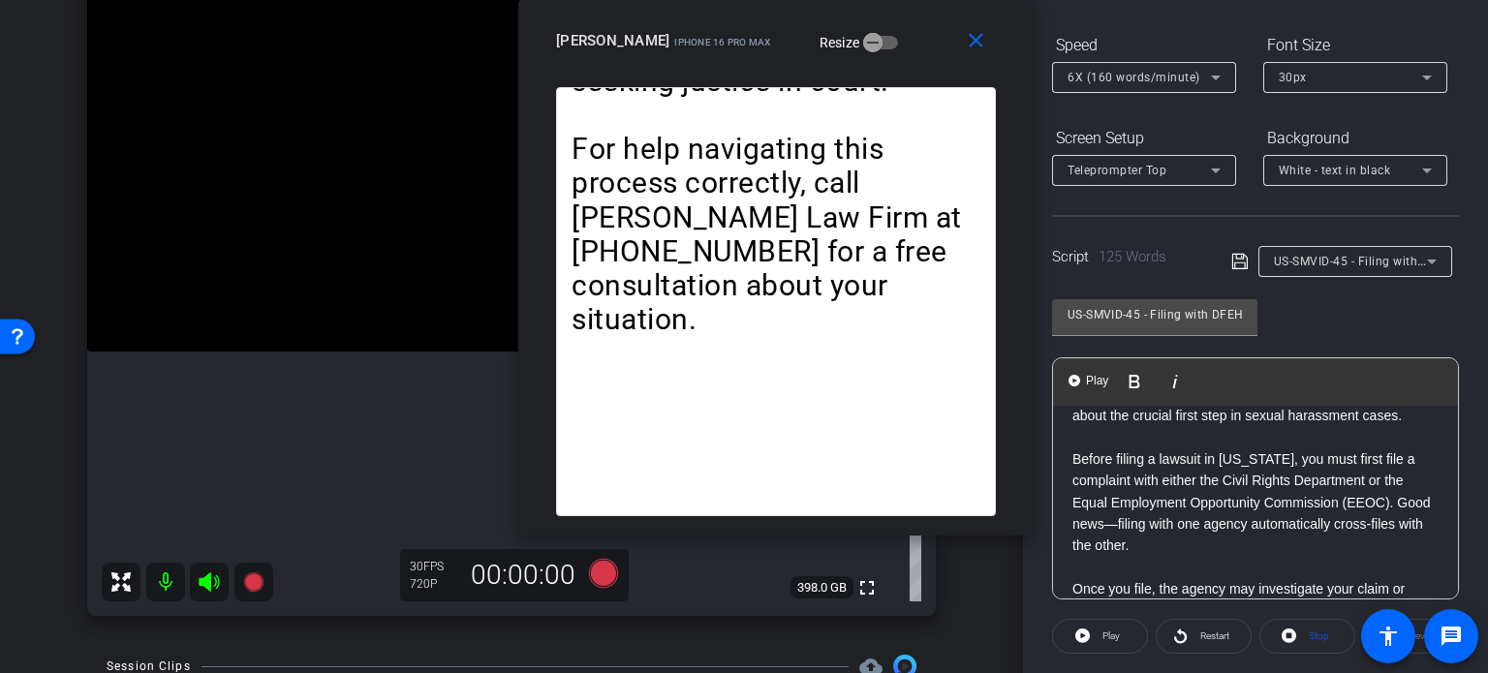
click at [1225, 482] on p "Before filing a lawsuit in California, you must first file a complaint with eit…" at bounding box center [1255, 502] width 366 height 108
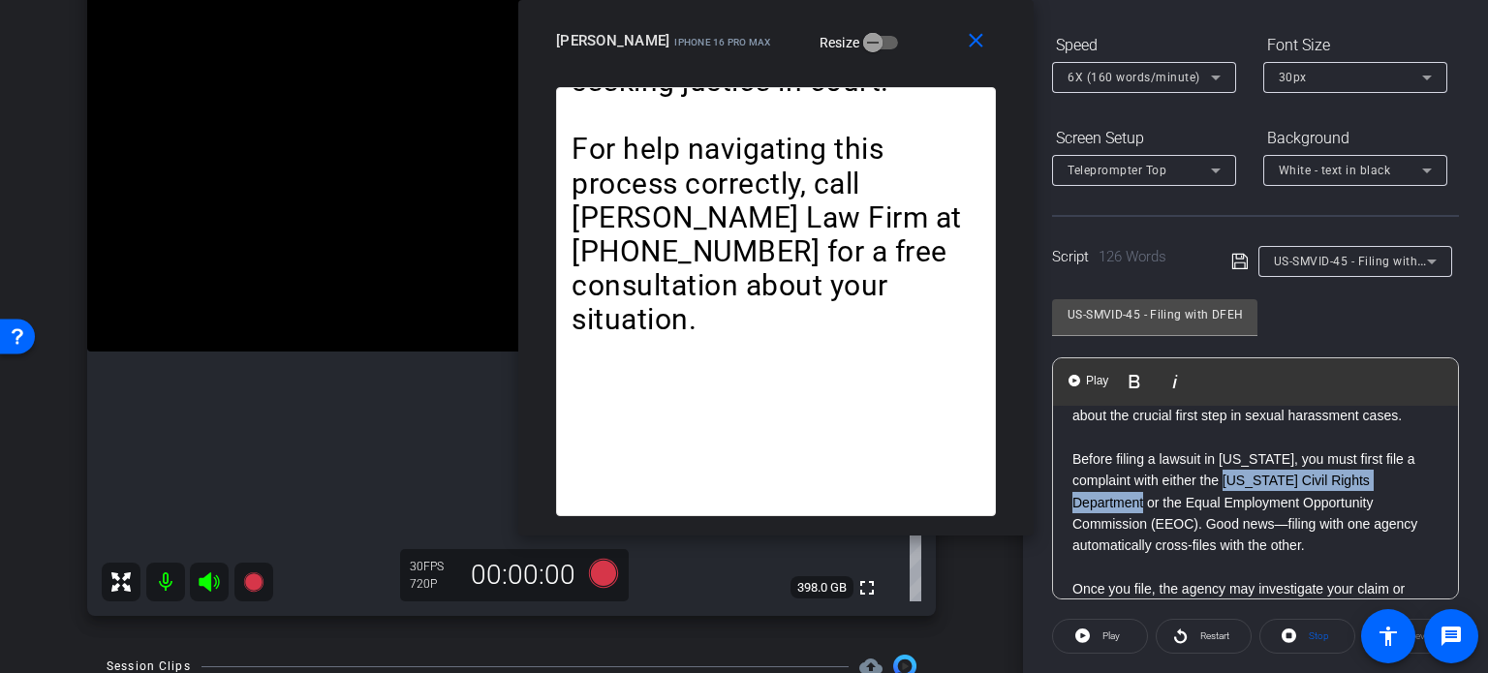
drag, startPoint x: 1143, startPoint y: 503, endPoint x: 1225, endPoint y: 473, distance: 87.6
click at [1225, 473] on p "Before filing a lawsuit in California, you must first file a complaint with eit…" at bounding box center [1255, 502] width 366 height 108
copy p "California Civil Rights Department"
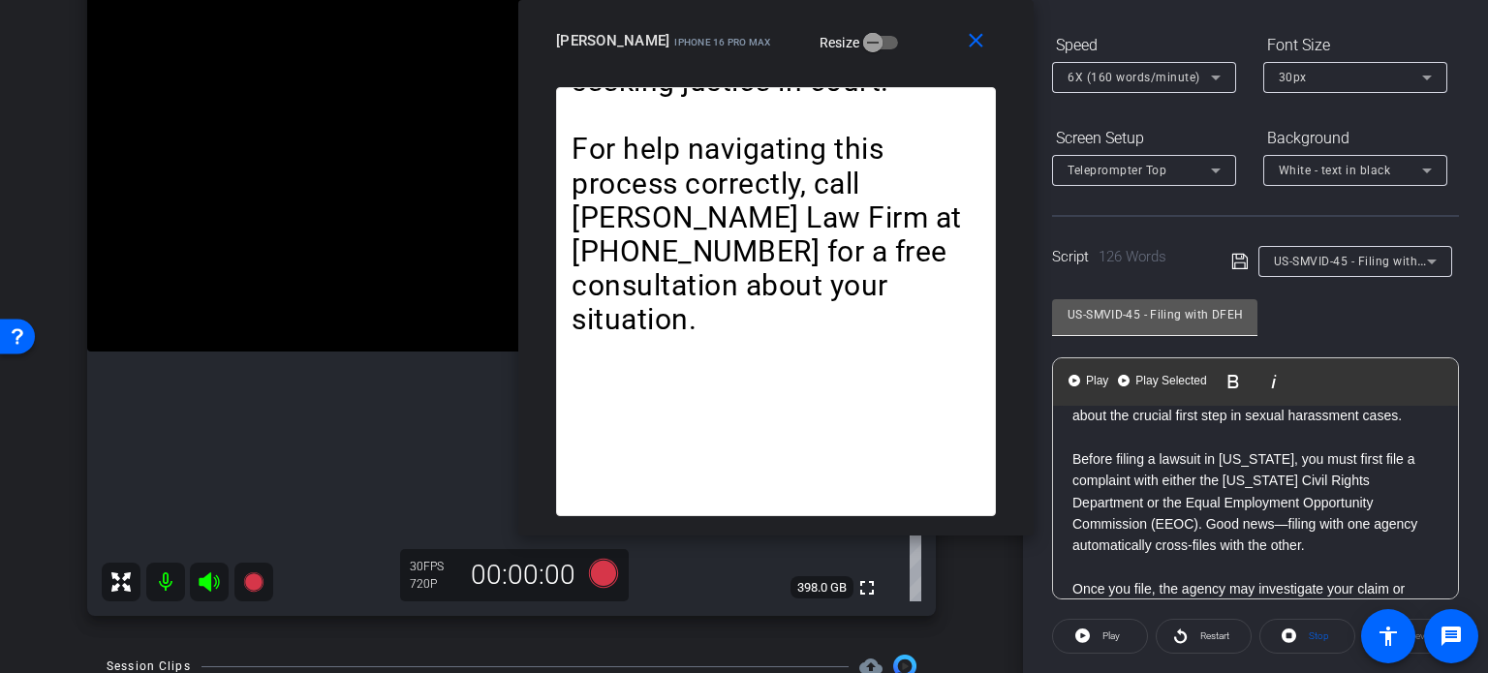
click at [1188, 318] on input "US-SMVID-45 - Filing with DFEH or EEOC: First Steps to a Lawsuit" at bounding box center [1154, 314] width 174 height 23
drag, startPoint x: 1208, startPoint y: 313, endPoint x: 1131, endPoint y: 332, distance: 78.9
click at [1131, 332] on div "US-SMVID-45 - Filing with DFEH or EEOC: First Steps to a Lawsuit" at bounding box center [1154, 317] width 205 height 37
click at [1205, 319] on input "US-SMVID-45 - Filing with DFEH or EEOC: First Steps to a Lawsuit" at bounding box center [1154, 314] width 174 height 23
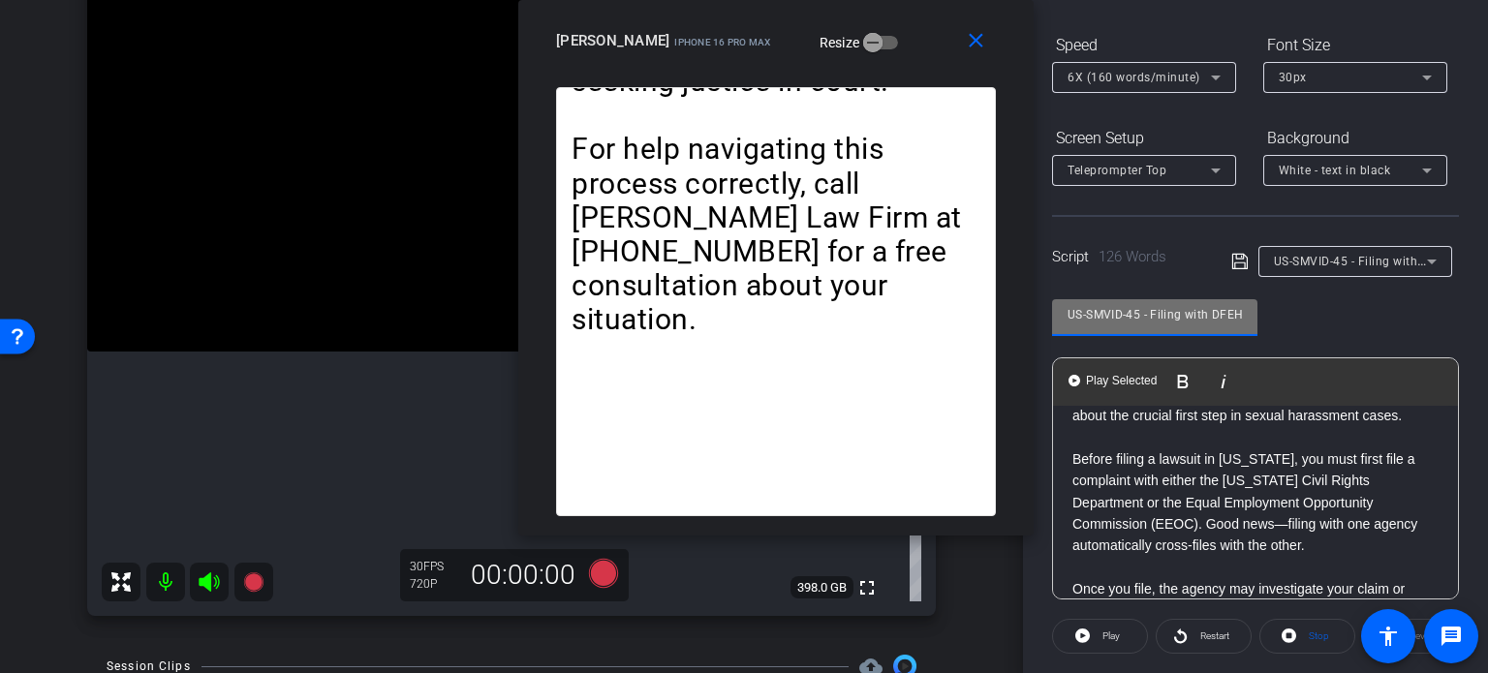
click at [1183, 508] on p "Before filing a lawsuit in California, you must first file a complaint with eit…" at bounding box center [1255, 502] width 366 height 108
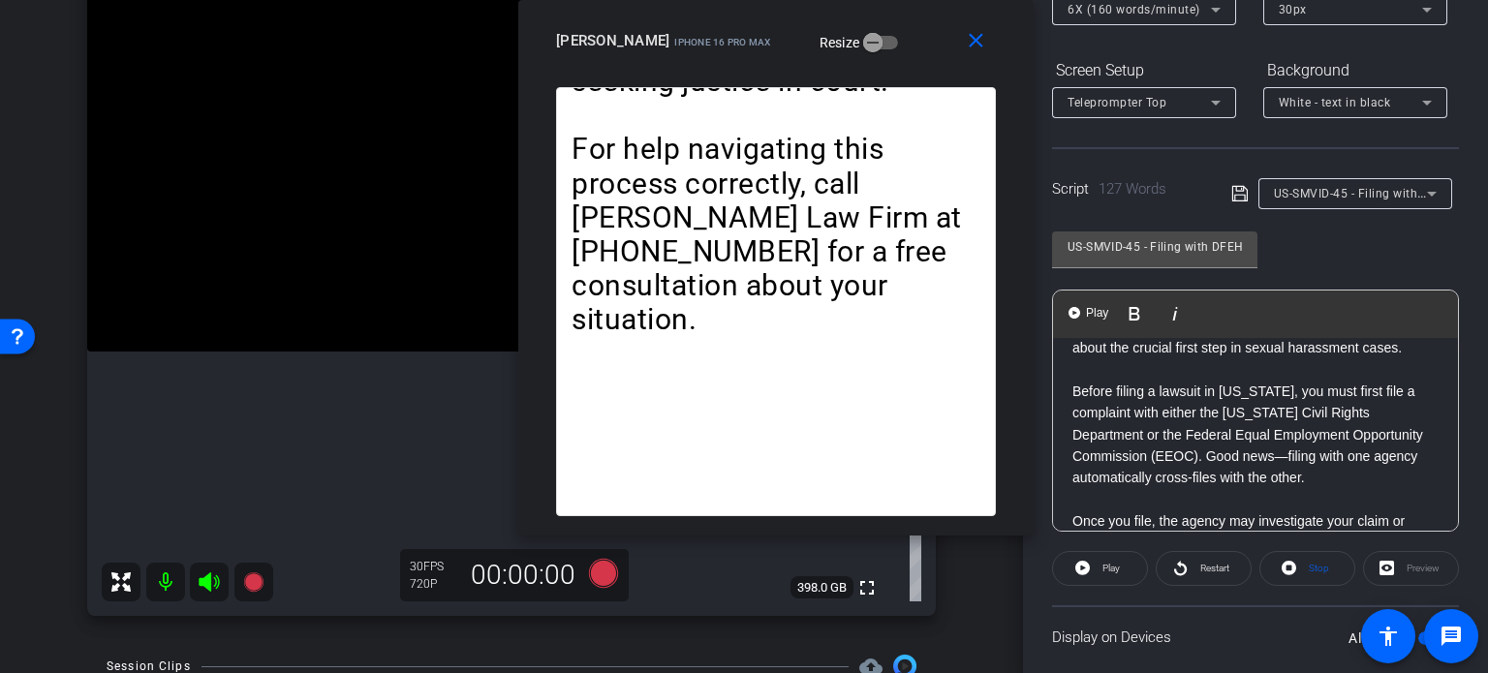
scroll to position [287, 0]
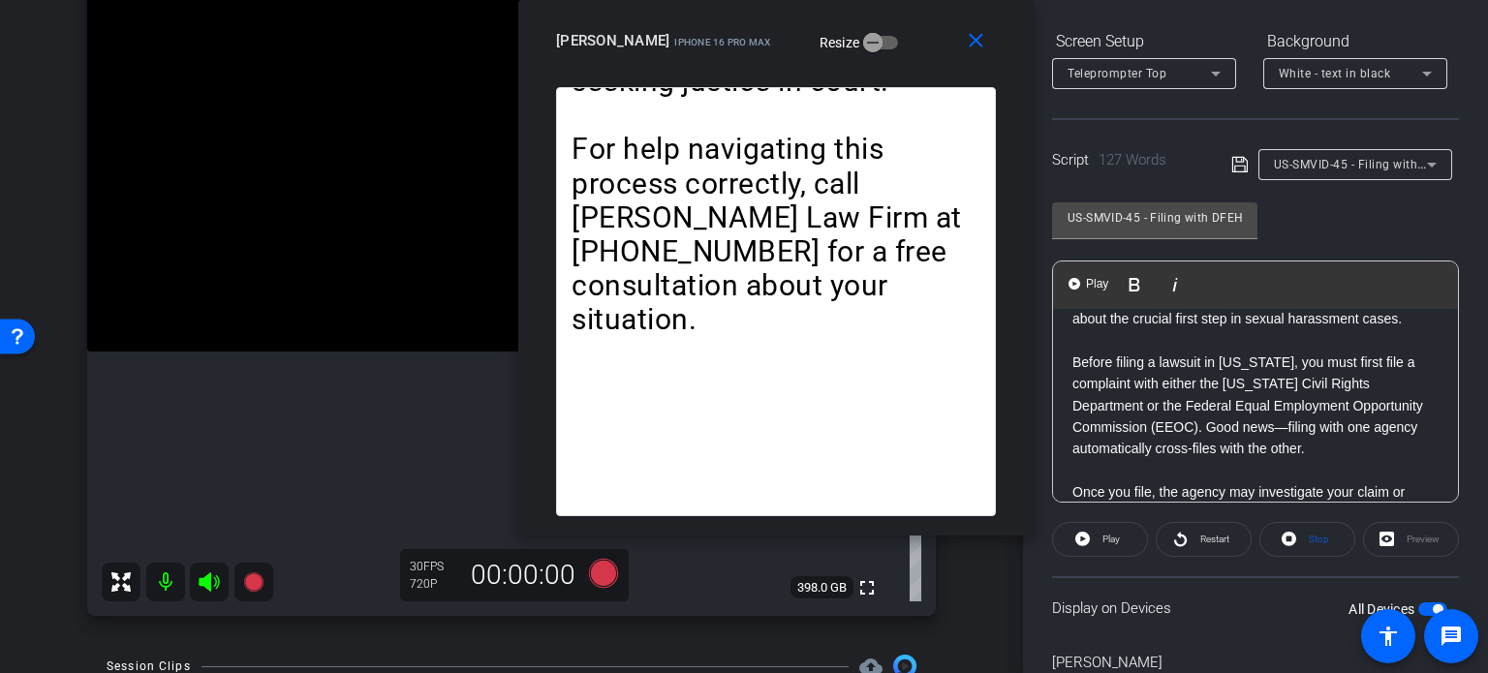
click at [1419, 603] on span "button" at bounding box center [1432, 609] width 29 height 14
click at [1113, 530] on span "Play" at bounding box center [1108, 539] width 22 height 27
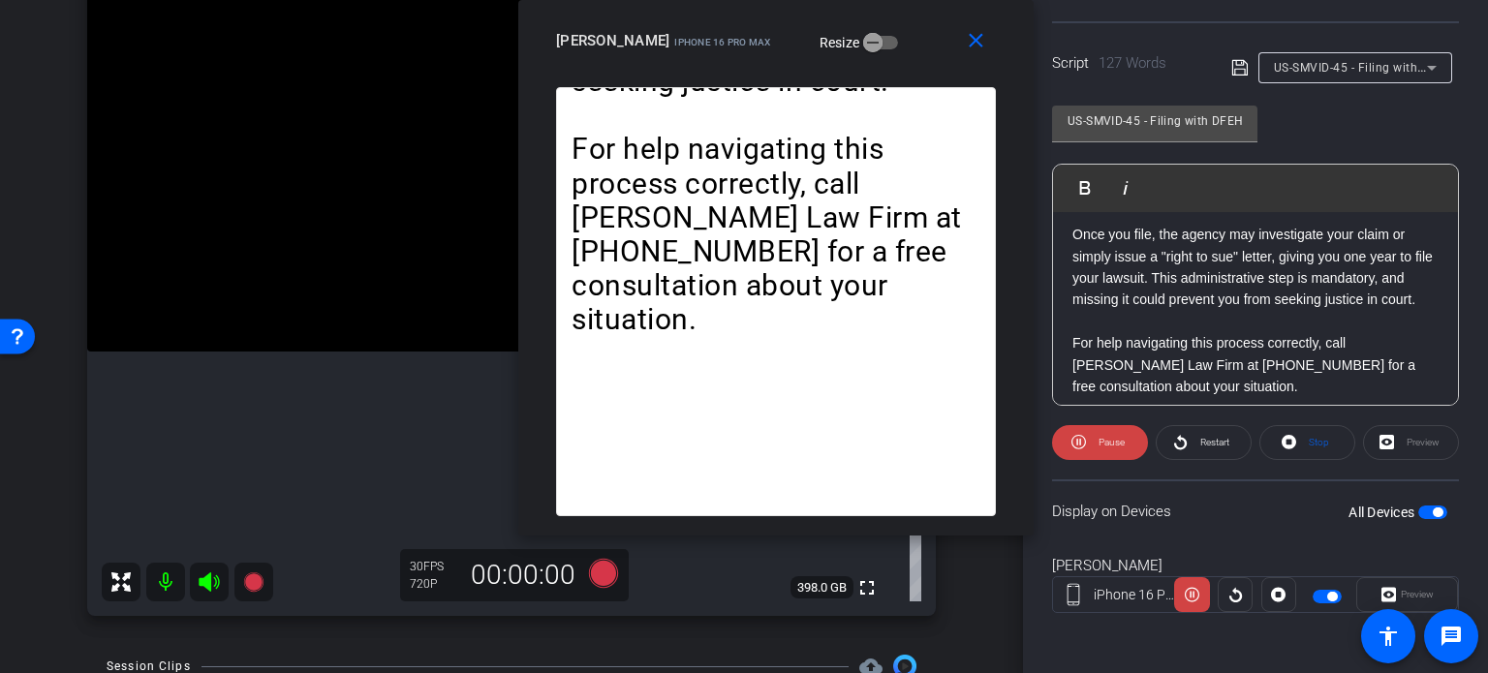
scroll to position [300, 0]
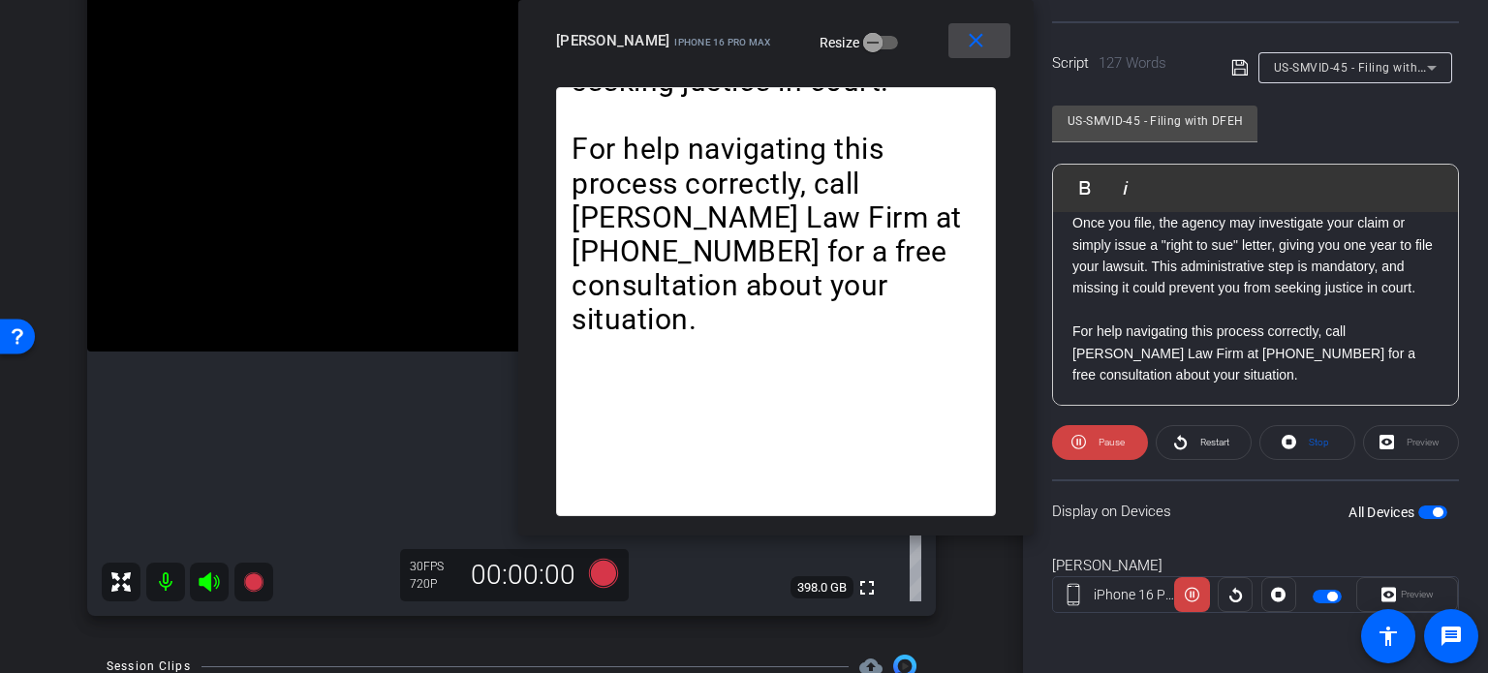
click at [979, 36] on mat-icon "close" at bounding box center [976, 41] width 24 height 24
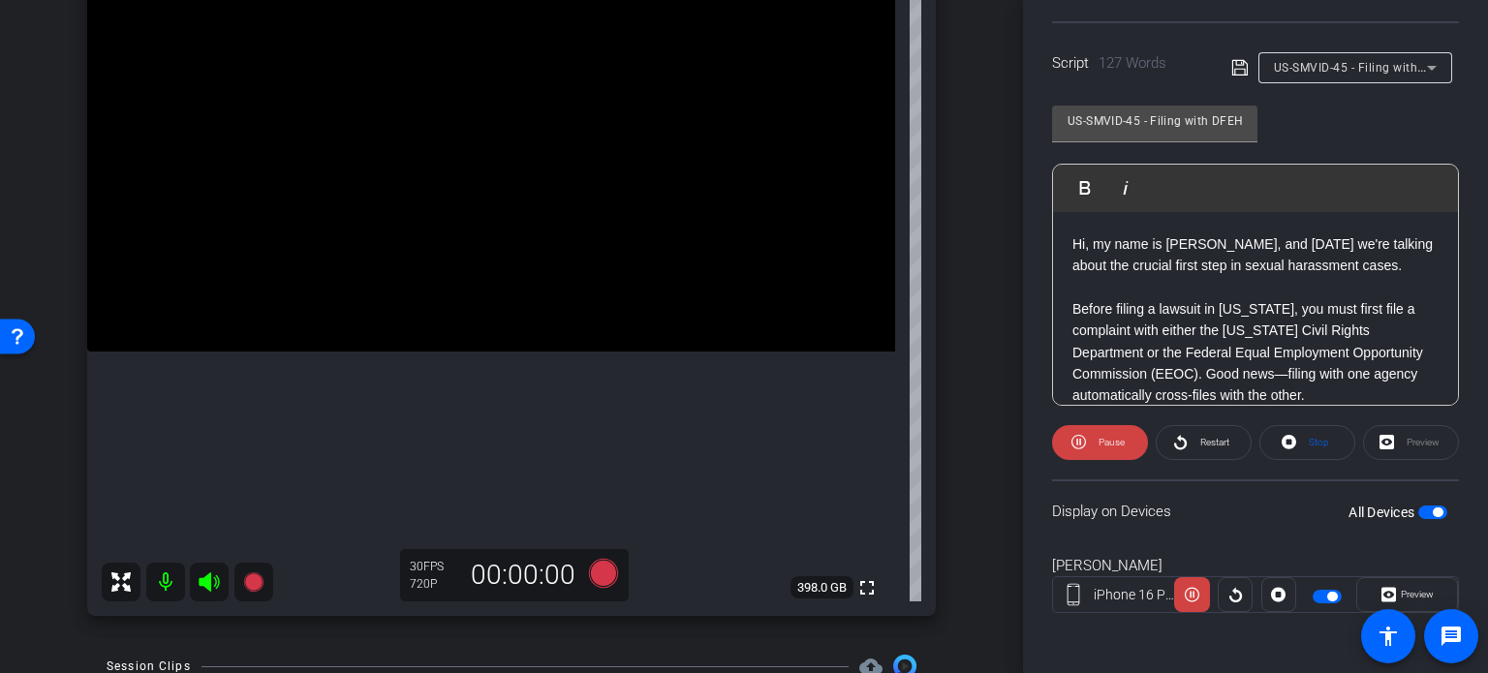
scroll to position [97, 0]
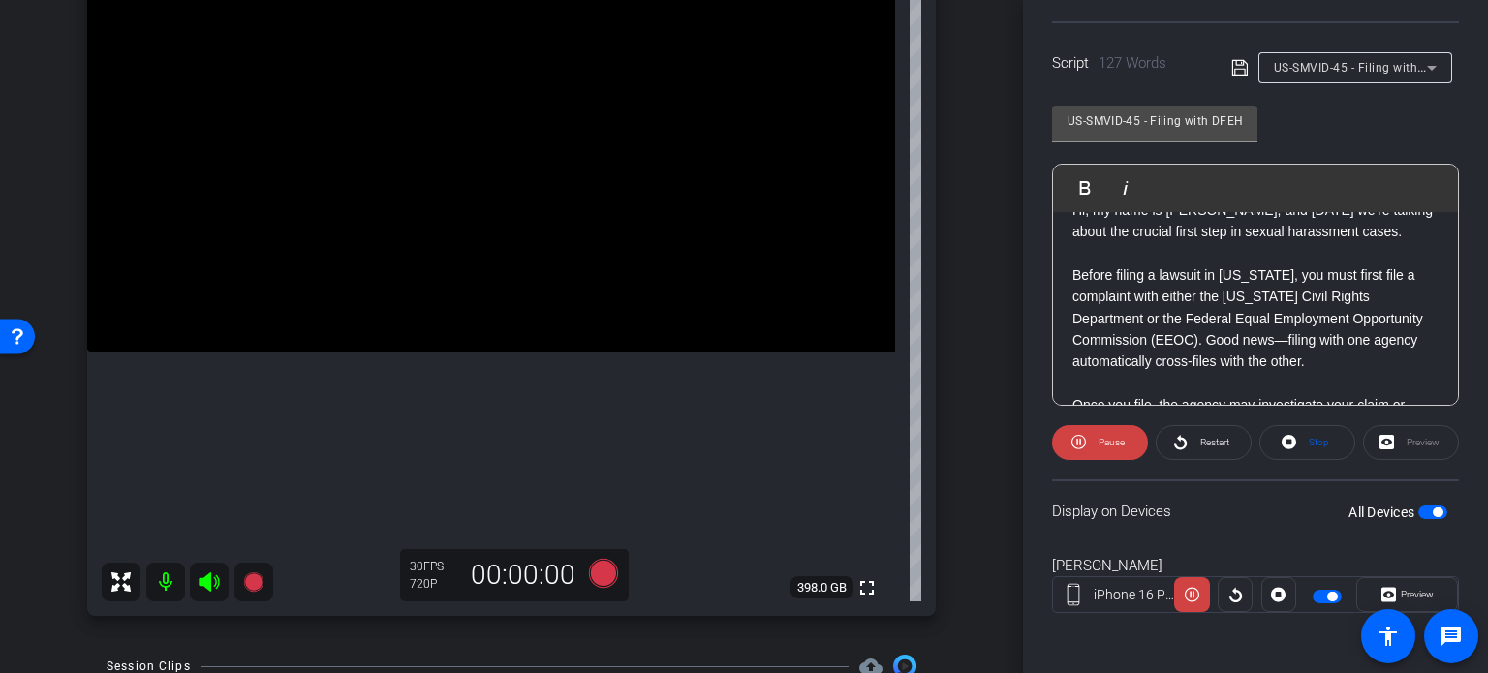
click at [1236, 286] on p "Before filing a lawsuit in [US_STATE], you must first file a complaint with eit…" at bounding box center [1255, 318] width 366 height 108
click at [1432, 509] on span "button" at bounding box center [1437, 513] width 10 height 10
click at [1428, 509] on span "button" at bounding box center [1432, 513] width 29 height 14
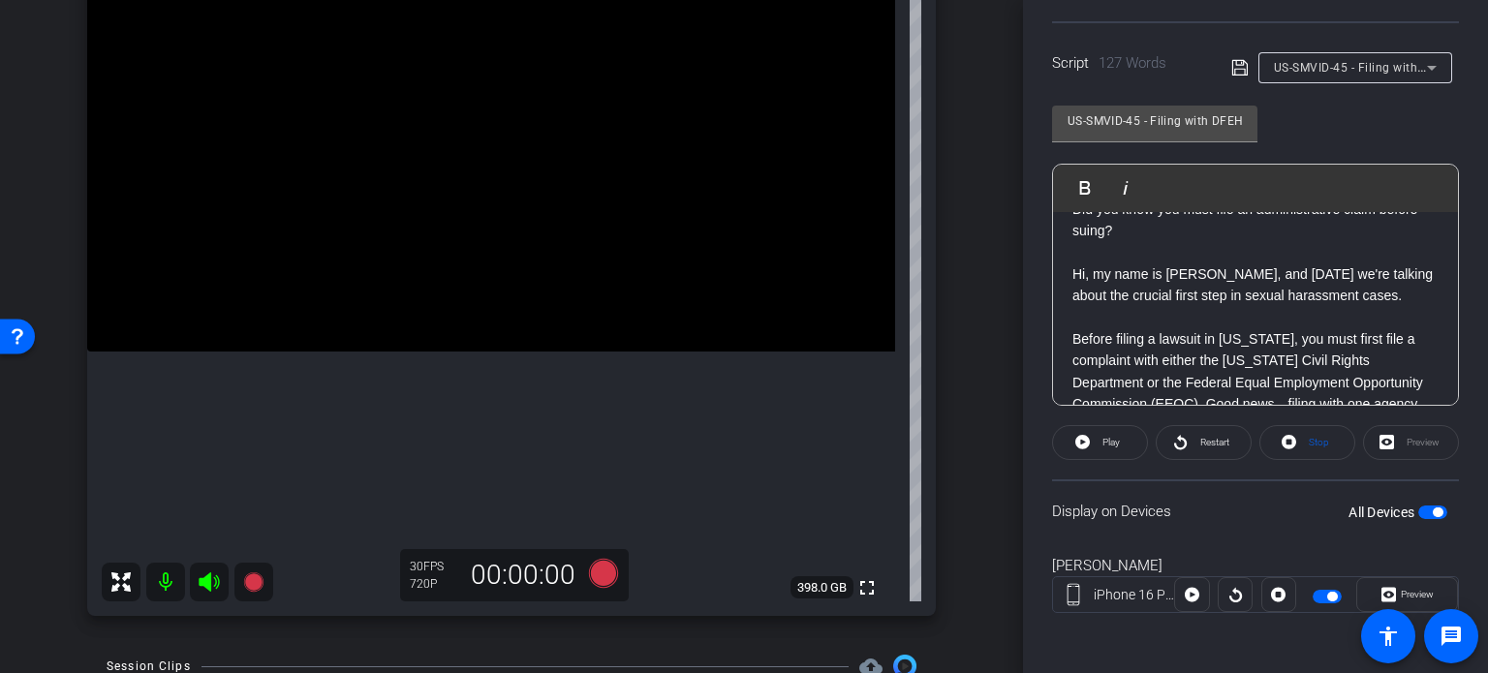
scroll to position [0, 0]
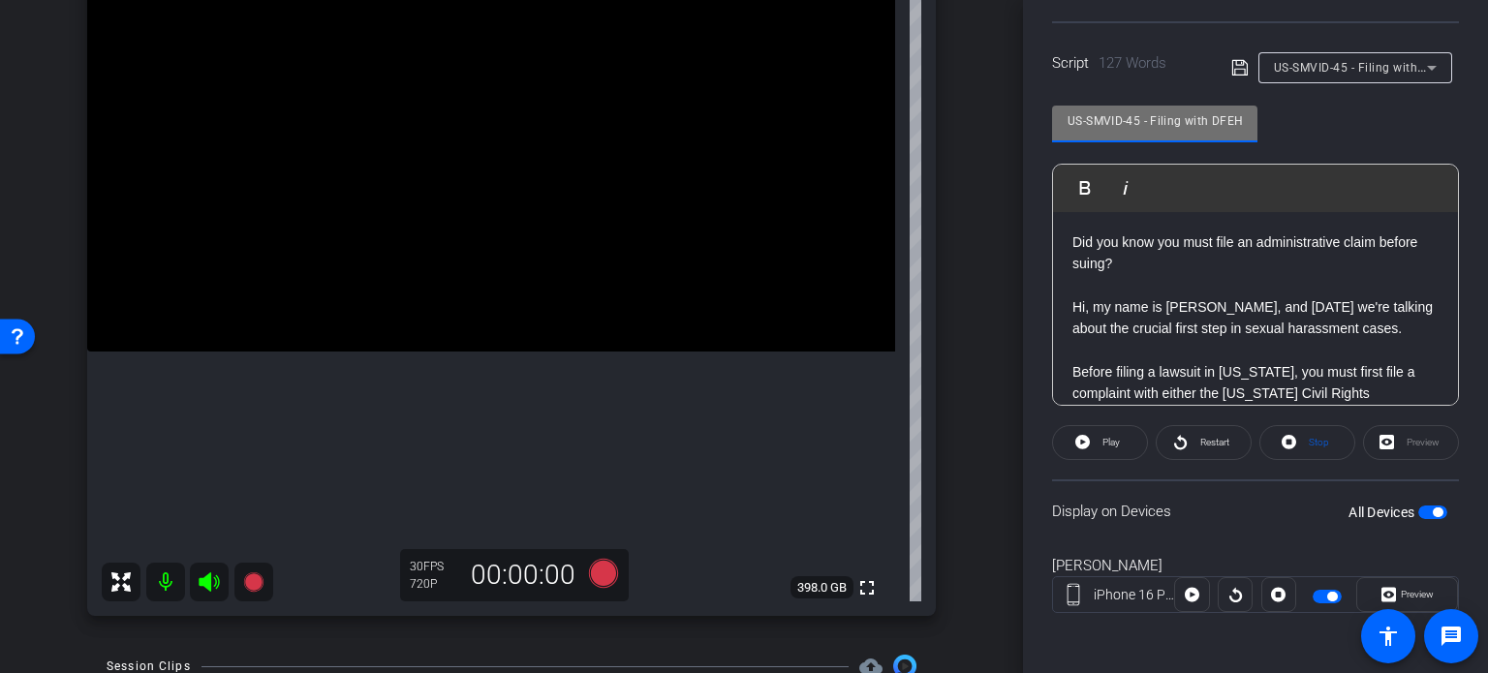
drag, startPoint x: 1137, startPoint y: 119, endPoint x: 947, endPoint y: 115, distance: 189.9
click at [949, 115] on div "arrow_back Hannemann,Brian_Shoot25_09222025 Back to project Send invite account…" at bounding box center [744, 336] width 1488 height 673
click at [972, 282] on div "arrow_back Hannemann,Brian_Shoot25_09222025 Back to project Send invite account…" at bounding box center [511, 135] width 1023 height 673
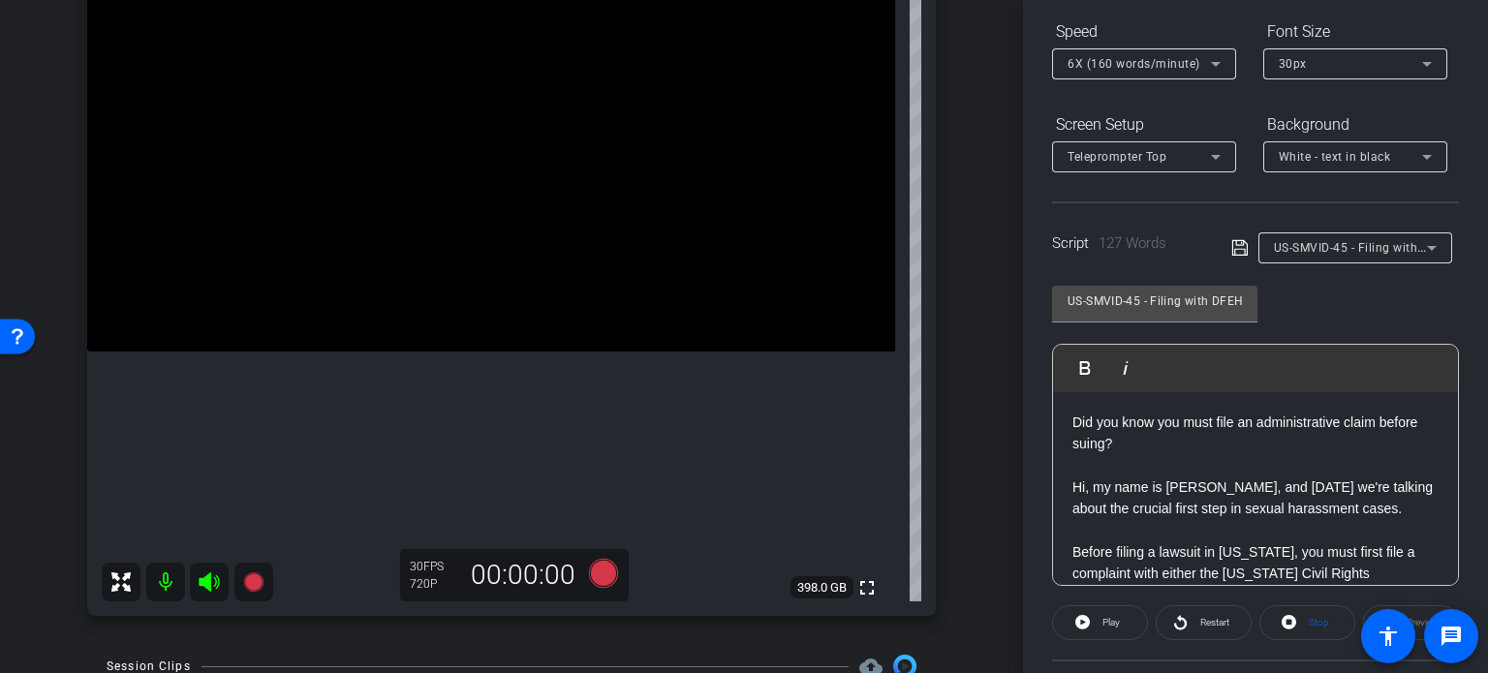
scroll to position [93, 0]
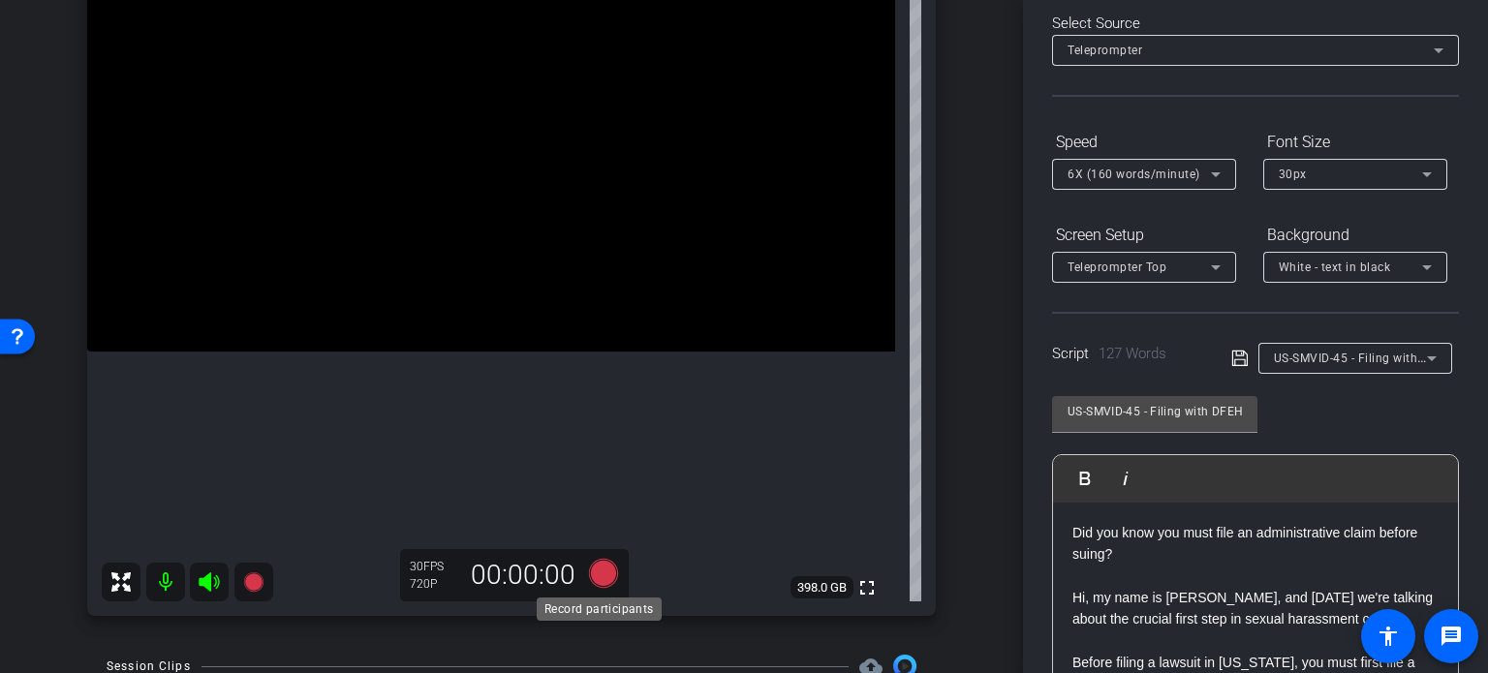
click at [601, 581] on icon at bounding box center [603, 573] width 29 height 29
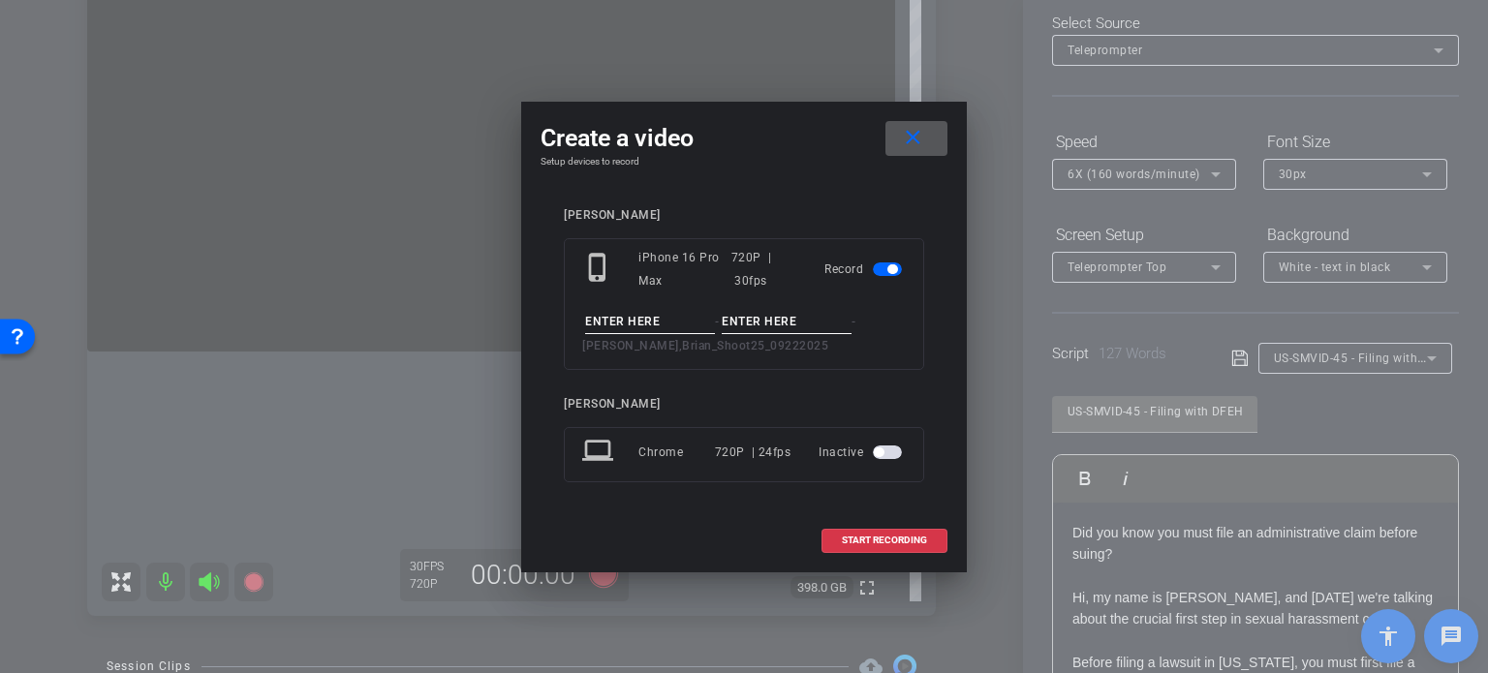
click at [603, 321] on input at bounding box center [650, 322] width 130 height 24
paste input "US-SMVID-45"
type input "US-SMVID-45"
click at [801, 326] on input at bounding box center [787, 322] width 130 height 24
type input "Take1"
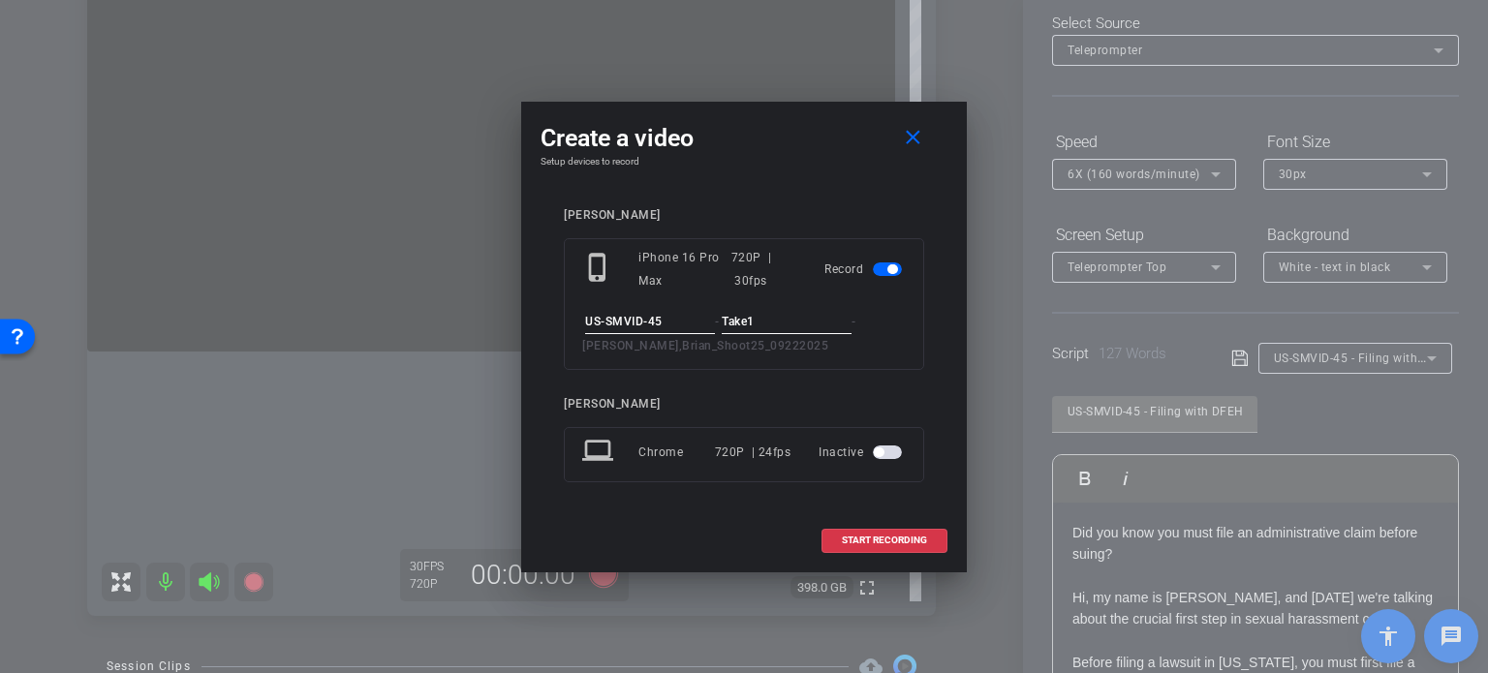
click at [803, 200] on div "BrianHannemann phone_iphone iPhone 16 Pro Max 720P | 30fps Record US-SMVID-45 -…" at bounding box center [743, 359] width 407 height 340
click at [785, 385] on div "BrianHannemann phone_iphone iPhone 16 Pro Max 720P | 30fps Record US-SMVID-45 -…" at bounding box center [744, 358] width 360 height 301
click at [883, 545] on span at bounding box center [884, 540] width 124 height 46
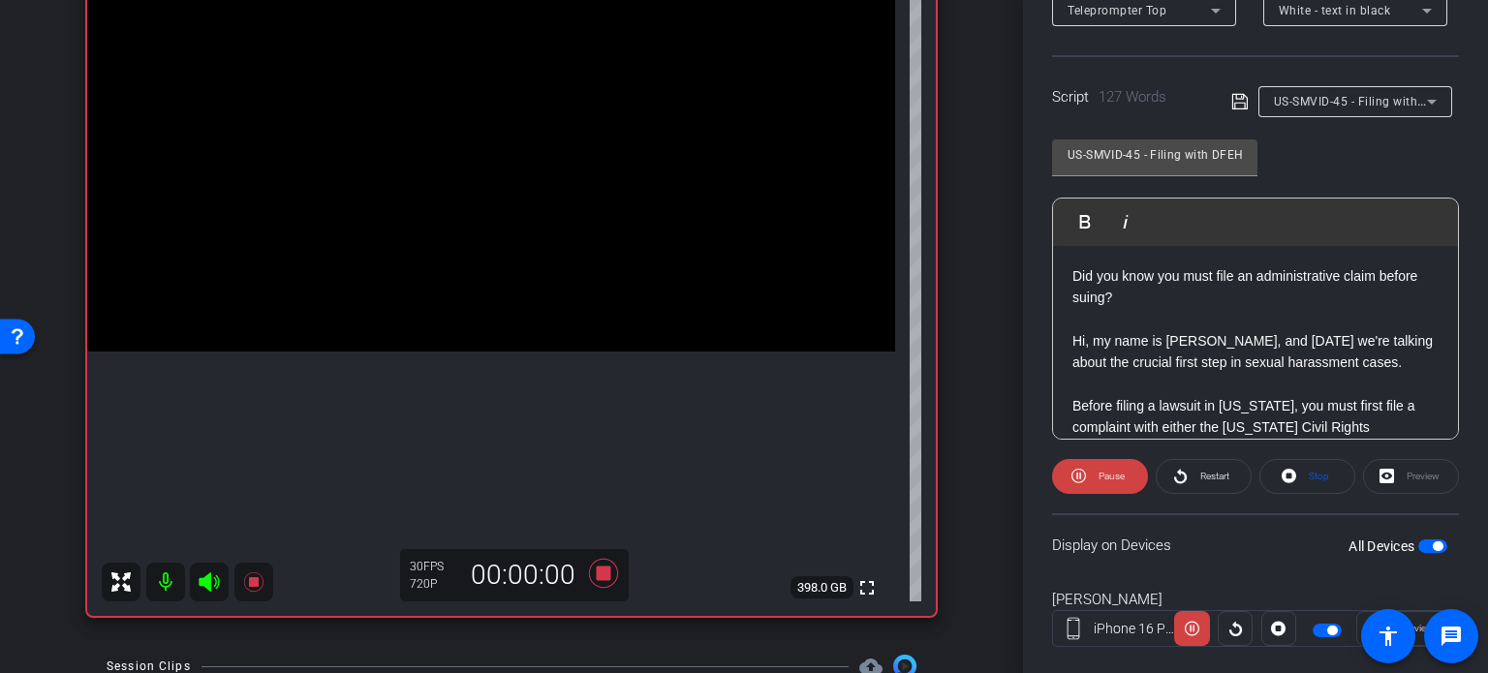
scroll to position [384, 0]
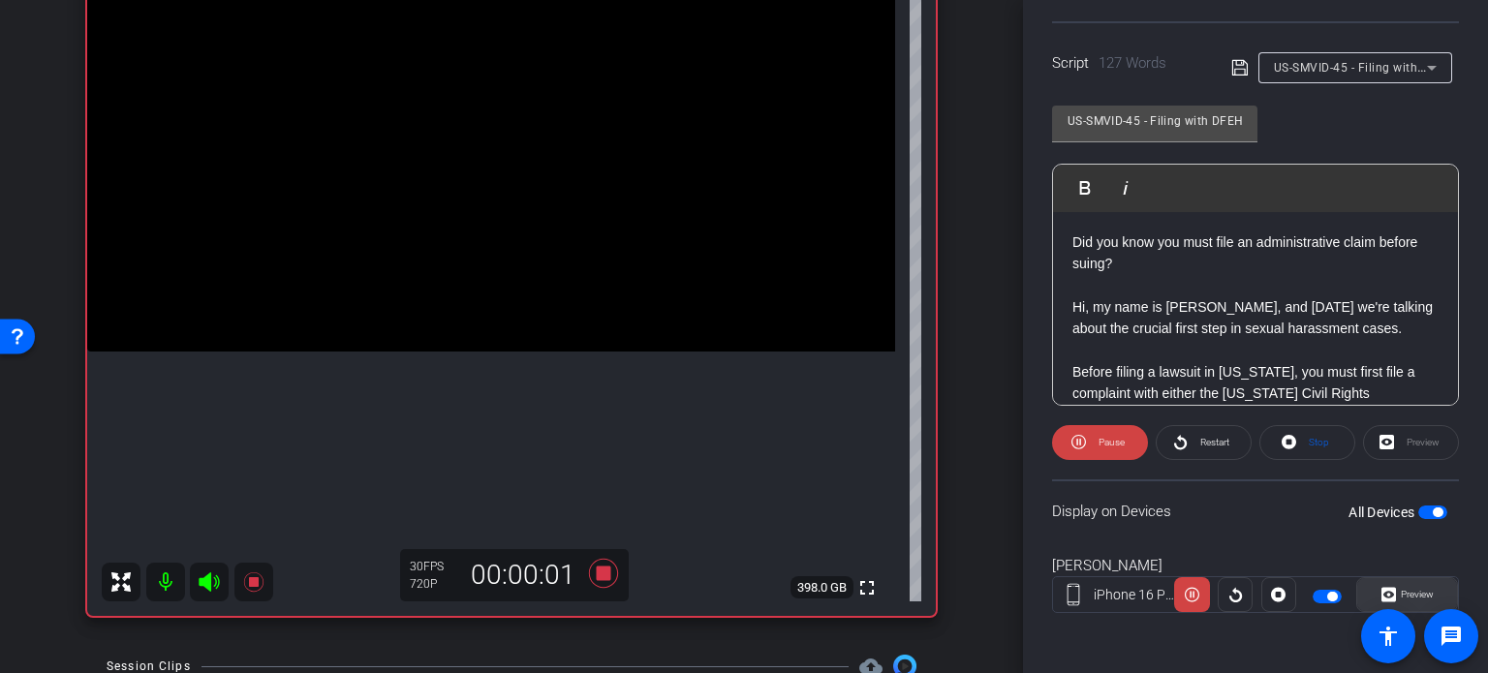
click at [1428, 590] on span at bounding box center [1407, 594] width 100 height 46
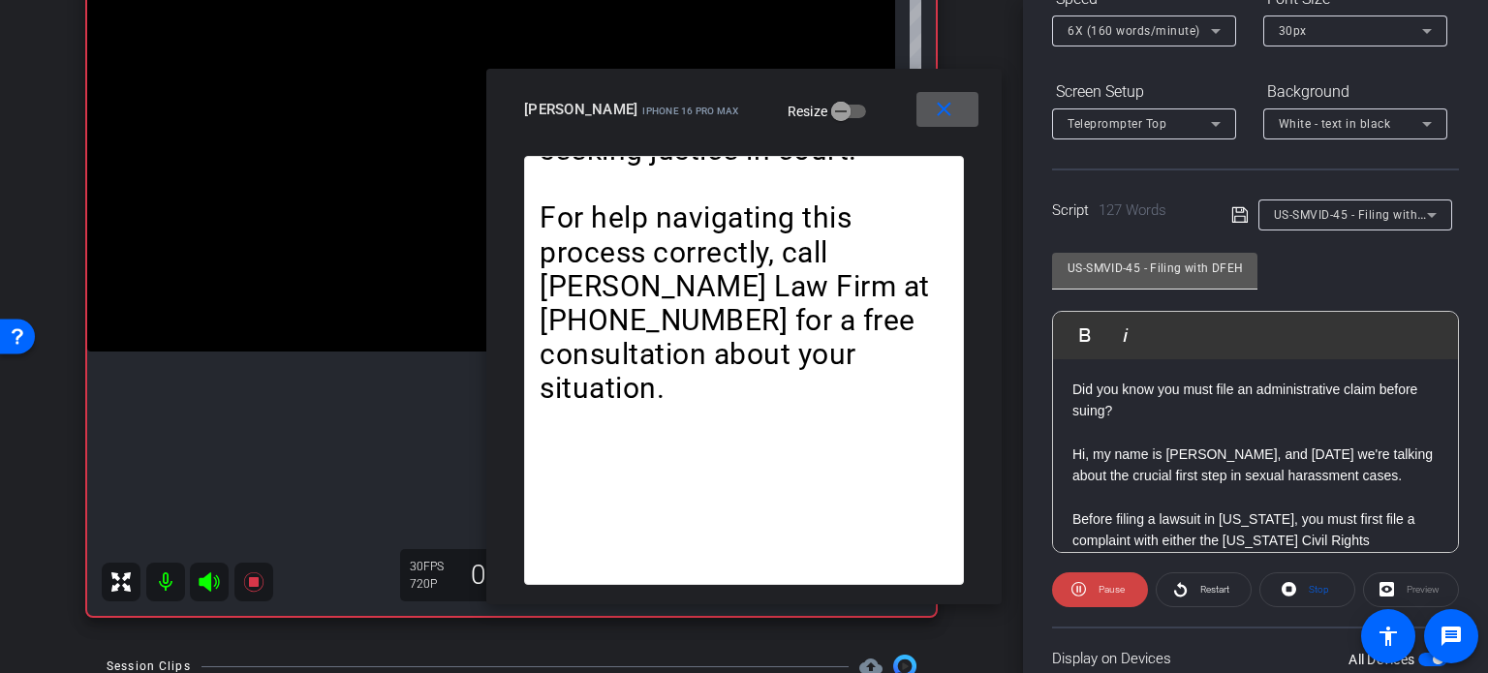
scroll to position [190, 0]
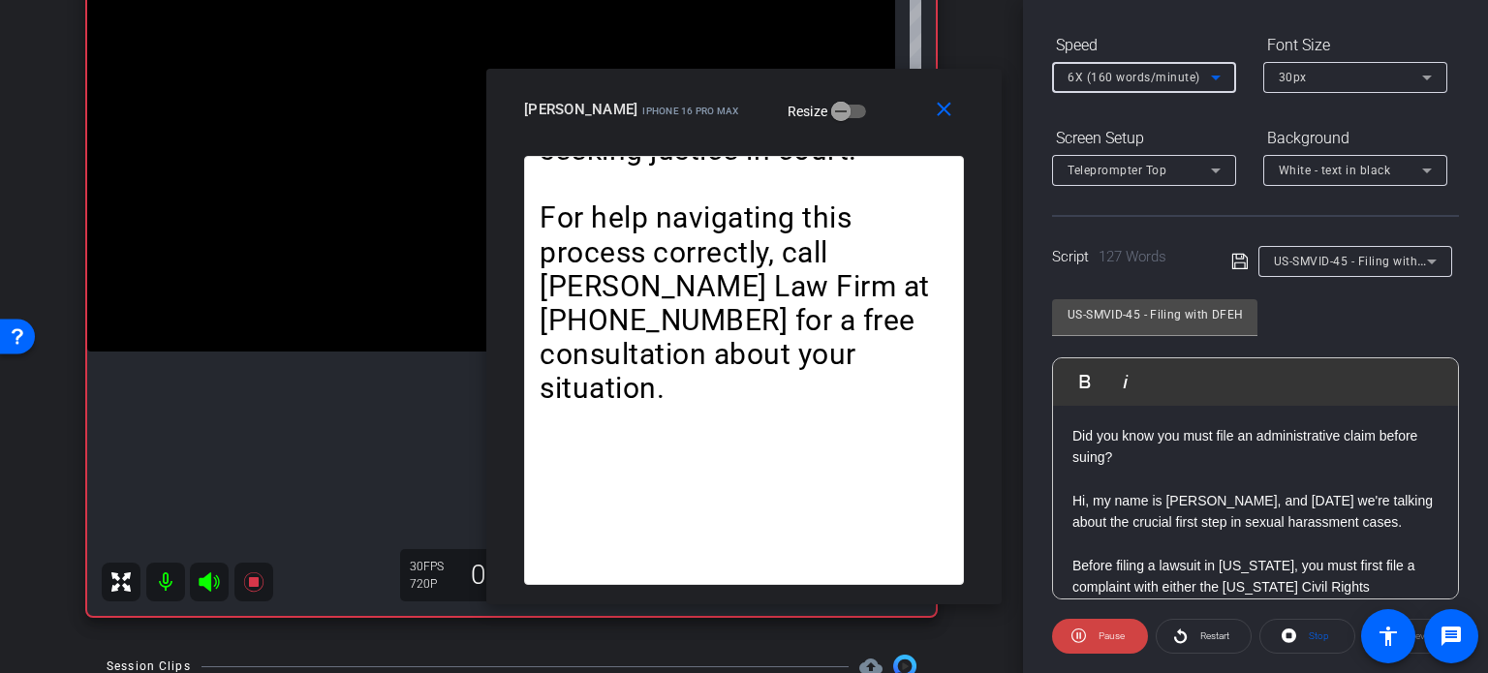
click at [1089, 72] on span "6X (160 words/minute)" at bounding box center [1133, 78] width 133 height 14
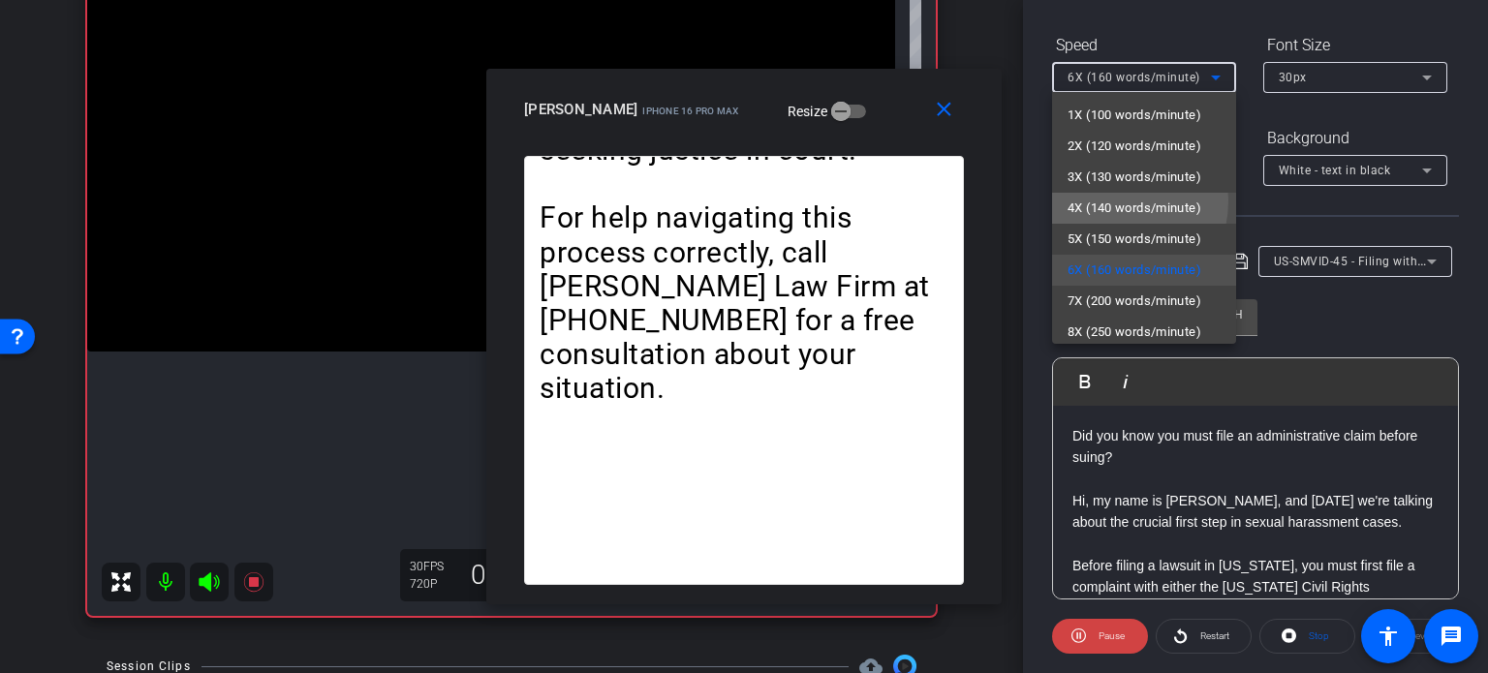
click at [1105, 200] on span "4X (140 words/minute)" at bounding box center [1134, 208] width 134 height 23
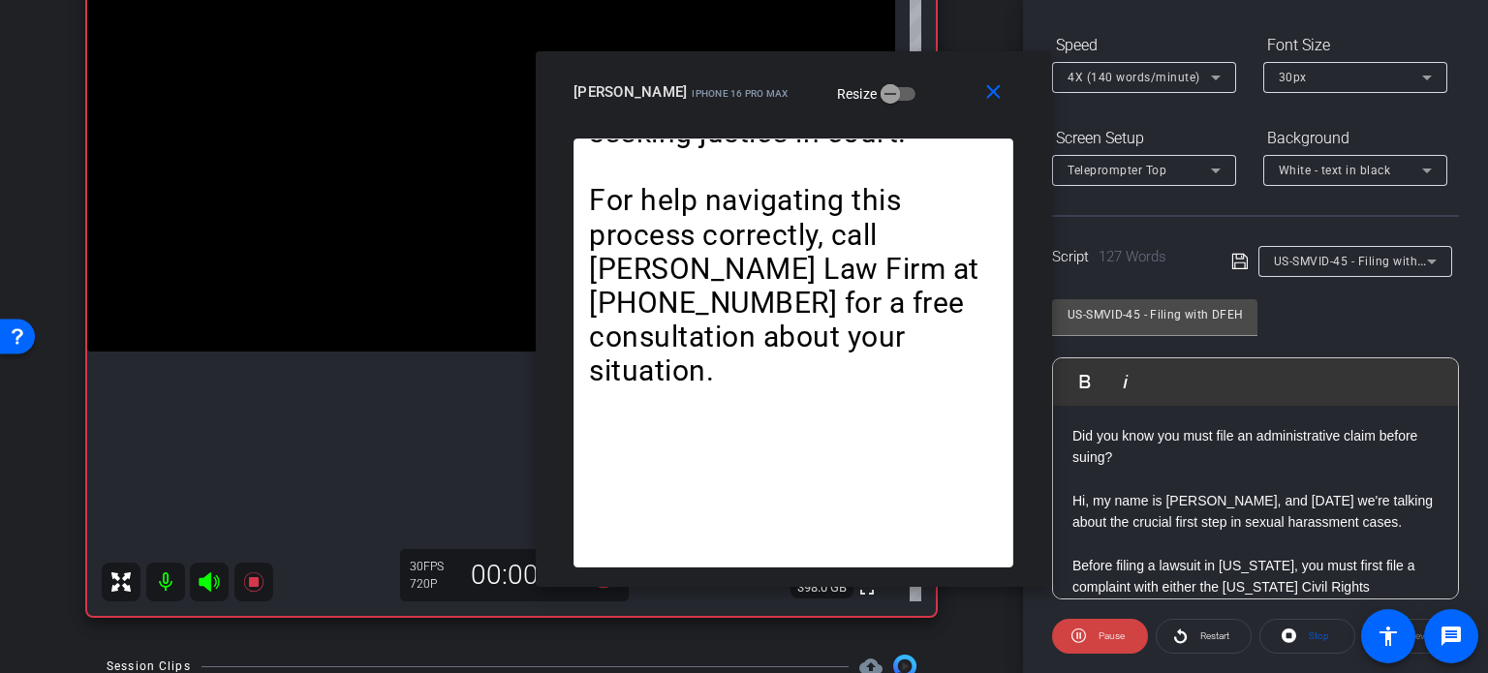
drag, startPoint x: 755, startPoint y: 101, endPoint x: 805, endPoint y: 83, distance: 52.4
click at [805, 83] on div "BrianHannemann iPhone 16 Pro Max Resize" at bounding box center [800, 92] width 454 height 35
click at [1139, 77] on span "4X (140 words/minute)" at bounding box center [1133, 78] width 133 height 14
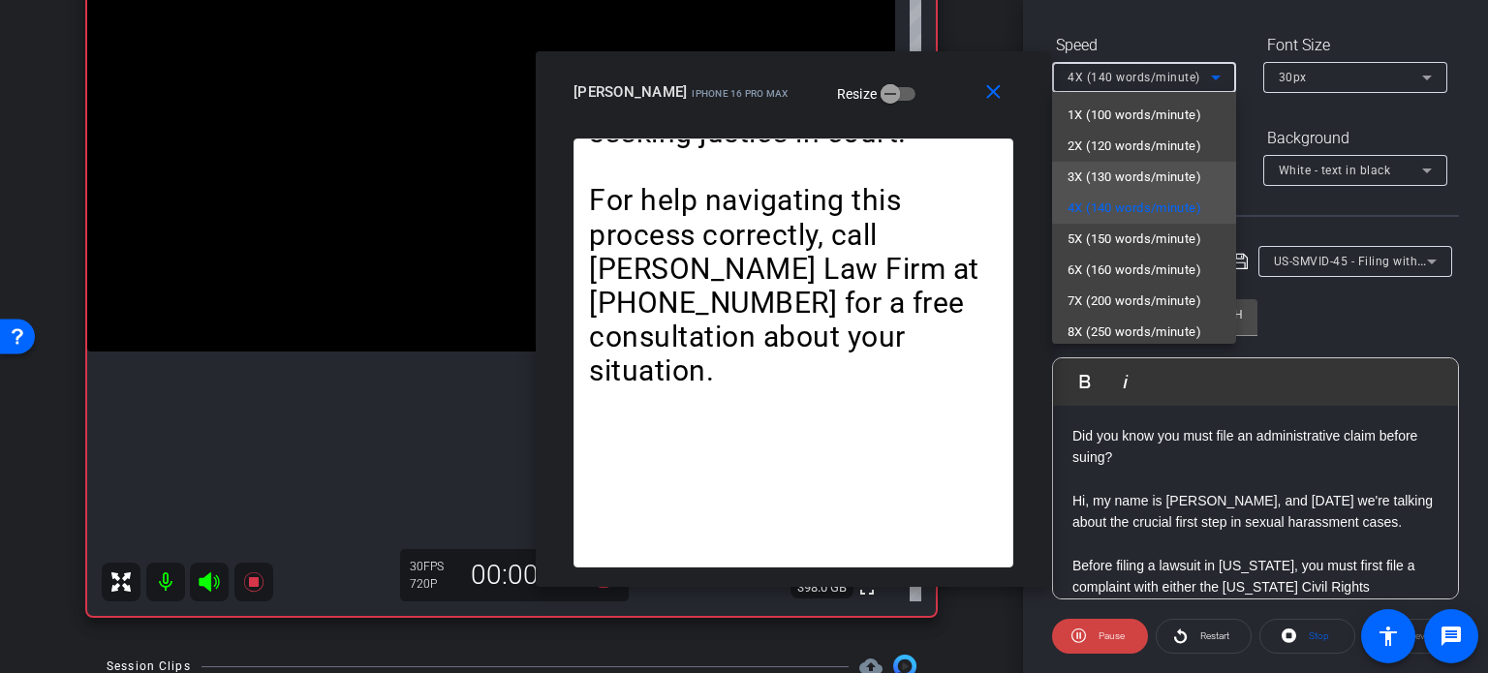
click at [1115, 166] on span "3X (130 words/minute)" at bounding box center [1134, 177] width 134 height 23
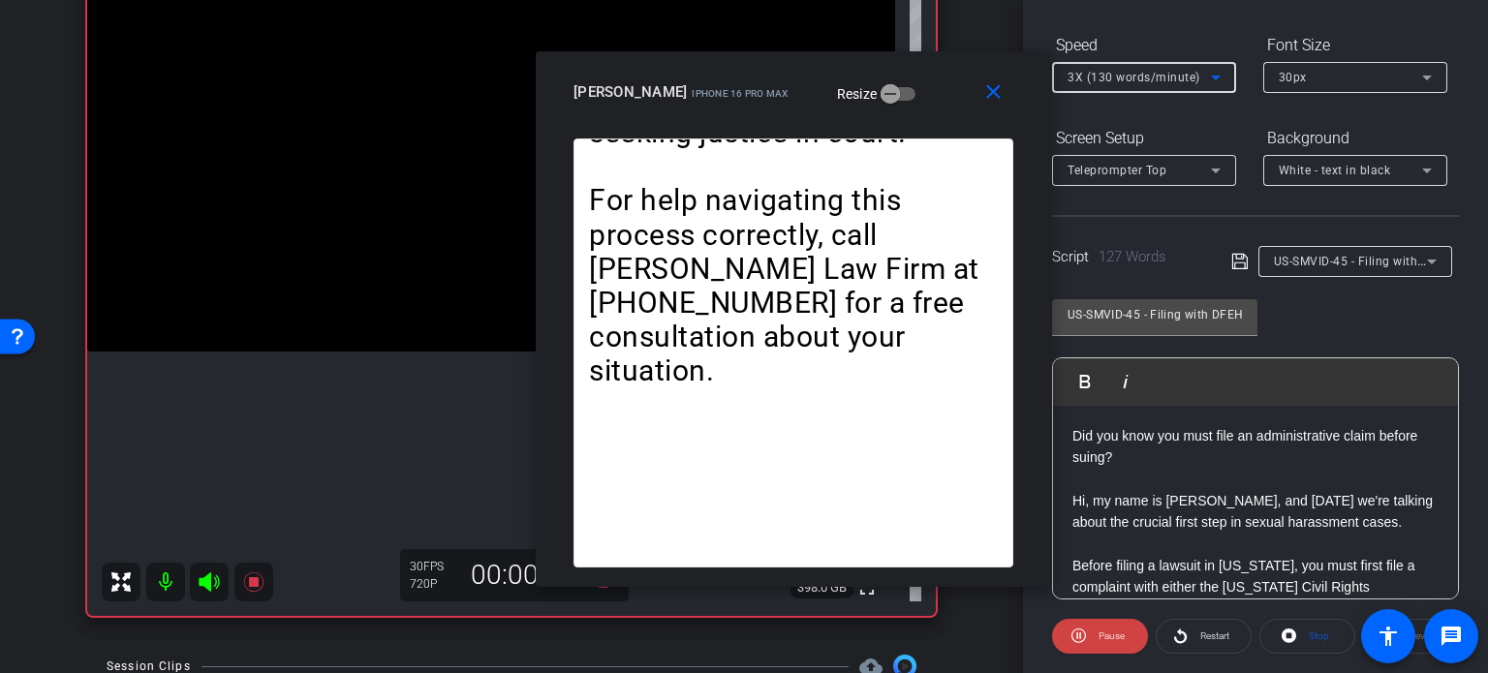
click at [1085, 73] on span "3X (130 words/minute)" at bounding box center [1133, 78] width 133 height 14
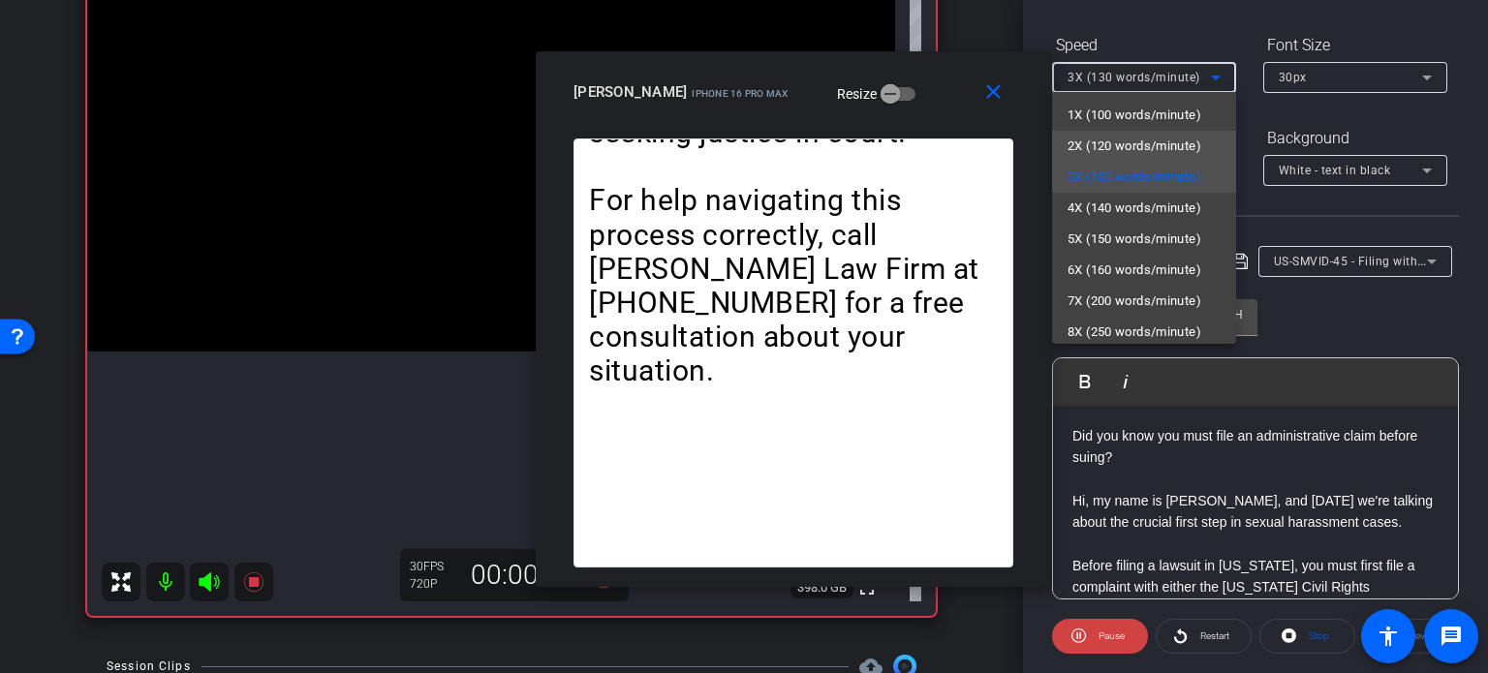
click at [1113, 139] on span "2X (120 words/minute)" at bounding box center [1134, 146] width 134 height 23
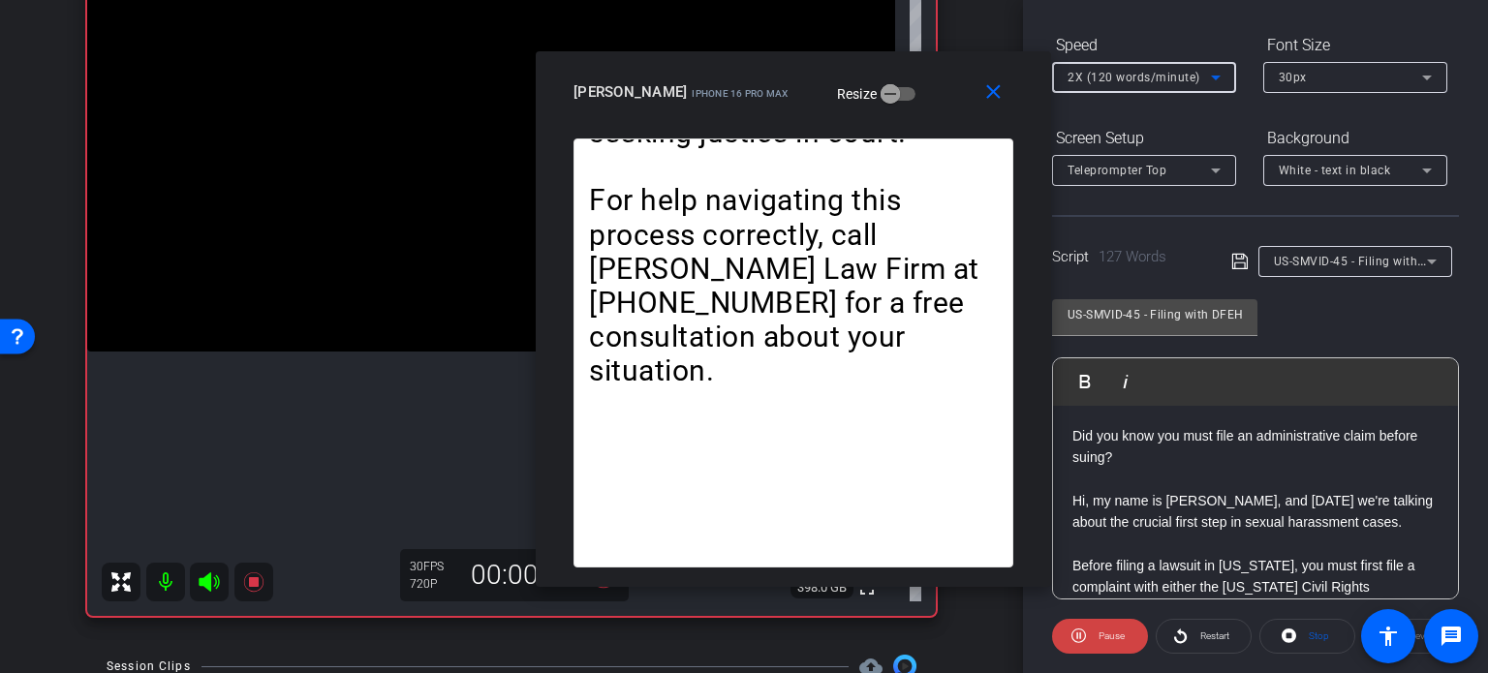
click at [1103, 71] on span "2X (120 words/minute)" at bounding box center [1133, 78] width 133 height 14
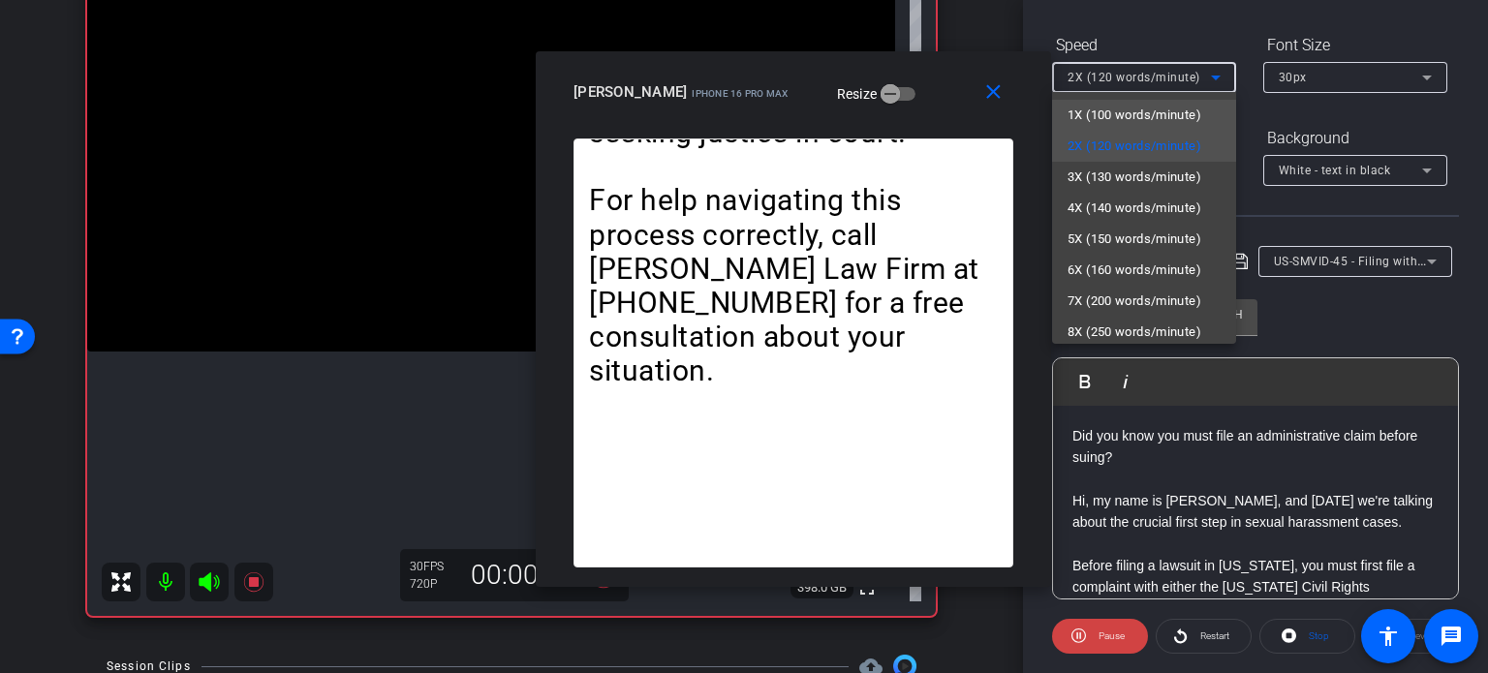
click at [1124, 119] on span "1X (100 words/minute)" at bounding box center [1134, 115] width 134 height 23
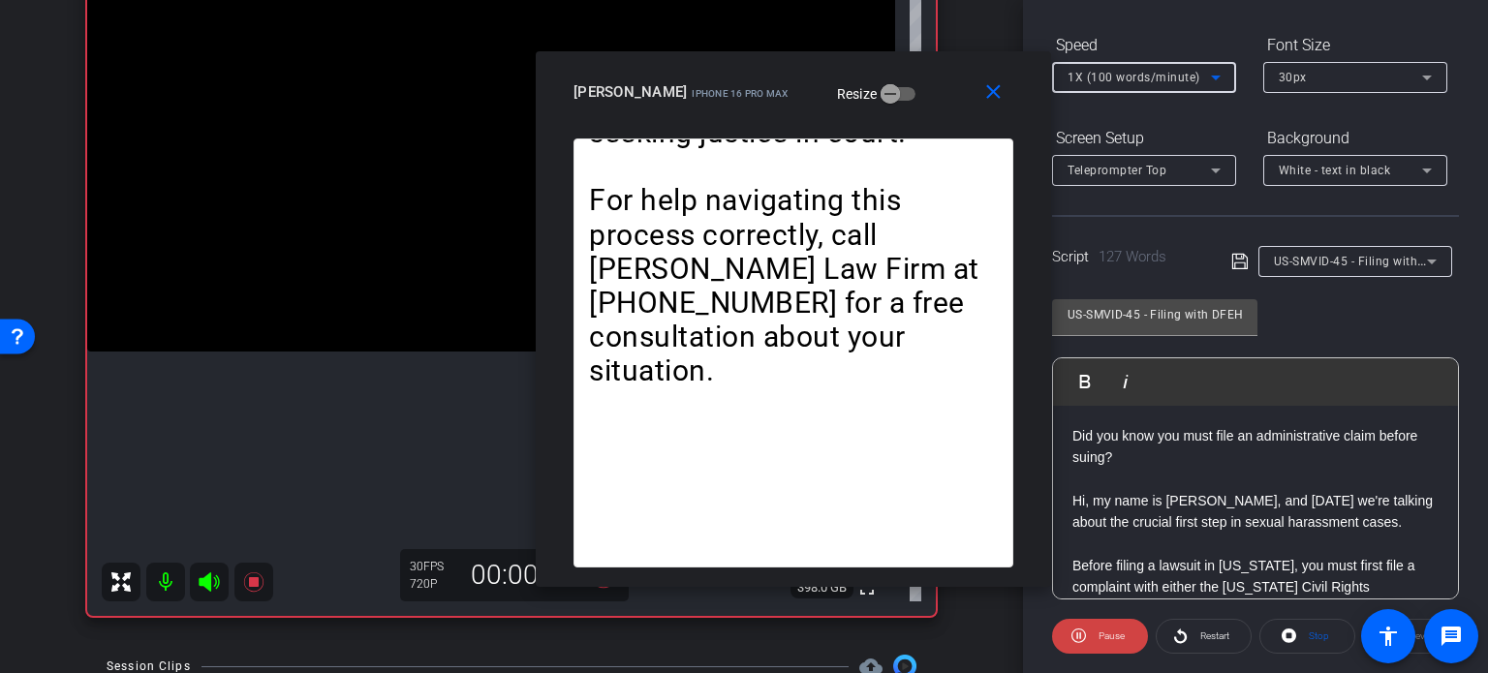
click at [1128, 80] on span "1X (100 words/minute)" at bounding box center [1133, 78] width 133 height 14
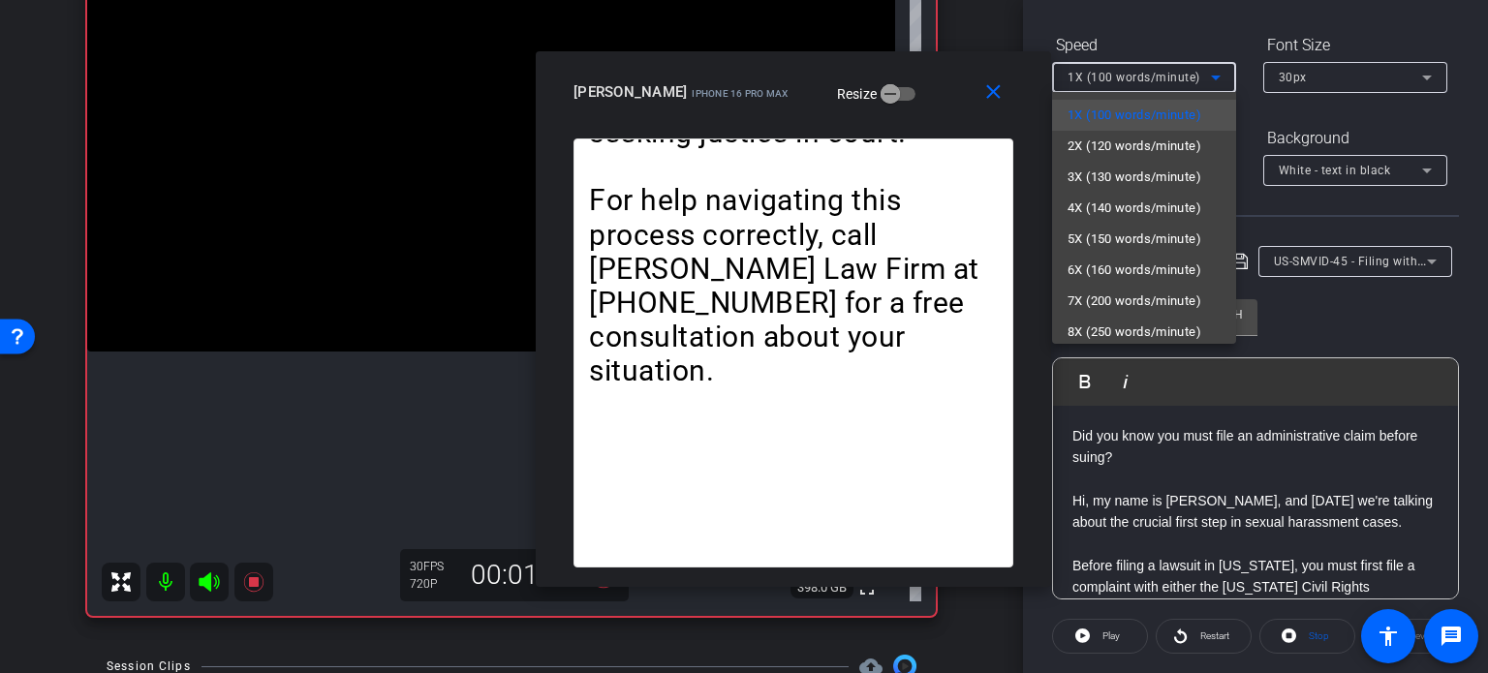
click at [812, 120] on div at bounding box center [744, 336] width 1488 height 673
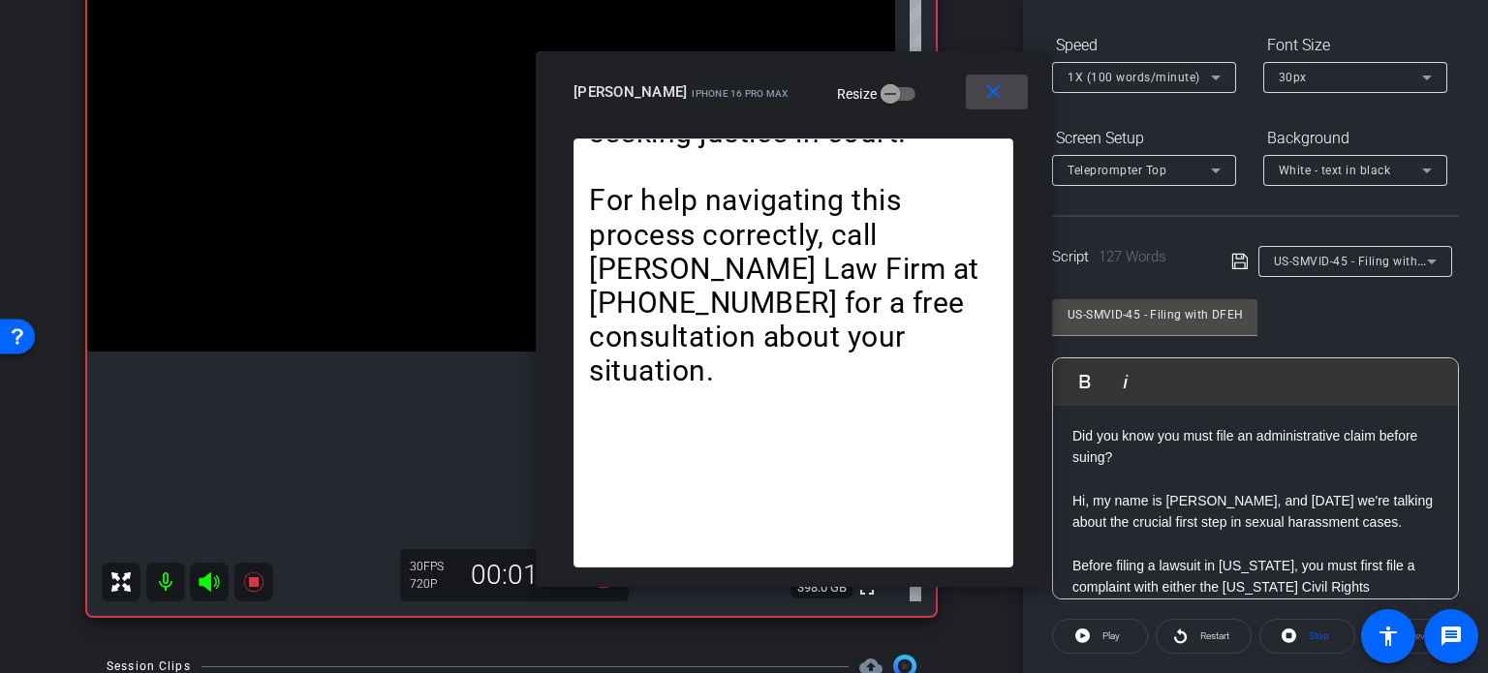
click at [1004, 91] on span at bounding box center [997, 92] width 62 height 46
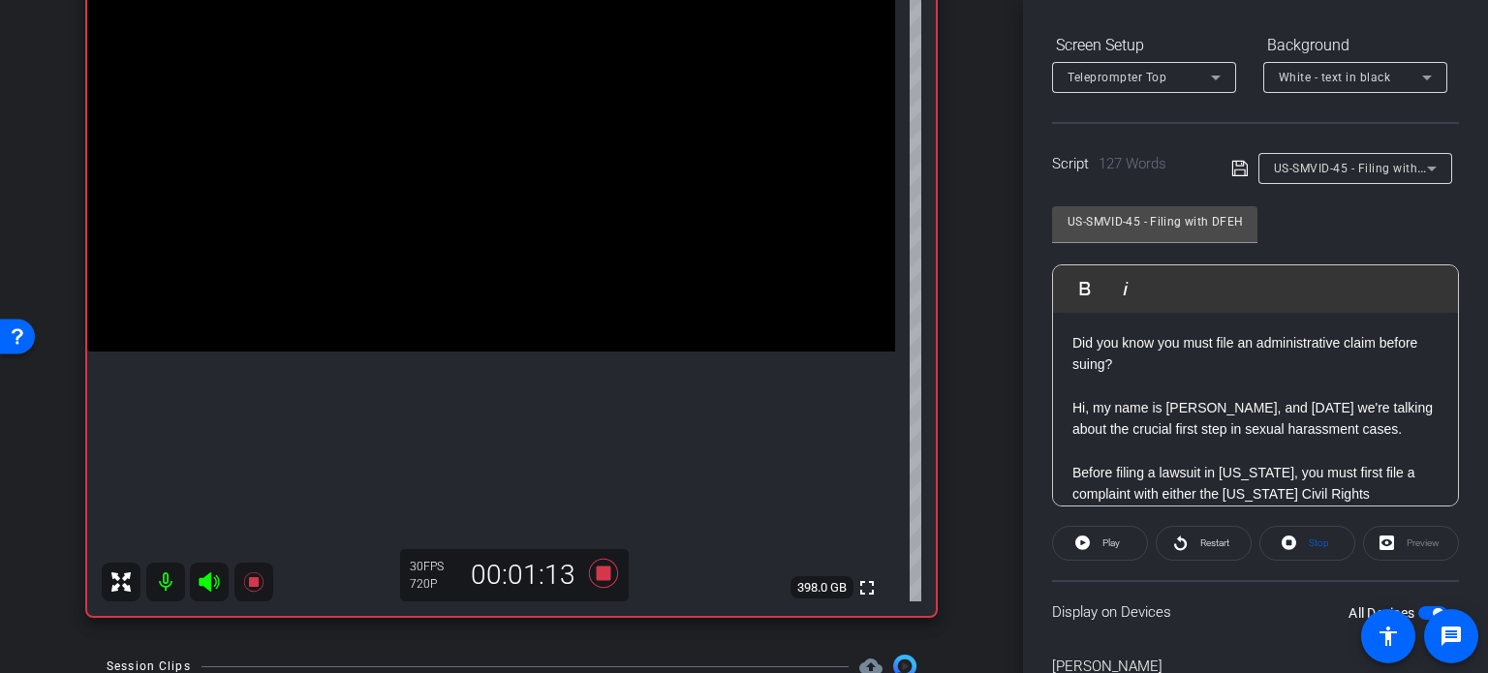
scroll to position [384, 0]
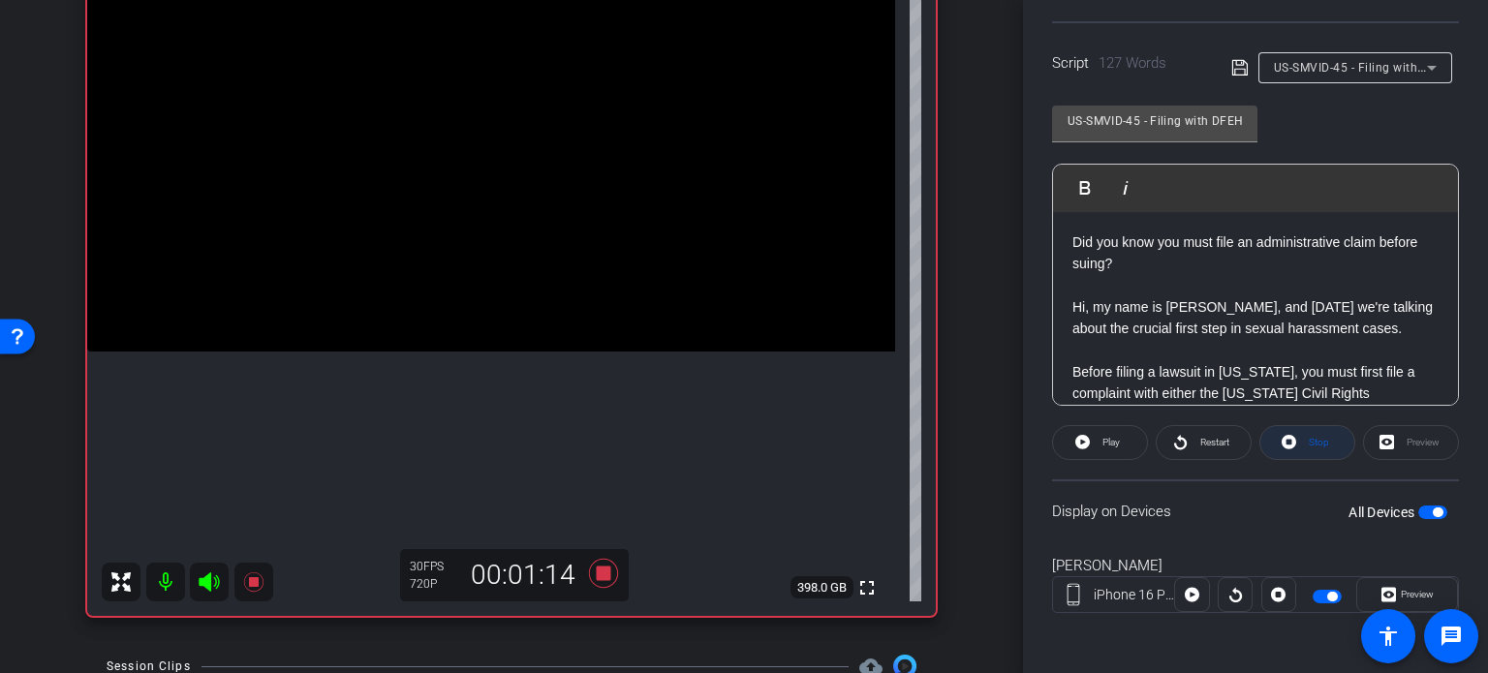
click at [1313, 443] on span "Stop" at bounding box center [1319, 442] width 20 height 11
click at [589, 561] on icon at bounding box center [603, 573] width 46 height 35
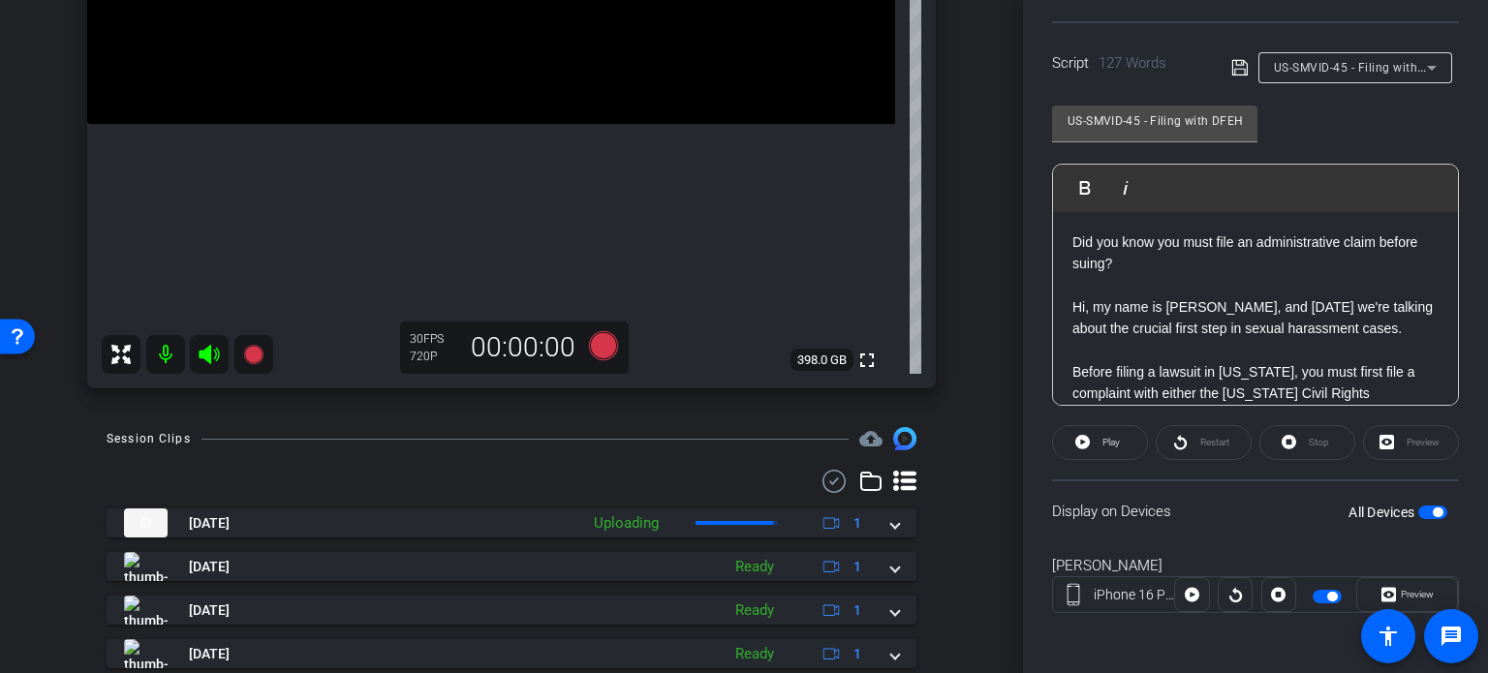
scroll to position [492, 0]
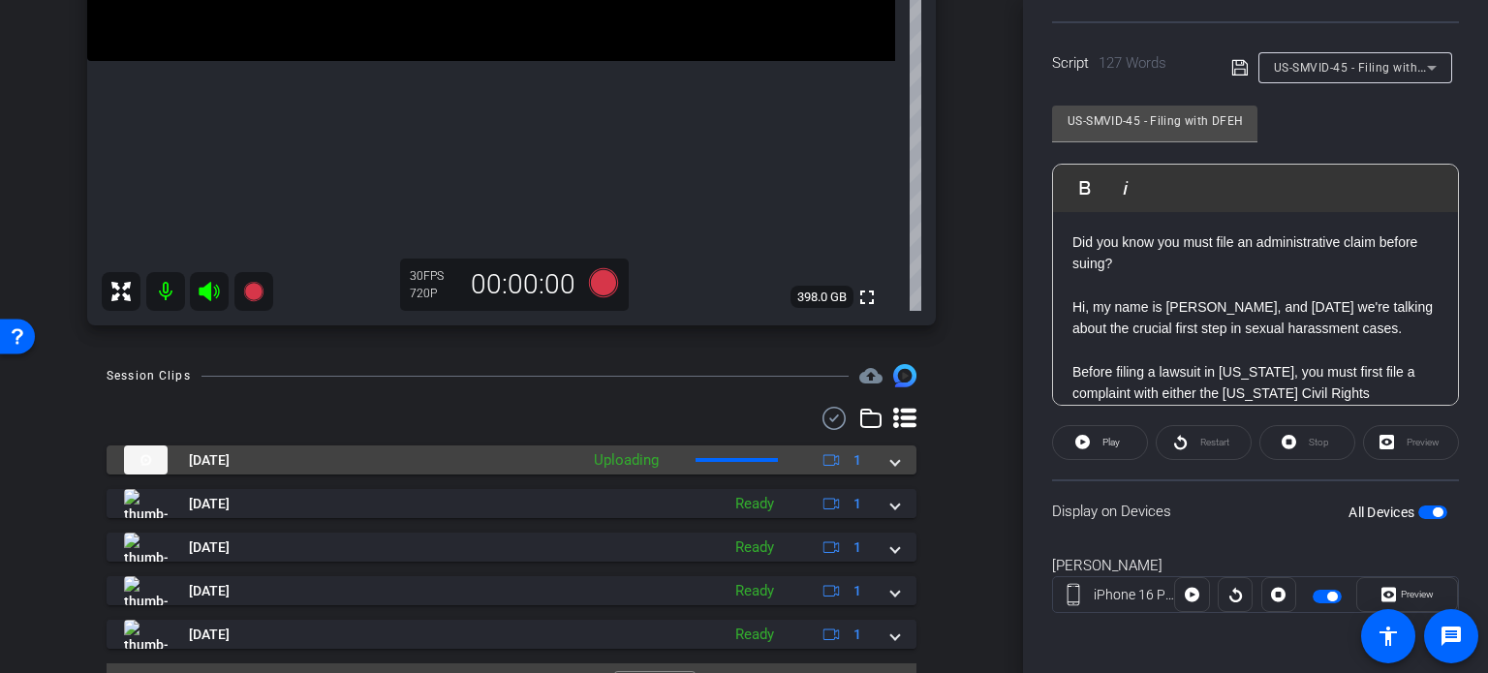
click at [891, 466] on span at bounding box center [895, 460] width 8 height 20
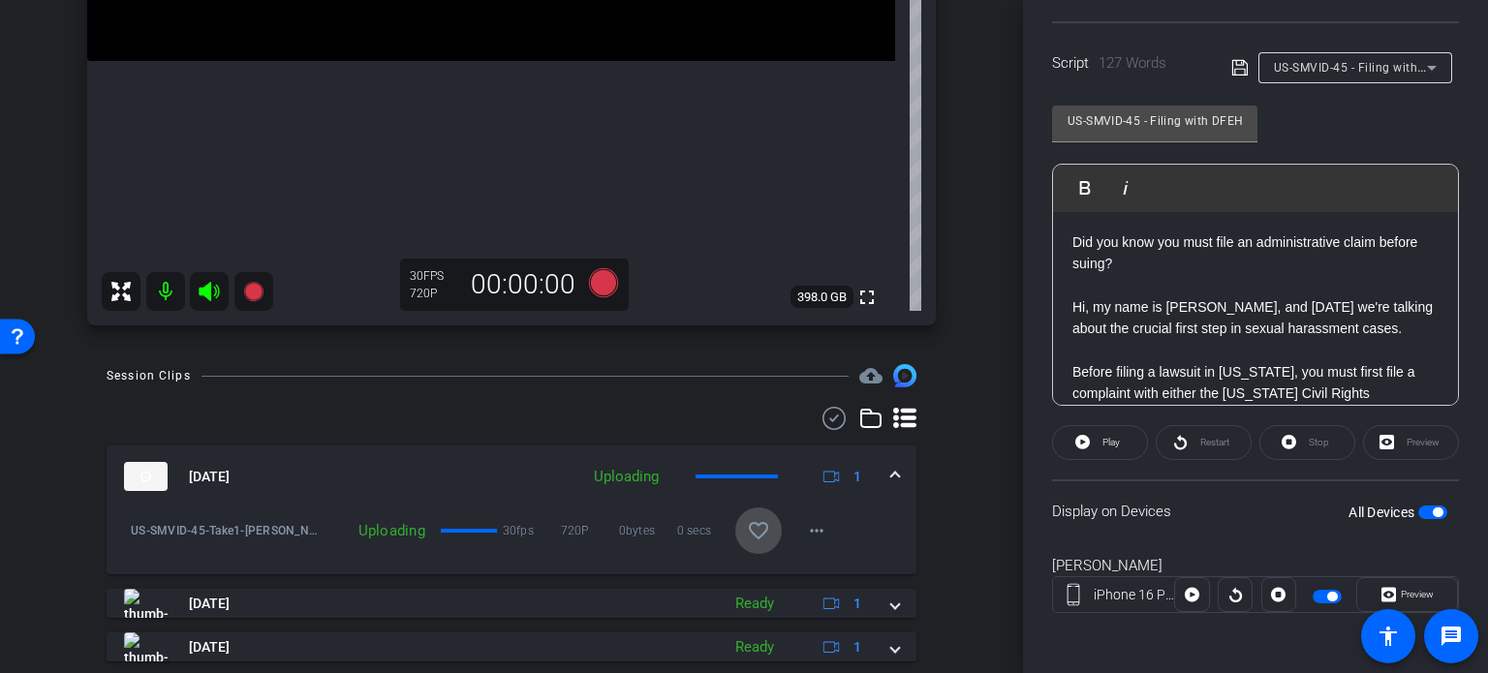
click at [747, 528] on mat-icon "favorite_border" at bounding box center [758, 530] width 23 height 23
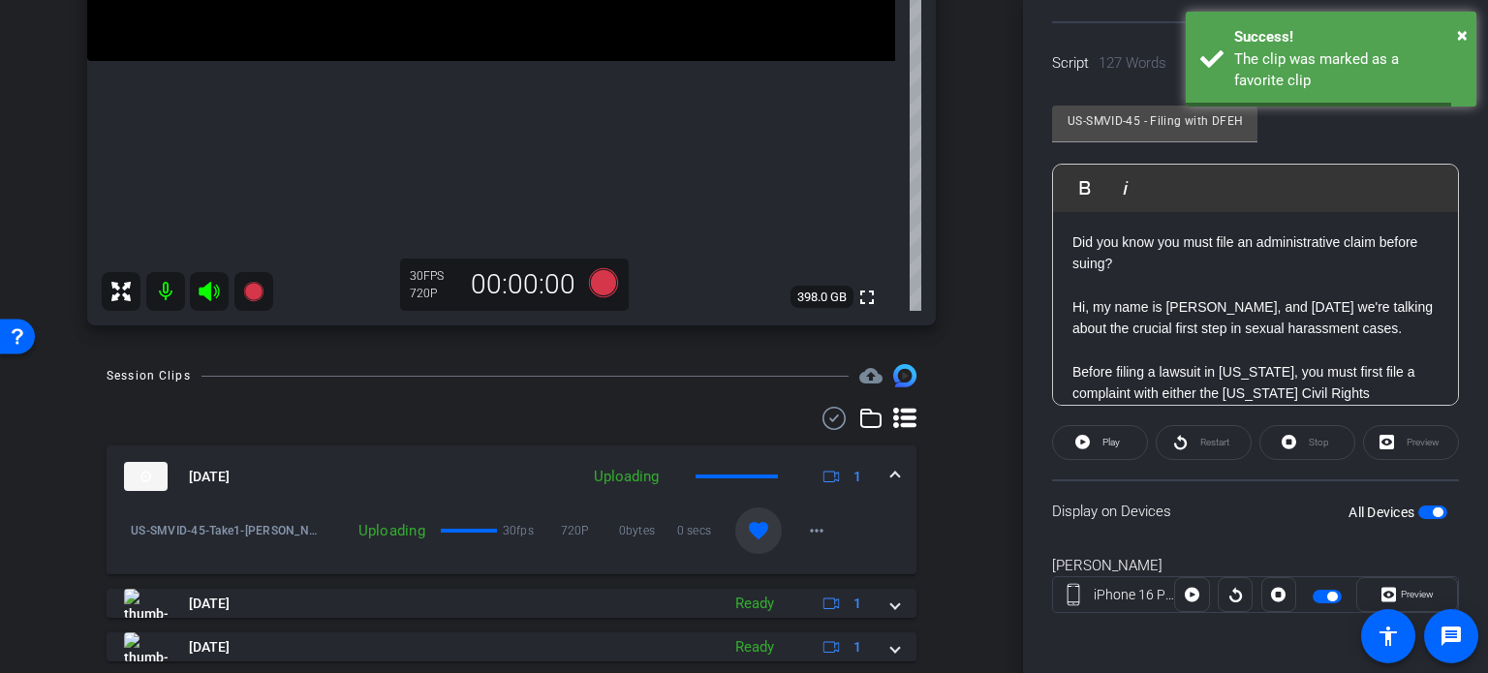
drag, startPoint x: 884, startPoint y: 474, endPoint x: 970, endPoint y: 428, distance: 96.6
click at [889, 472] on mat-expansion-panel-header "Sep 22, 2025 Uploading 1" at bounding box center [512, 477] width 810 height 62
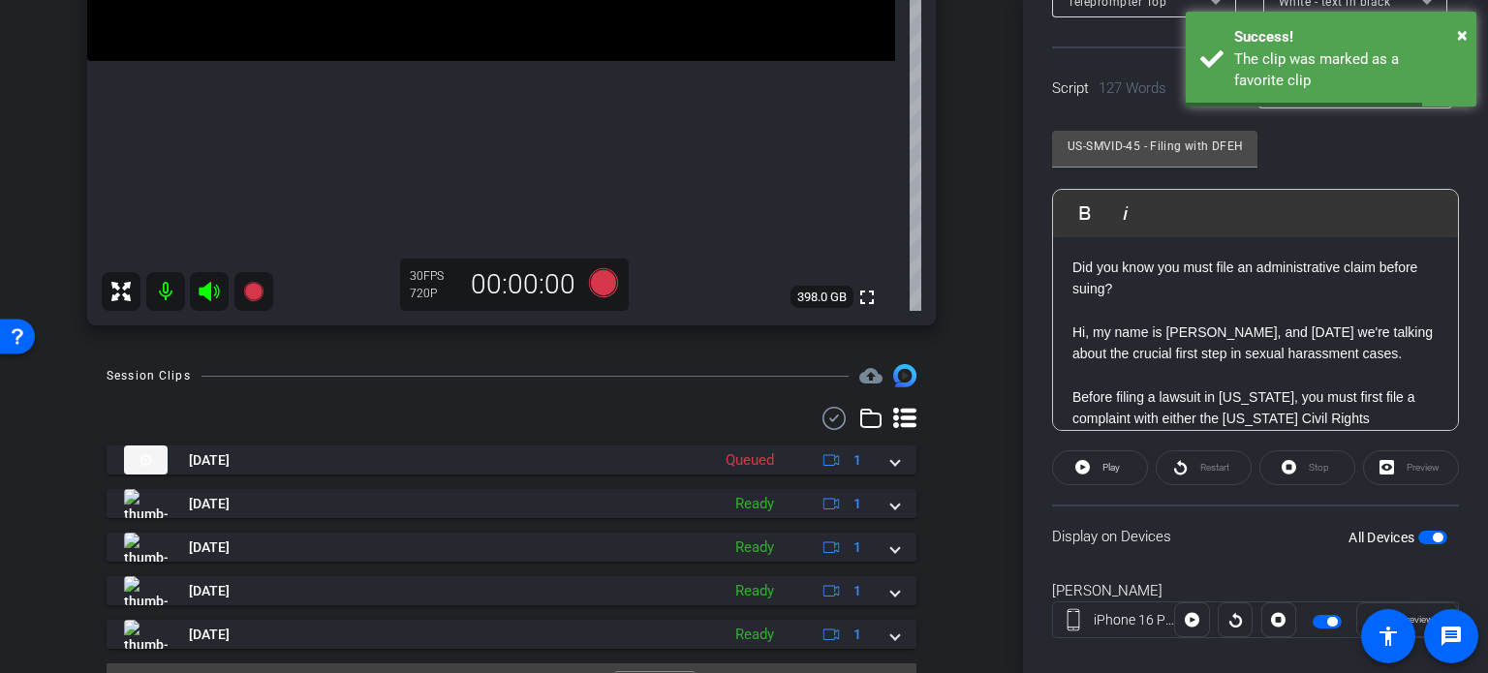
scroll to position [287, 0]
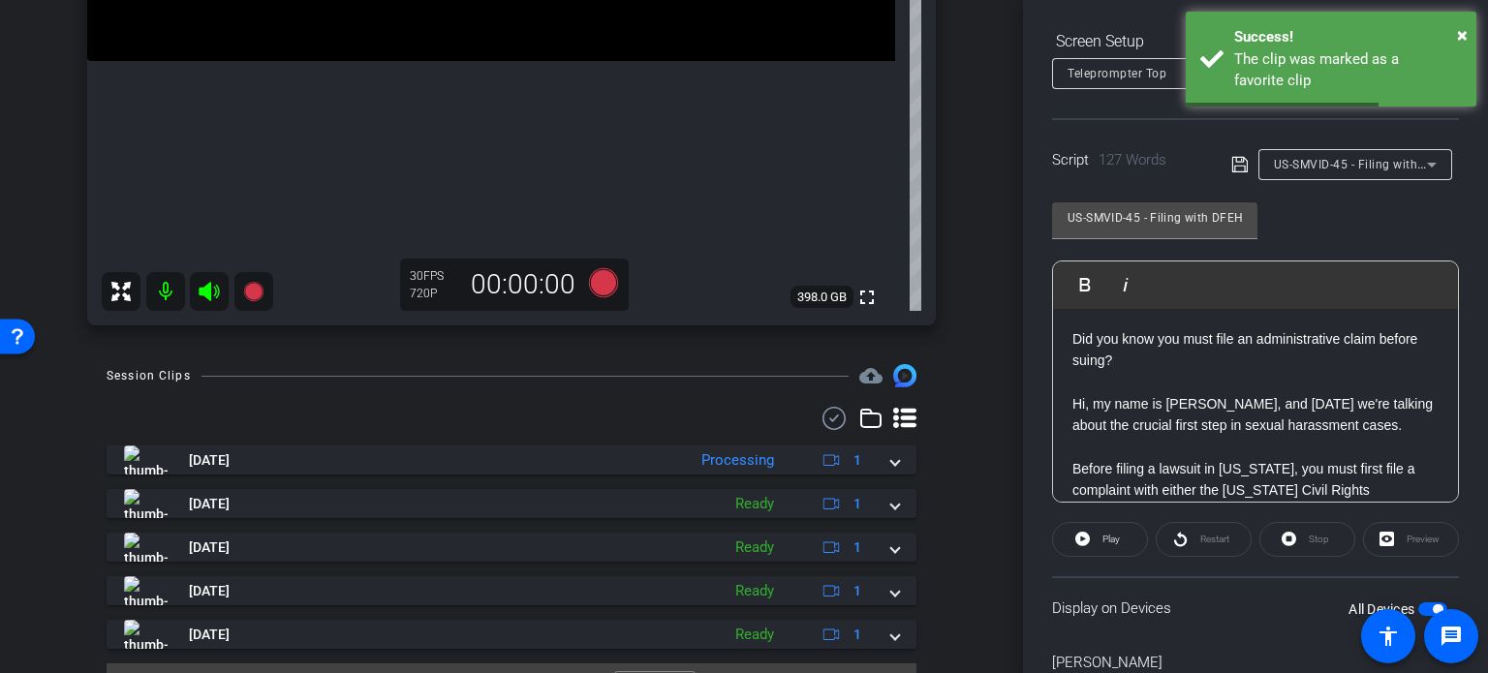
click at [1360, 162] on span "US-SMVID-45 - Filing with DFEH or EEOC: First Steps to a Lawsuit" at bounding box center [1458, 163] width 369 height 15
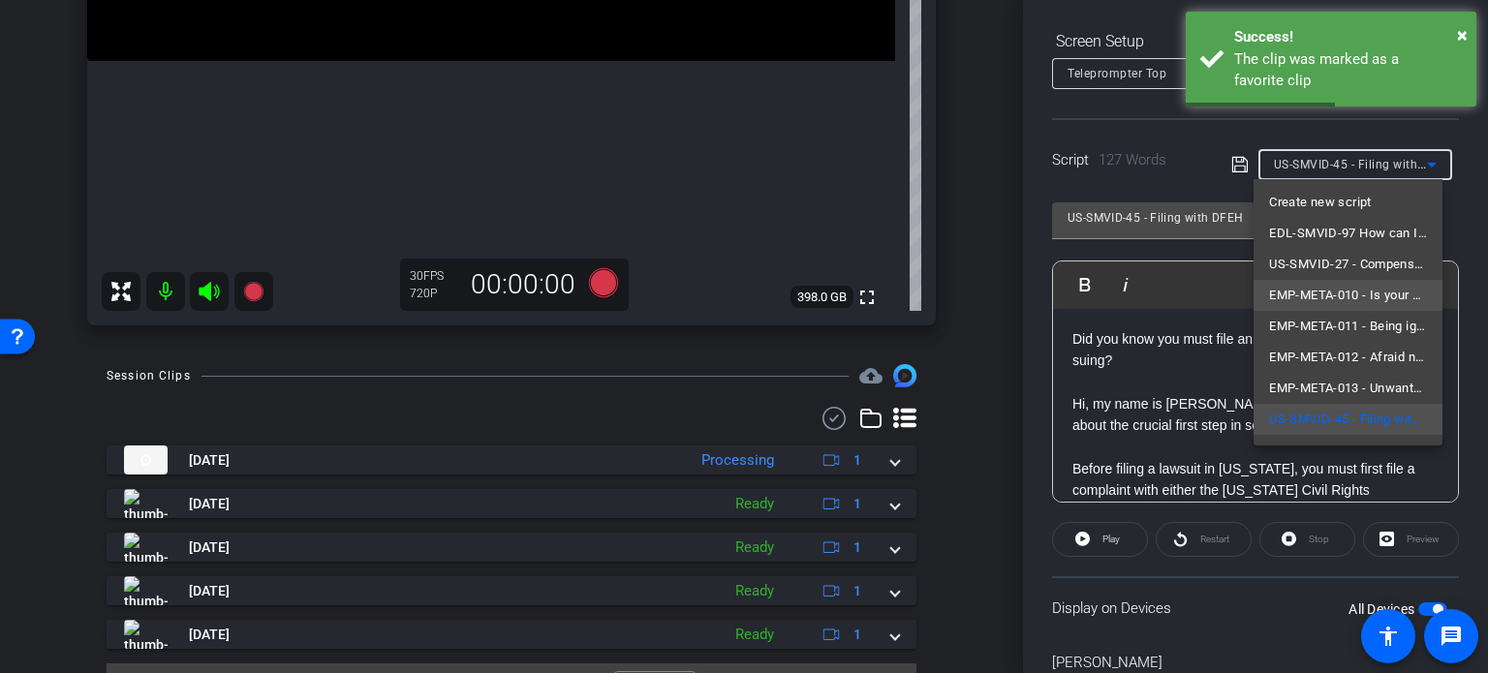
scroll to position [27, 0]
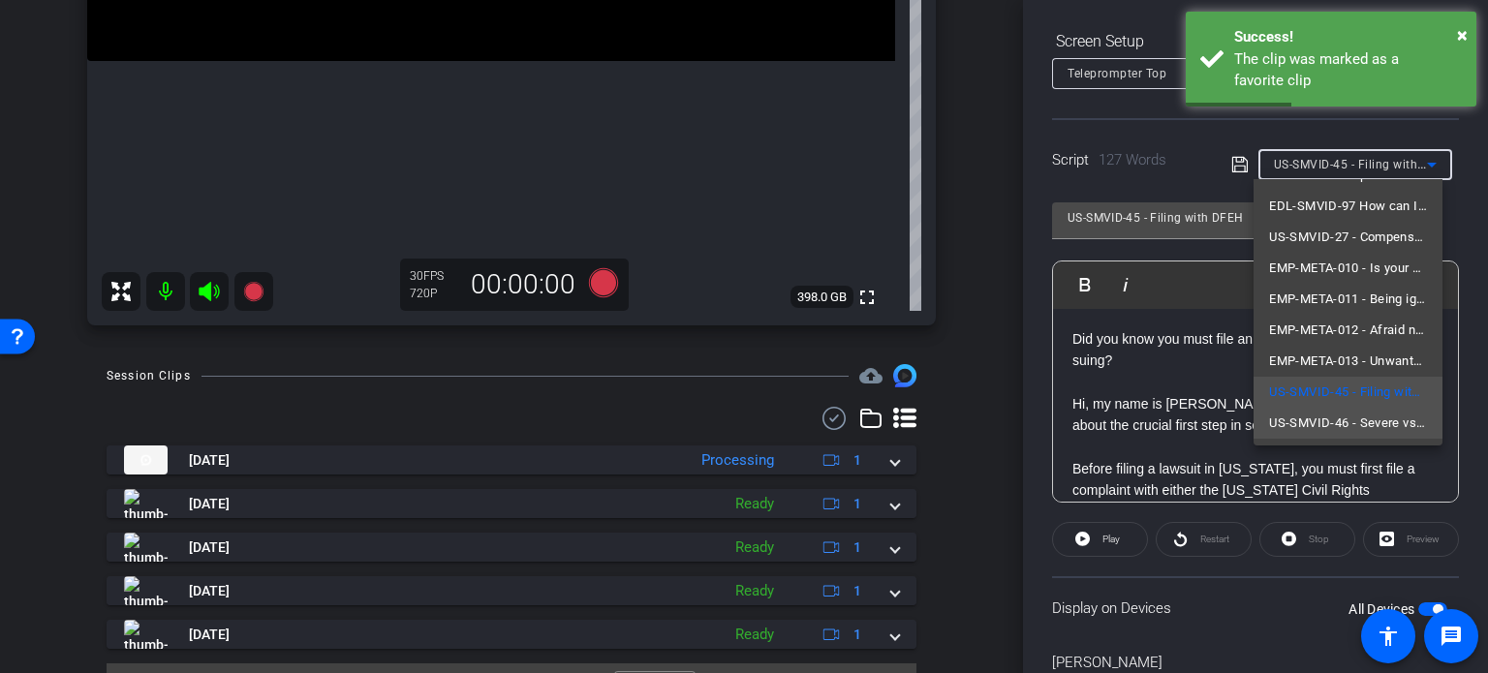
click at [1316, 419] on span "US-SMVID-46 - Severe vs. Pervasive: Understanding Harassment Standards" at bounding box center [1348, 423] width 158 height 23
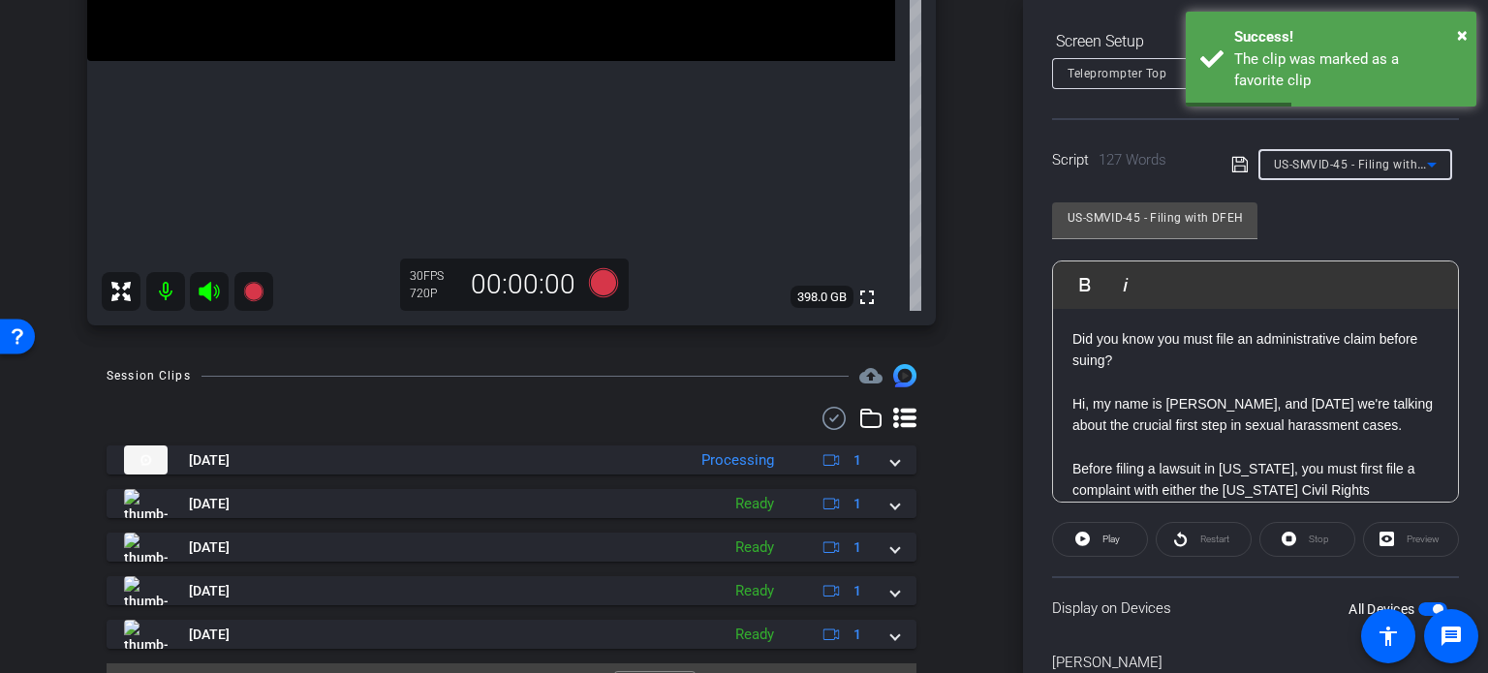
type input "US-SMVID-46 - Severe vs. Pervasive: Understanding Harassment Standards"
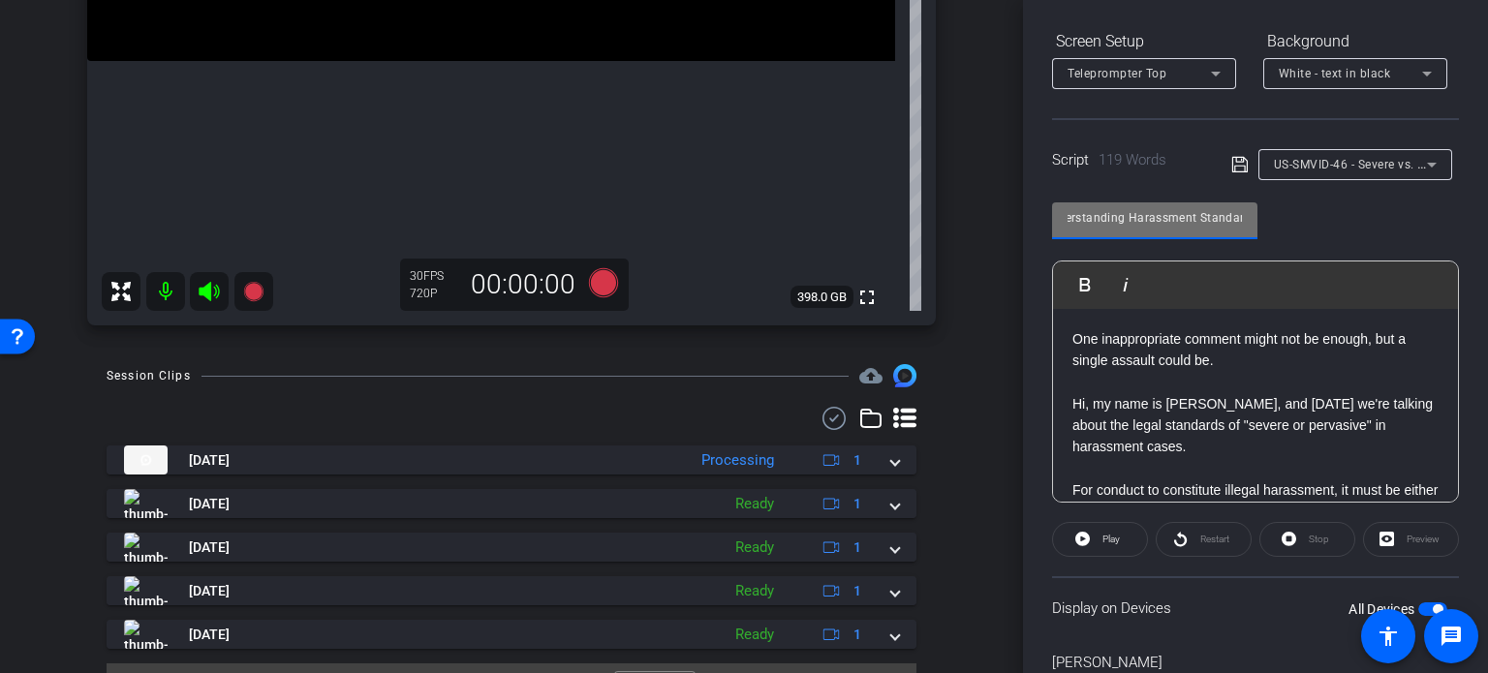
scroll to position [0, 236]
drag, startPoint x: 1153, startPoint y: 214, endPoint x: 1237, endPoint y: 228, distance: 85.3
click at [1237, 228] on div "US-SMVID-46 - Severe vs. Pervasive: Understanding Harassment Standards" at bounding box center [1154, 217] width 174 height 31
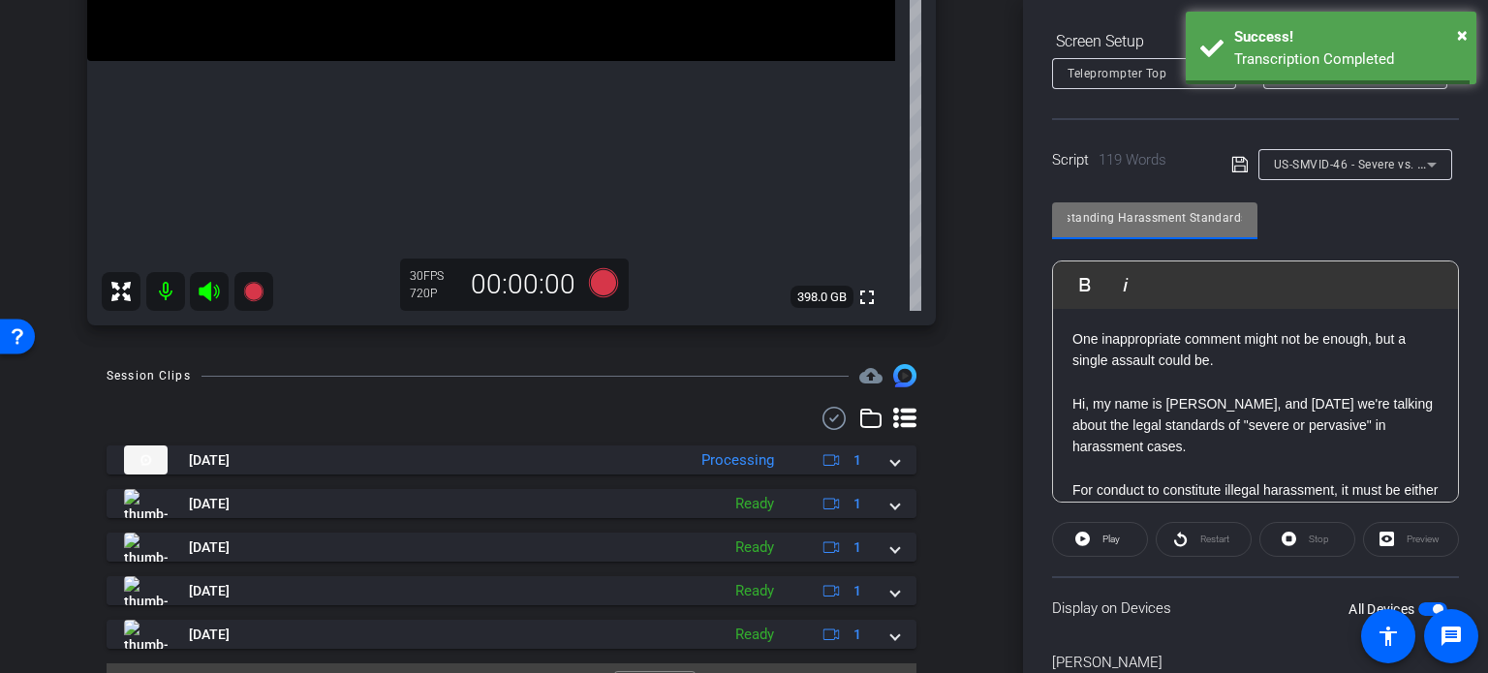
click at [1194, 223] on input "US-SMVID-46 - Severe vs. Pervasive: Understanding Harassment Standards" at bounding box center [1154, 217] width 174 height 23
drag, startPoint x: 1158, startPoint y: 217, endPoint x: 1112, endPoint y: 213, distance: 46.7
click at [999, 214] on div "arrow_back Hannemann,Brian_Shoot25_09222025 Back to project Send invite account…" at bounding box center [744, 336] width 1488 height 673
click at [1161, 215] on input "US-SMVID-46 - Severe vs. Pervasive: Understanding Harassment Standards" at bounding box center [1154, 217] width 174 height 23
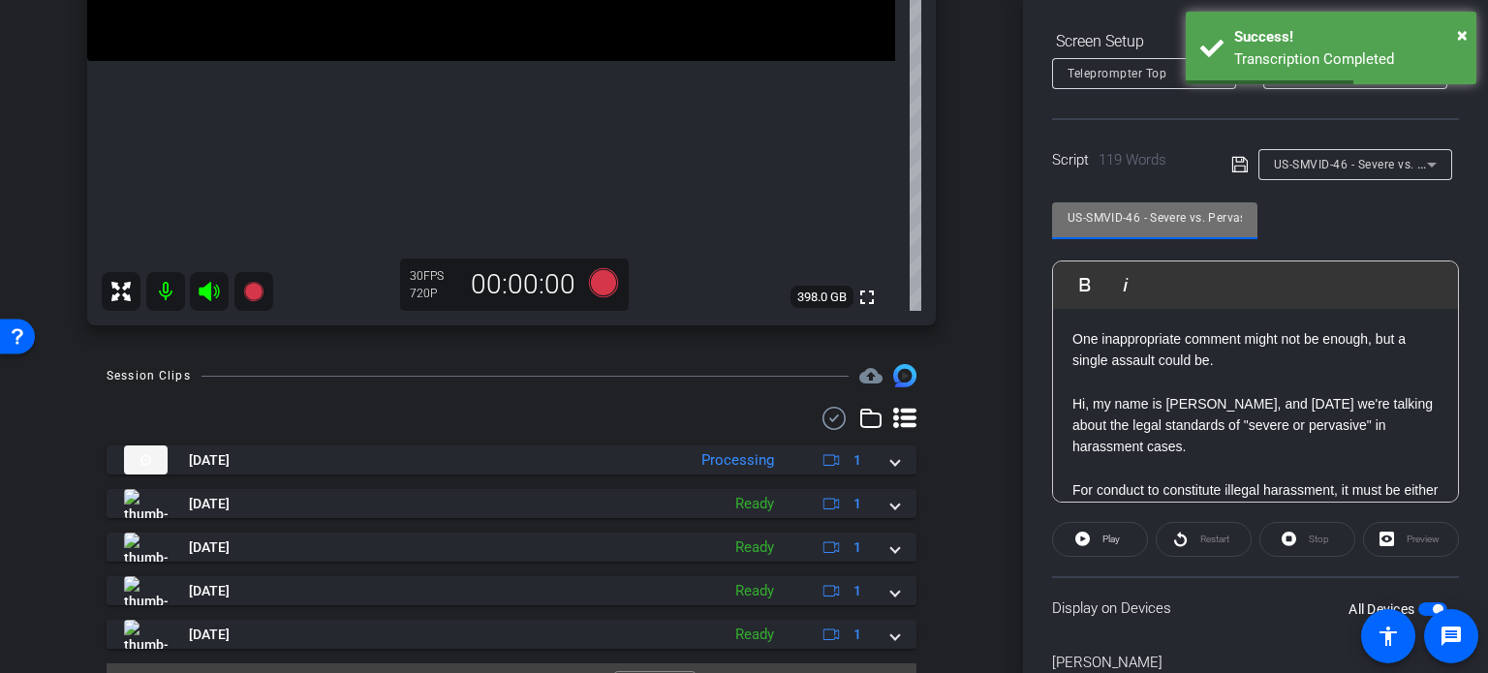
click at [1224, 224] on input "US-SMVID-46 - Severe vs. Pervasive: Understanding Harassment Standards" at bounding box center [1154, 217] width 174 height 23
click at [1228, 217] on input "US-SMVID-46 - Severe vs. Pervasive: Understanding Harassment Standards" at bounding box center [1154, 217] width 174 height 23
click at [1124, 216] on input "US-SMVID-46 - Severe vs. Pervasive: Understanding Harassment Standards" at bounding box center [1154, 217] width 174 height 23
click at [1107, 220] on input "US-SMVID-46 - Severe vs. Pervasive: Understanding Harassment Standards" at bounding box center [1154, 217] width 174 height 23
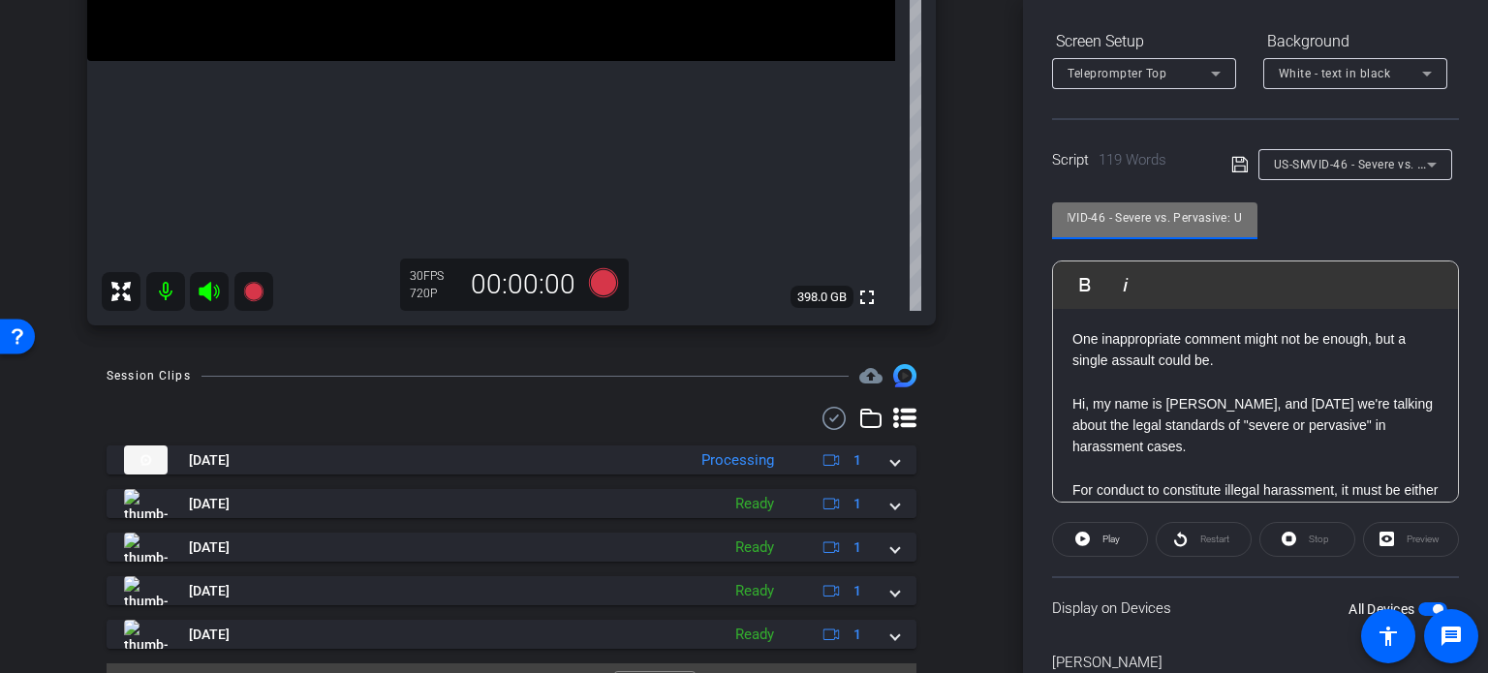
scroll to position [0, 0]
drag, startPoint x: 1085, startPoint y: 220, endPoint x: 1053, endPoint y: 220, distance: 32.0
click at [1053, 220] on div "US-SMVID-46 - Severe vs. Pervasive: Understanding Harassment Standards" at bounding box center [1154, 220] width 205 height 37
click at [1116, 219] on input "US-SMVID-46 - Severe vs. Pervasive: Understanding Harassment Standards" at bounding box center [1154, 217] width 174 height 23
drag, startPoint x: 1143, startPoint y: 219, endPoint x: 955, endPoint y: 203, distance: 188.5
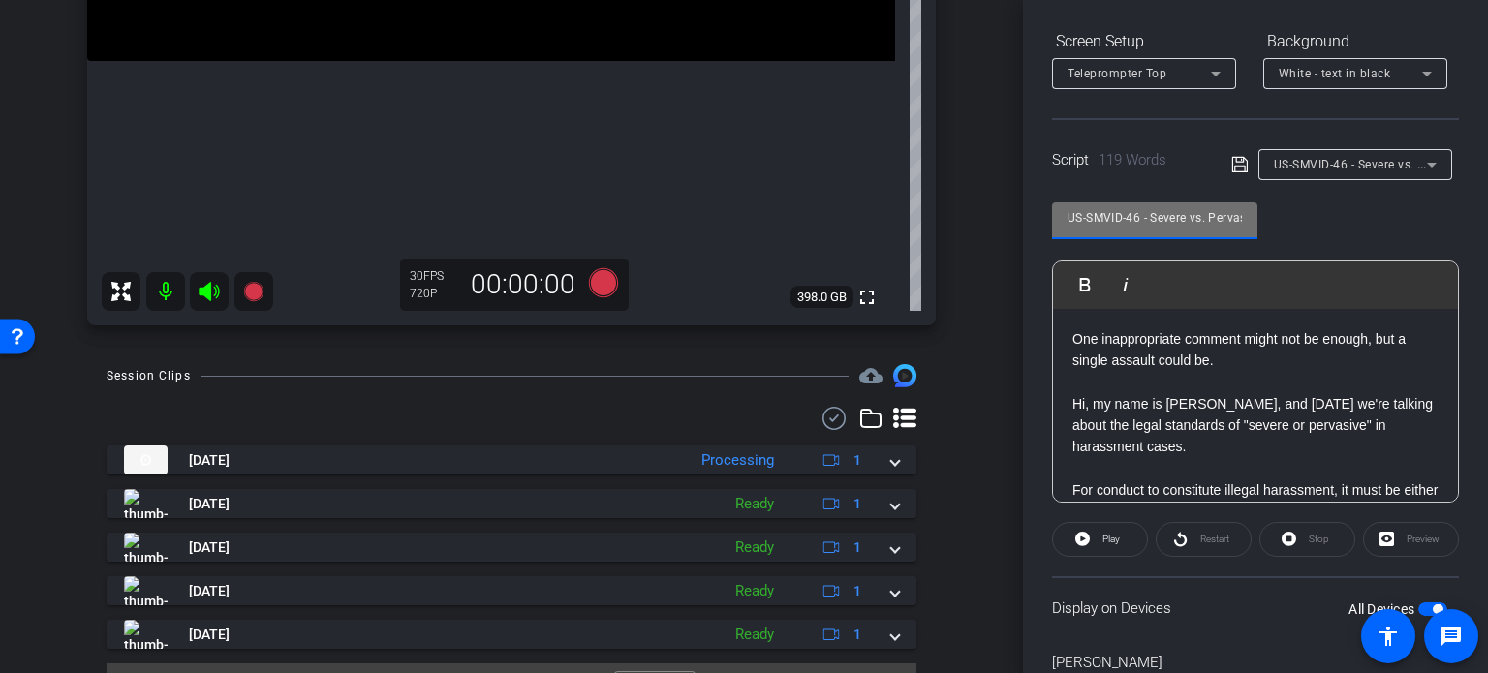
click at [955, 203] on div "arrow_back Hannemann,Brian_Shoot25_09222025 Back to project Send invite account…" at bounding box center [744, 336] width 1488 height 673
click at [988, 388] on div "arrow_back Hannemann,Brian_Shoot25_09222025 Back to project Send invite account…" at bounding box center [511, 336] width 1023 height 673
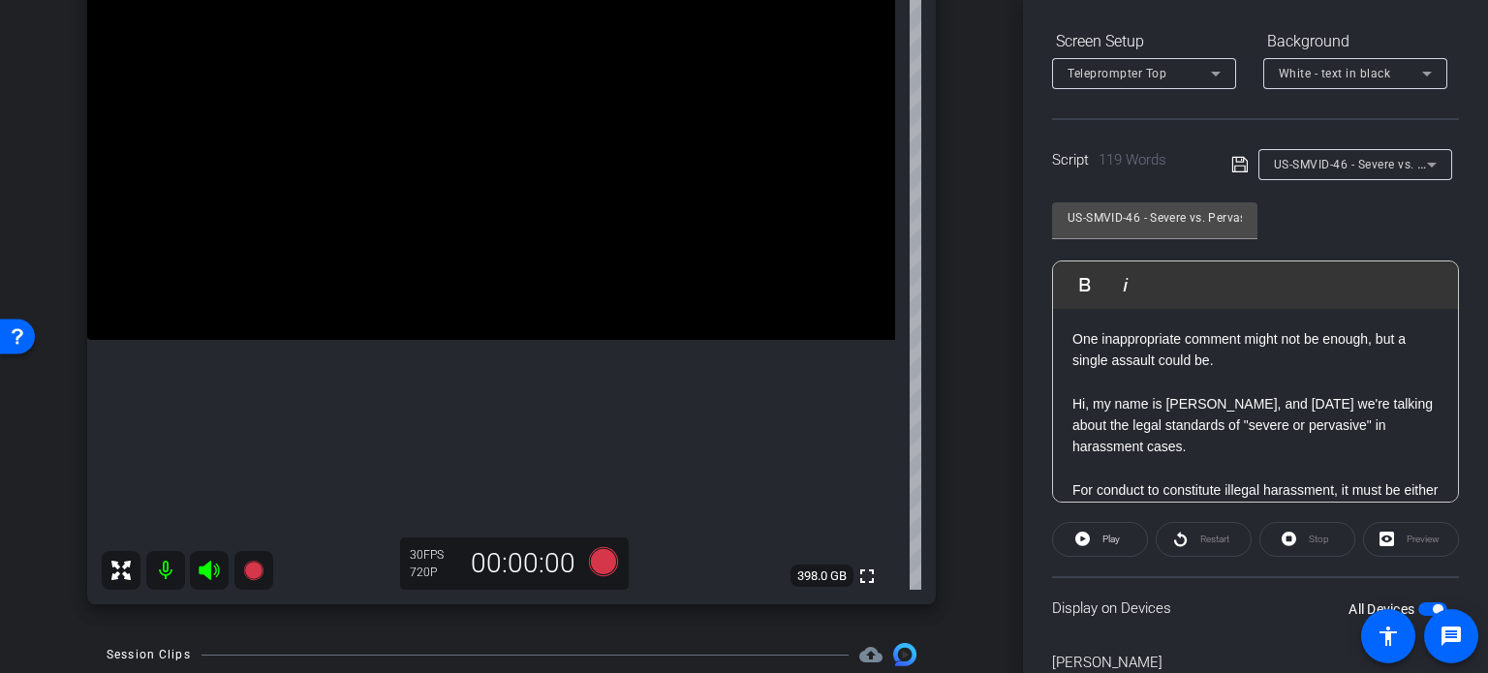
scroll to position [201, 0]
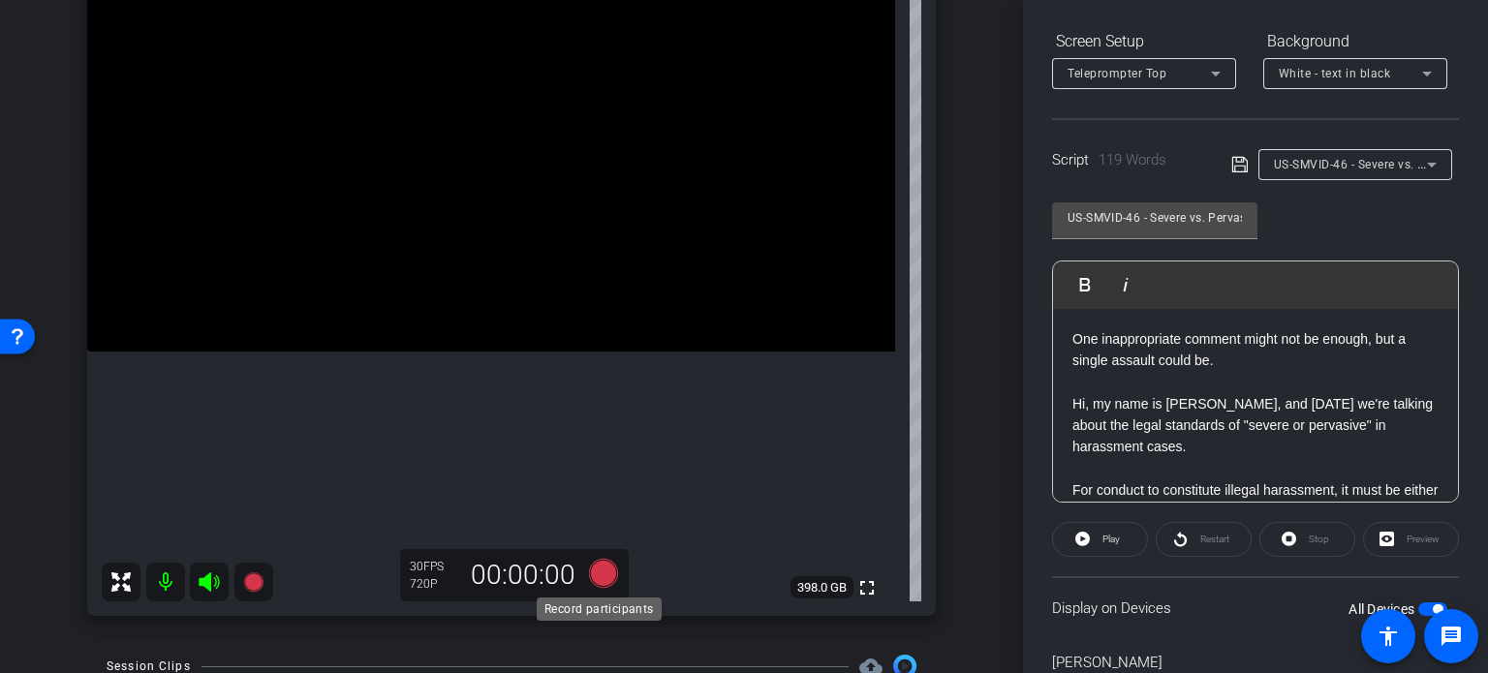
click at [598, 561] on icon at bounding box center [603, 573] width 29 height 29
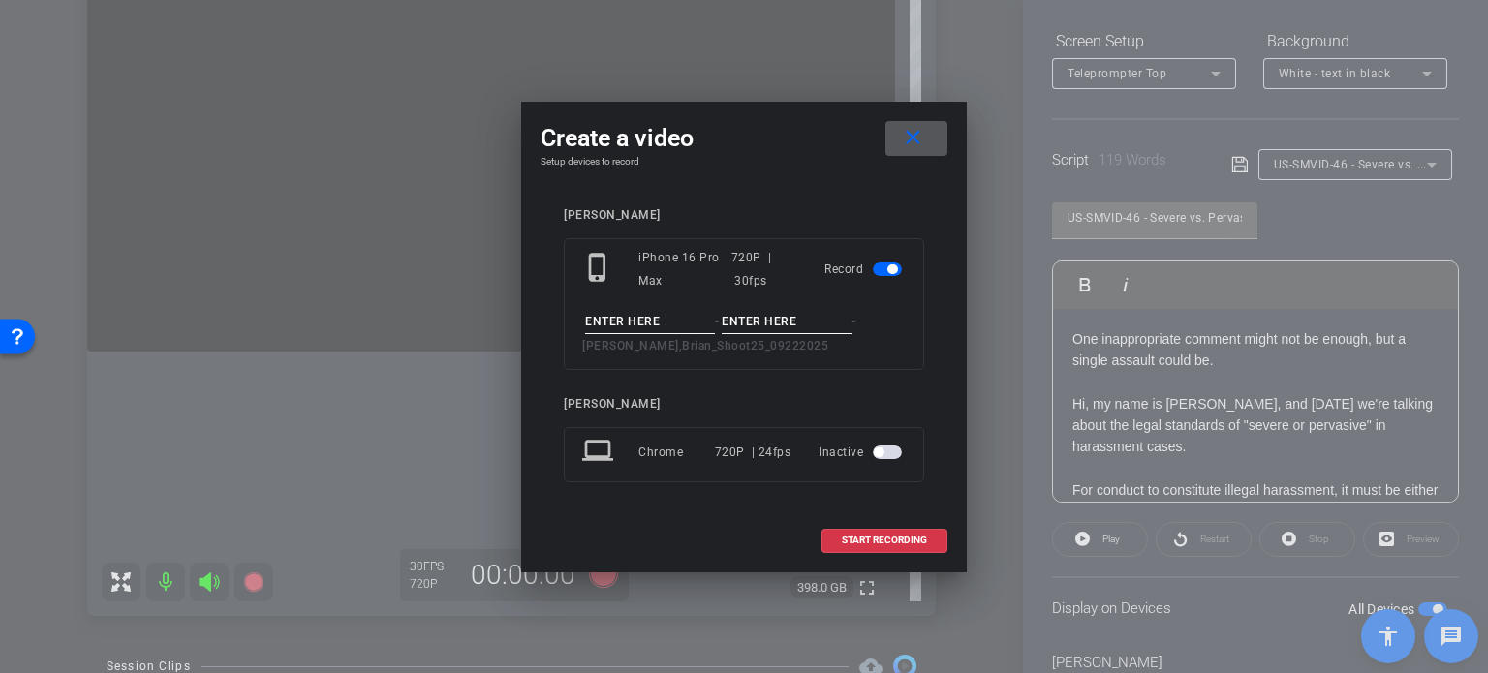
click at [621, 323] on input at bounding box center [650, 322] width 130 height 24
paste input "US-SMVID-46"
type input "US-SMVID-46"
click at [801, 320] on input at bounding box center [787, 322] width 130 height 24
type input "Take1"
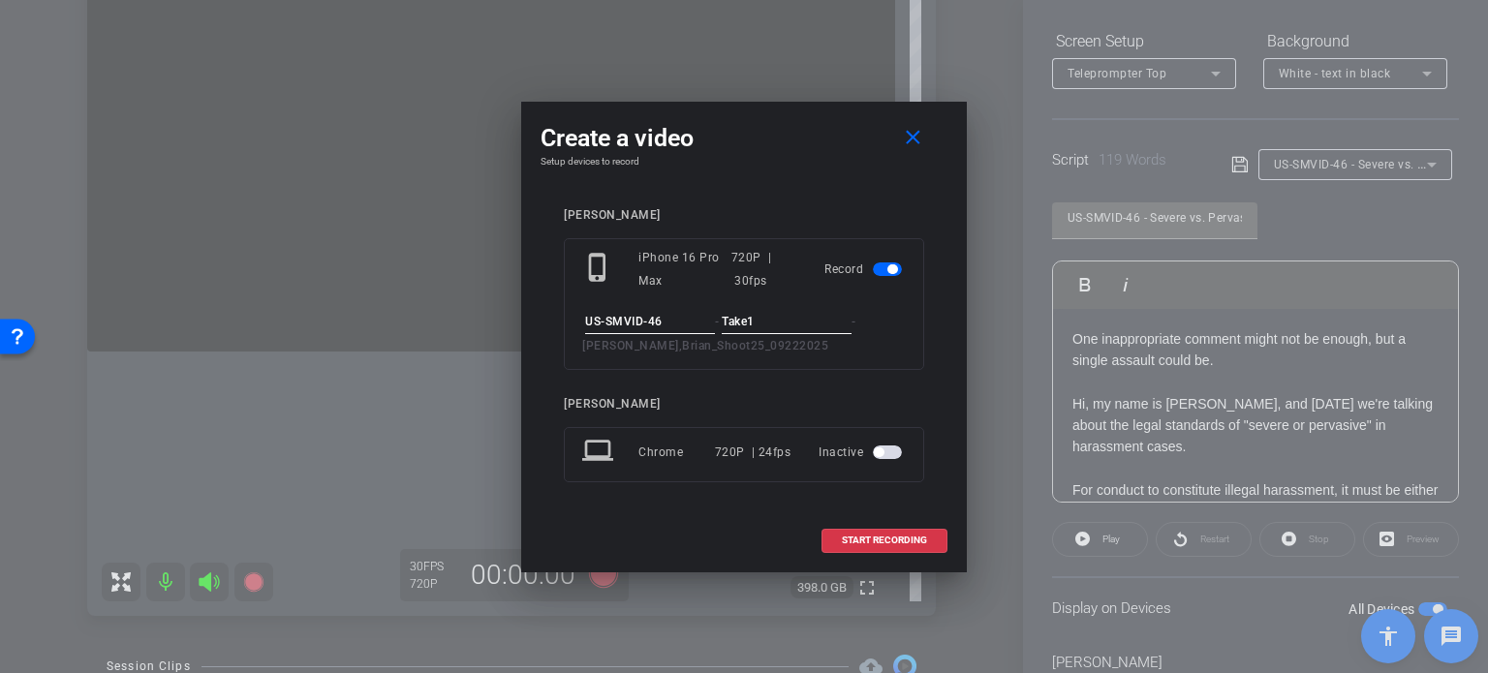
click at [814, 188] on div "Create a video close Setup devices to record BrianHannemann phone_iphone iPhone…" at bounding box center [744, 337] width 446 height 471
click at [906, 537] on span "START RECORDING" at bounding box center [884, 541] width 85 height 10
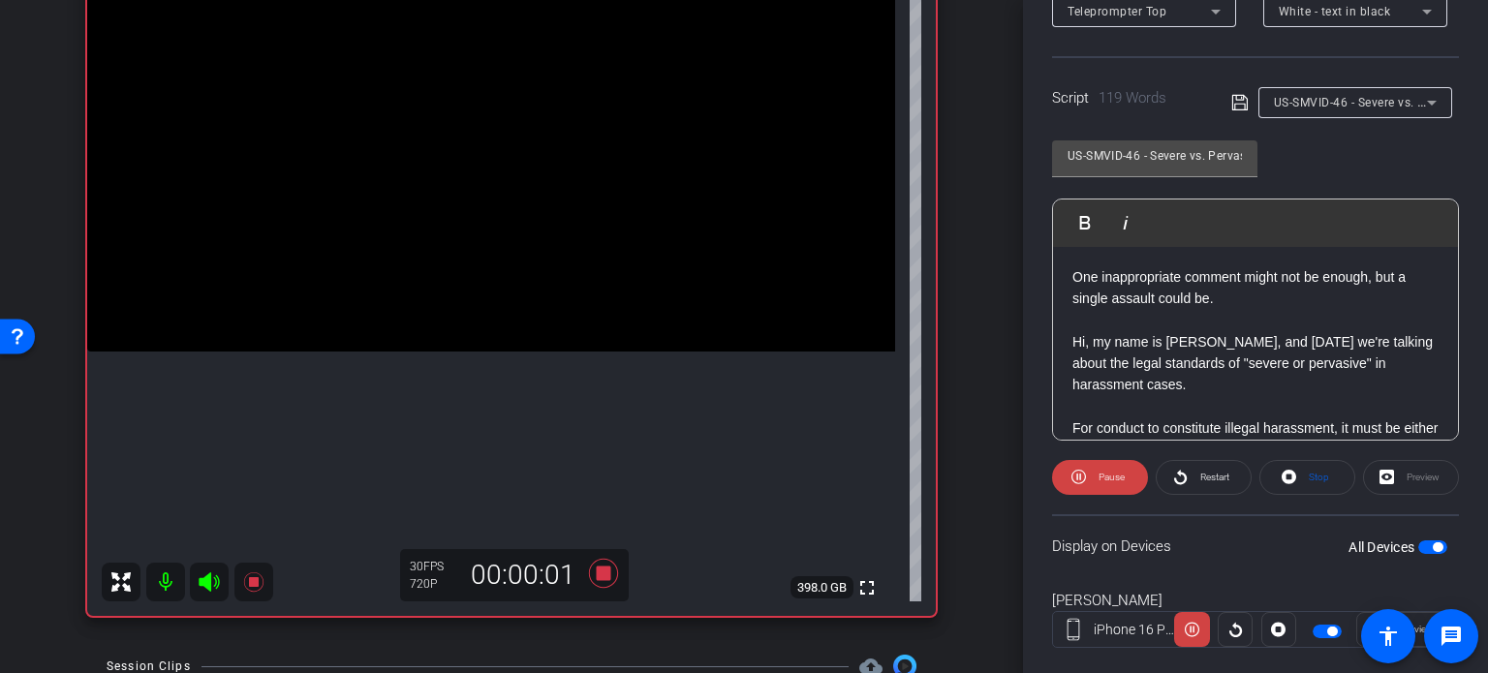
scroll to position [384, 0]
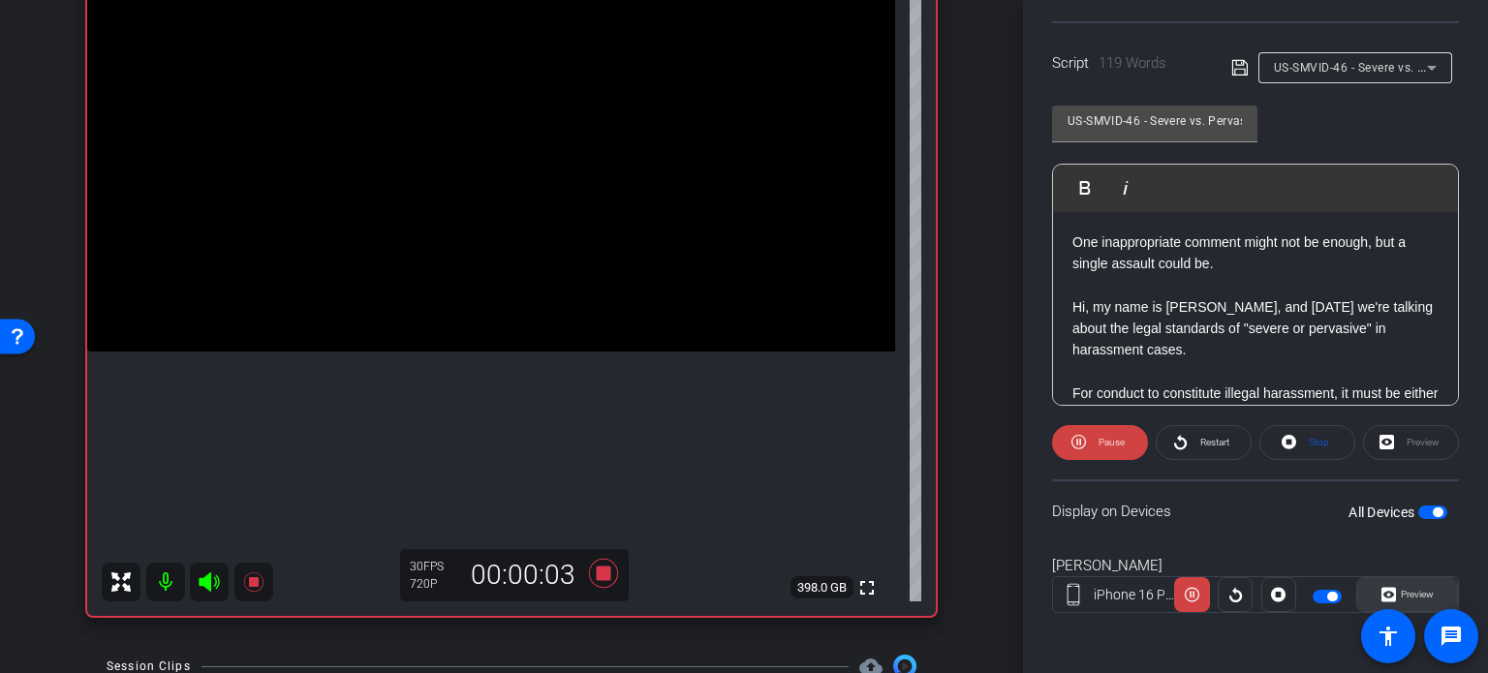
click at [1406, 592] on span "Preview" at bounding box center [1417, 594] width 33 height 11
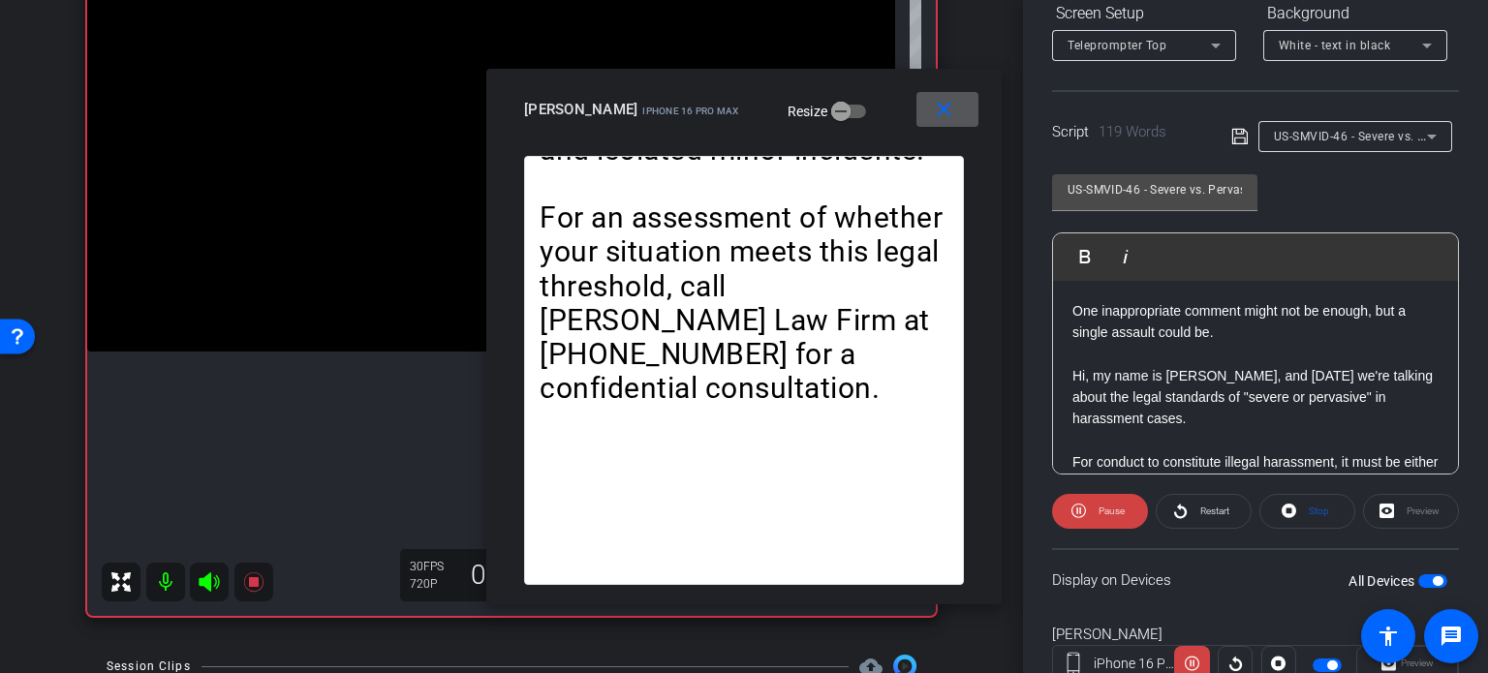
scroll to position [93, 0]
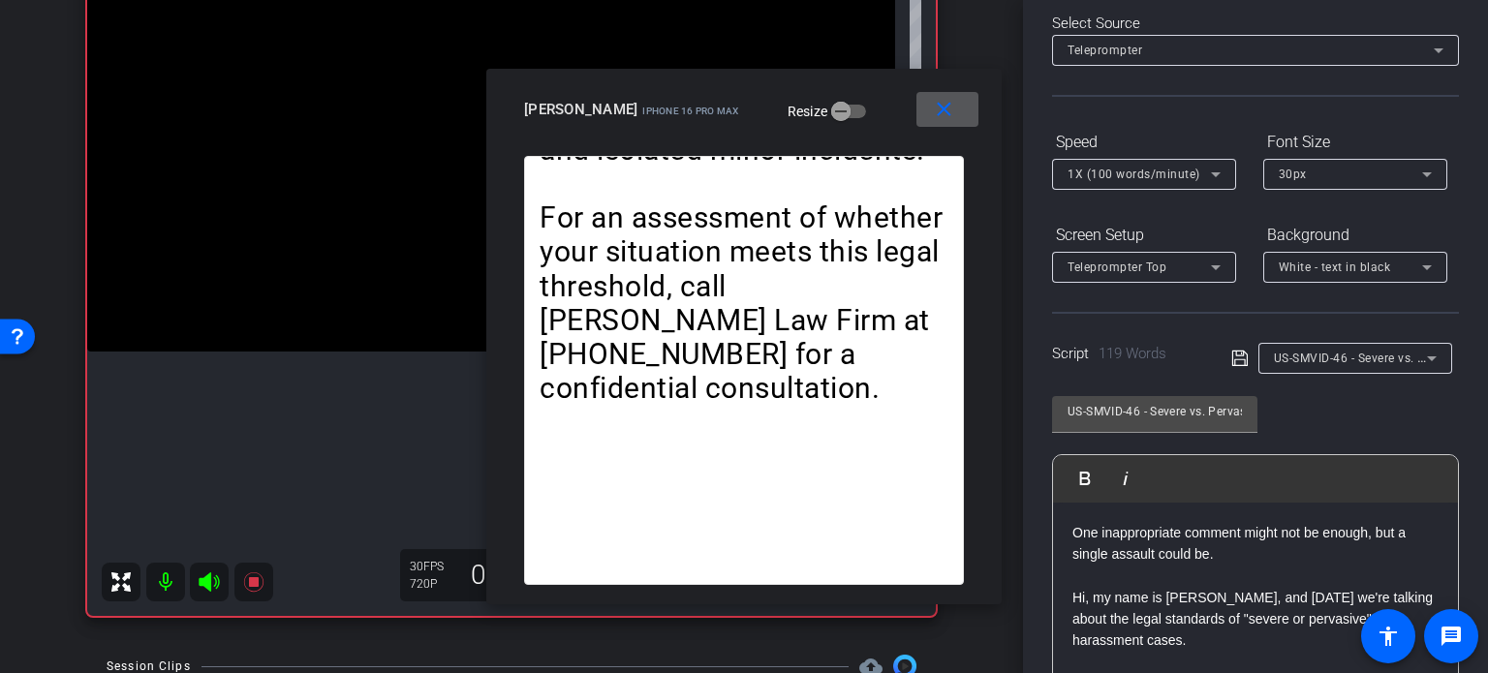
click at [1097, 179] on span "1X (100 words/minute)" at bounding box center [1133, 175] width 133 height 14
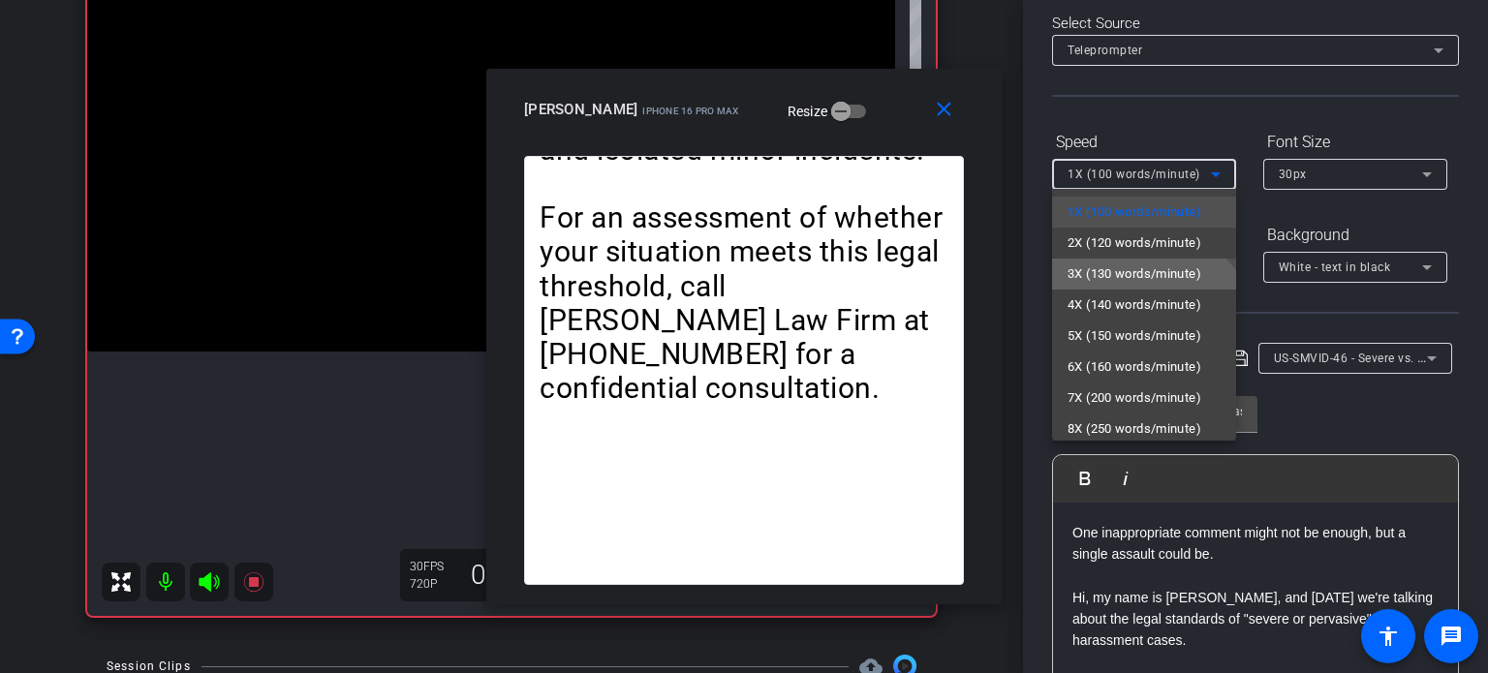
click at [1104, 283] on span "3X (130 words/minute)" at bounding box center [1134, 273] width 134 height 23
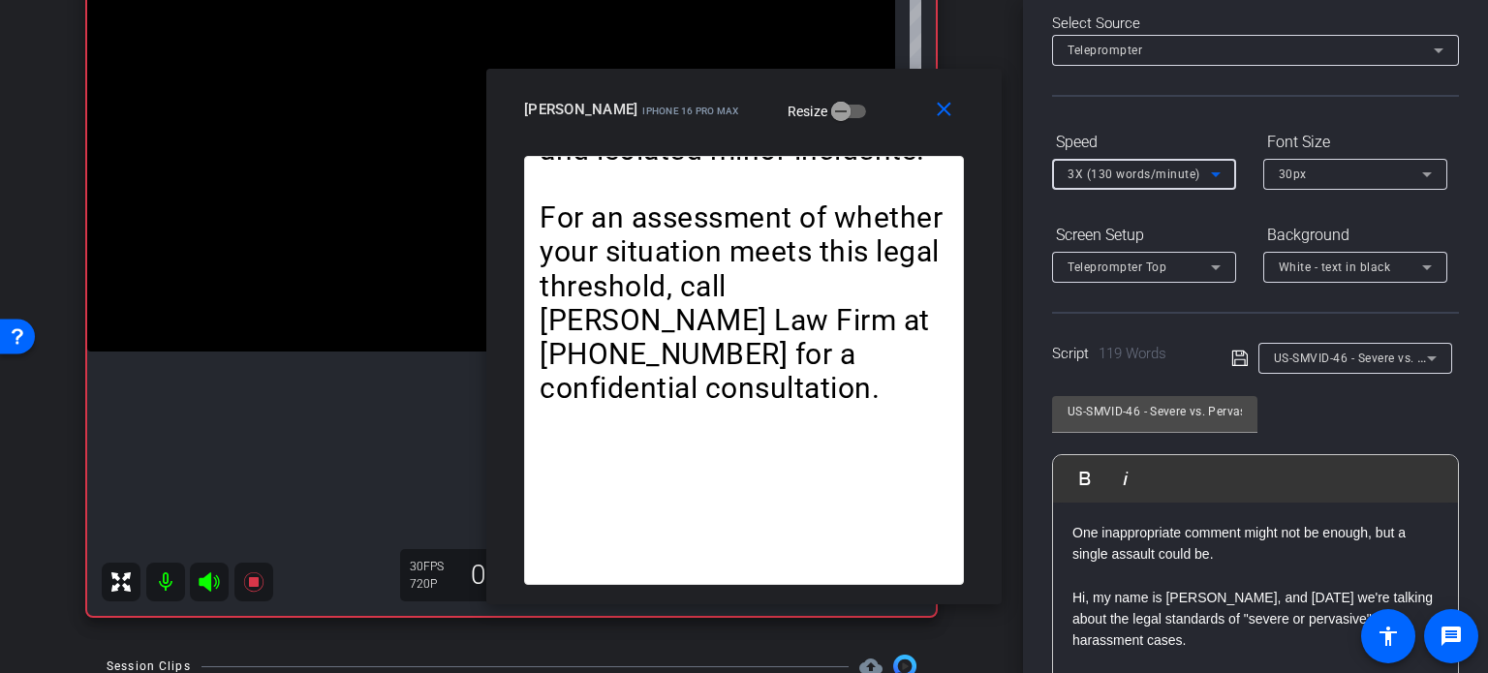
click at [1121, 172] on span "3X (130 words/minute)" at bounding box center [1133, 175] width 133 height 14
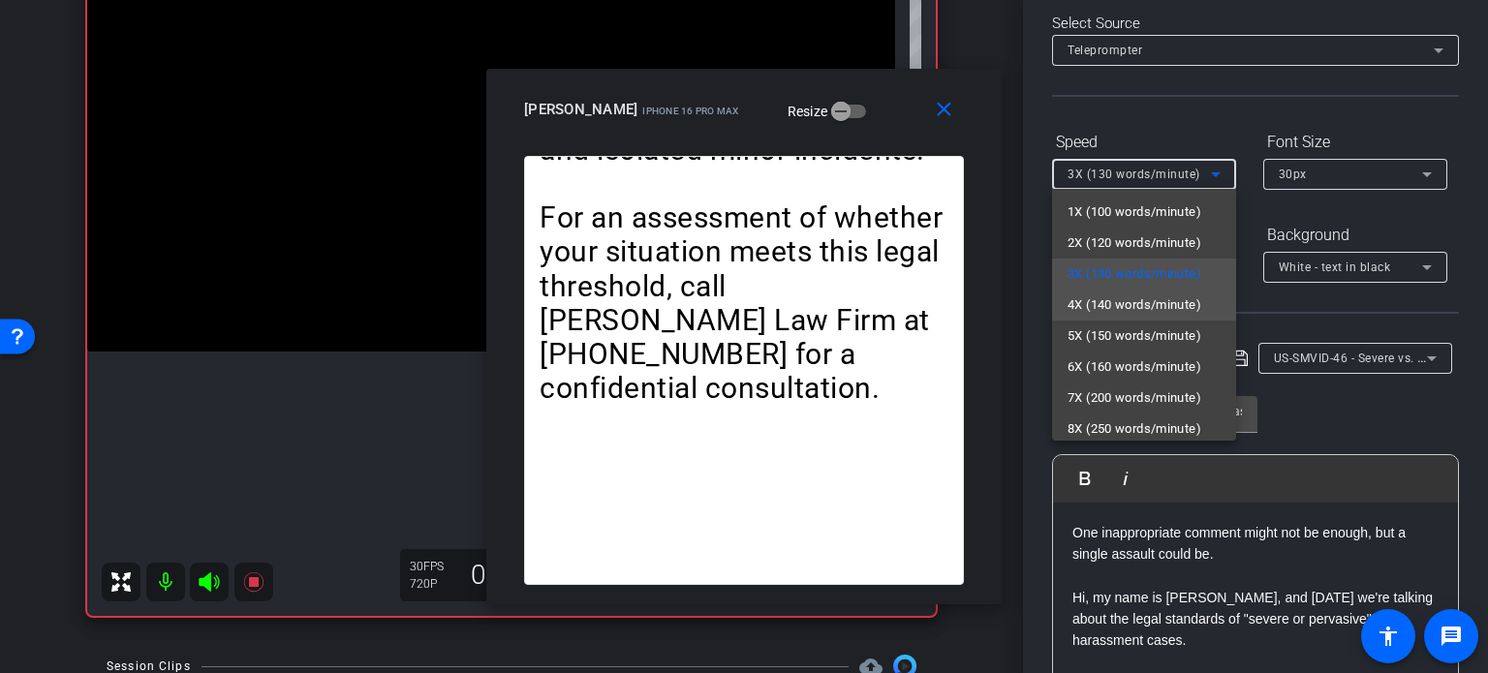
click at [1135, 307] on span "4X (140 words/minute)" at bounding box center [1134, 304] width 134 height 23
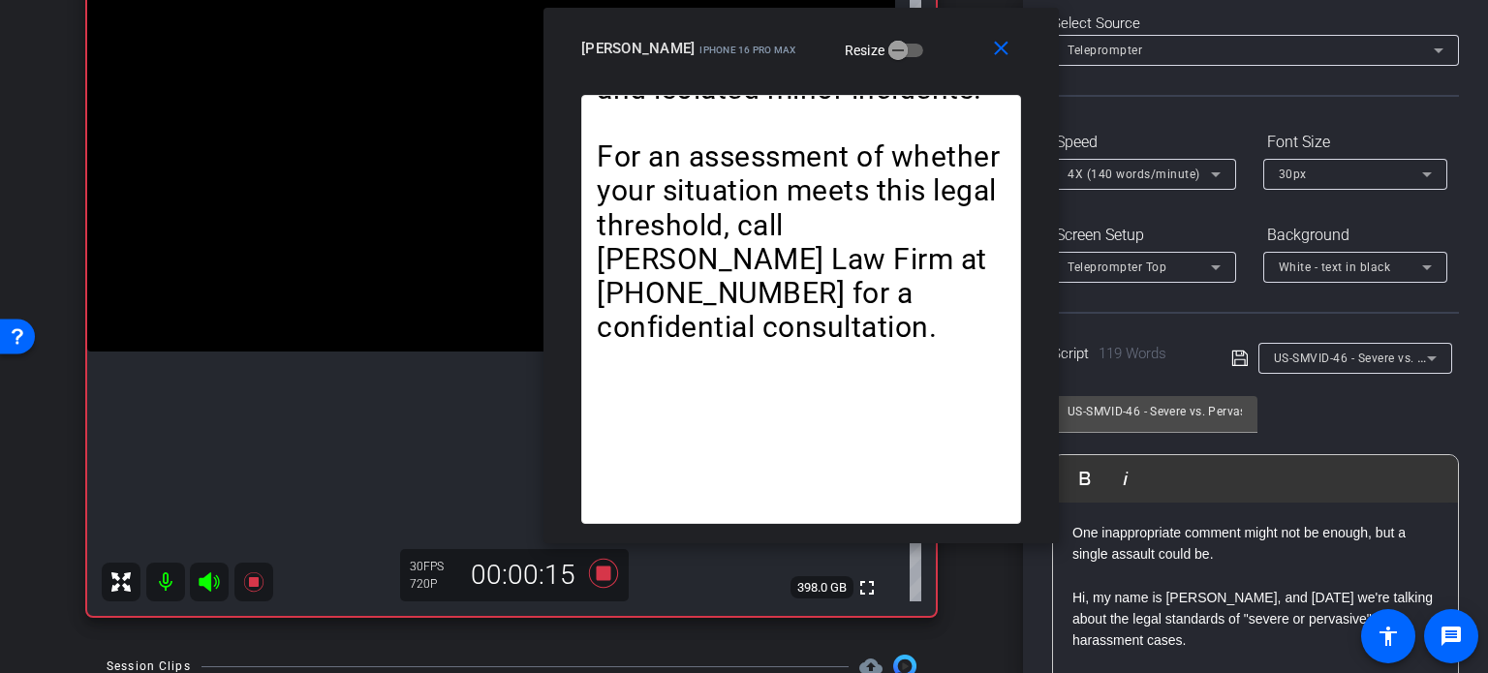
drag, startPoint x: 730, startPoint y: 138, endPoint x: 787, endPoint y: 77, distance: 83.6
click at [787, 77] on div "close BrianHannemann iPhone 16 Pro Max Resize" at bounding box center [800, 51] width 515 height 87
click at [1104, 177] on span "4X (140 words/minute)" at bounding box center [1133, 175] width 133 height 14
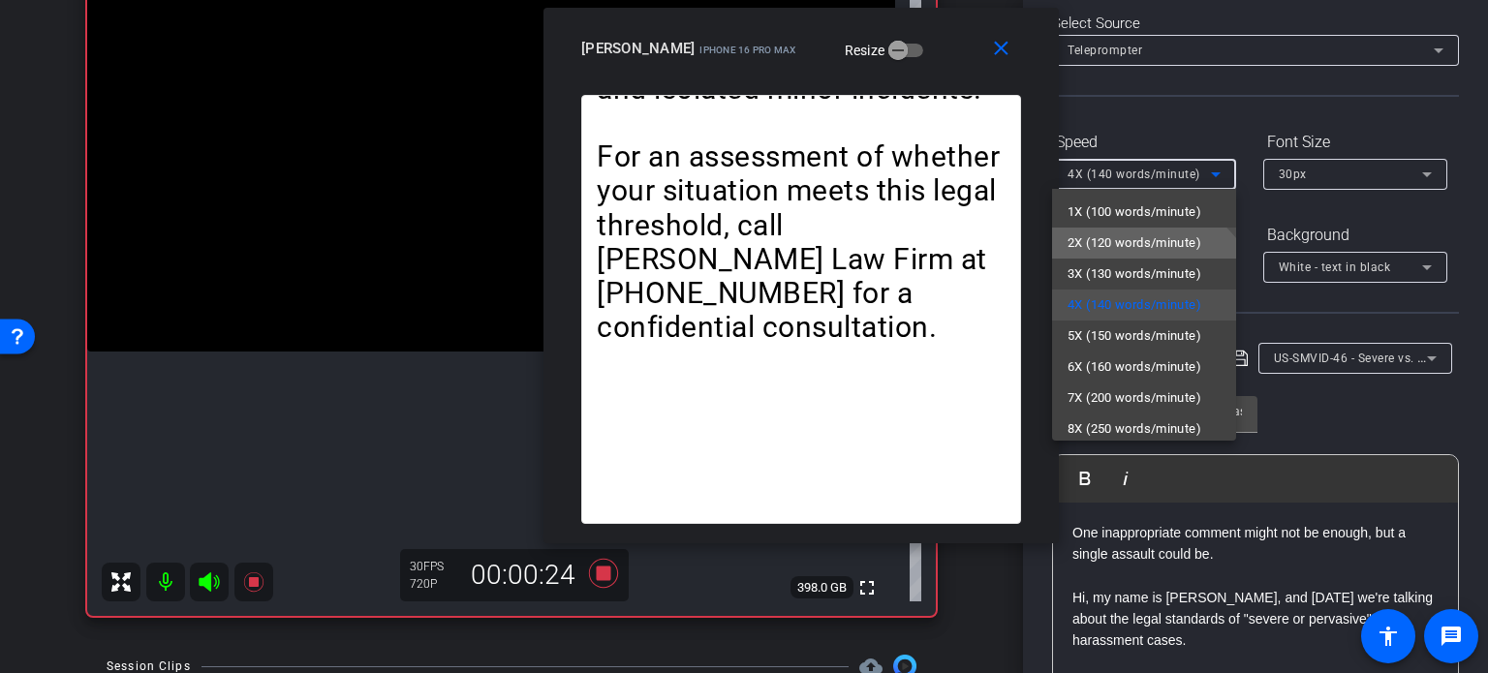
click at [1123, 232] on span "2X (120 words/minute)" at bounding box center [1134, 242] width 134 height 23
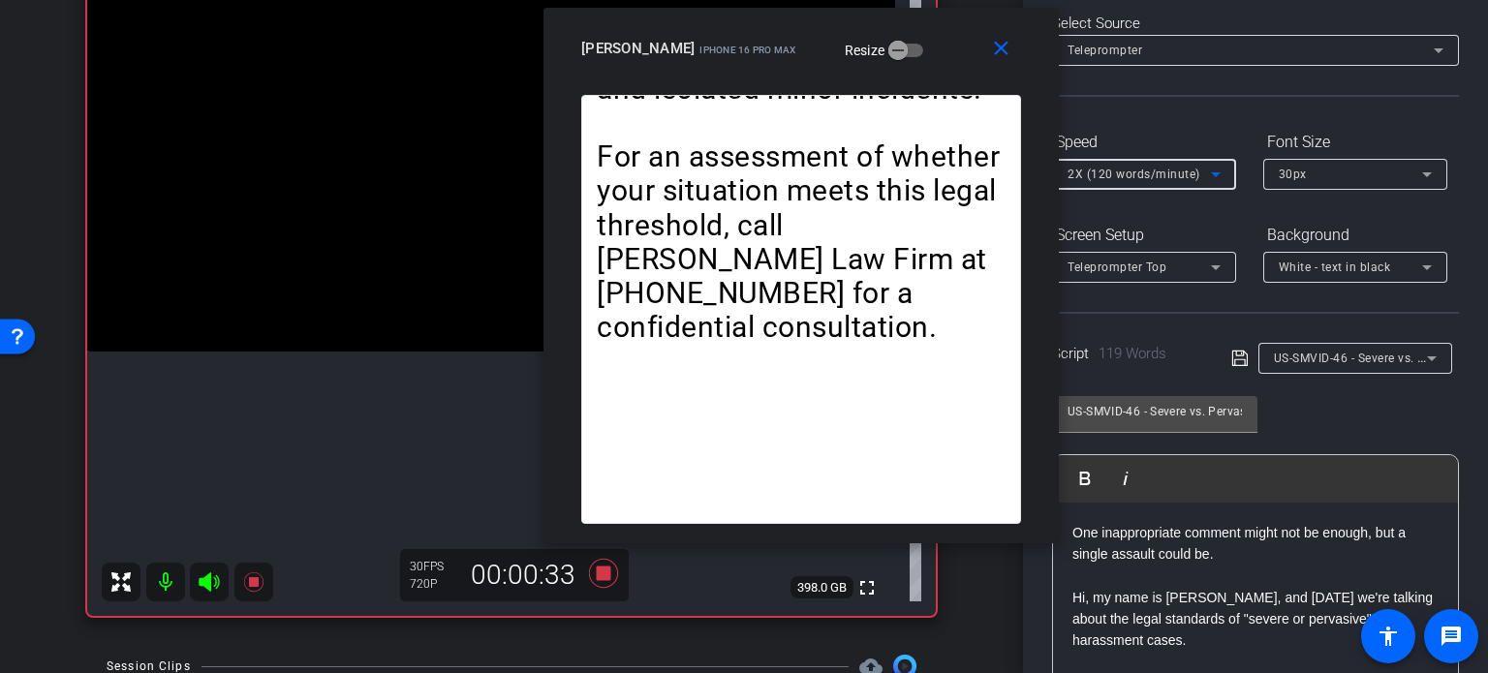
click at [1104, 169] on span "2X (120 words/minute)" at bounding box center [1133, 175] width 133 height 14
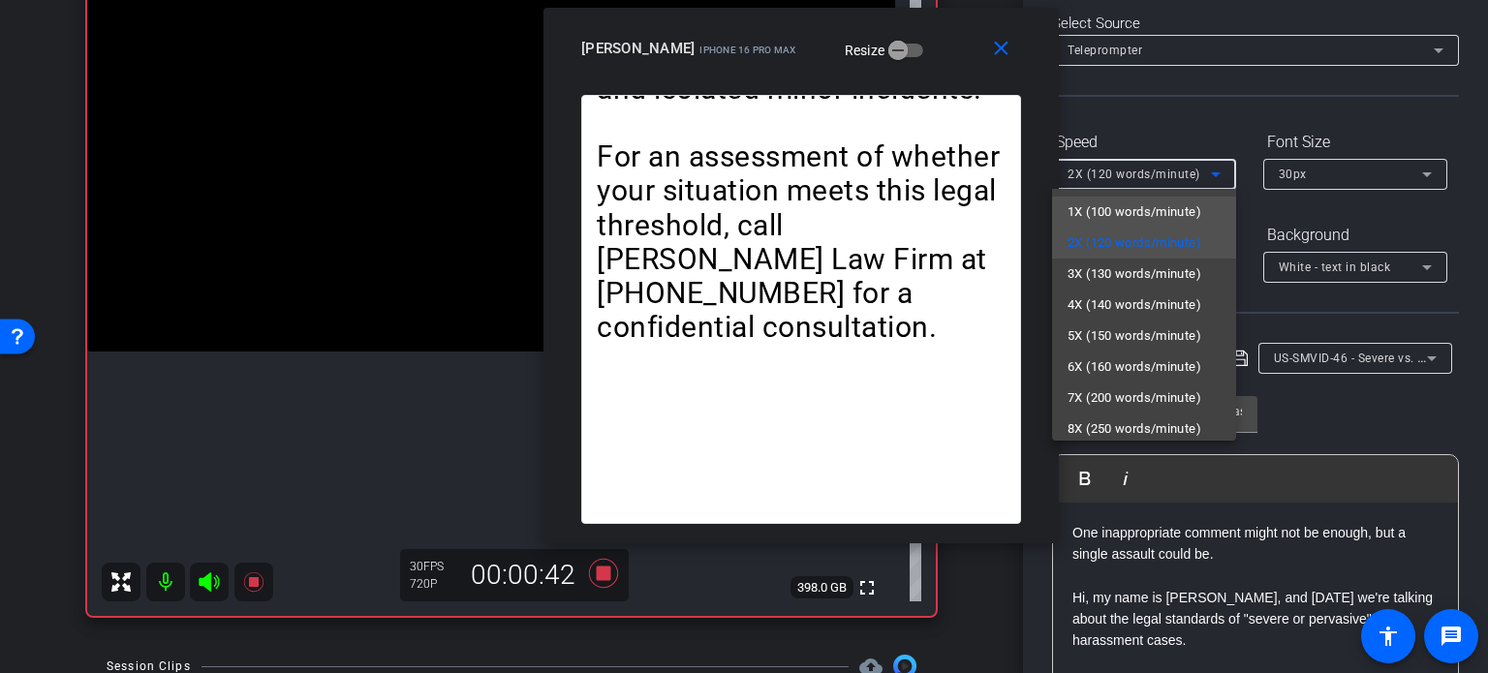
click at [1135, 210] on span "1X (100 words/minute)" at bounding box center [1134, 211] width 134 height 23
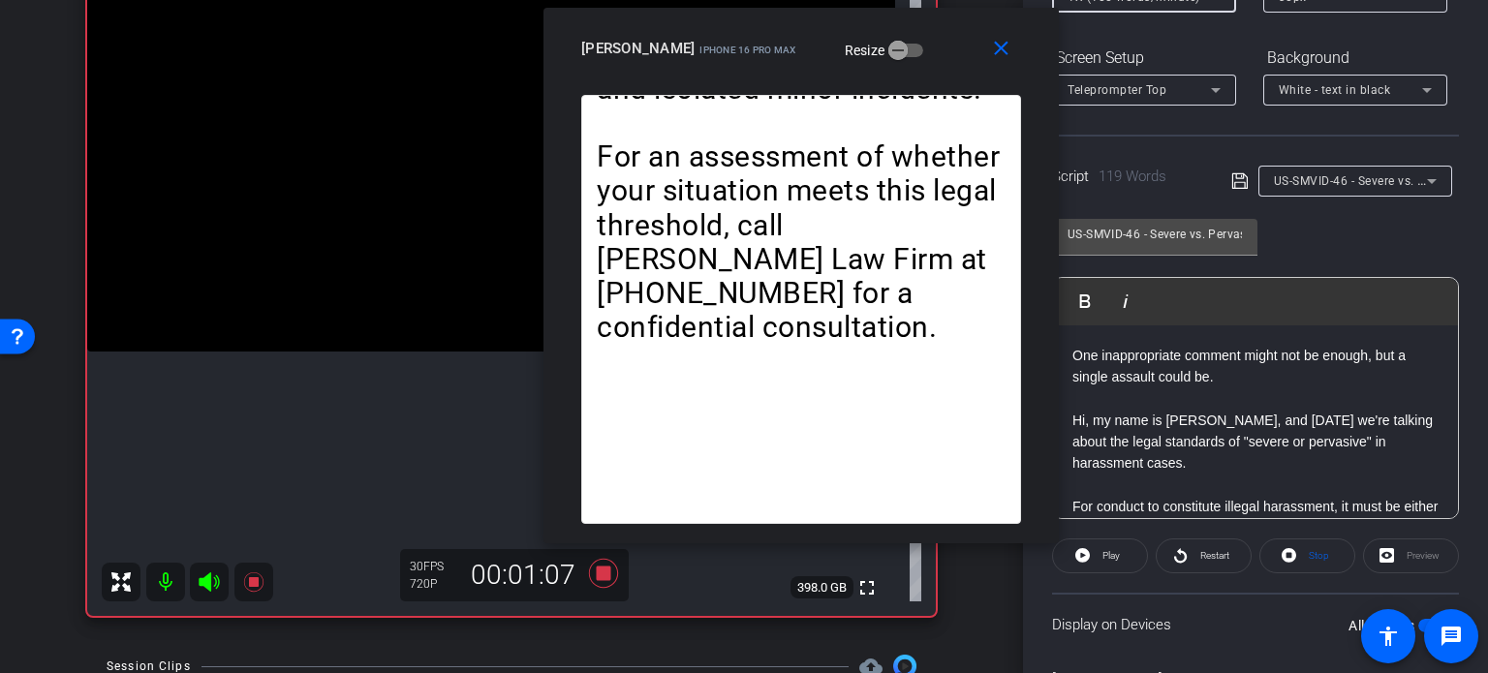
scroll to position [287, 0]
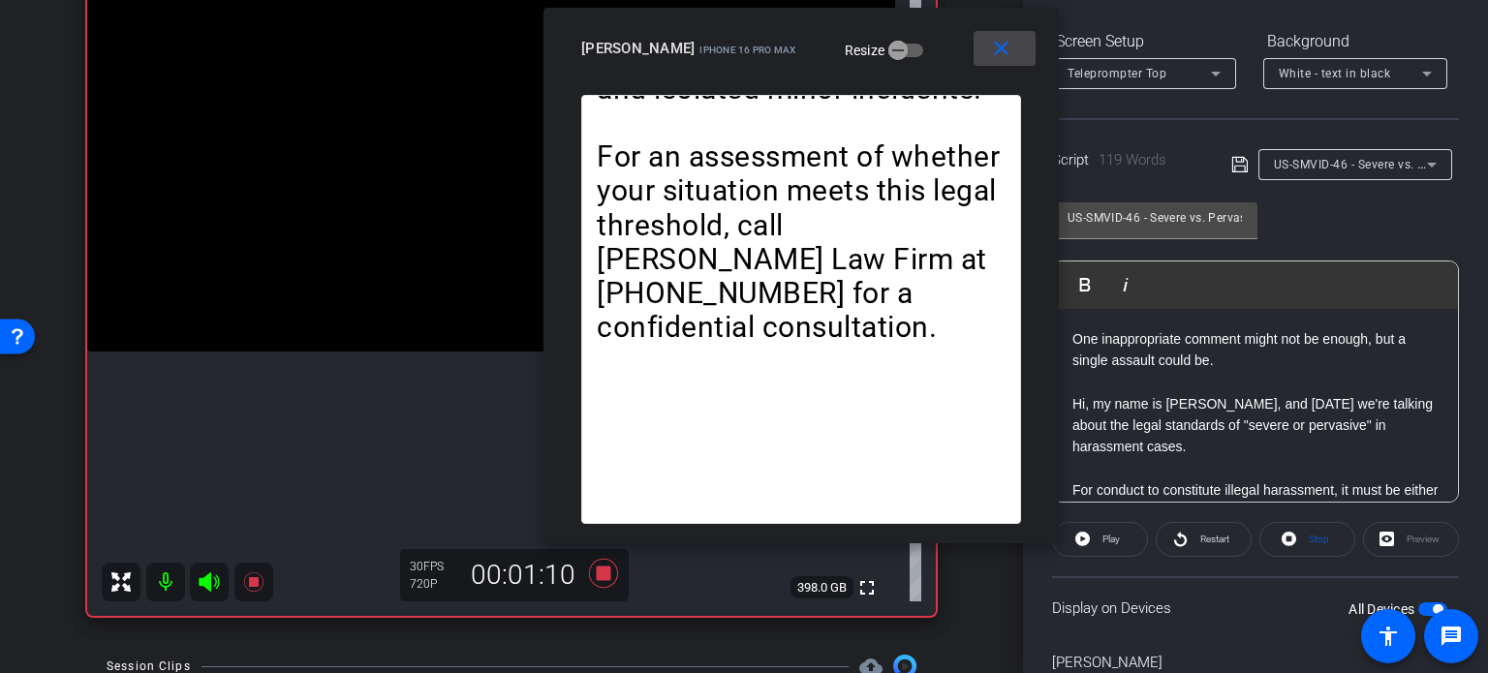
click at [1003, 46] on mat-icon "close" at bounding box center [1001, 49] width 24 height 24
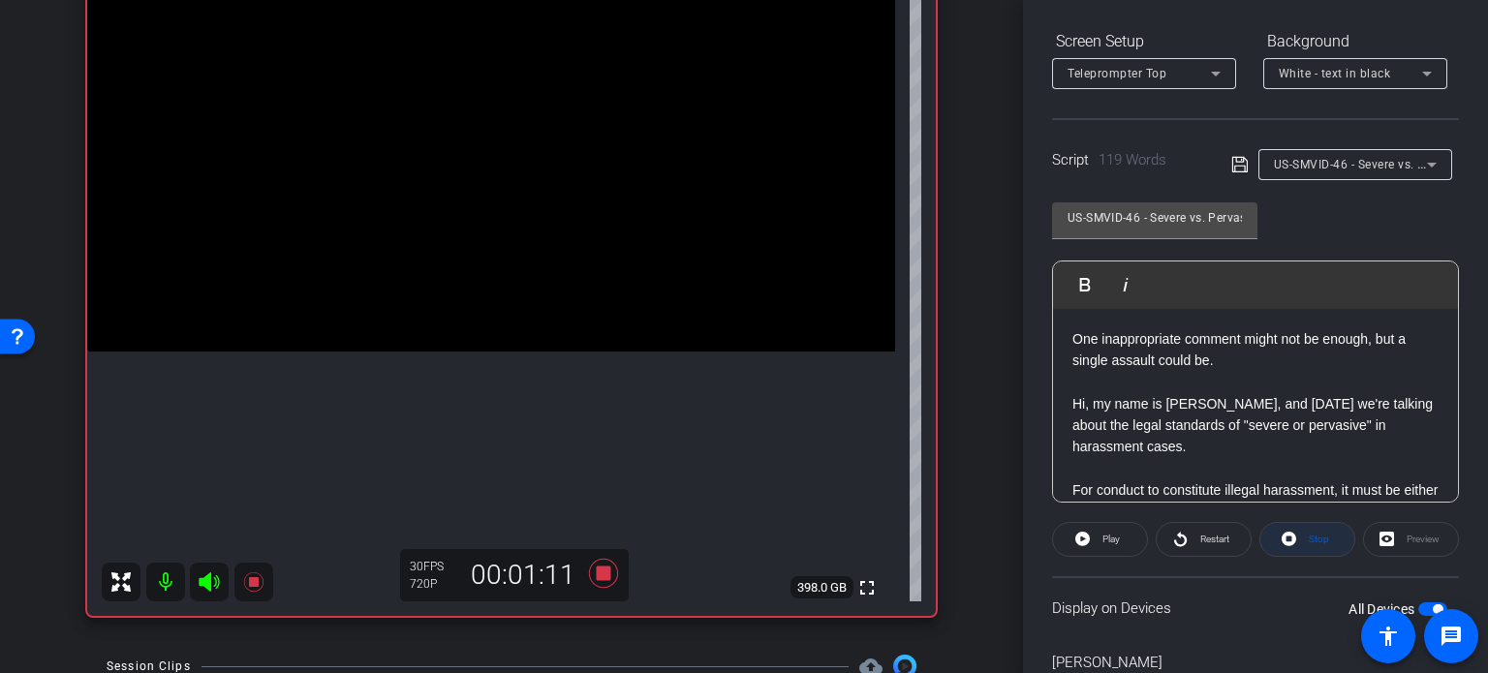
click at [1309, 542] on span "Stop" at bounding box center [1319, 539] width 20 height 11
click at [592, 570] on icon at bounding box center [603, 573] width 29 height 29
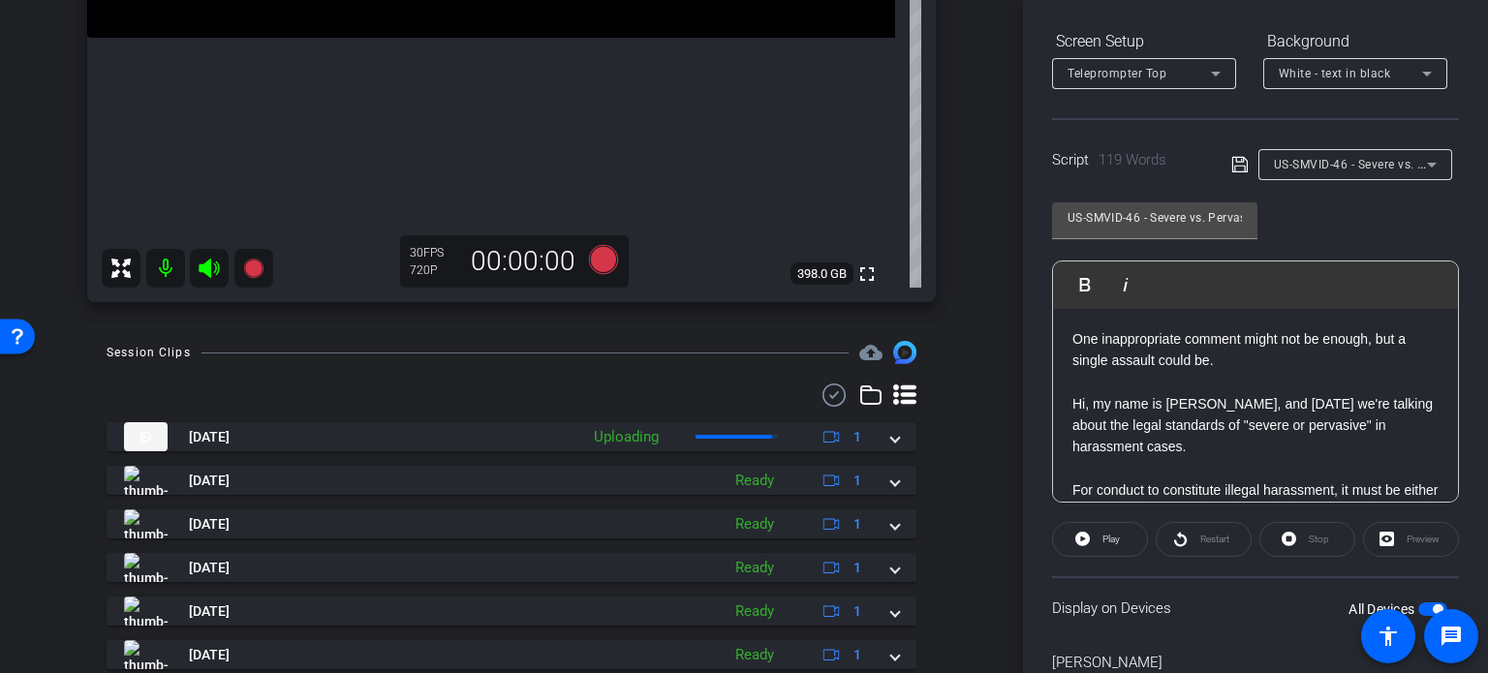
scroll to position [580, 0]
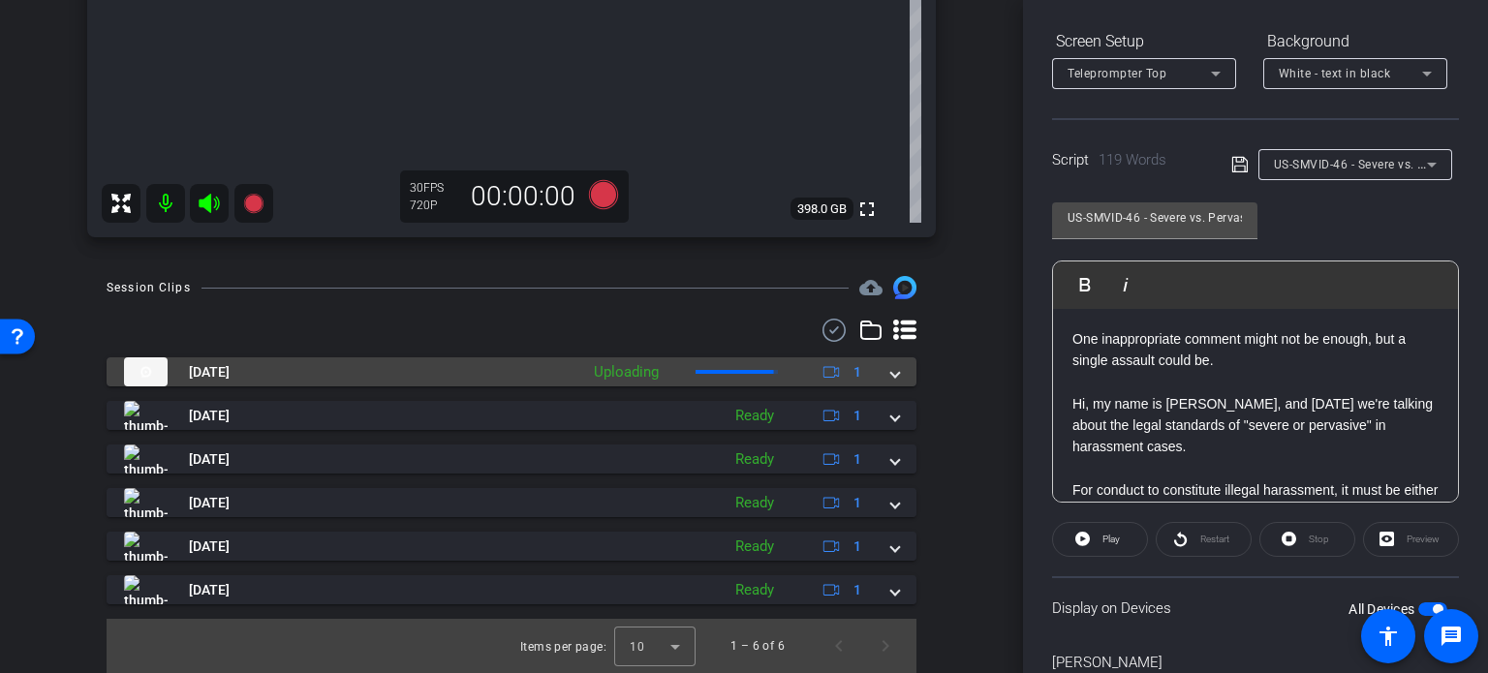
click at [890, 376] on mat-expansion-panel-header "Sep 22, 2025 Uploading 1" at bounding box center [512, 371] width 810 height 29
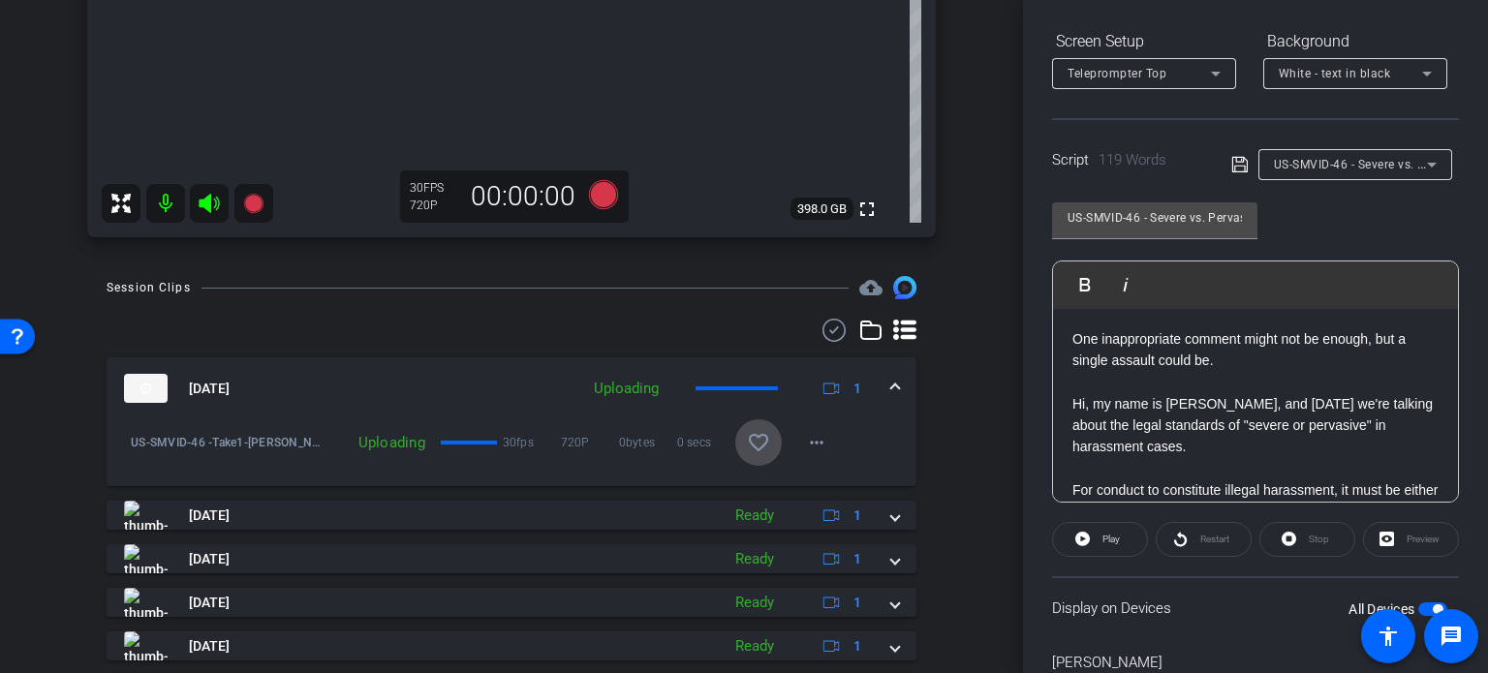
click at [749, 443] on mat-icon "favorite_border" at bounding box center [758, 442] width 23 height 23
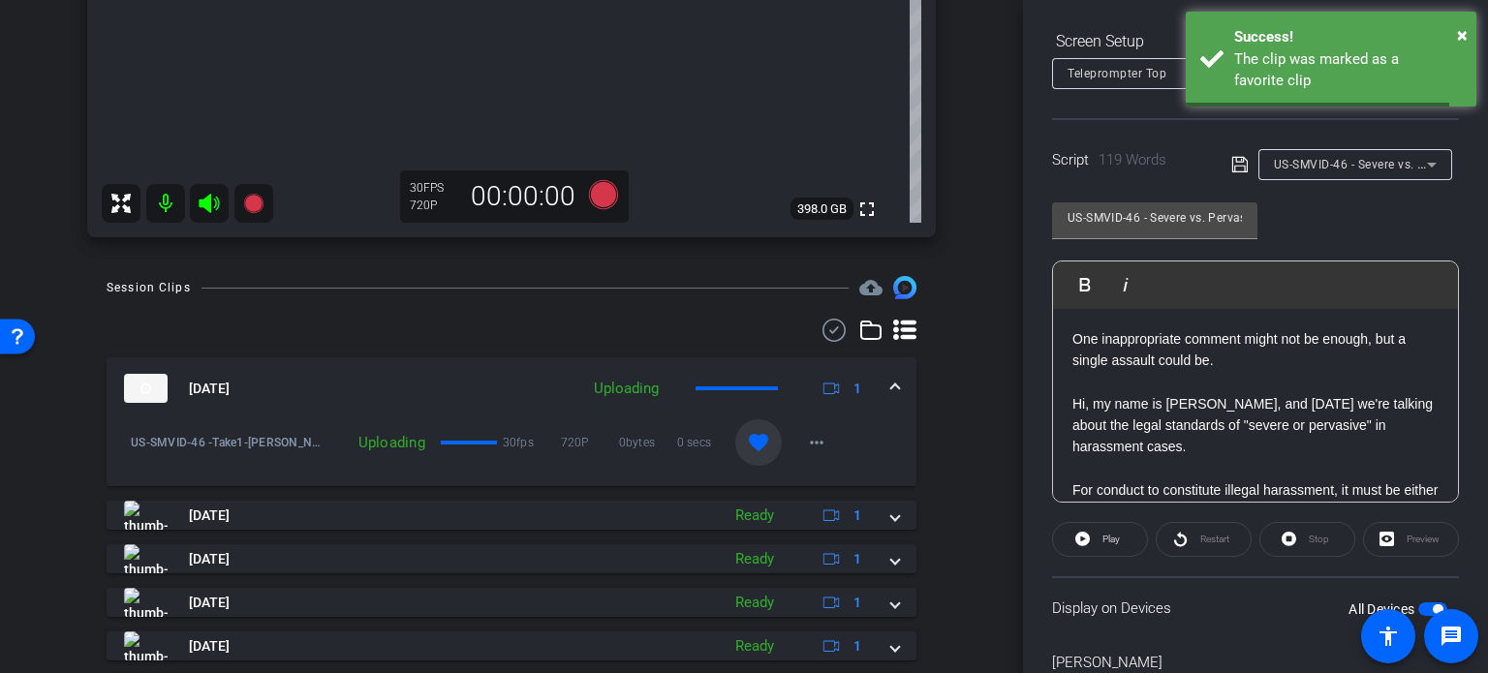
click at [891, 380] on span at bounding box center [895, 389] width 8 height 20
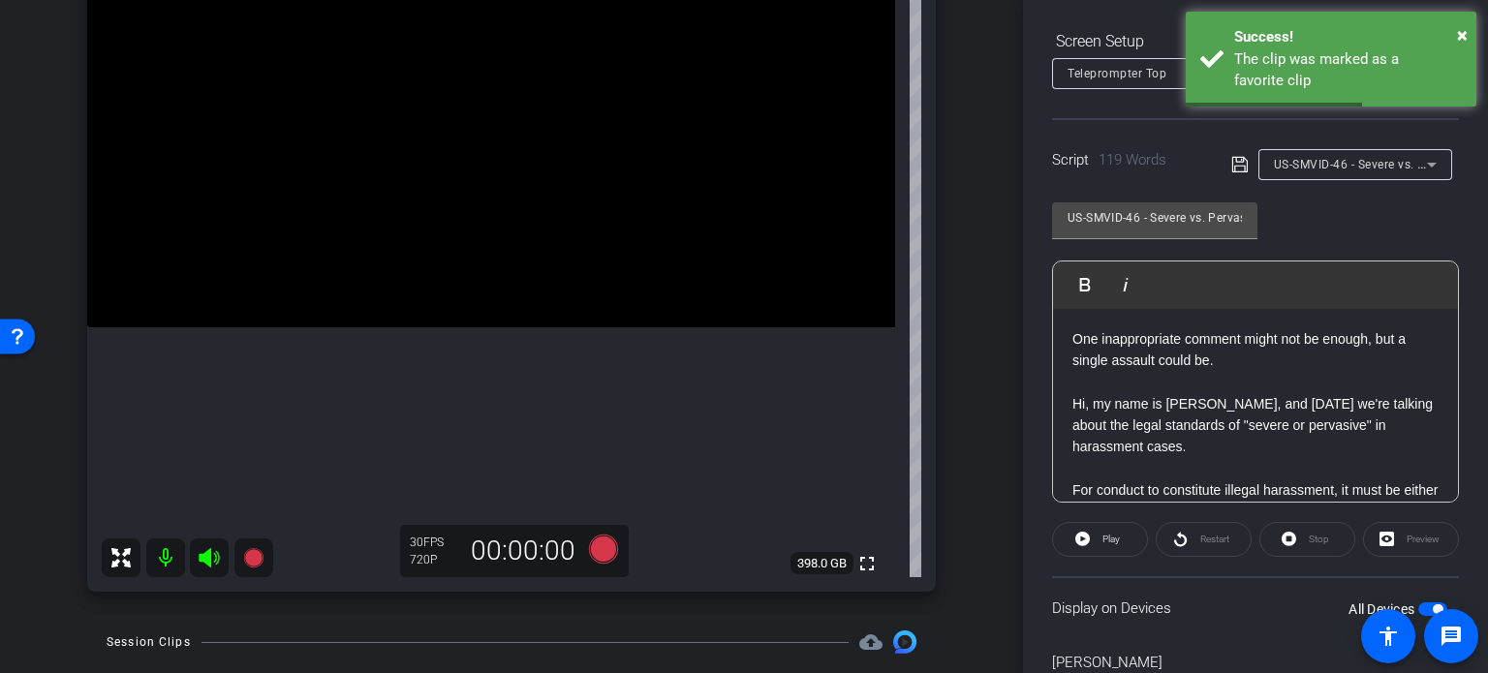
scroll to position [193, 0]
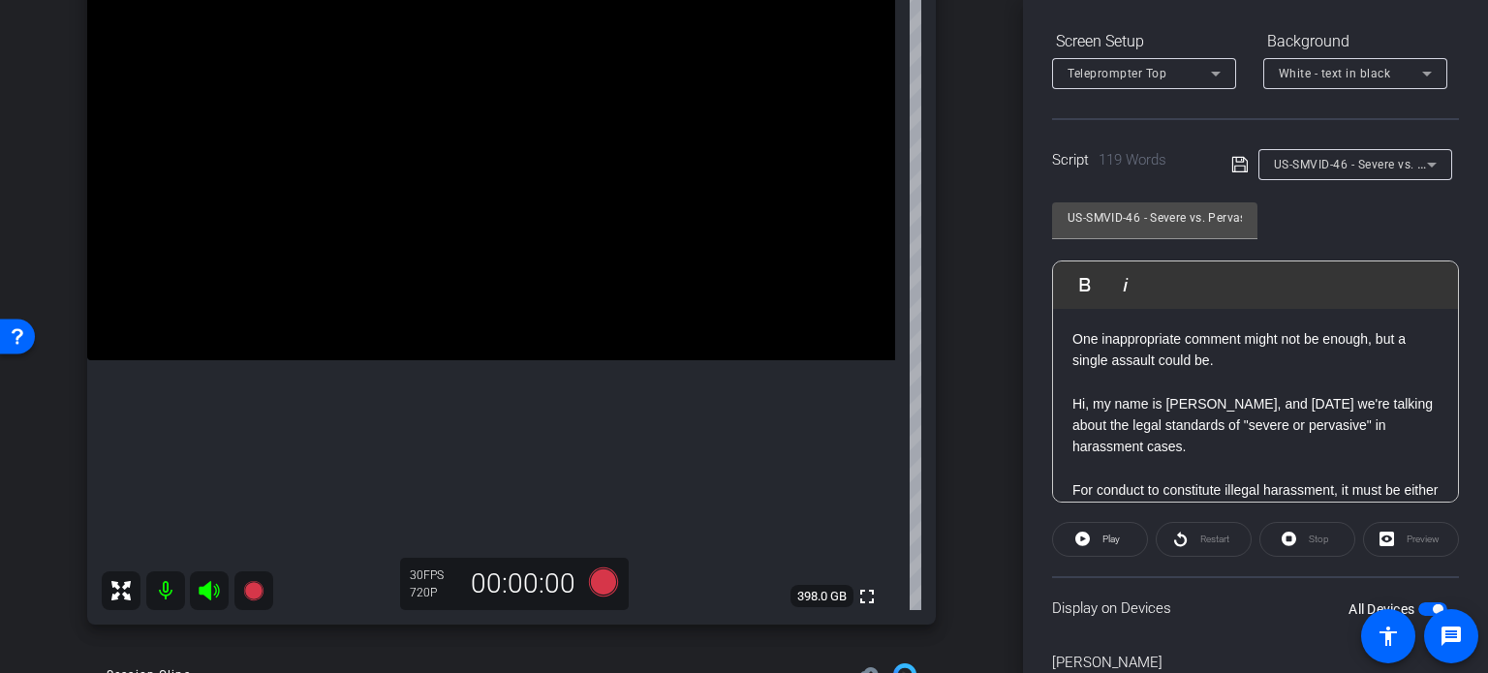
click at [559, 318] on video at bounding box center [491, 158] width 808 height 404
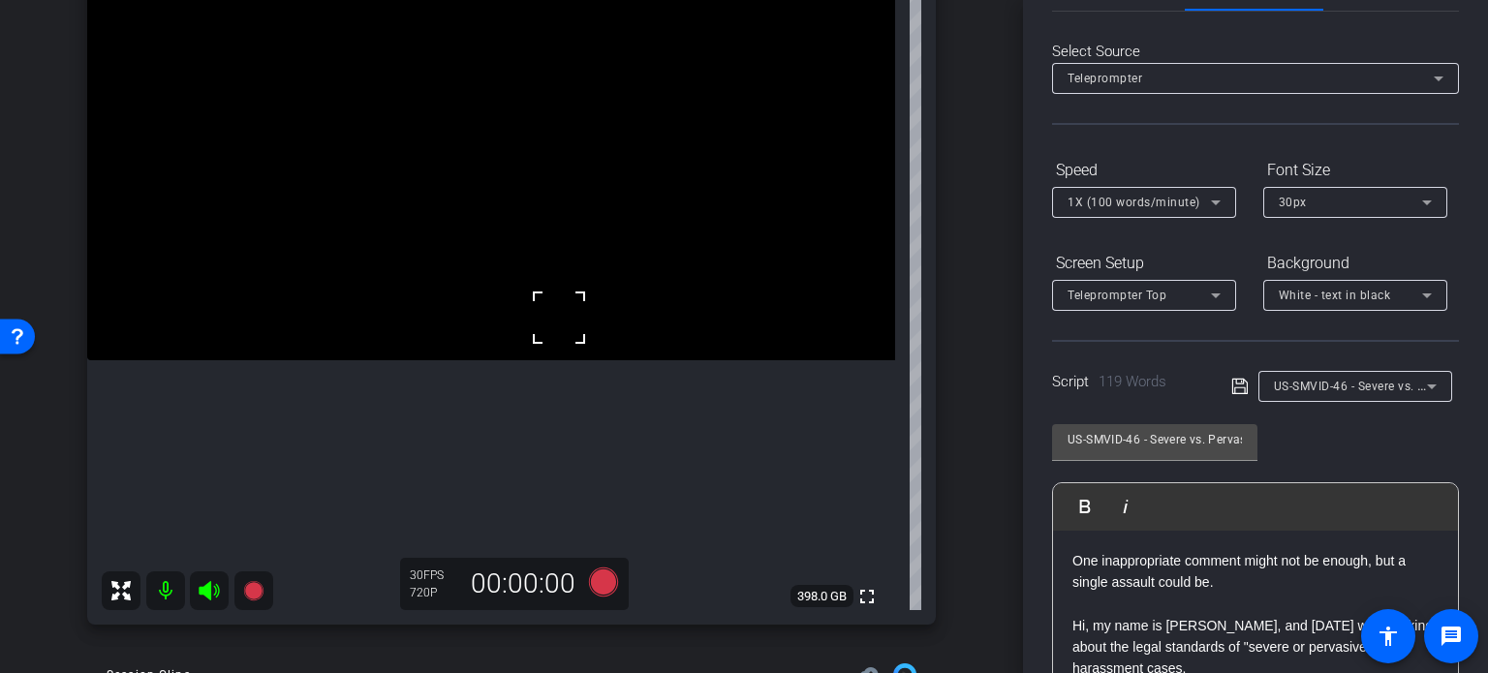
scroll to position [0, 0]
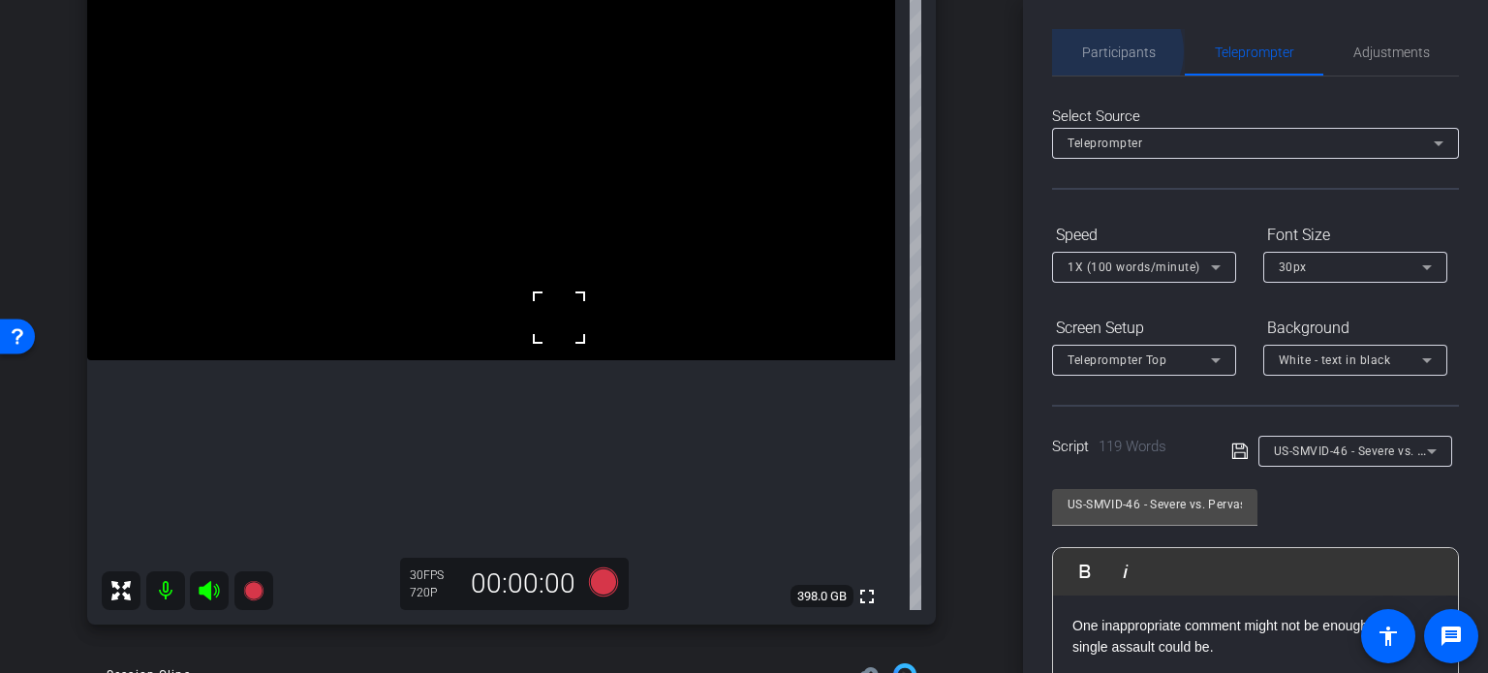
click at [1108, 50] on span "Participants" at bounding box center [1119, 53] width 74 height 14
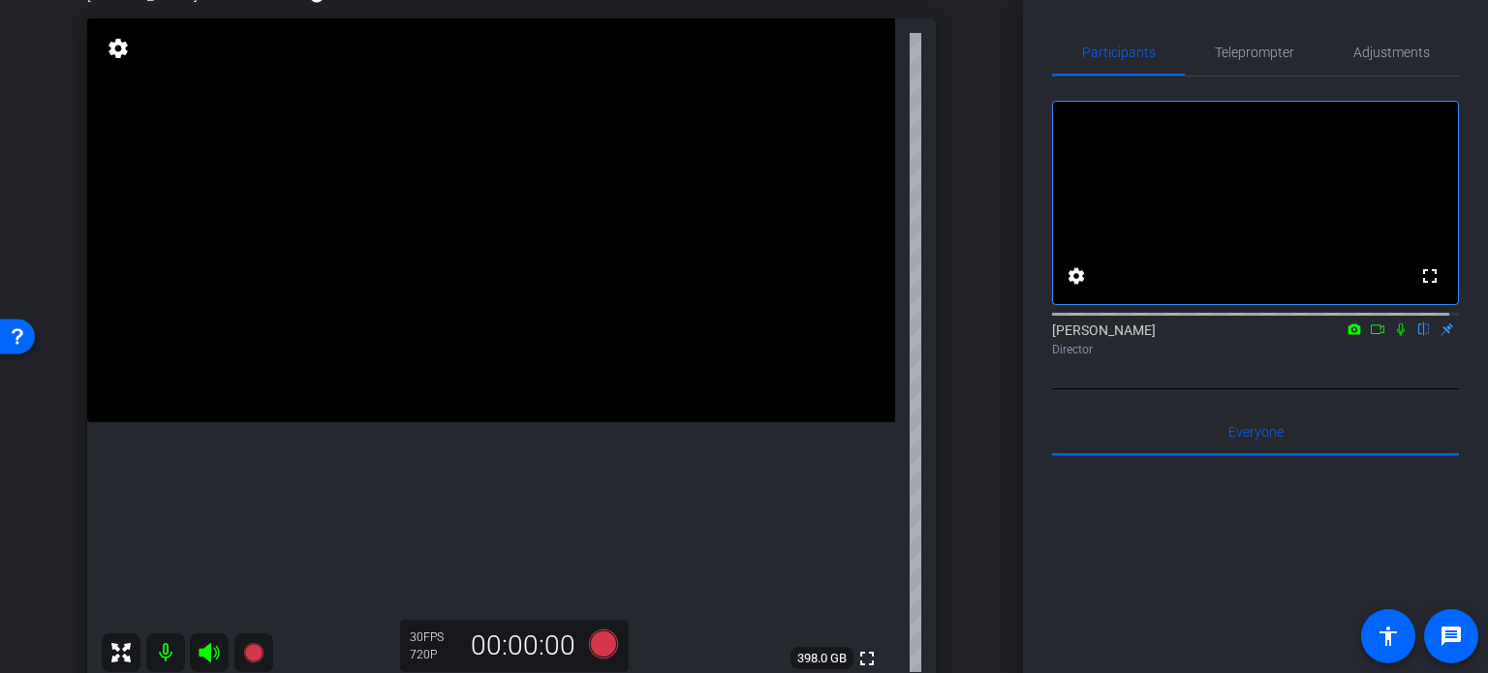
scroll to position [194, 0]
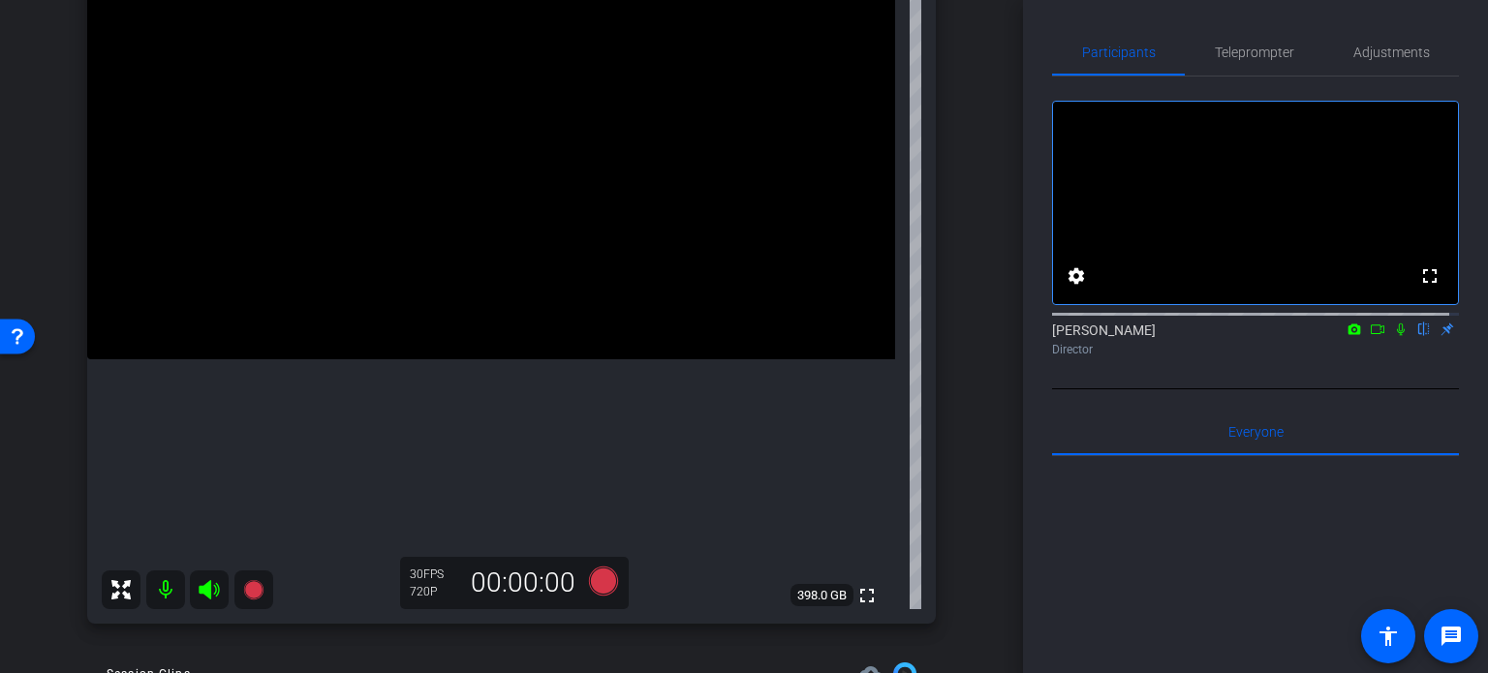
click at [23, 463] on div "arrow_back Hannemann,Brian_Shoot25_09222025 Back to project Send invite account…" at bounding box center [511, 142] width 1023 height 673
click at [974, 622] on div "arrow_back Hannemann,Brian_Shoot25_09222025 Back to project Send invite account…" at bounding box center [511, 336] width 1023 height 673
click at [0, 512] on div "arrow_back Hannemann,Brian_Shoot25_09222025 Back to project Send invite account…" at bounding box center [511, 336] width 1023 height 673
click at [0, 461] on div "arrow_back Hannemann,Brian_Shoot25_09222025 Back to project Send invite account…" at bounding box center [511, 142] width 1023 height 673
click at [16, 199] on div "arrow_back Hannemann,Brian_Shoot25_09222025 Back to project Send invite account…" at bounding box center [511, 142] width 1023 height 673
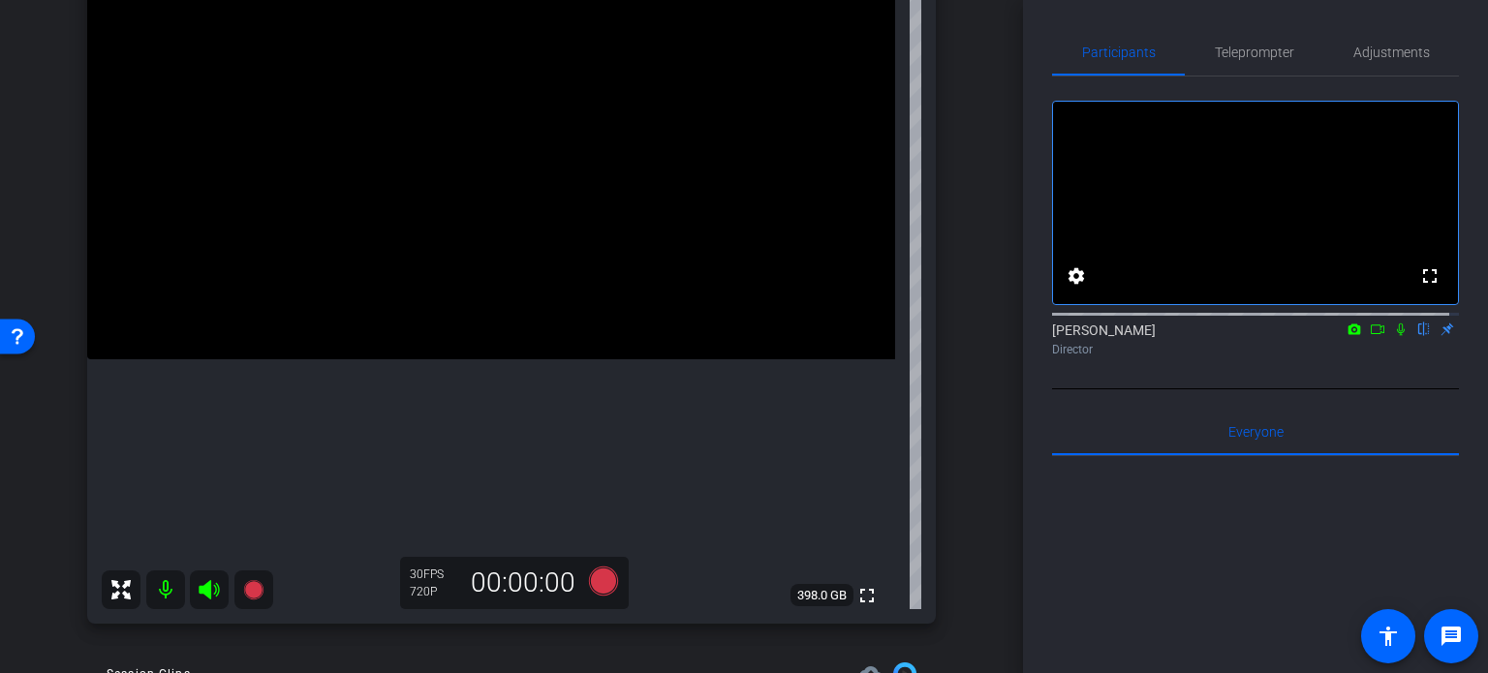
click at [9, 441] on div "arrow_back Hannemann,Brian_Shoot25_09222025 Back to project Send invite account…" at bounding box center [511, 142] width 1023 height 673
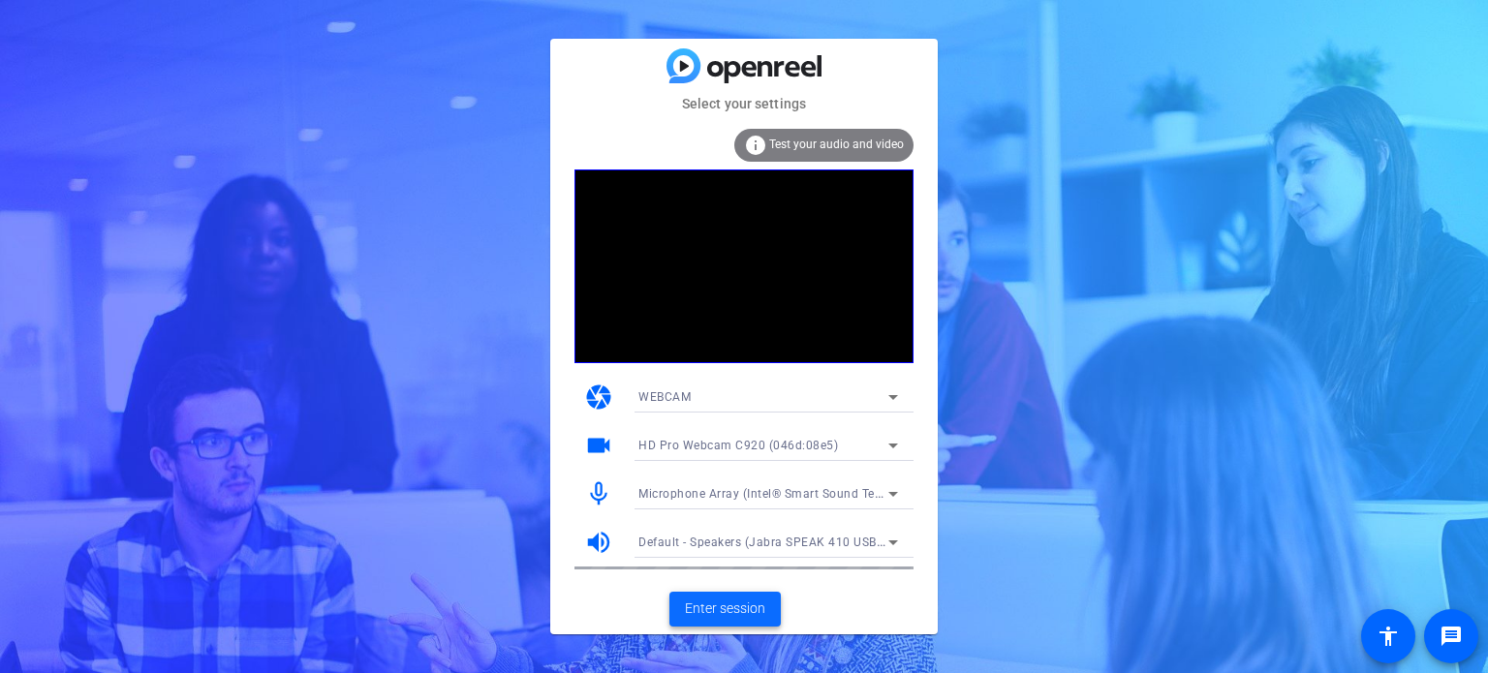
click at [715, 601] on span "Enter session" at bounding box center [725, 609] width 80 height 20
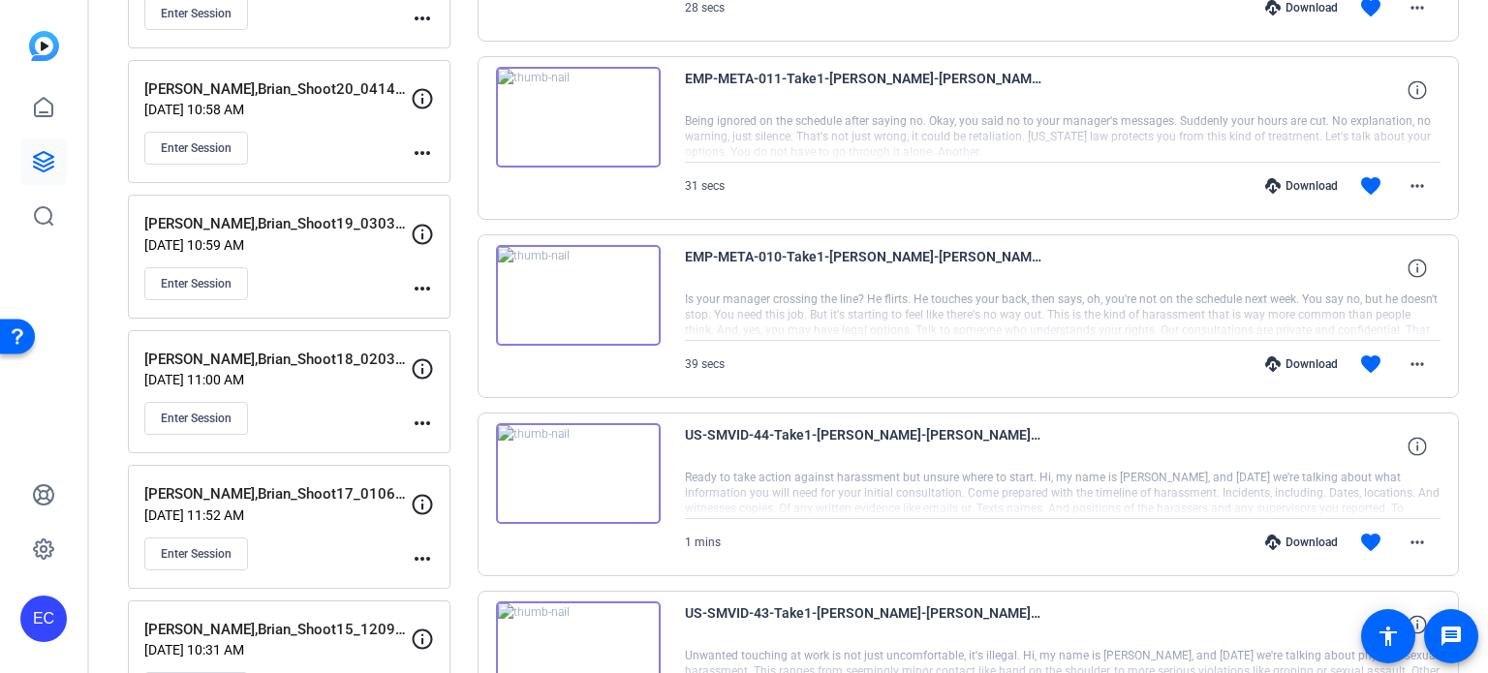
scroll to position [969, 0]
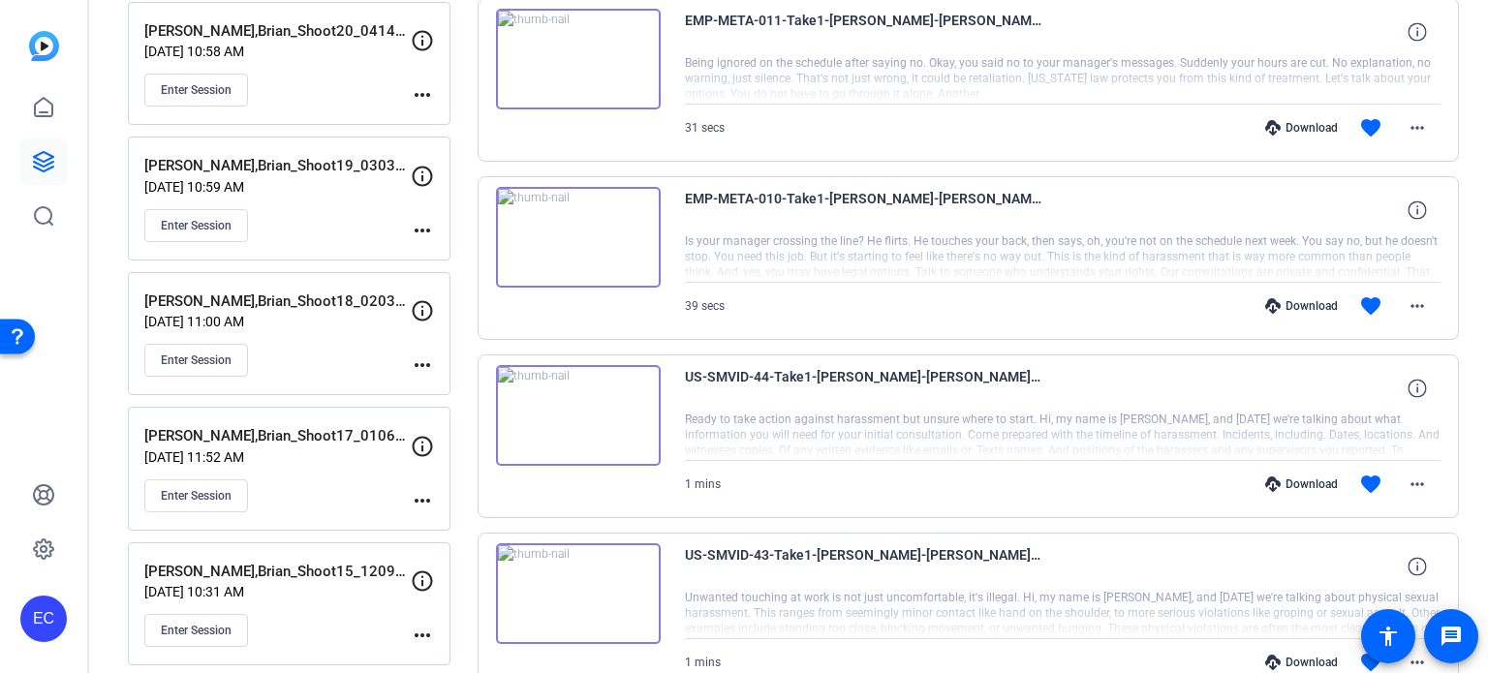
click at [1289, 305] on div "Download" at bounding box center [1301, 305] width 92 height 15
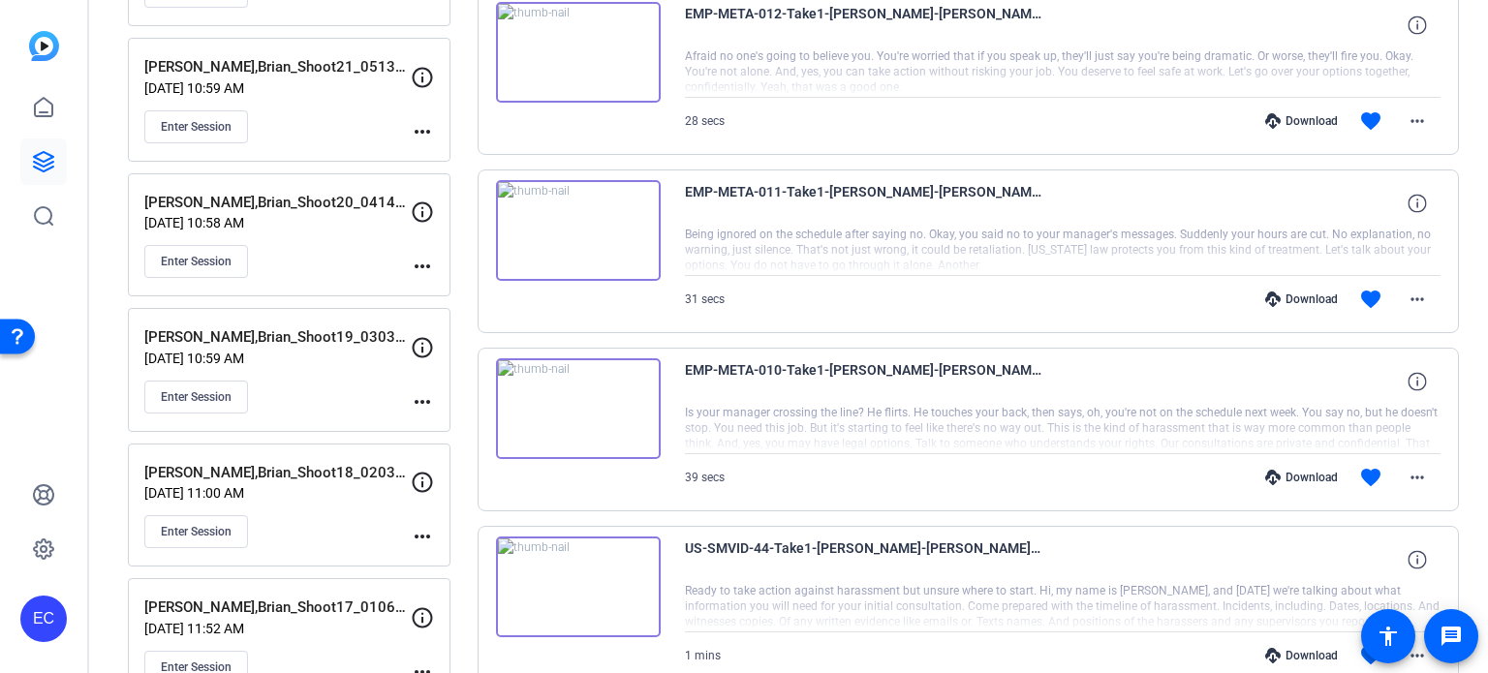
scroll to position [775, 0]
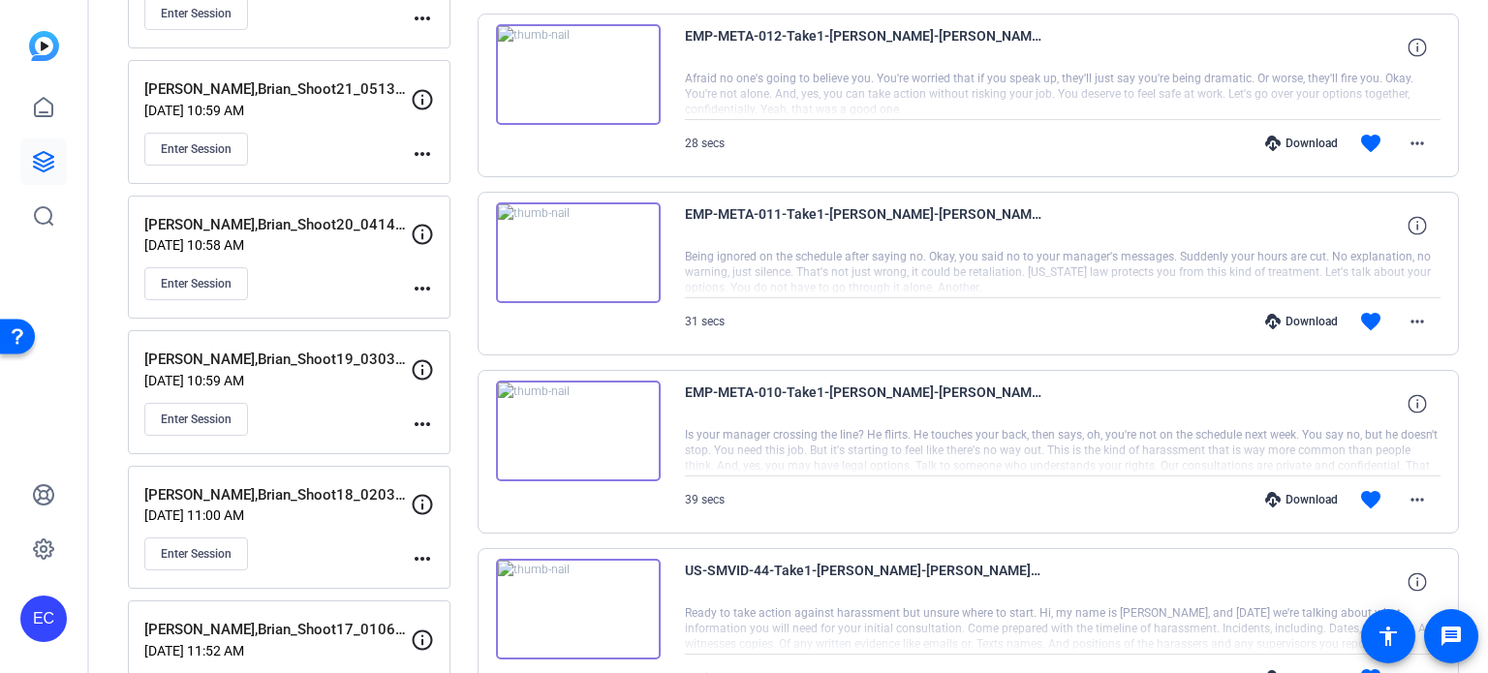
click at [1292, 314] on div "Download" at bounding box center [1301, 321] width 92 height 15
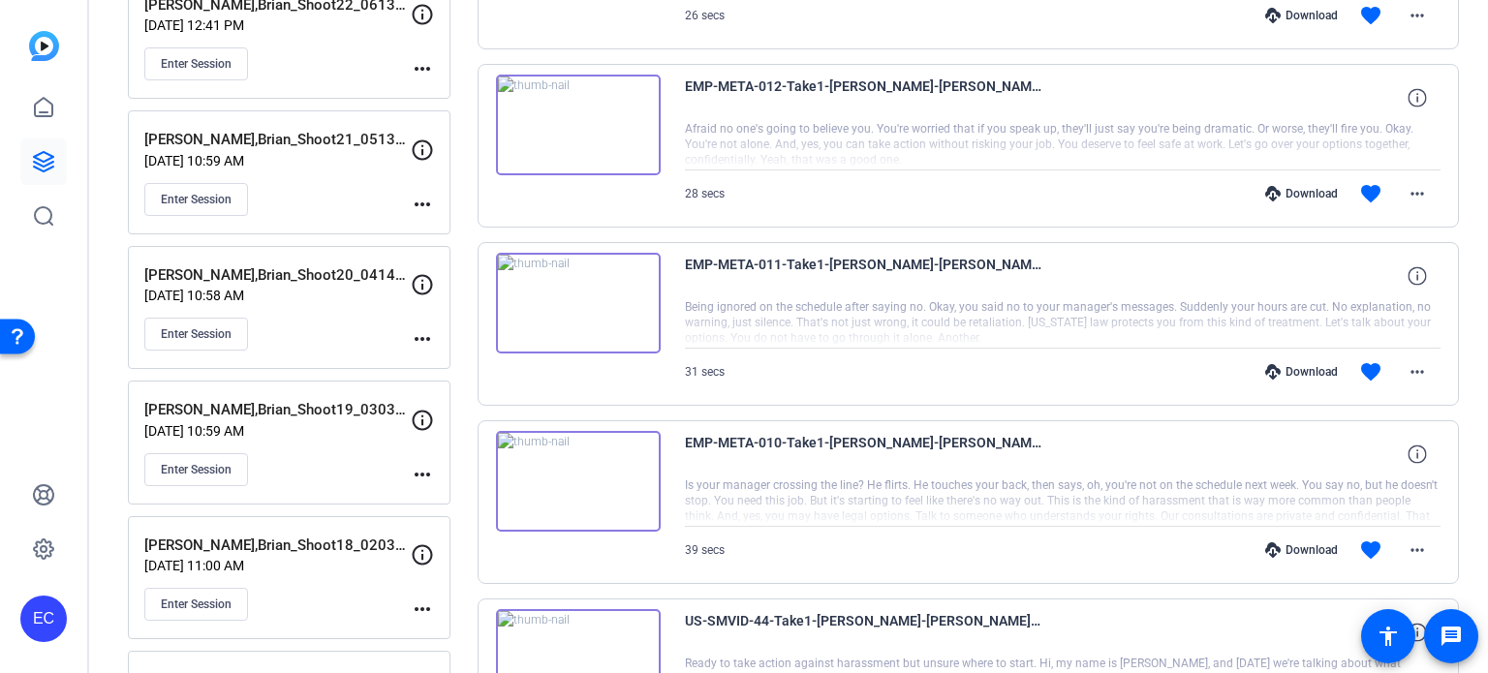
scroll to position [678, 0]
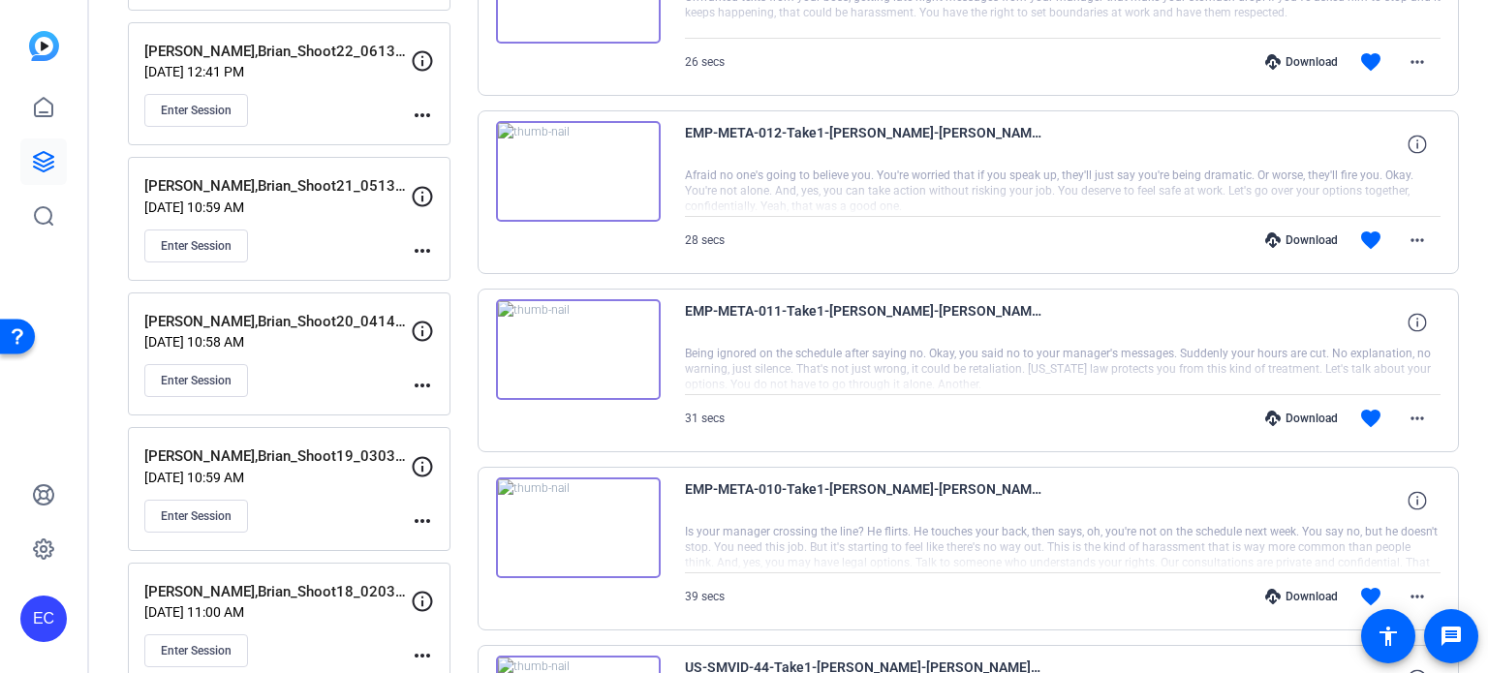
click at [1304, 228] on div "Download favorite more_horiz" at bounding box center [1175, 240] width 529 height 46
click at [1307, 236] on div "Download" at bounding box center [1301, 239] width 92 height 15
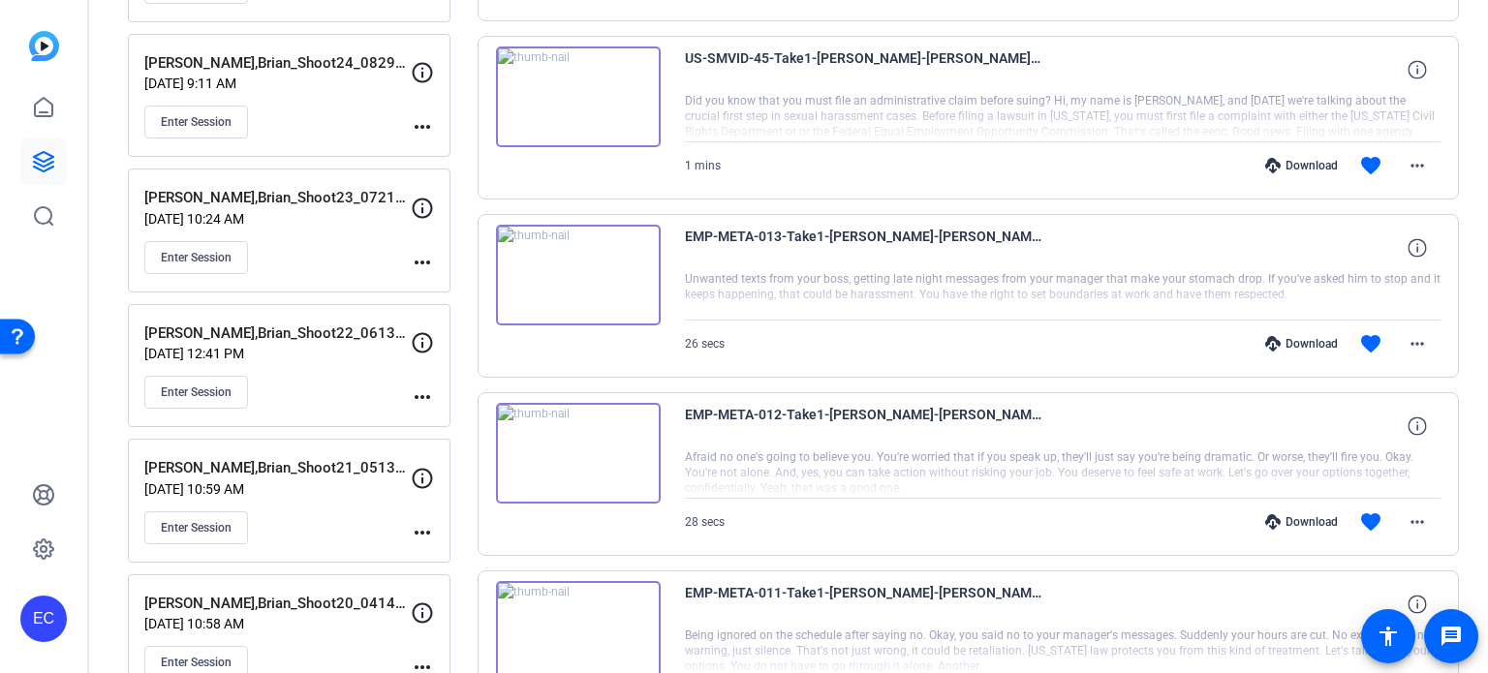
scroll to position [387, 0]
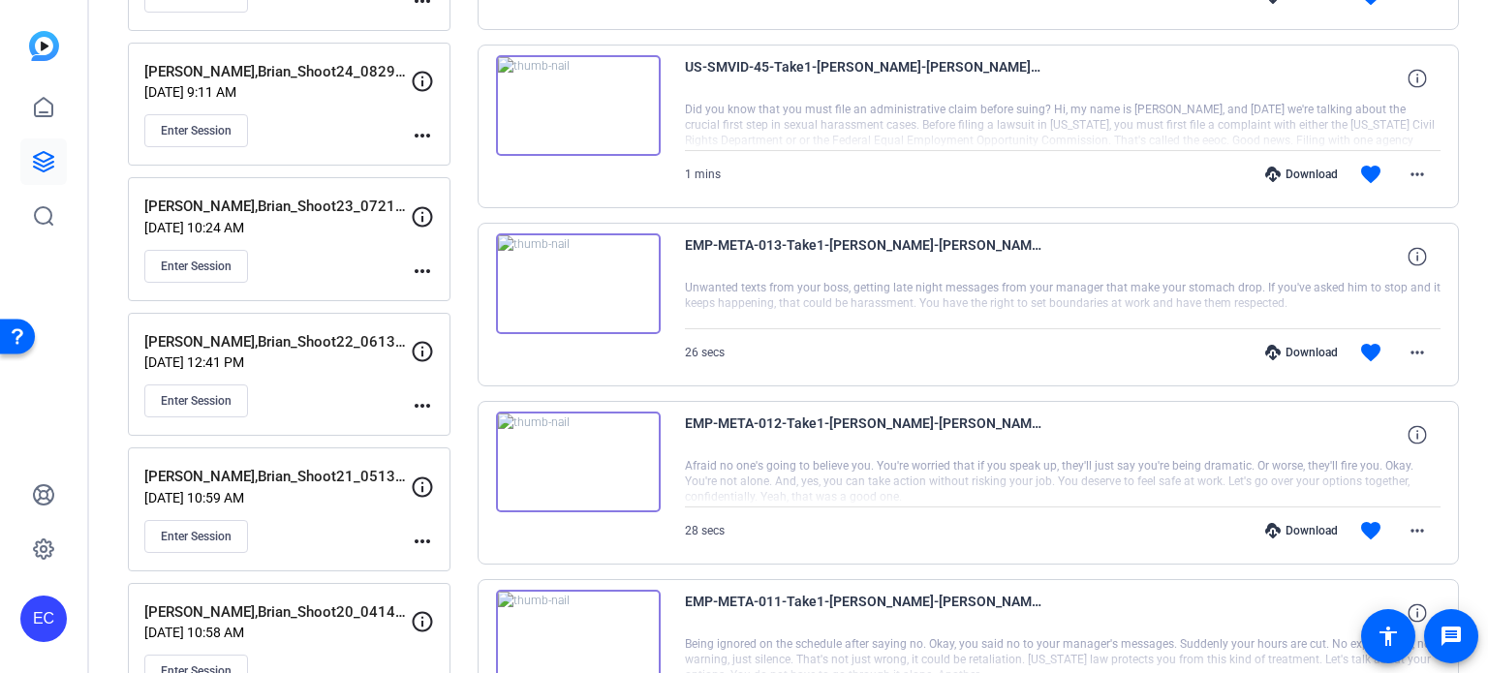
click at [1290, 346] on div "Download" at bounding box center [1301, 352] width 92 height 15
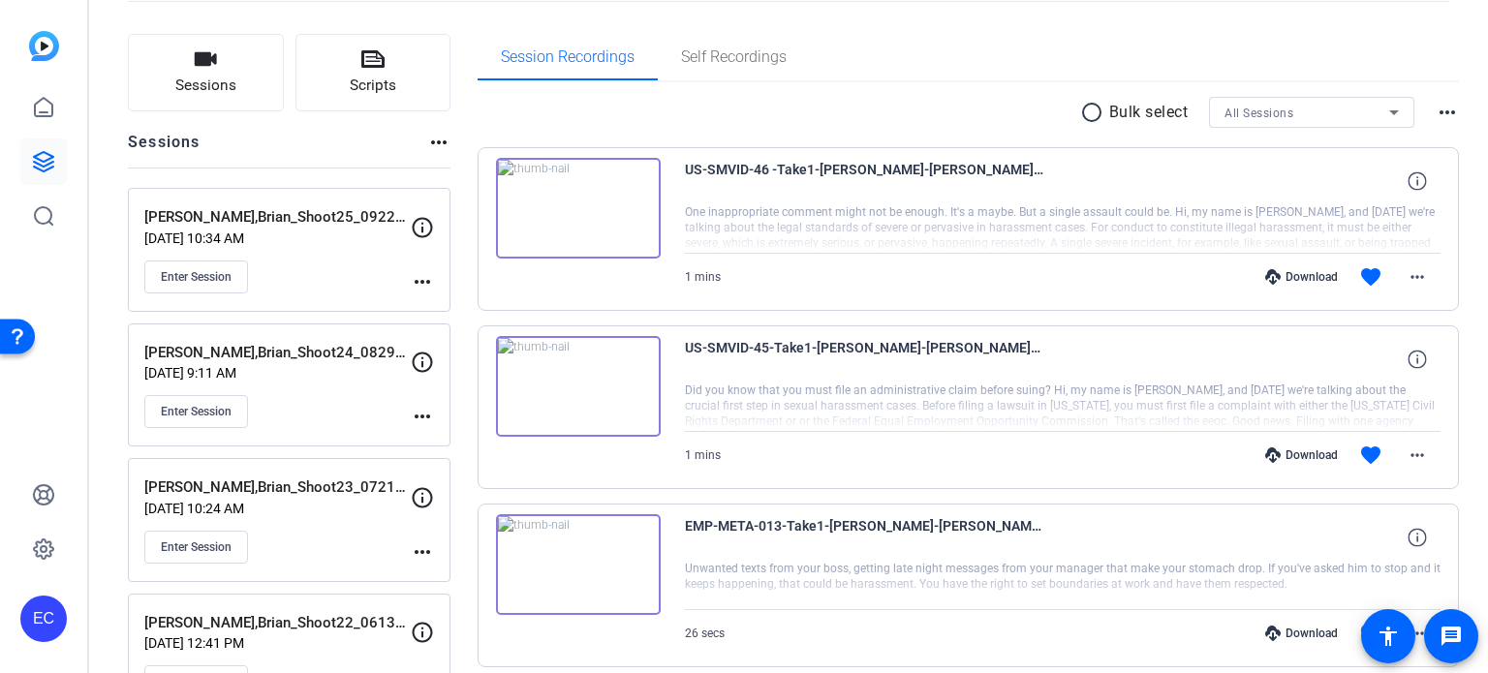
scroll to position [97, 0]
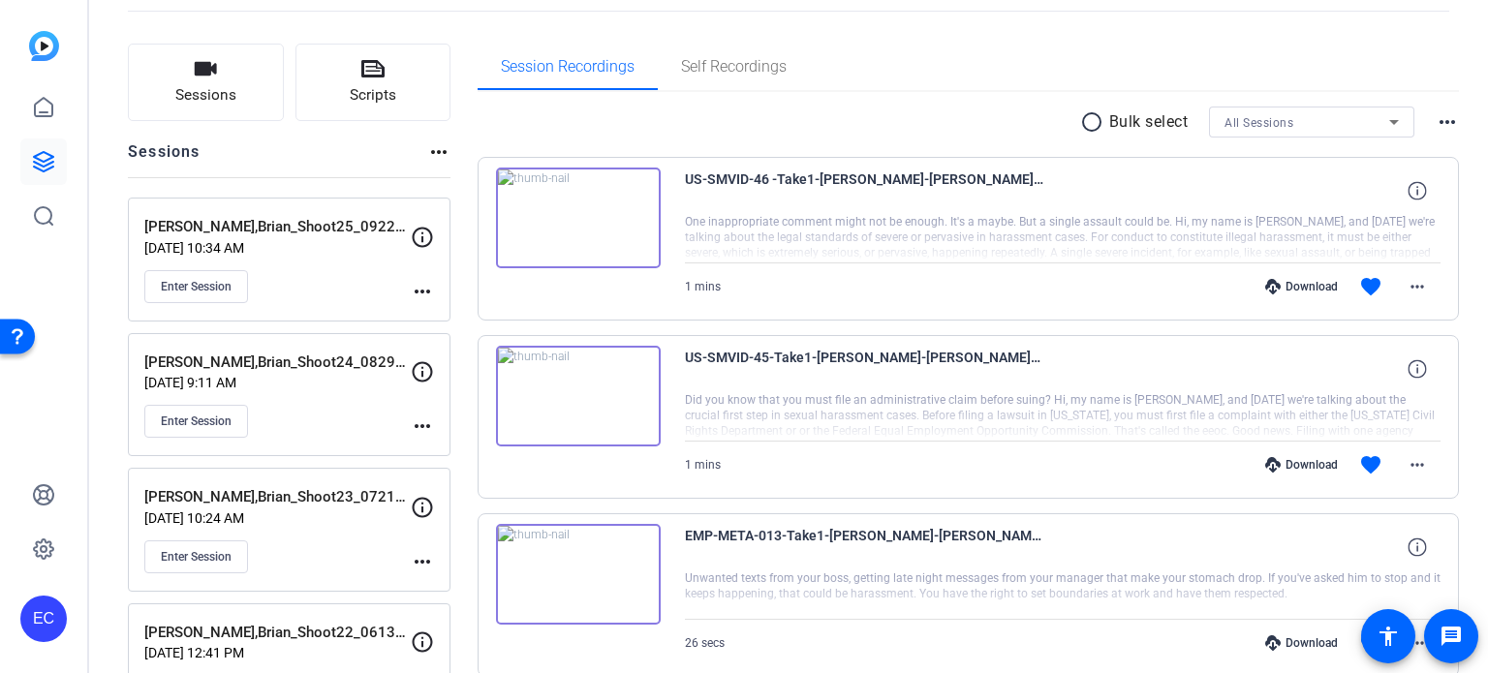
click at [1290, 459] on div "Download" at bounding box center [1301, 464] width 92 height 15
click at [1313, 282] on div "Download" at bounding box center [1301, 286] width 92 height 15
click at [341, 72] on button "Scripts" at bounding box center [373, 82] width 156 height 77
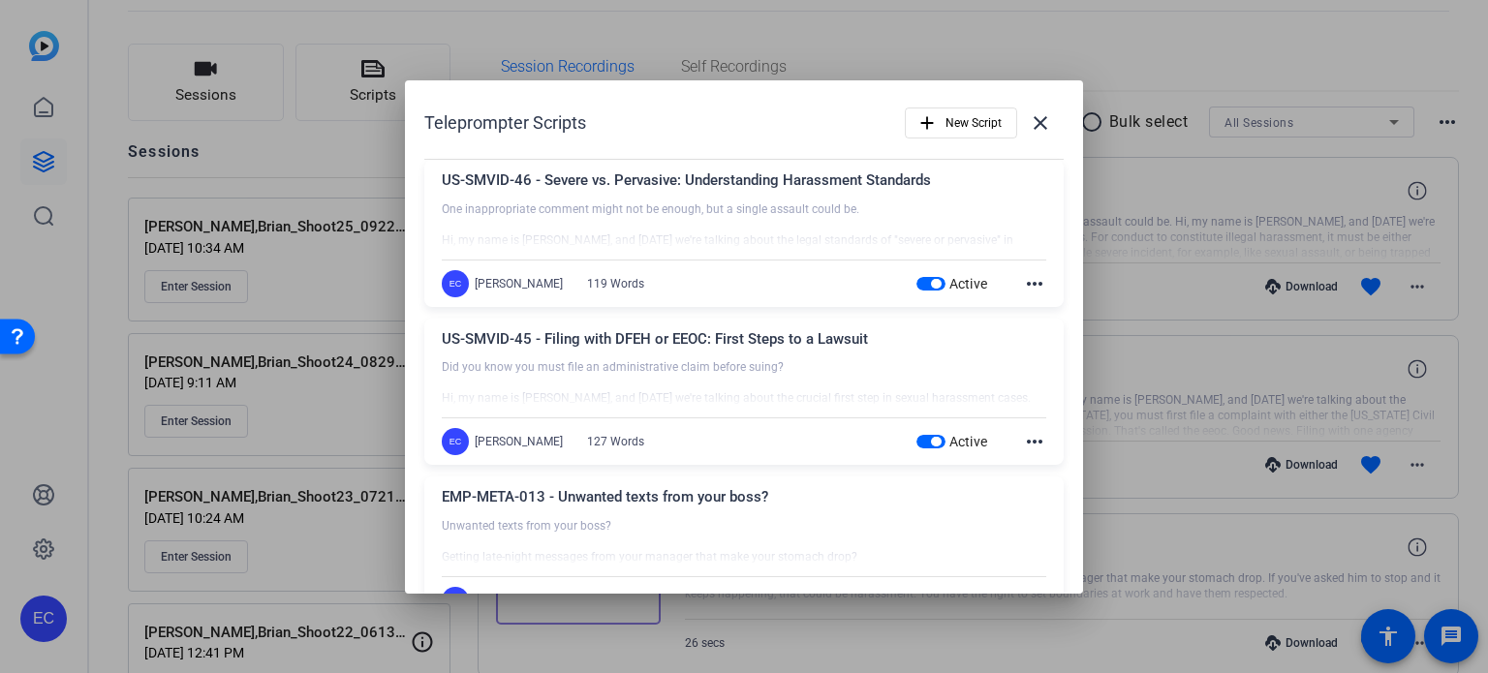
click at [916, 281] on span "button" at bounding box center [930, 284] width 29 height 14
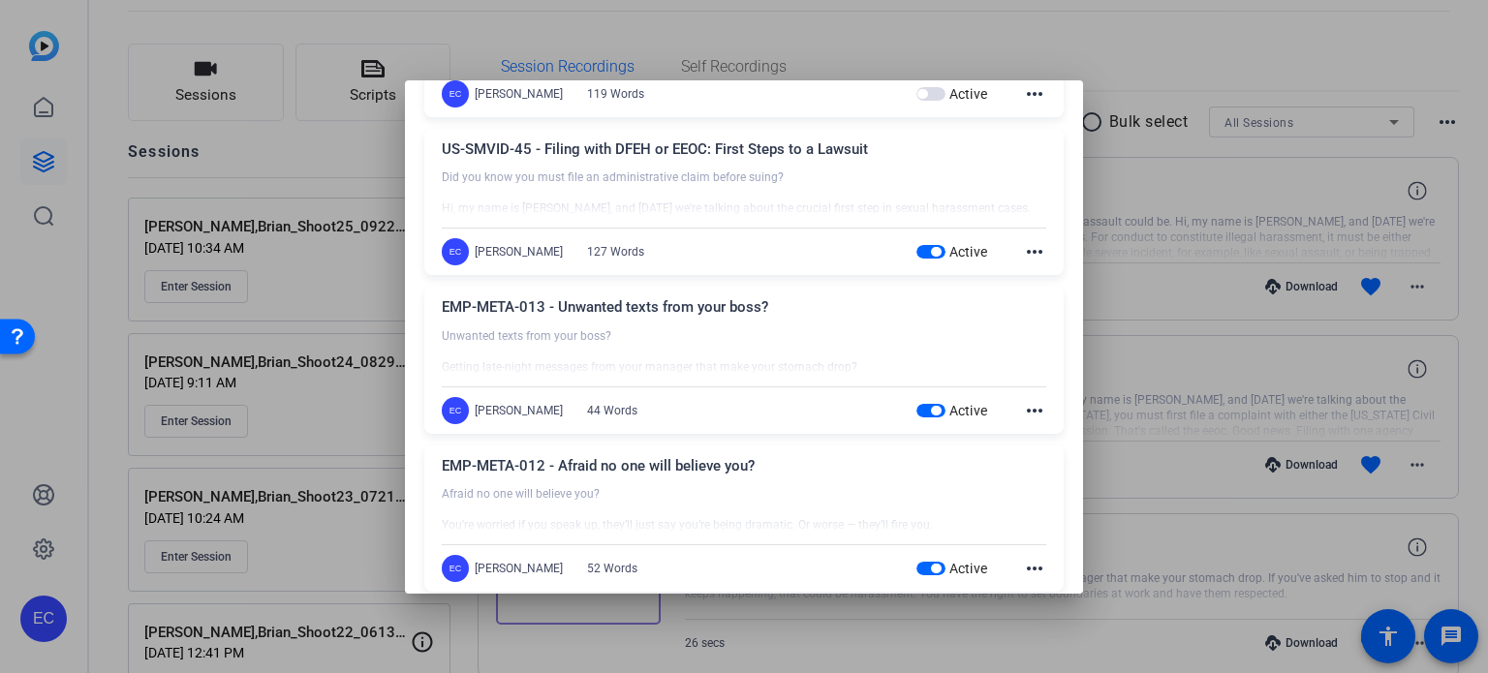
scroll to position [194, 0]
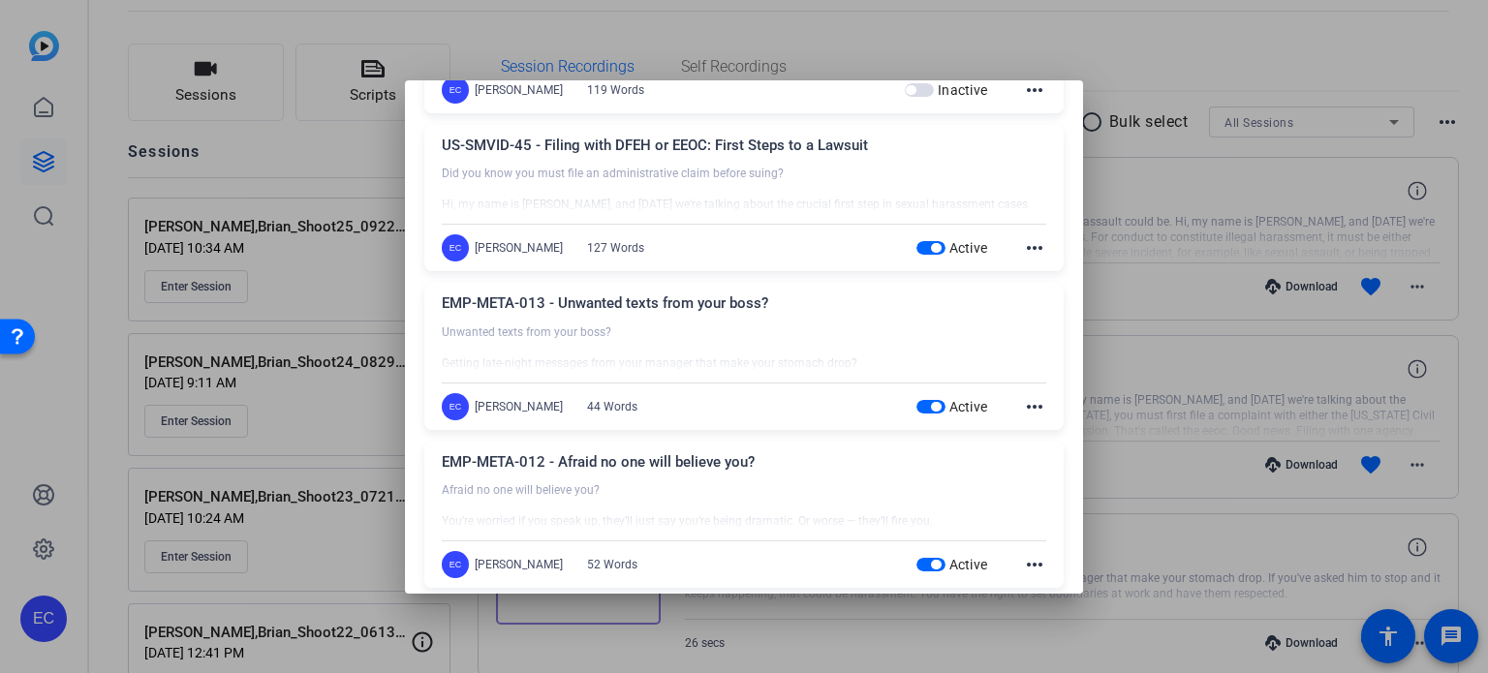
click at [931, 251] on span "button" at bounding box center [936, 248] width 10 height 10
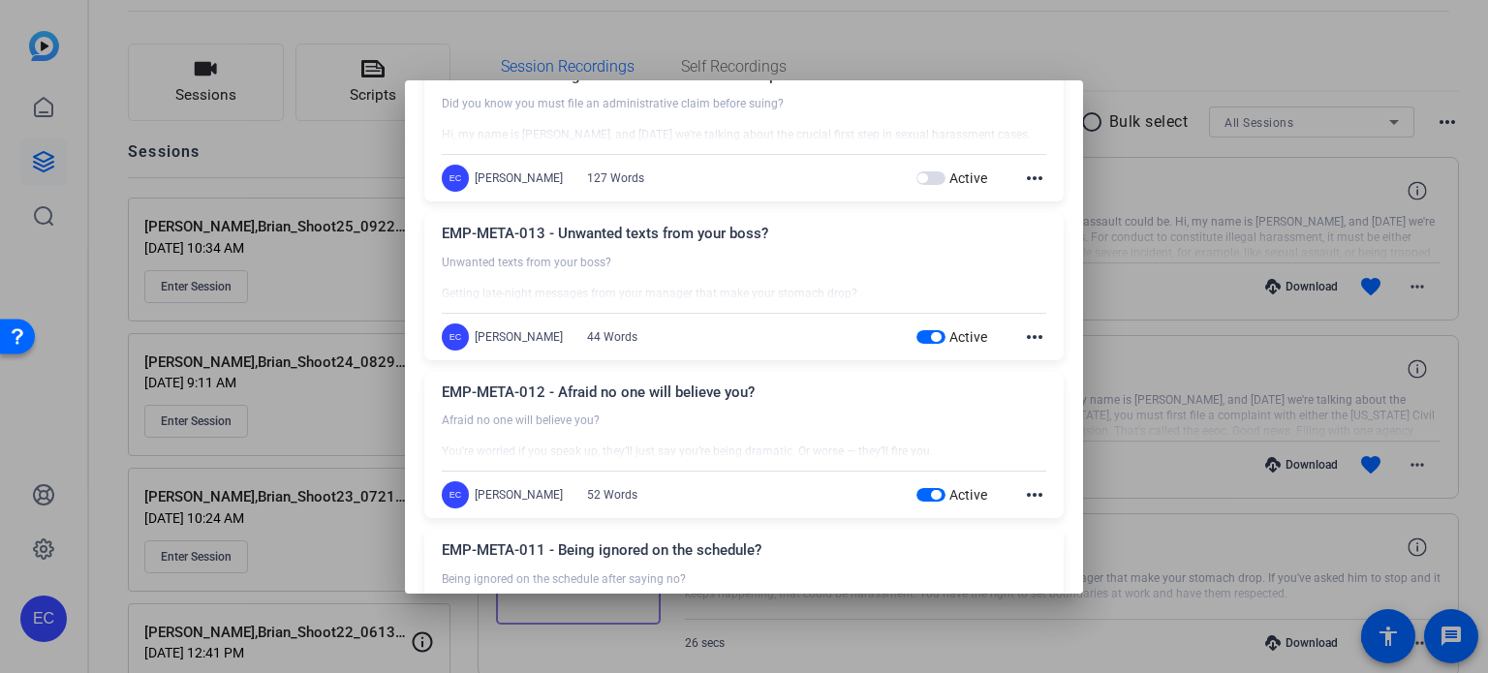
scroll to position [291, 0]
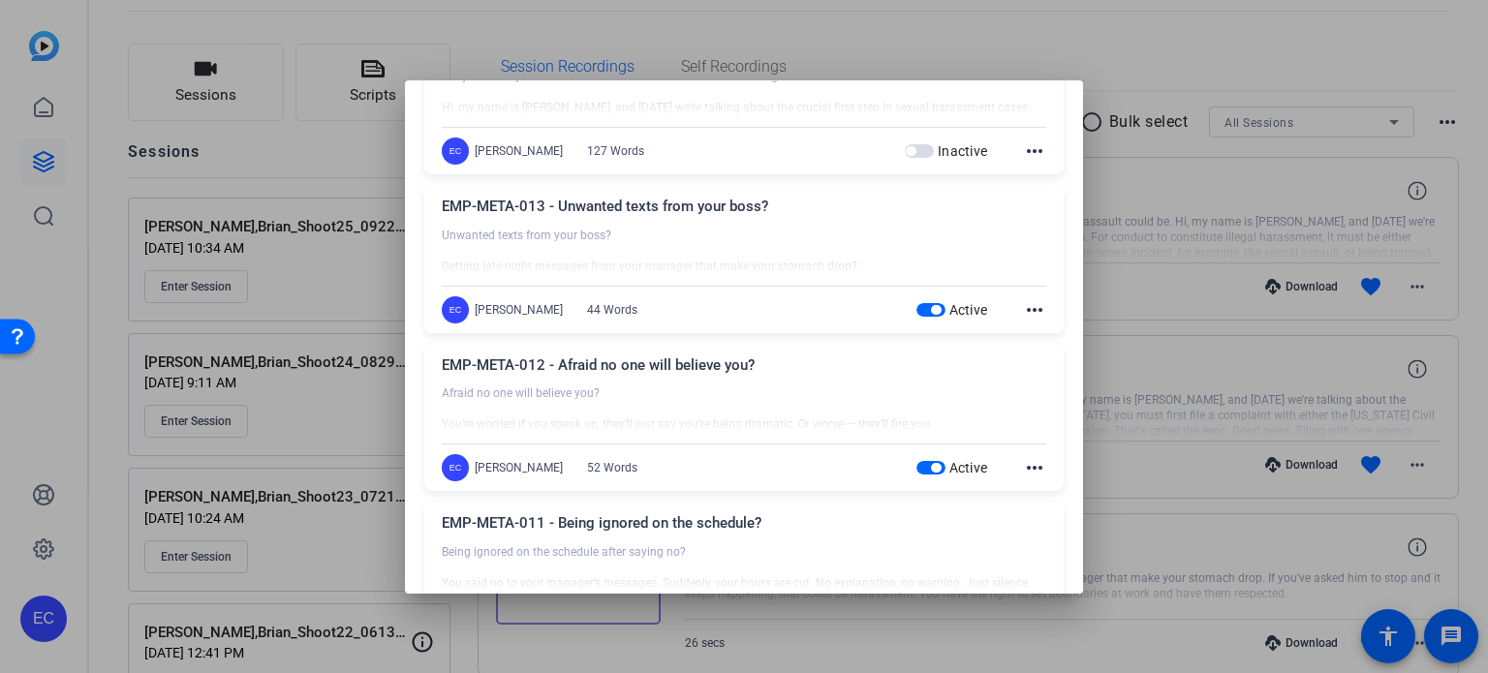
click at [918, 306] on span "button" at bounding box center [930, 310] width 29 height 14
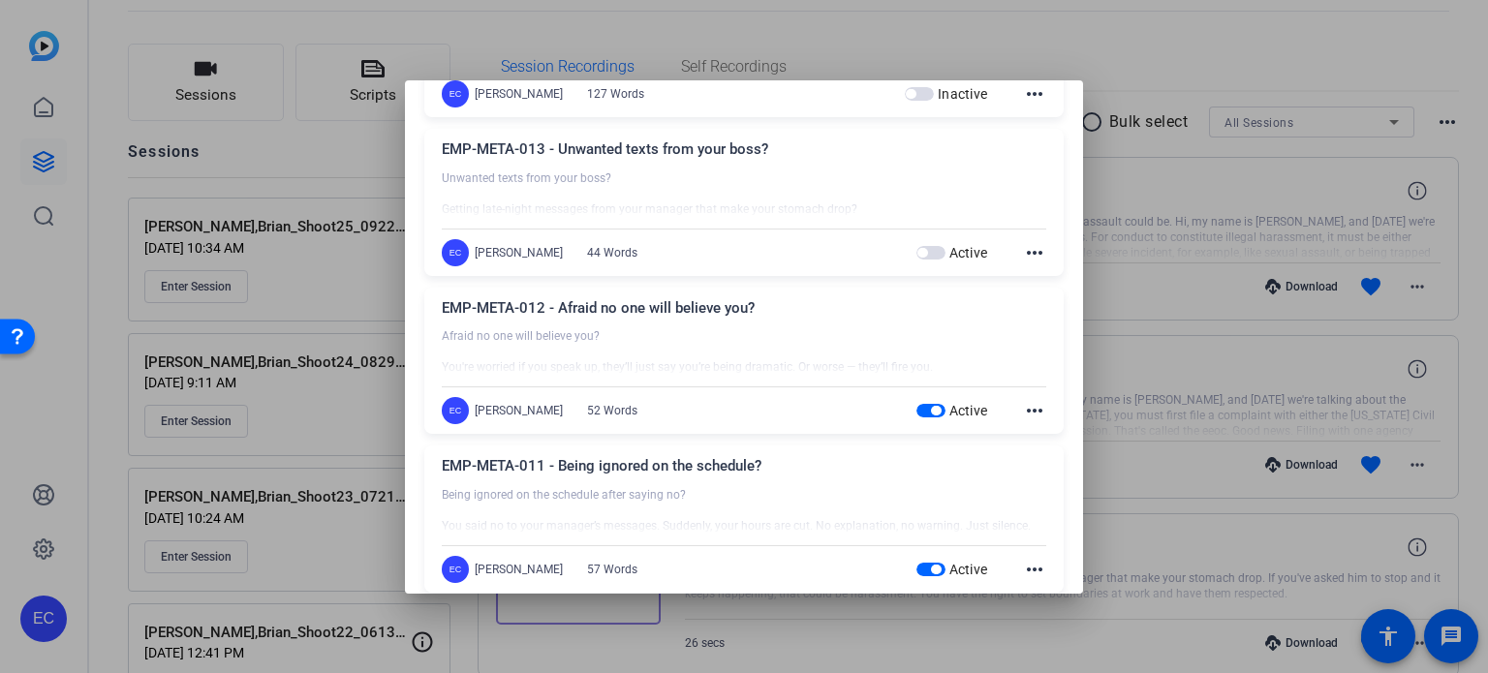
scroll to position [484, 0]
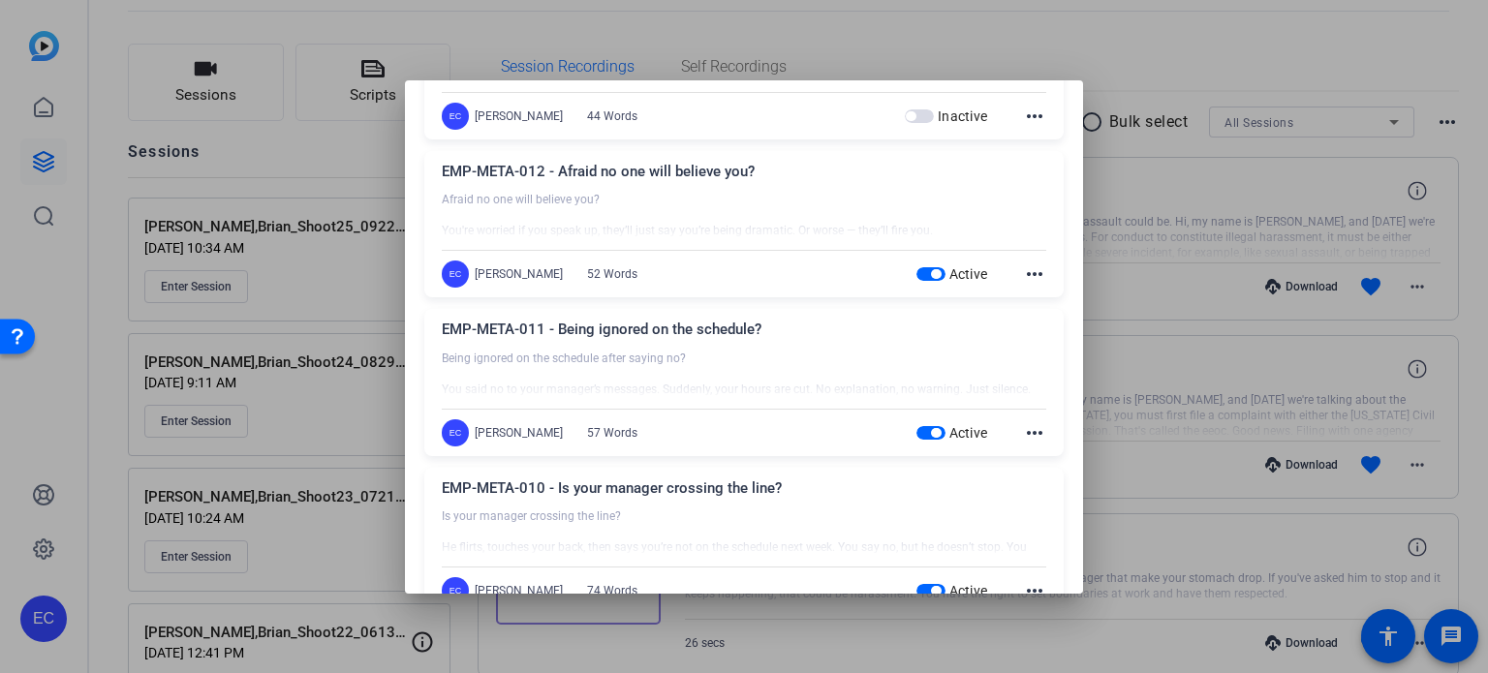
click at [916, 271] on span "button" at bounding box center [930, 274] width 29 height 14
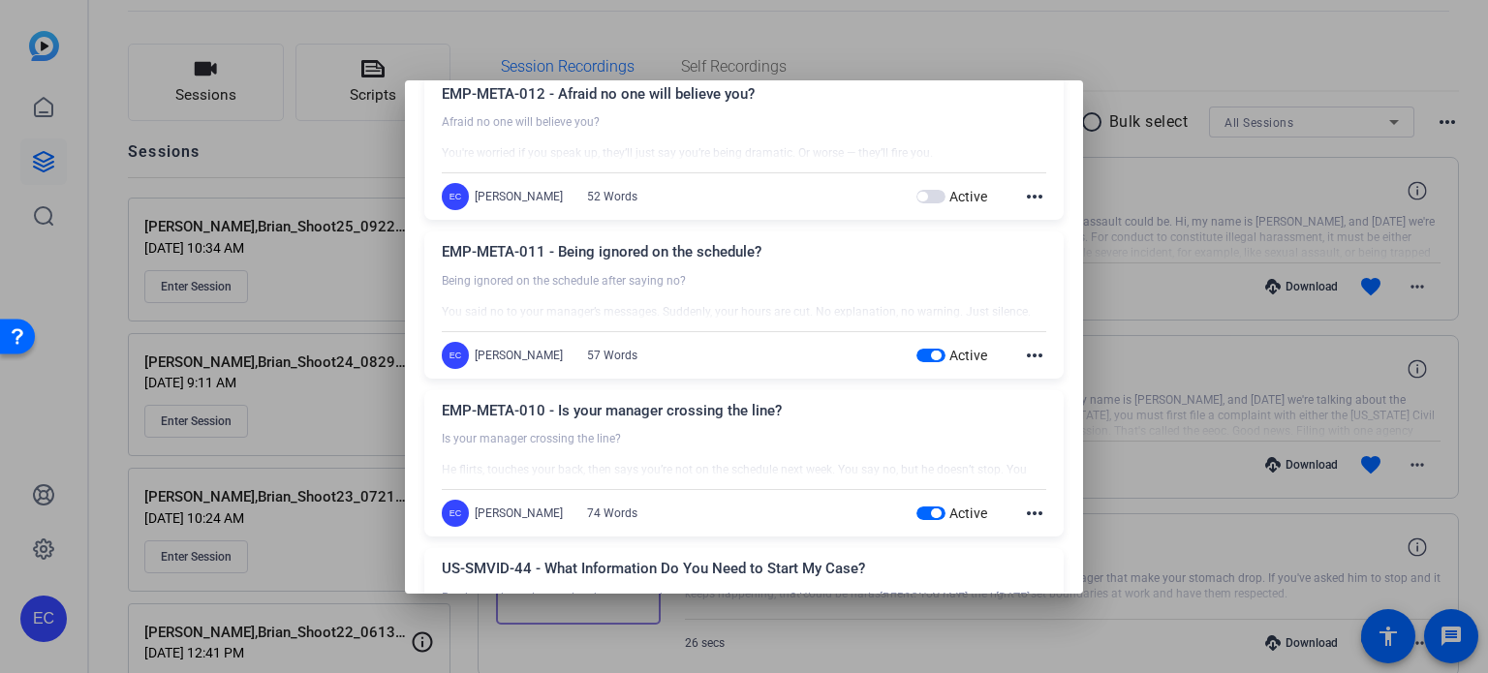
scroll to position [678, 0]
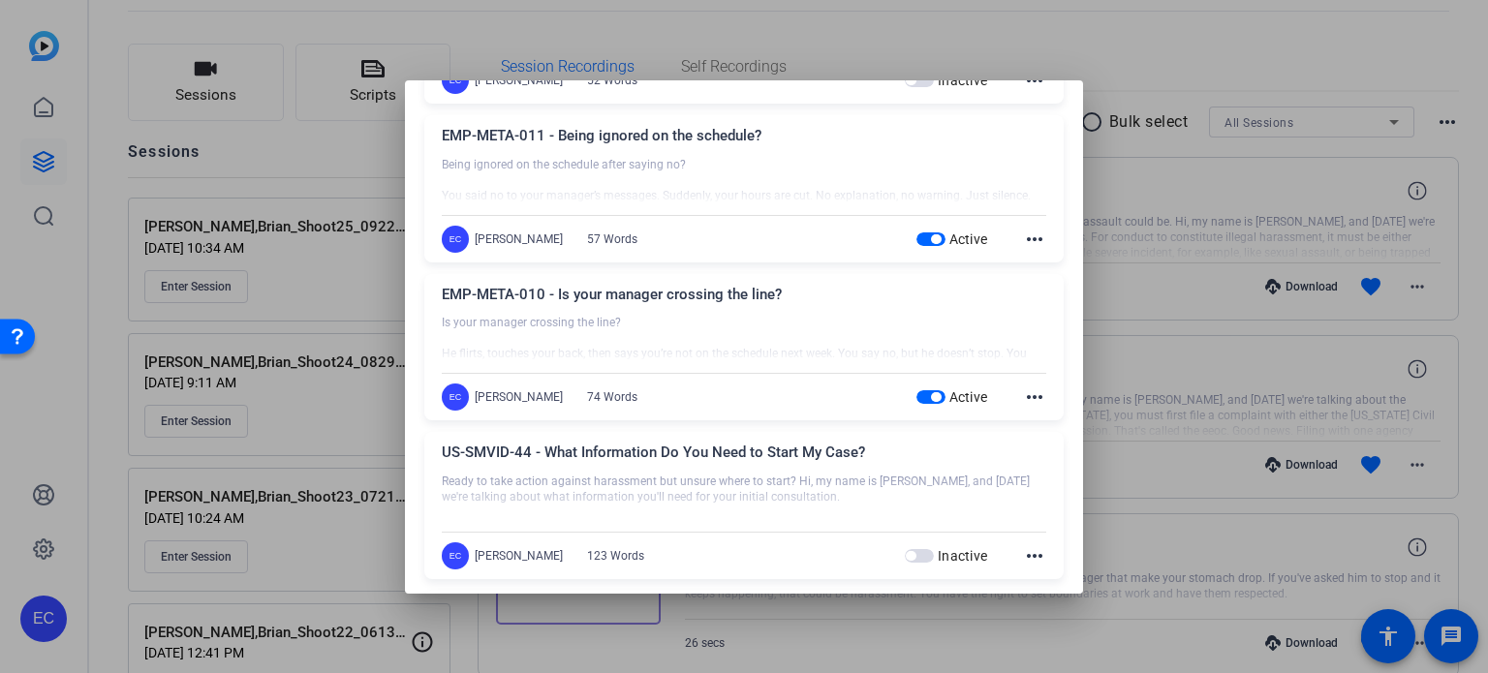
click at [917, 239] on span "button" at bounding box center [930, 239] width 29 height 14
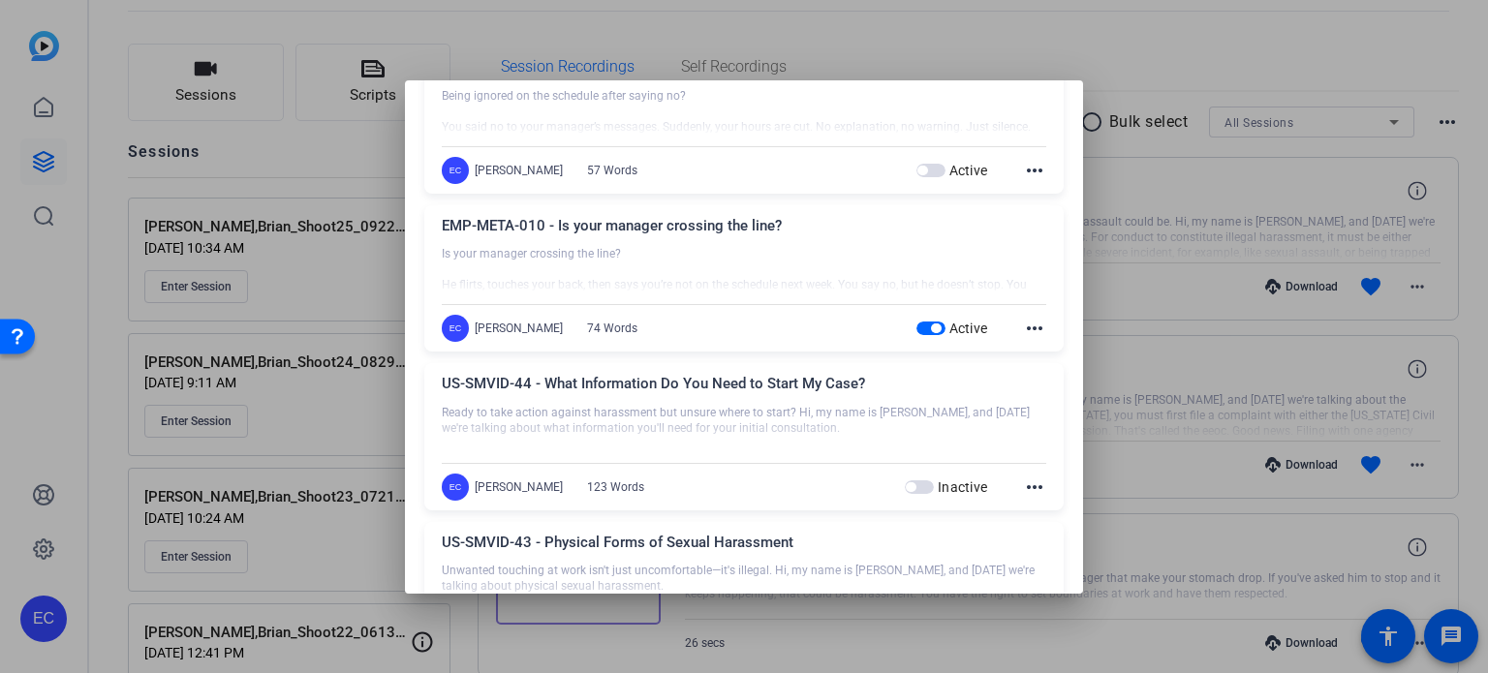
scroll to position [775, 0]
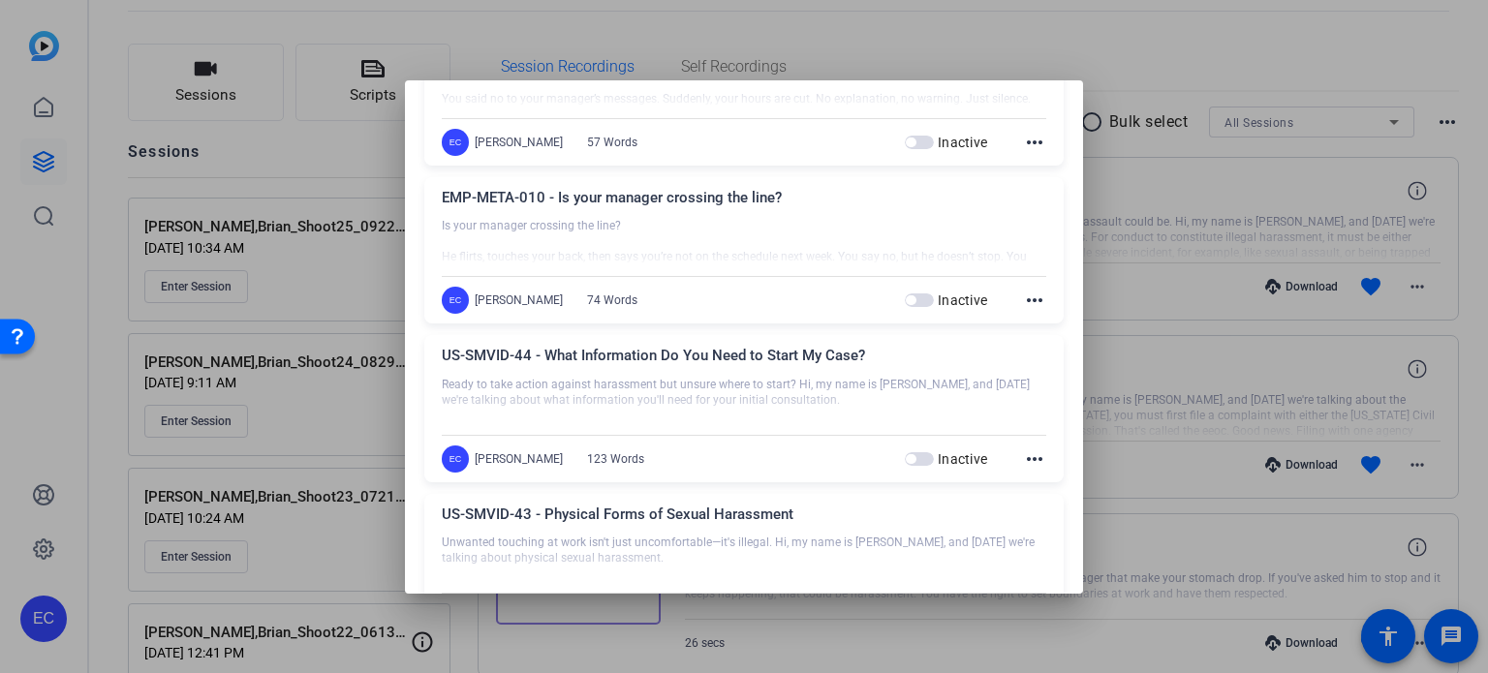
click at [1140, 321] on div at bounding box center [744, 336] width 1488 height 673
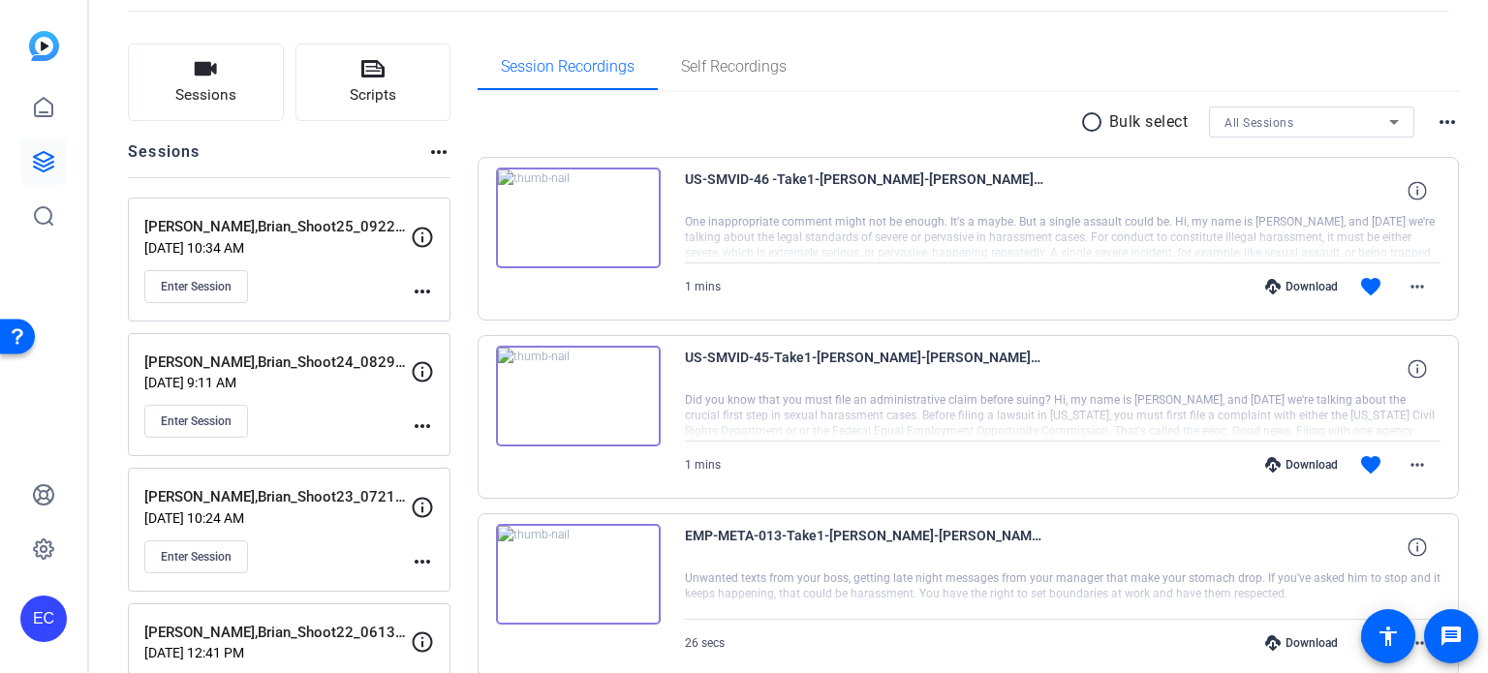
scroll to position [0, 0]
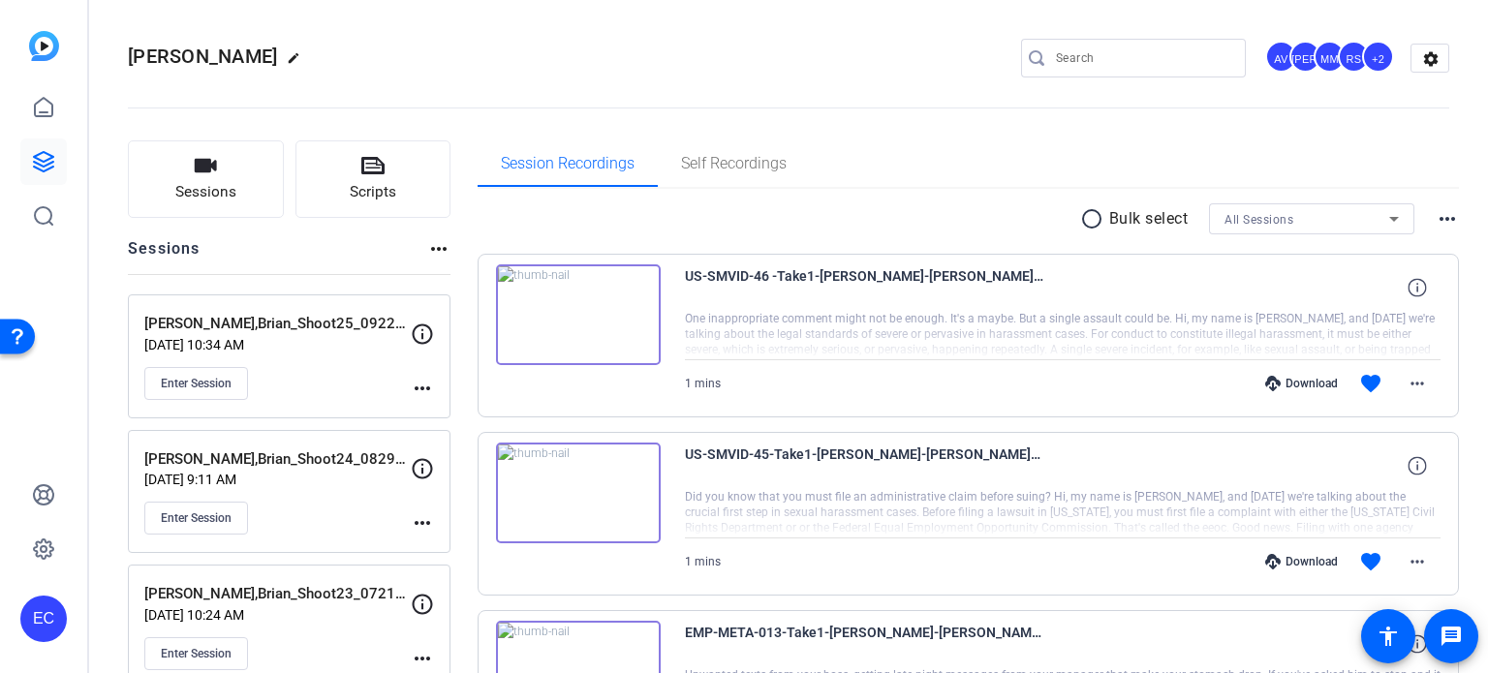
click at [418, 395] on mat-icon "more_horiz" at bounding box center [422, 388] width 23 height 23
click at [443, 416] on span "Edit Session" at bounding box center [470, 415] width 88 height 23
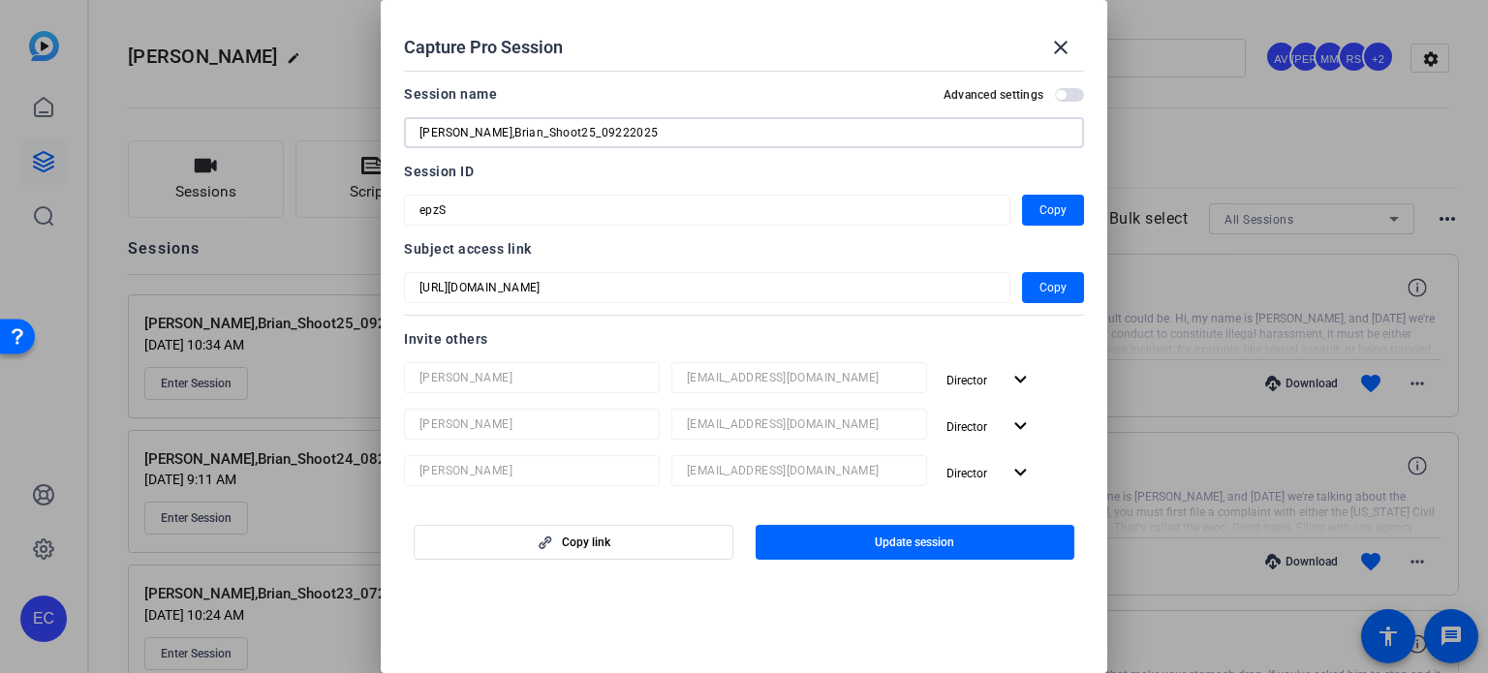
drag, startPoint x: 599, startPoint y: 115, endPoint x: 122, endPoint y: 72, distance: 478.5
click at [125, 72] on div "Capture Pro Session close Session name Advanced settings [PERSON_NAME],Brian_Sh…" at bounding box center [744, 336] width 1488 height 673
click at [1058, 42] on mat-icon "close" at bounding box center [1060, 47] width 23 height 23
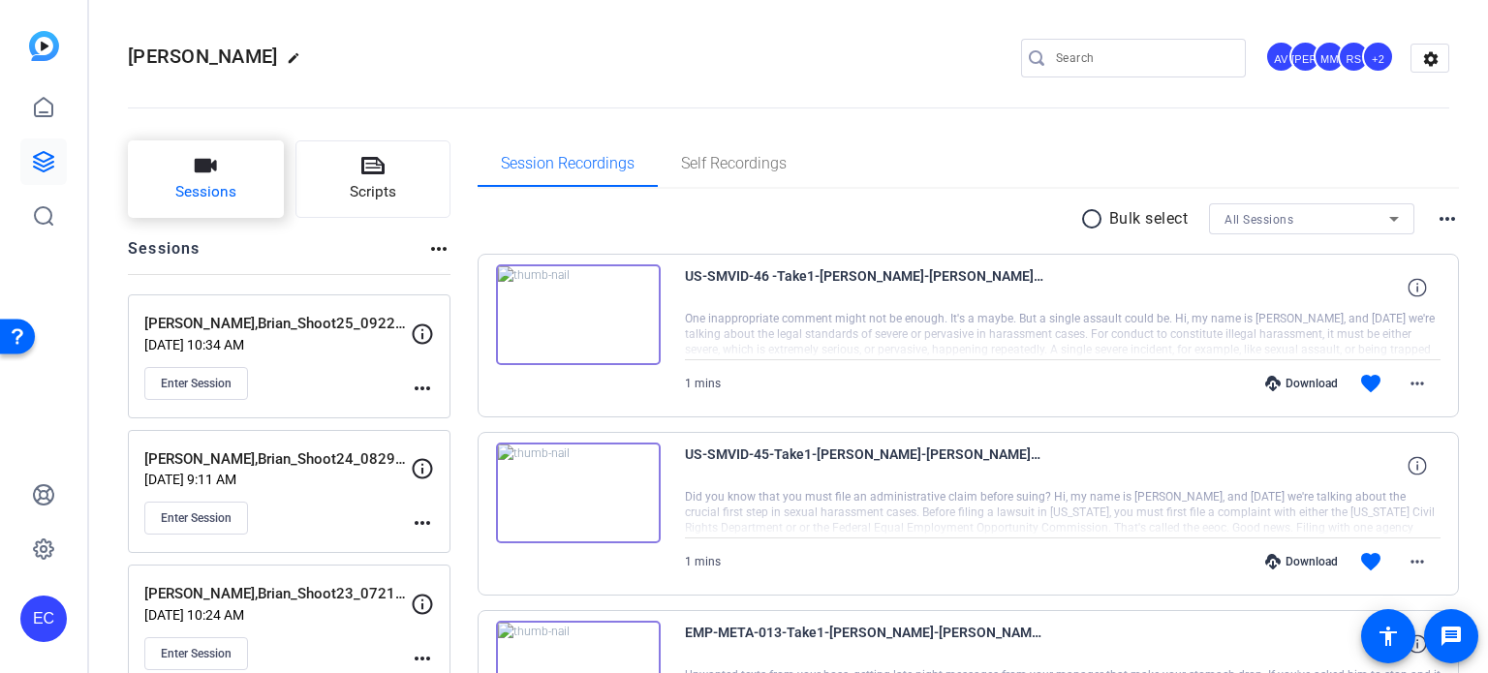
click at [247, 176] on button "Sessions" at bounding box center [206, 178] width 156 height 77
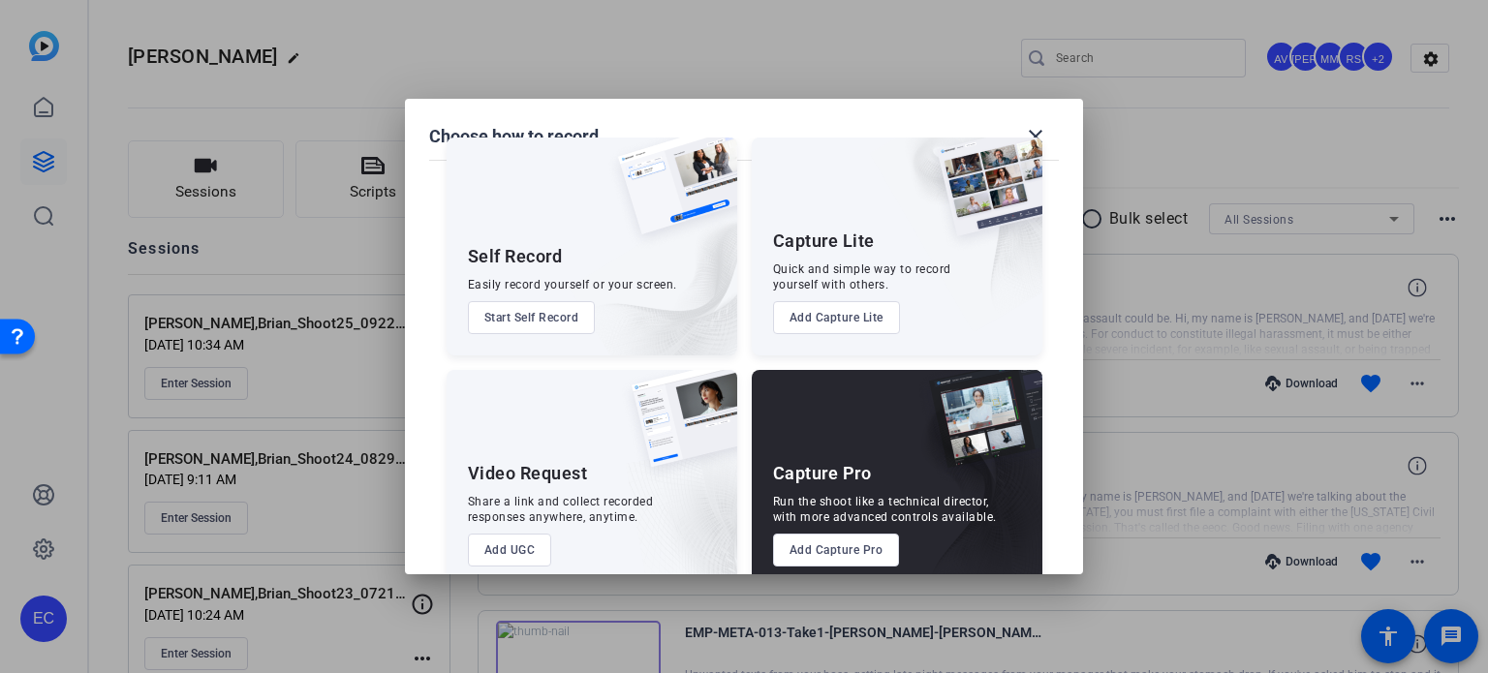
scroll to position [70, 0]
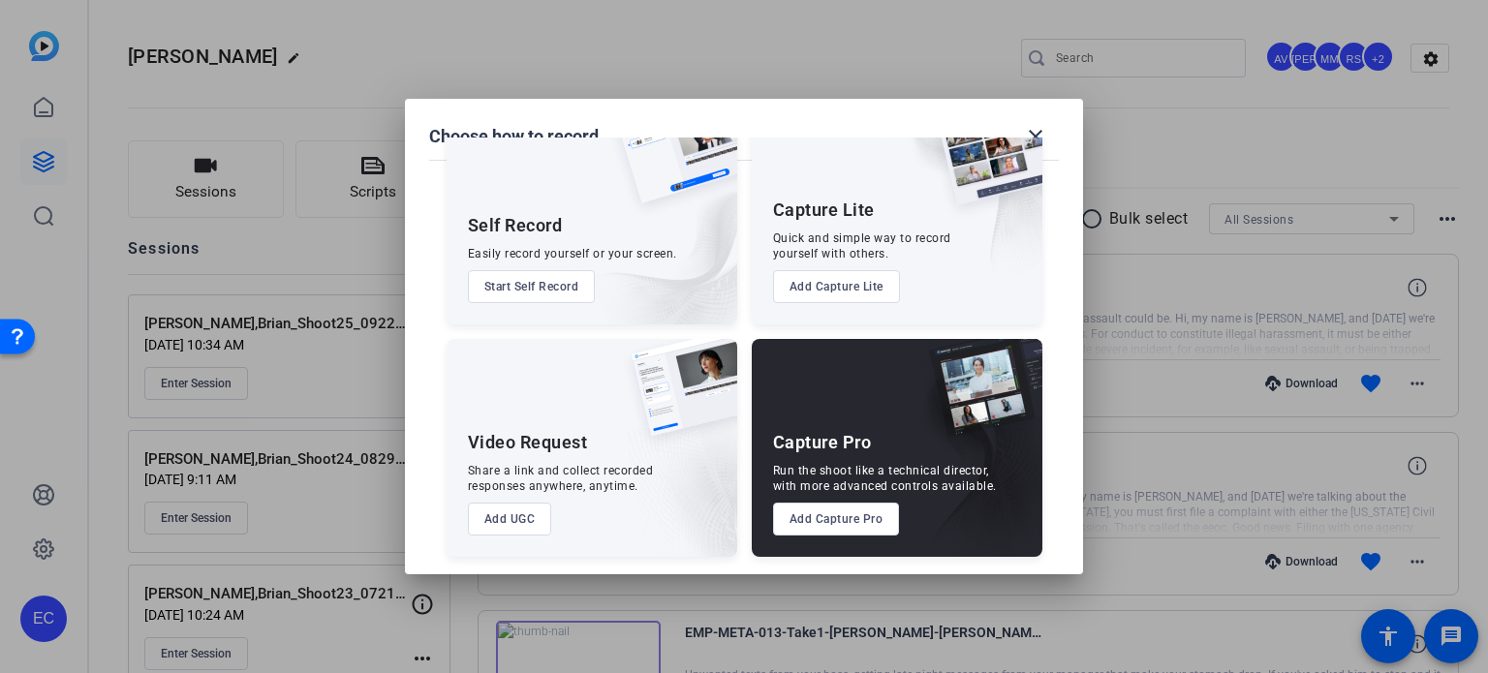
click at [816, 518] on button "Add Capture Pro" at bounding box center [836, 519] width 127 height 33
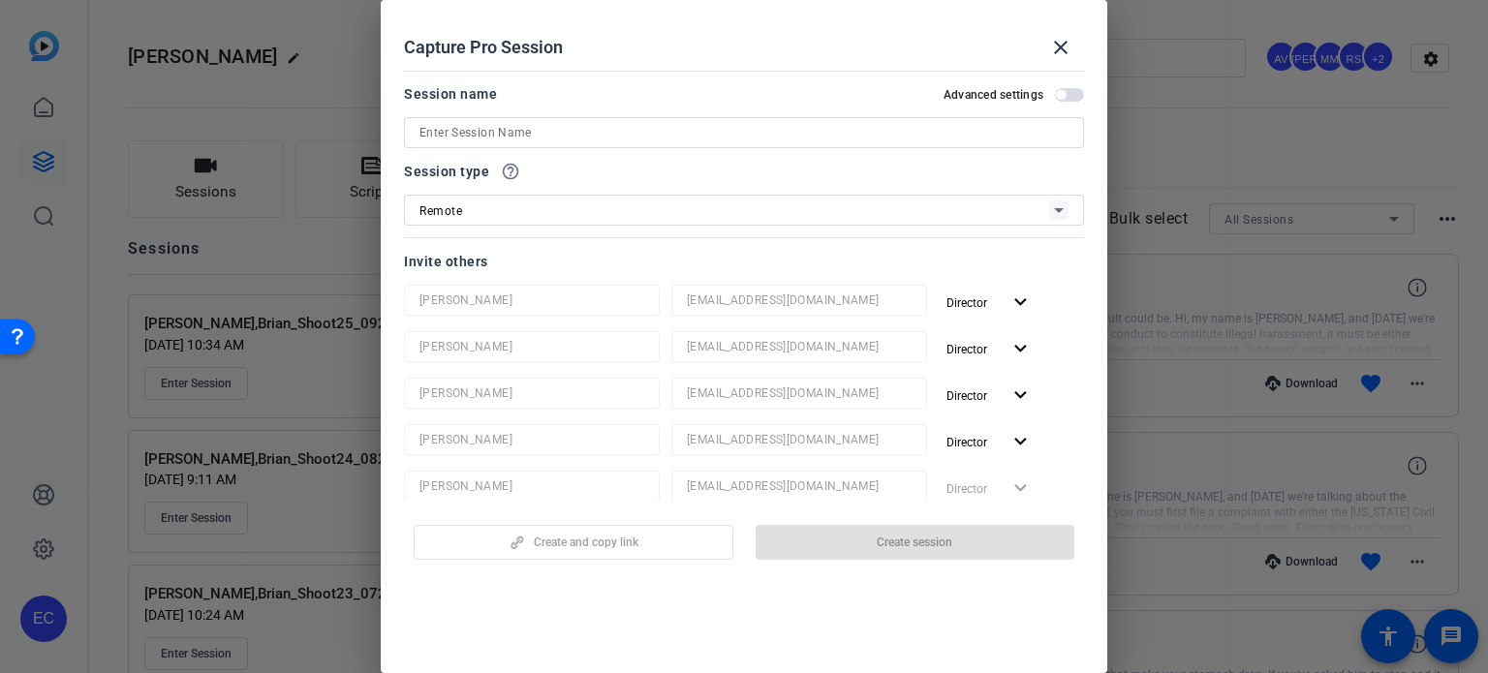
click at [542, 134] on input at bounding box center [743, 132] width 649 height 23
paste input "[PERSON_NAME],Brian_Shoot25_09222025"
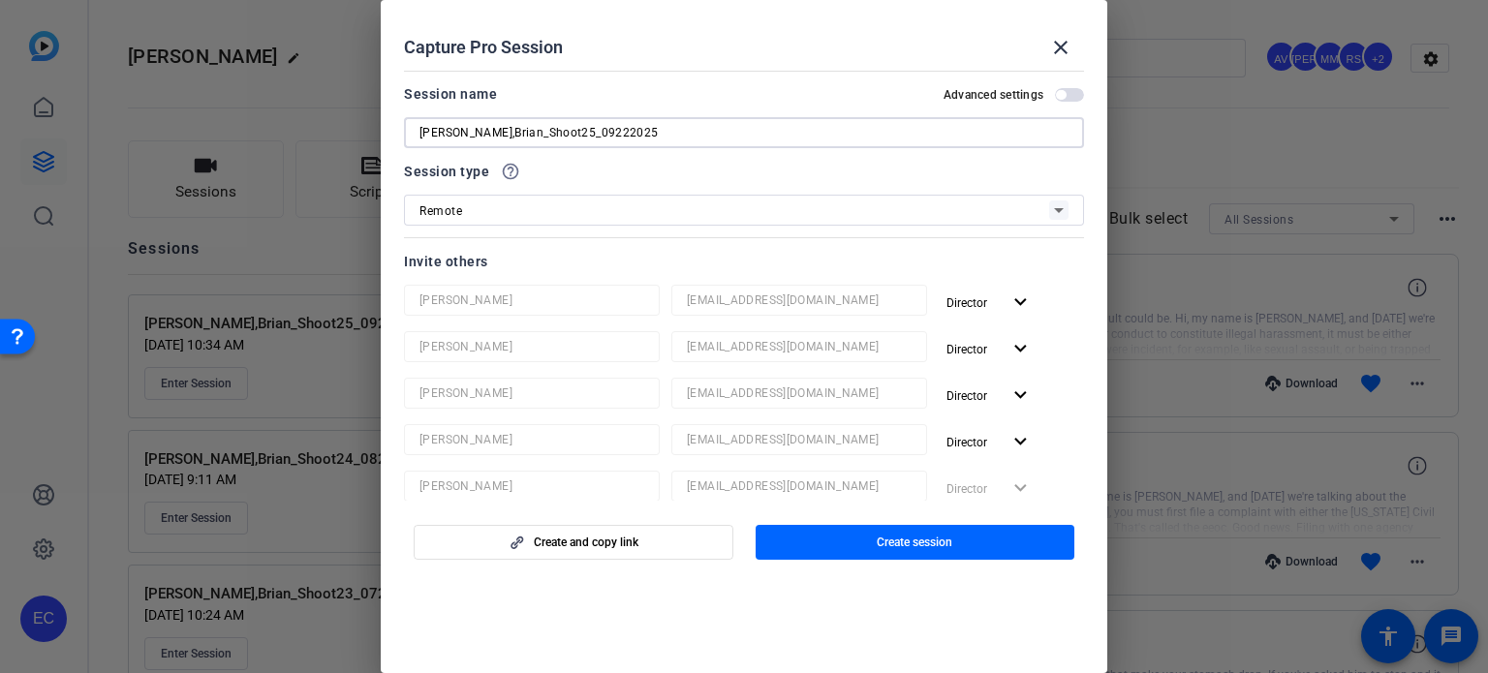
click at [566, 133] on input "[PERSON_NAME],Brian_Shoot25_09222025" at bounding box center [743, 132] width 649 height 23
click at [586, 136] on input "[PERSON_NAME],Brian_Shoot26_09222025" at bounding box center [743, 132] width 649 height 23
click at [601, 127] on input "[PERSON_NAME],Brian_Shoot26_10222025" at bounding box center [743, 132] width 649 height 23
type input "[PERSON_NAME],Brian_Shoot26_10202025"
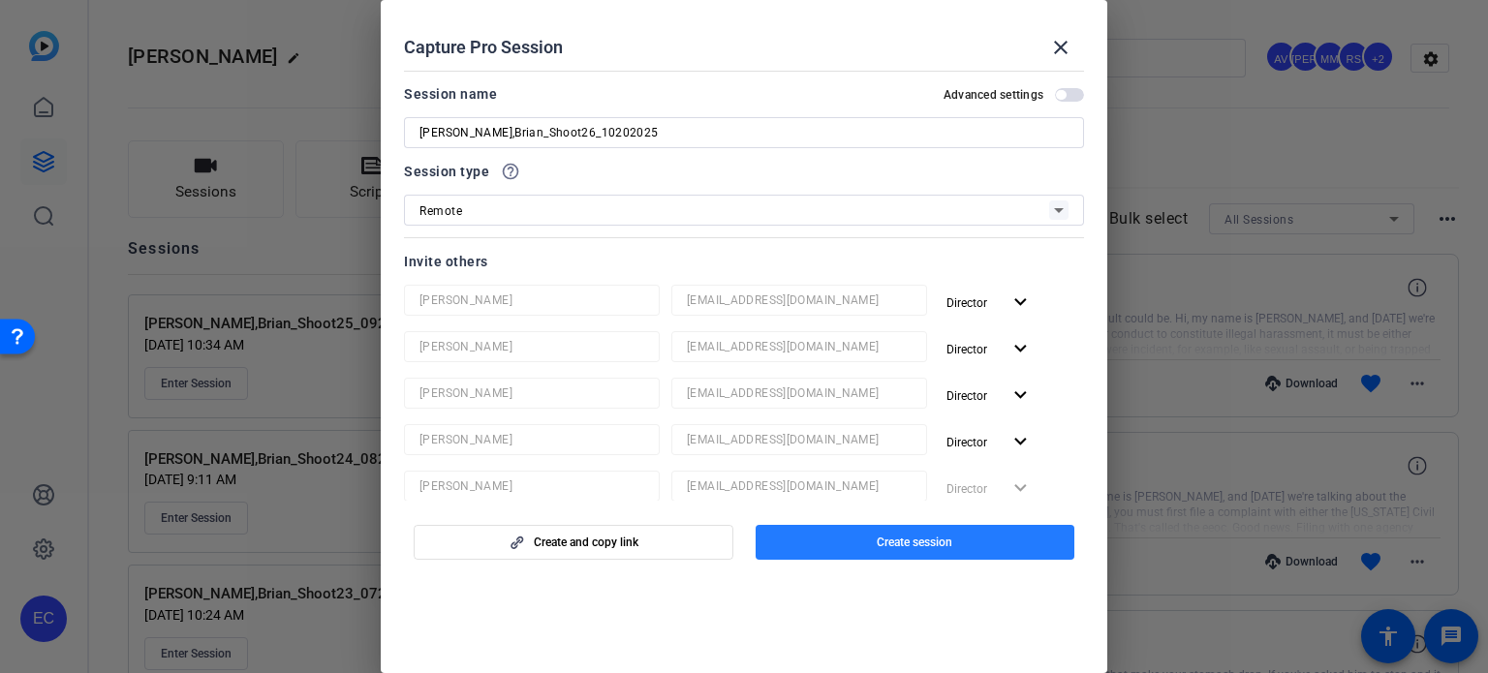
click at [931, 550] on span "button" at bounding box center [915, 542] width 320 height 46
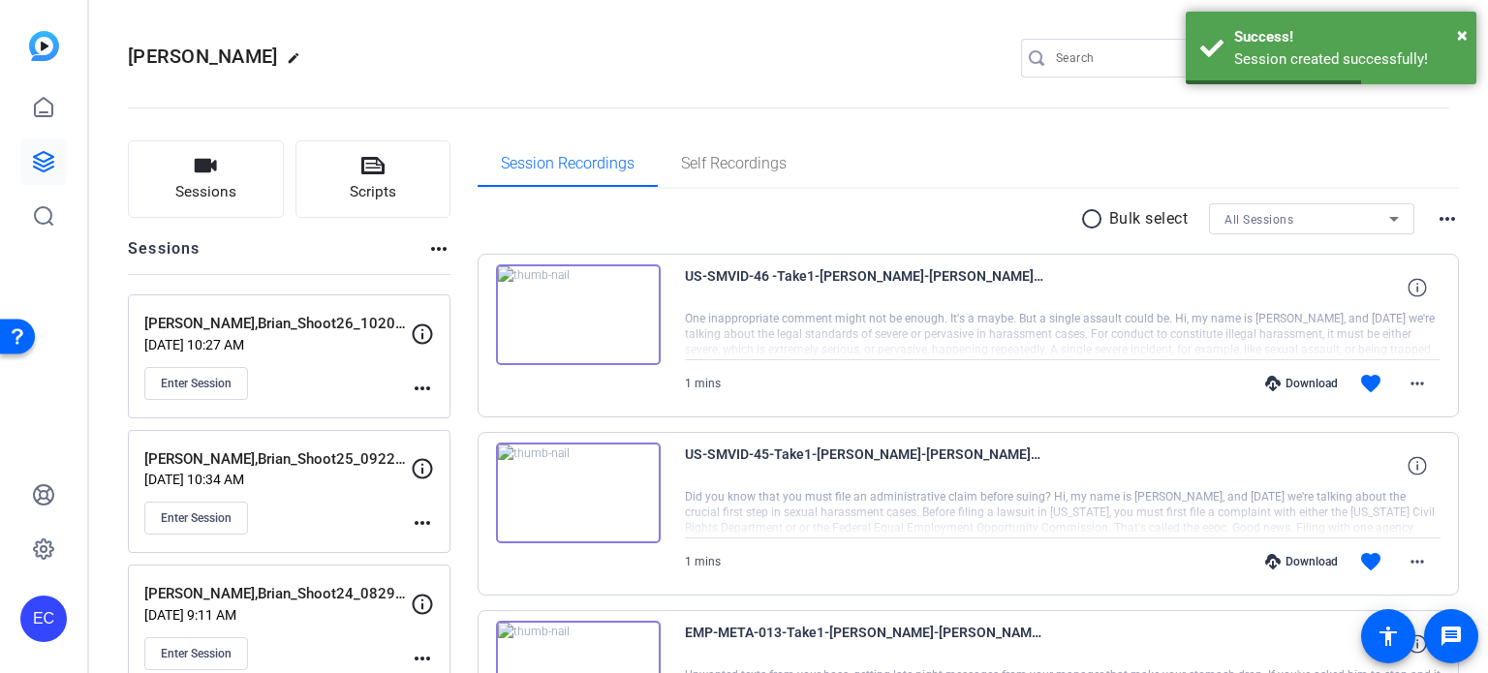
click at [426, 388] on mat-icon "more_horiz" at bounding box center [422, 388] width 23 height 23
click at [437, 413] on span "Edit Session" at bounding box center [470, 415] width 88 height 23
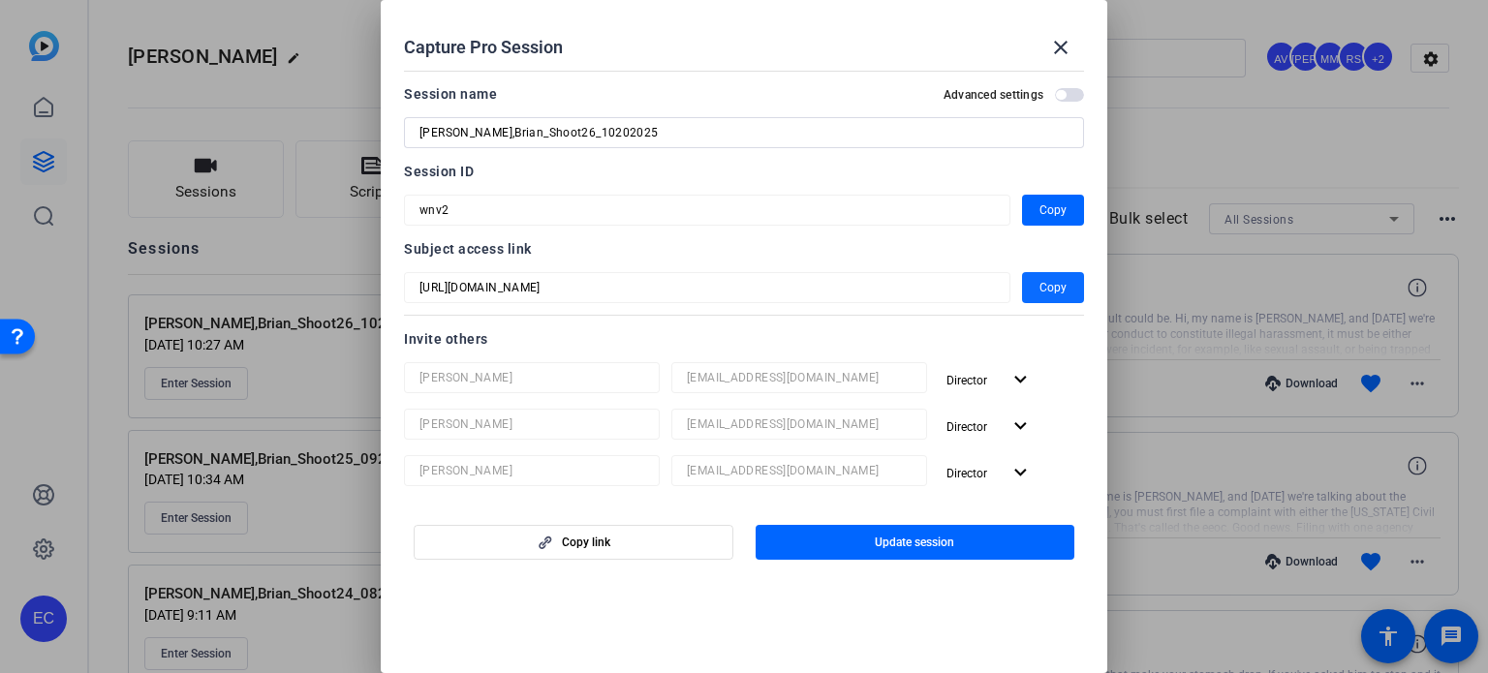
click at [1044, 291] on span "Copy" at bounding box center [1052, 287] width 27 height 23
click at [1039, 289] on span "Copy" at bounding box center [1052, 287] width 27 height 23
click at [1039, 285] on span "Copy" at bounding box center [1052, 287] width 27 height 23
